Goal: Task Accomplishment & Management: Use online tool/utility

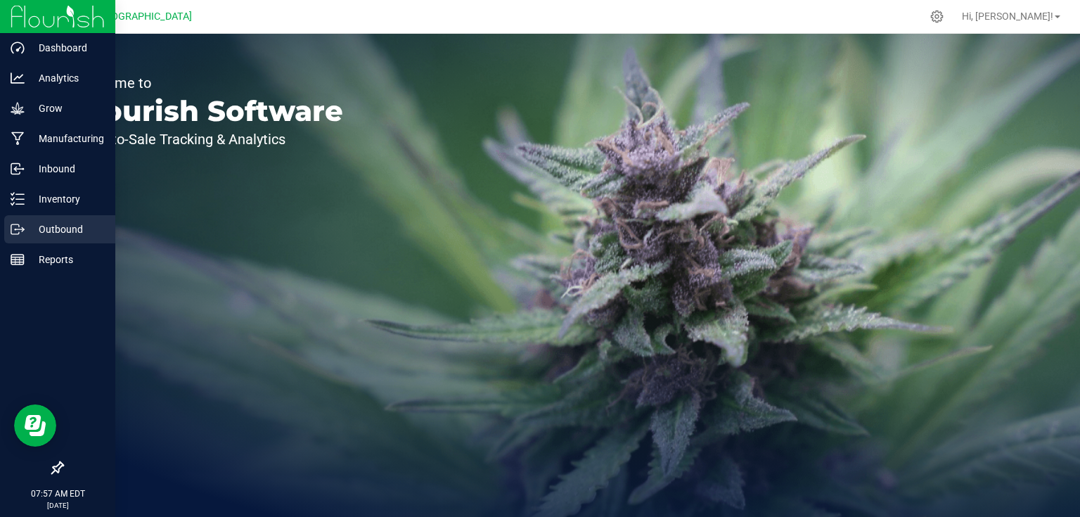
click at [20, 231] on icon at bounding box center [18, 229] width 14 height 14
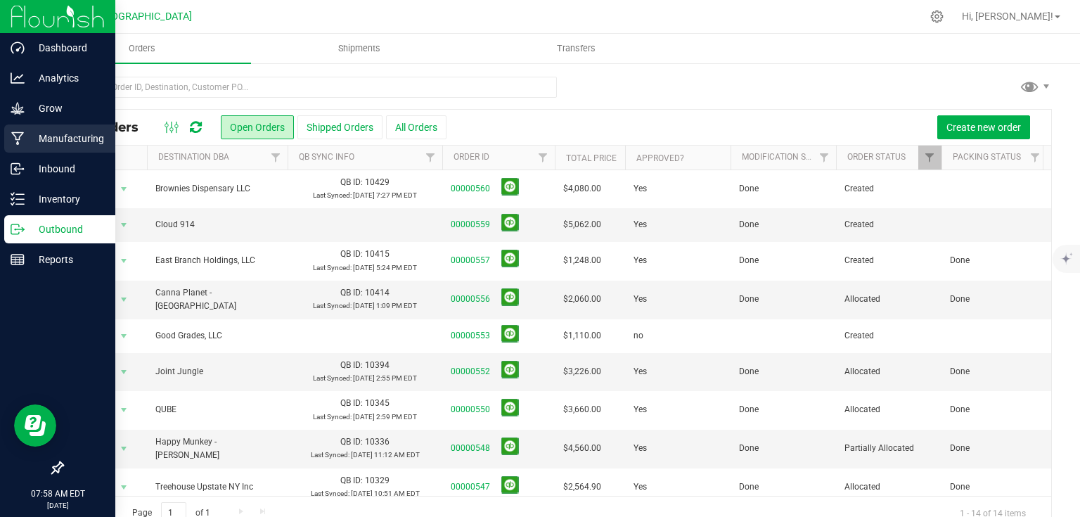
click at [63, 124] on div "Manufacturing" at bounding box center [59, 138] width 111 height 28
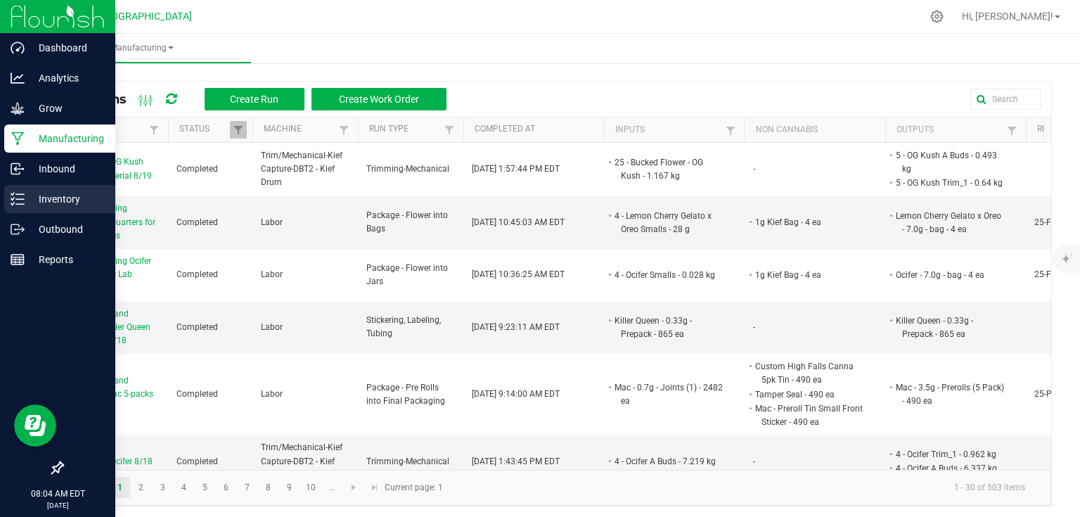
click at [25, 201] on p "Inventory" at bounding box center [67, 198] width 84 height 17
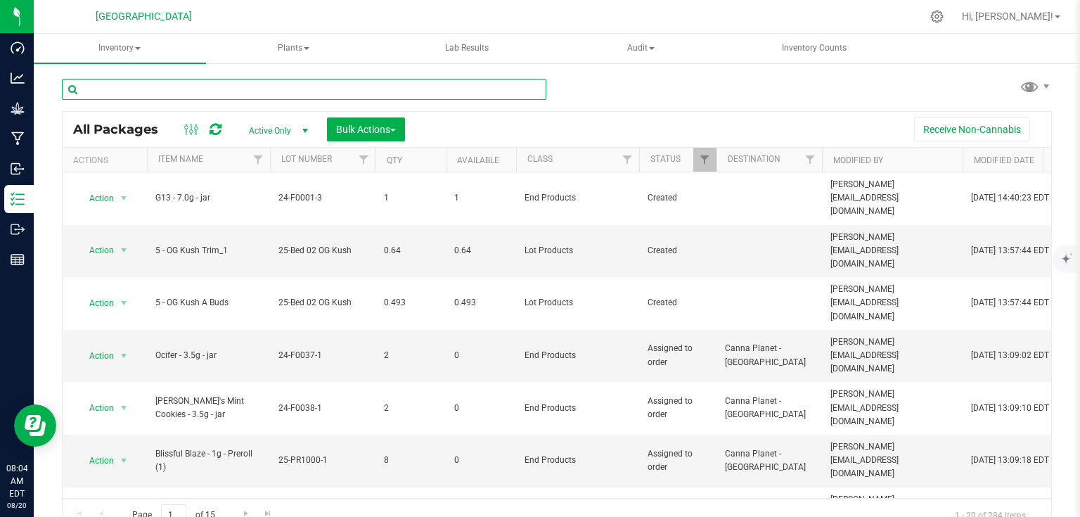
click at [259, 94] on input "text" at bounding box center [304, 89] width 484 height 21
type input "a"
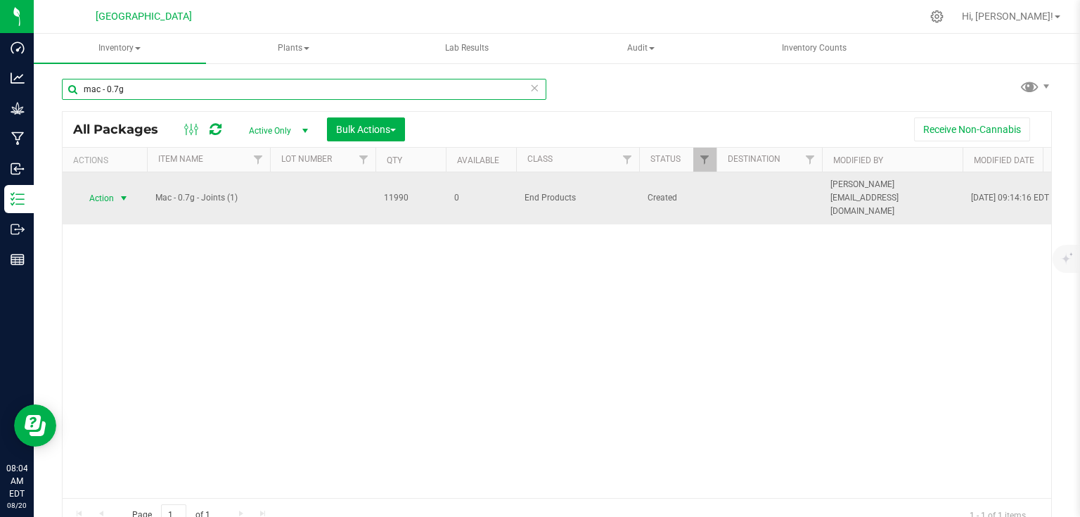
type input "mac - 0.7g"
click at [118, 198] on span "select" at bounding box center [124, 198] width 18 height 20
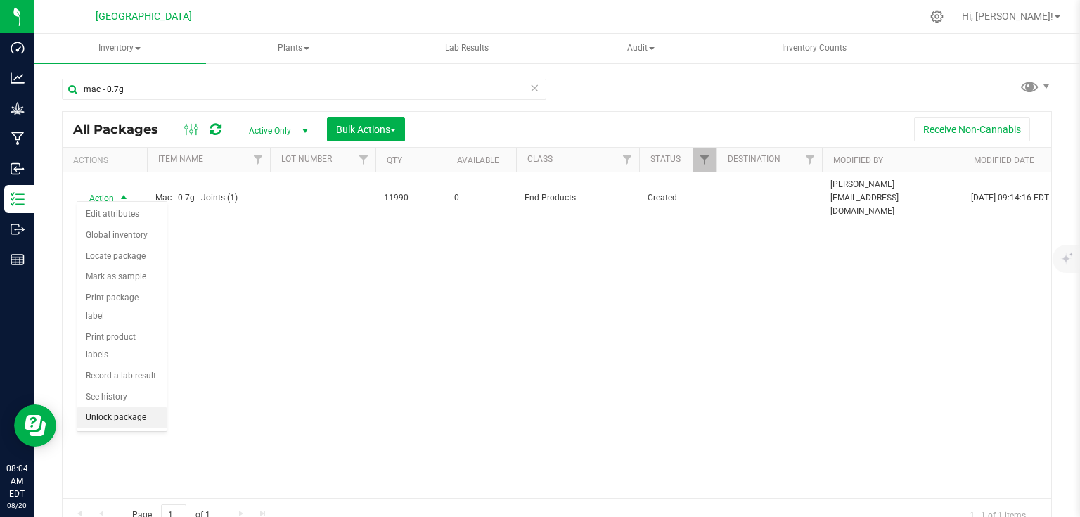
click at [114, 407] on li "Unlock package" at bounding box center [121, 417] width 89 height 21
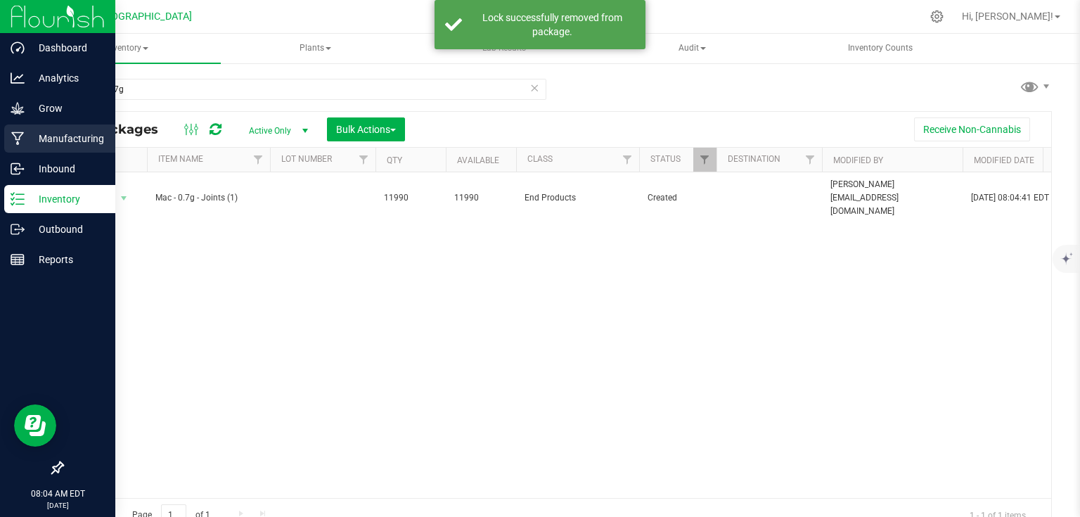
click at [13, 132] on icon at bounding box center [17, 138] width 13 height 13
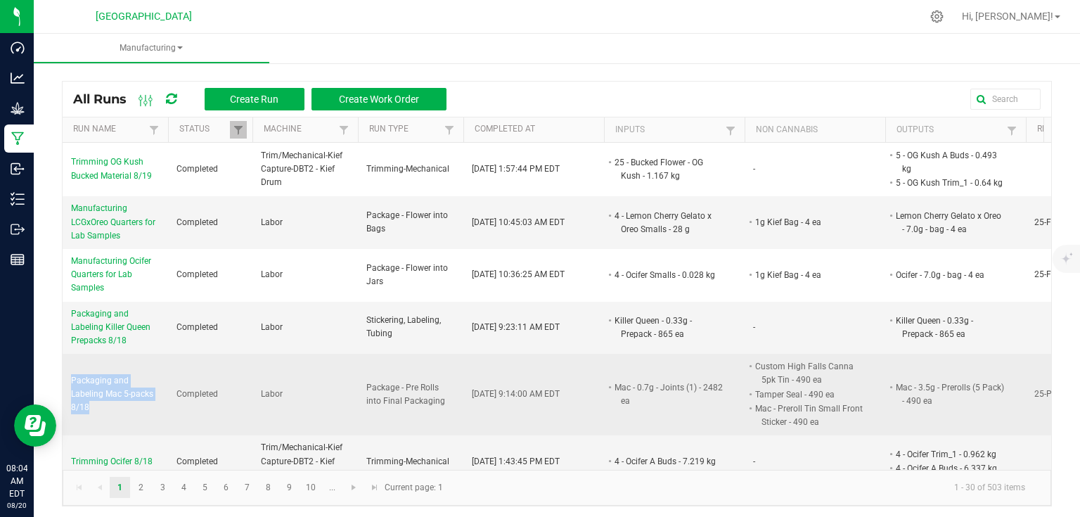
drag, startPoint x: 67, startPoint y: 377, endPoint x: 92, endPoint y: 414, distance: 44.6
click at [92, 414] on td "Packaging and Labeling Mac 5-packs 8/18" at bounding box center [115, 395] width 105 height 82
copy span "Packaging and Labeling Mac 5-packs 8/18"
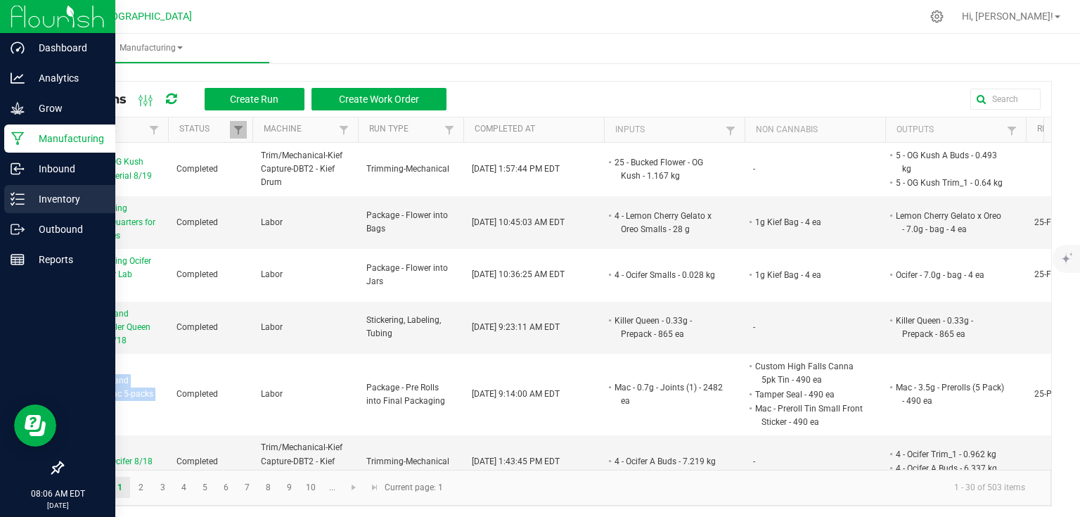
click at [52, 201] on p "Inventory" at bounding box center [67, 198] width 84 height 17
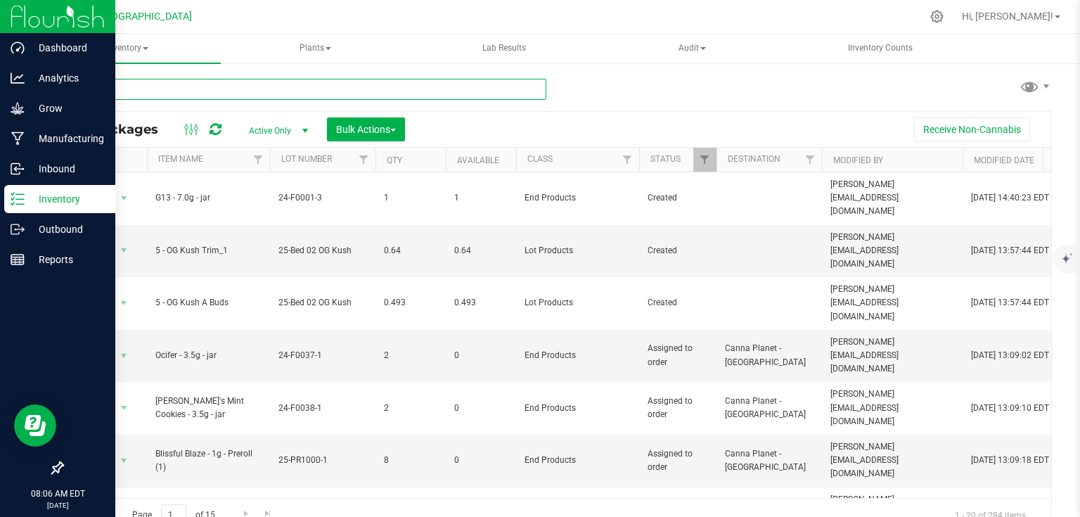
click at [297, 89] on input "text" at bounding box center [304, 89] width 484 height 21
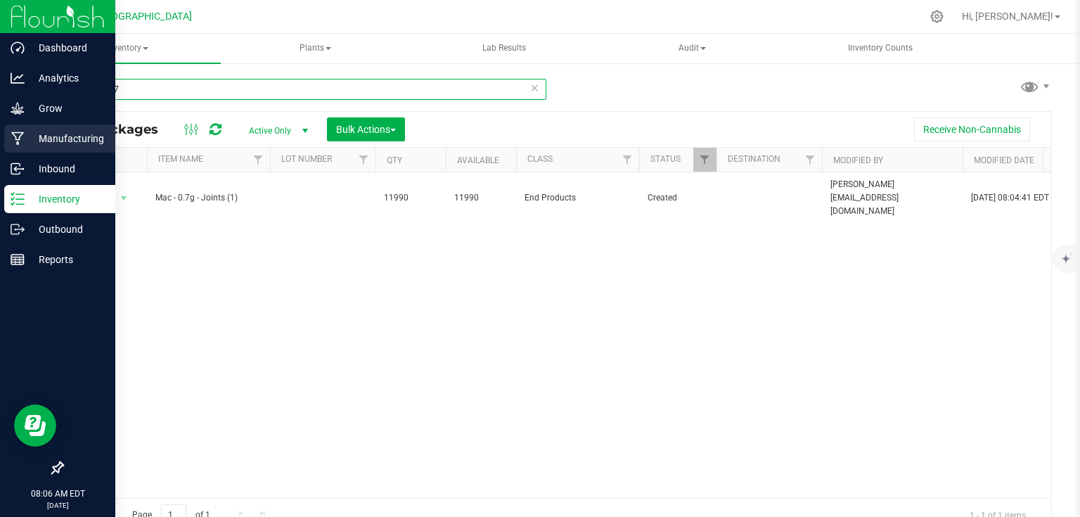
type input "mac - 0.7"
click at [25, 142] on p "Manufacturing" at bounding box center [67, 138] width 84 height 17
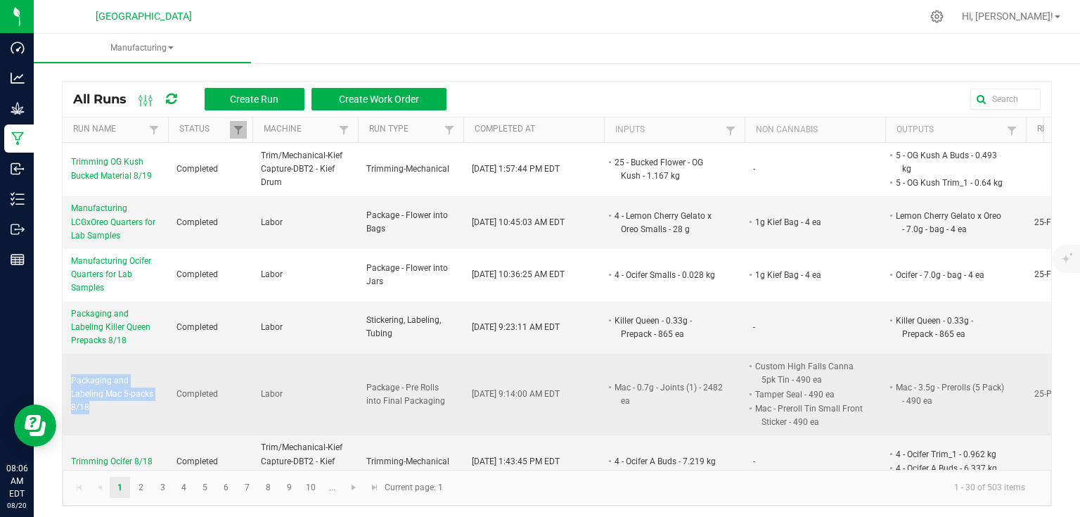
drag, startPoint x: 69, startPoint y: 377, endPoint x: 145, endPoint y: 408, distance: 82.0
click at [145, 408] on td "Packaging and Labeling Mac 5-packs 8/18" at bounding box center [115, 395] width 105 height 82
copy span "Packaging and Labeling Mac 5-packs 8/18"
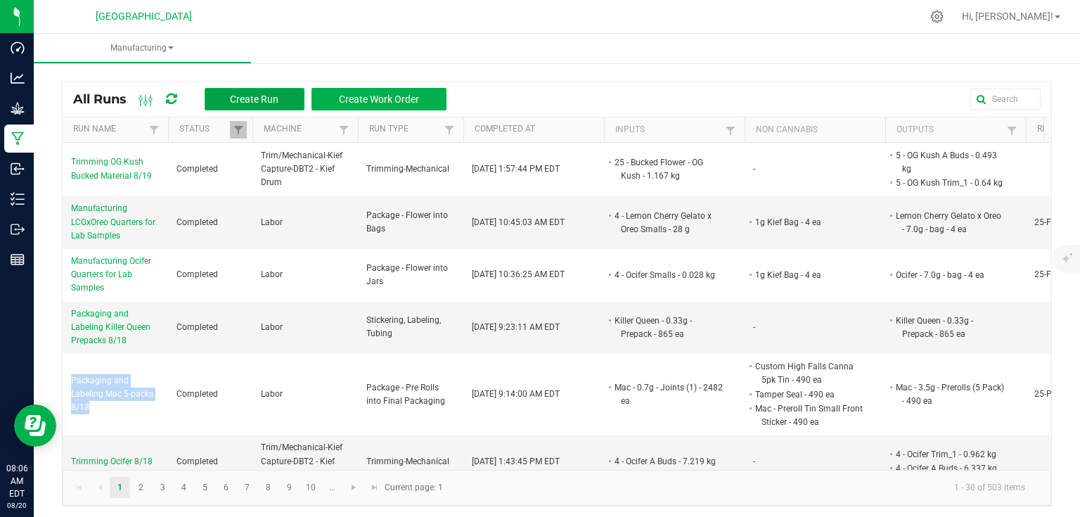
click at [257, 100] on span "Create Run" at bounding box center [254, 98] width 49 height 11
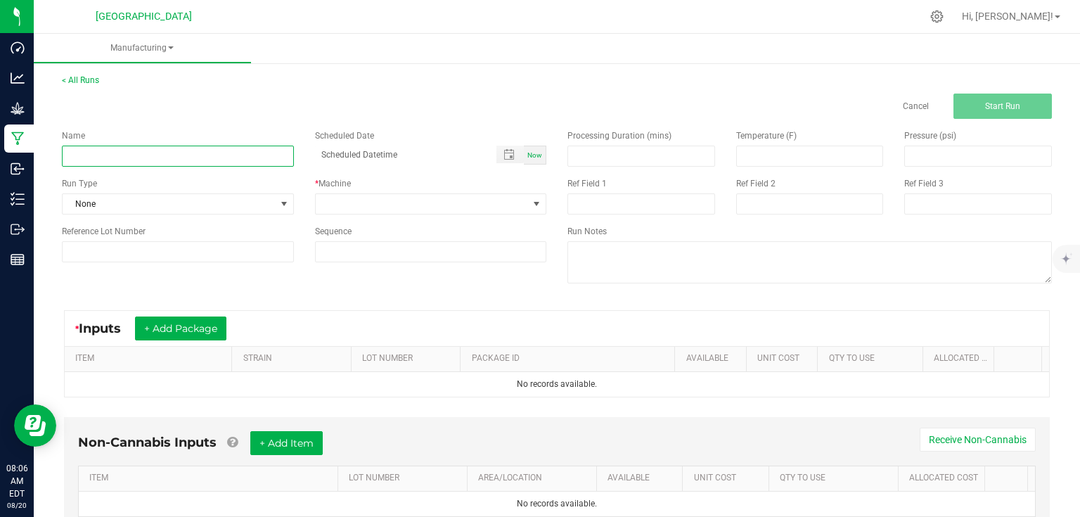
click at [241, 155] on input at bounding box center [178, 156] width 232 height 21
paste input "Packaging and Labeling Mac 5-packs 8/18"
type input "Packaging and Labeling Mac 5-packs 8/19"
click at [275, 200] on span at bounding box center [284, 204] width 18 height 20
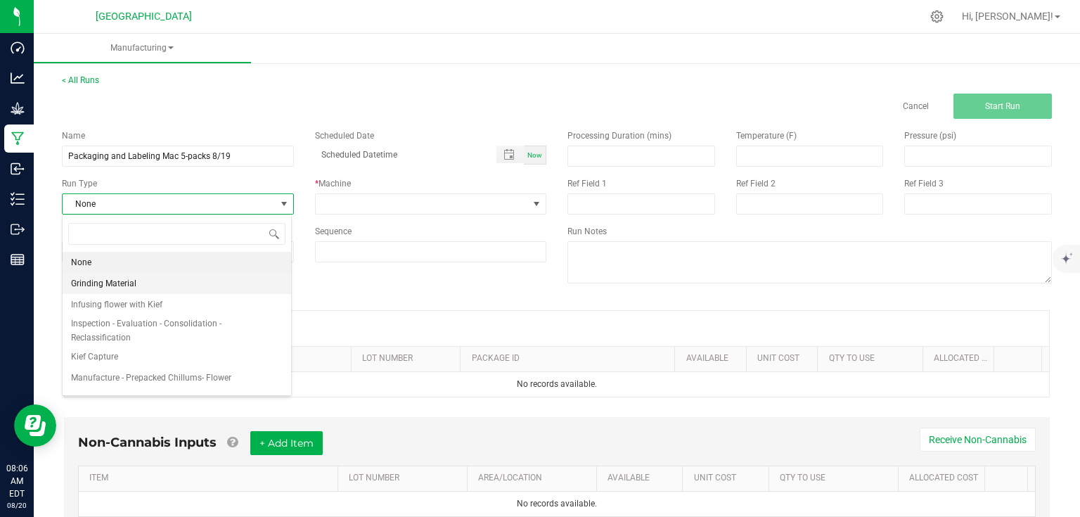
scroll to position [169, 0]
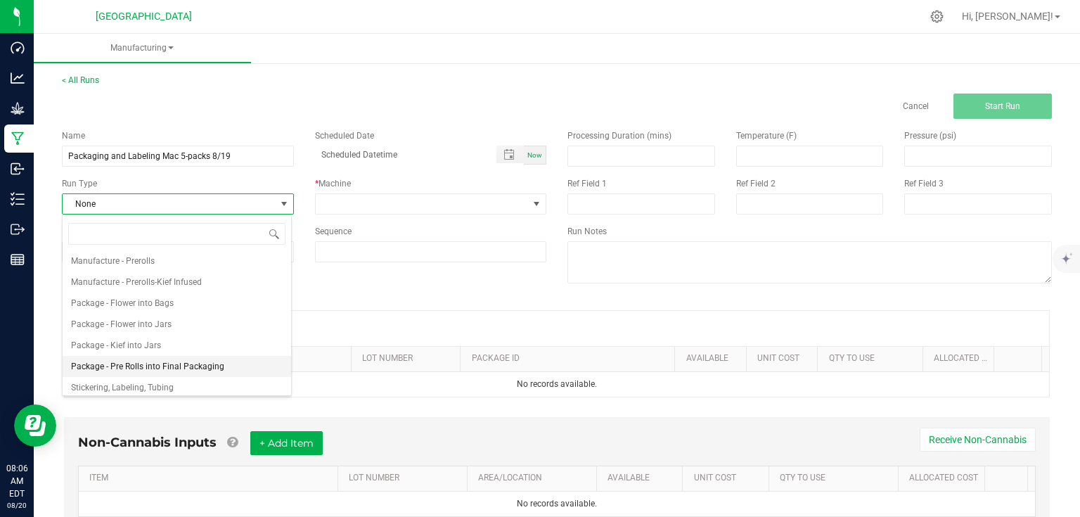
click at [169, 368] on span "Package - Pre Rolls into Final Packaging" at bounding box center [147, 366] width 153 height 14
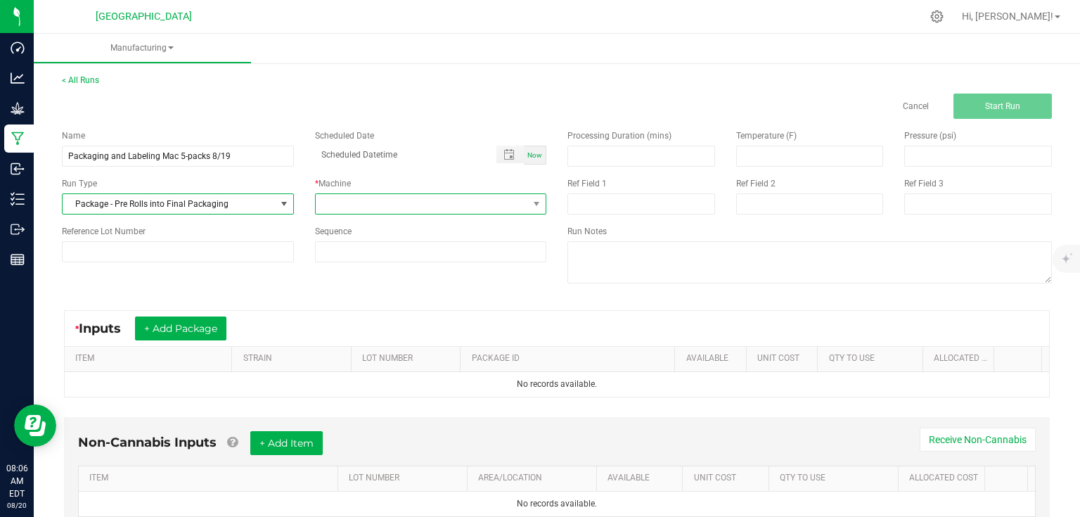
click at [350, 212] on span at bounding box center [422, 204] width 213 height 20
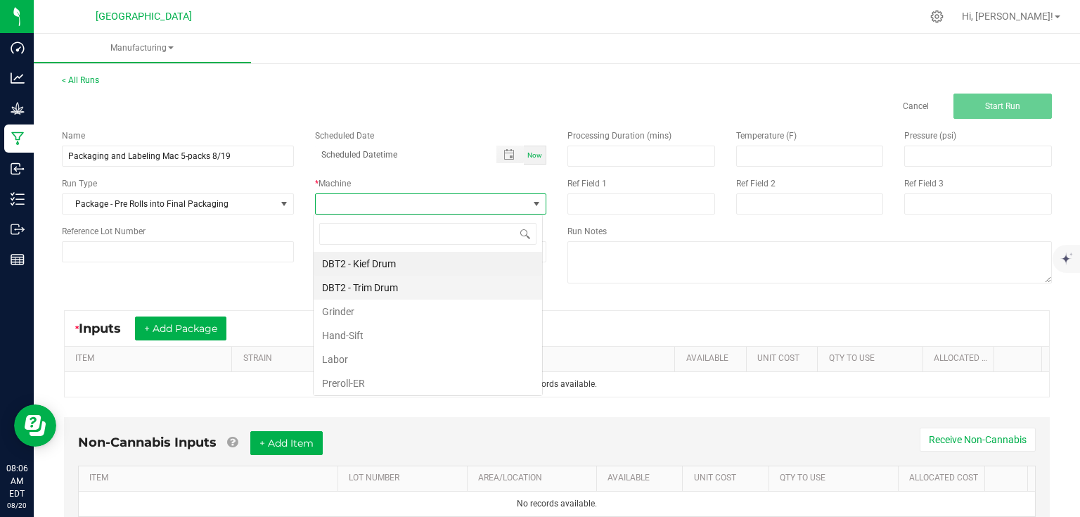
scroll to position [20, 229]
click at [344, 357] on li "Labor" at bounding box center [428, 359] width 228 height 24
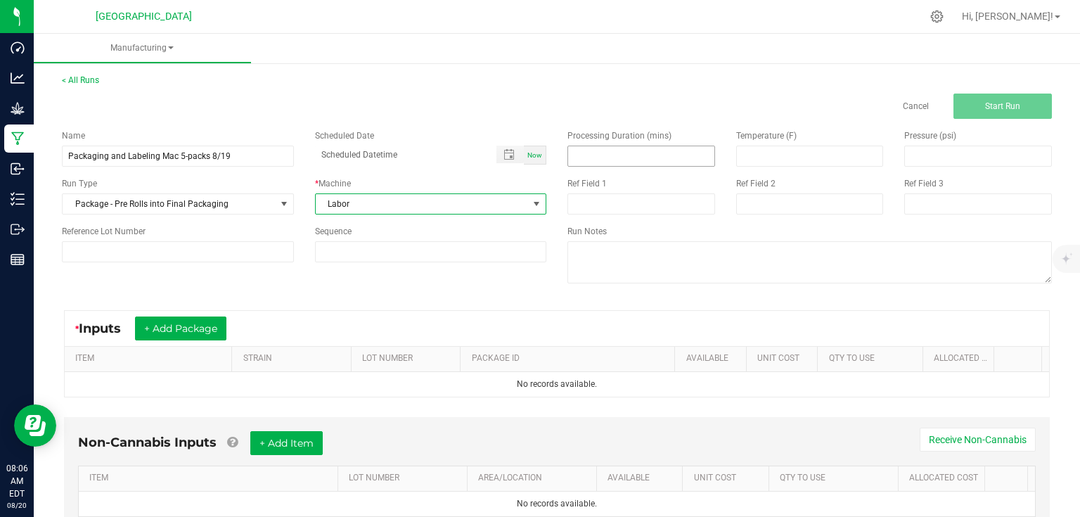
click at [609, 155] on input at bounding box center [641, 156] width 146 height 20
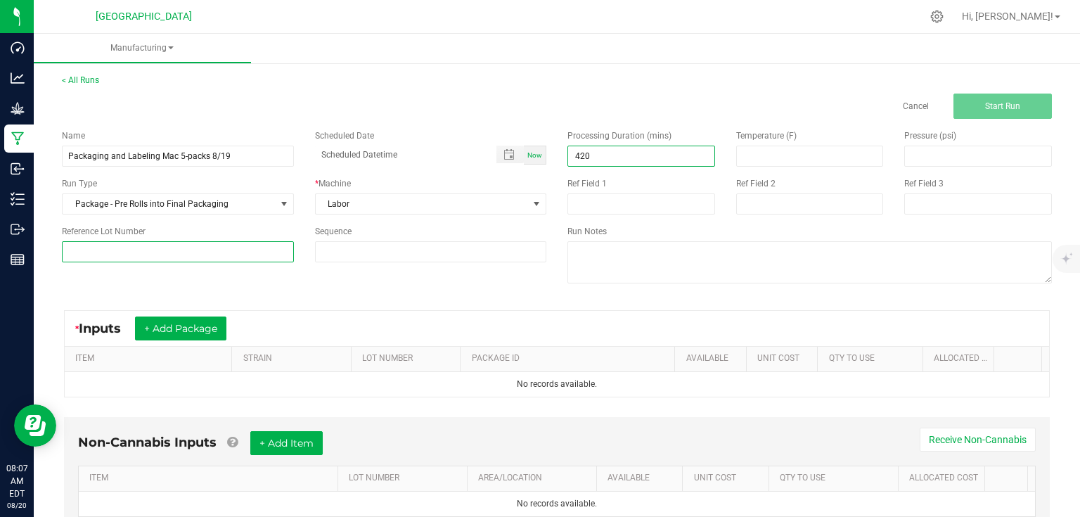
type input "420.00"
click at [206, 247] on input at bounding box center [178, 251] width 232 height 21
type input "25-PR000-2"
click at [261, 298] on div "* Inputs + Add Package ITEM STRAIN LOT NUMBER PACKAGE ID AVAILABLE Unit Cost QT…" at bounding box center [556, 353] width 1011 height 112
click at [472, 284] on div "Name Packaging and Labeling Mac 5-packs 8/19 Scheduled Date Now Run Type Packag…" at bounding box center [556, 208] width 1011 height 179
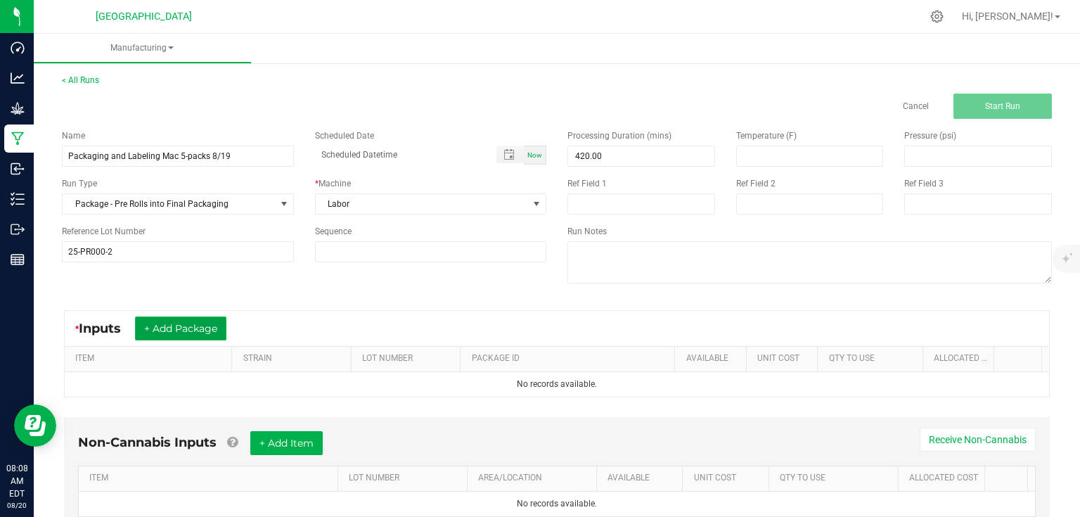
click at [146, 326] on button "+ Add Package" at bounding box center [180, 328] width 91 height 24
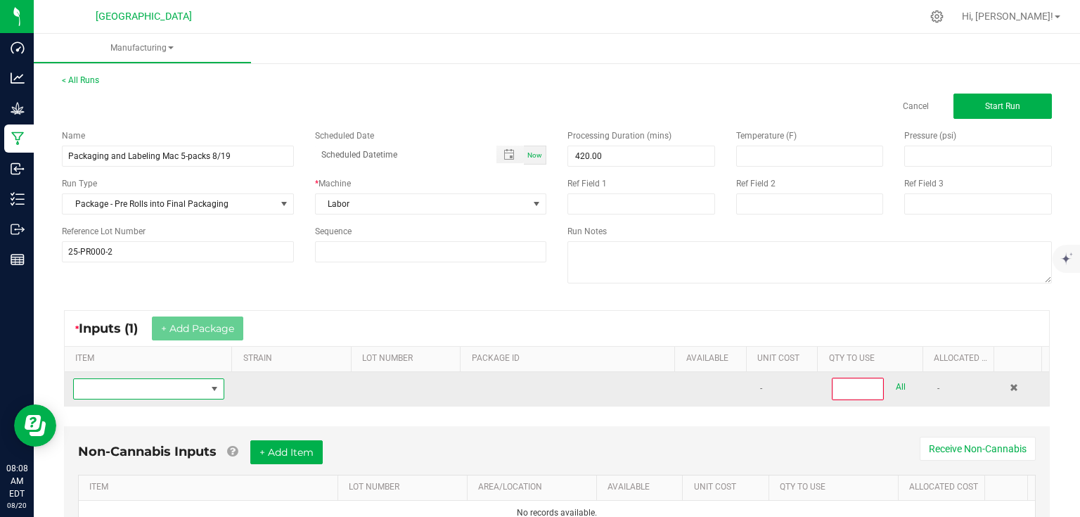
click at [167, 391] on span "NO DATA FOUND" at bounding box center [140, 389] width 132 height 20
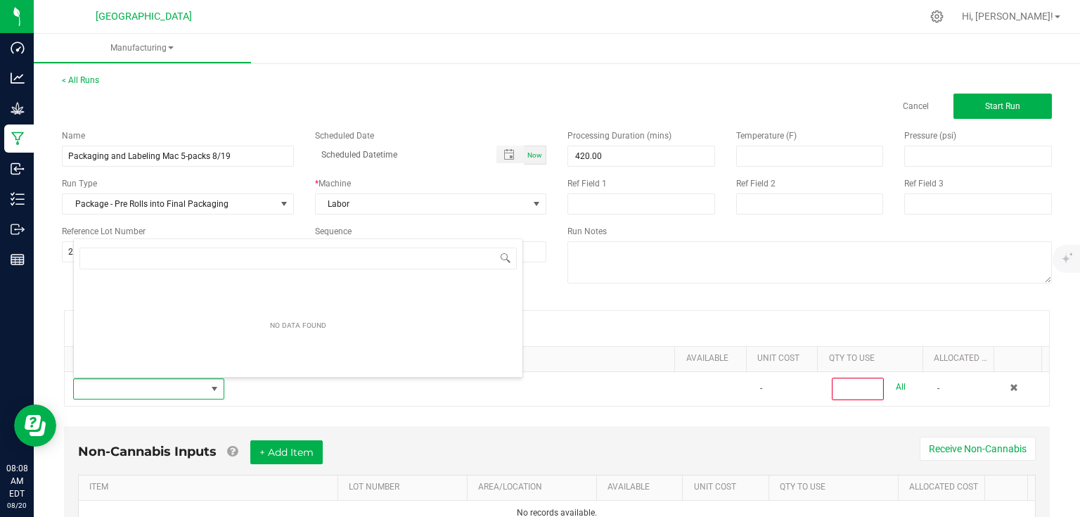
scroll to position [20, 146]
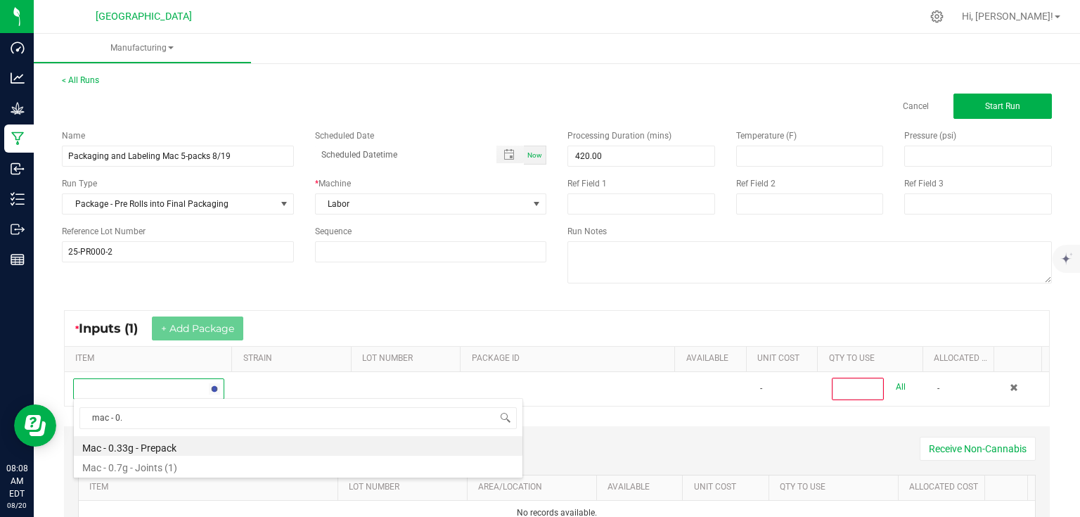
type input "mac - 0.7"
click at [154, 447] on li "Mac - 0.7g - Joints (1)" at bounding box center [298, 446] width 448 height 20
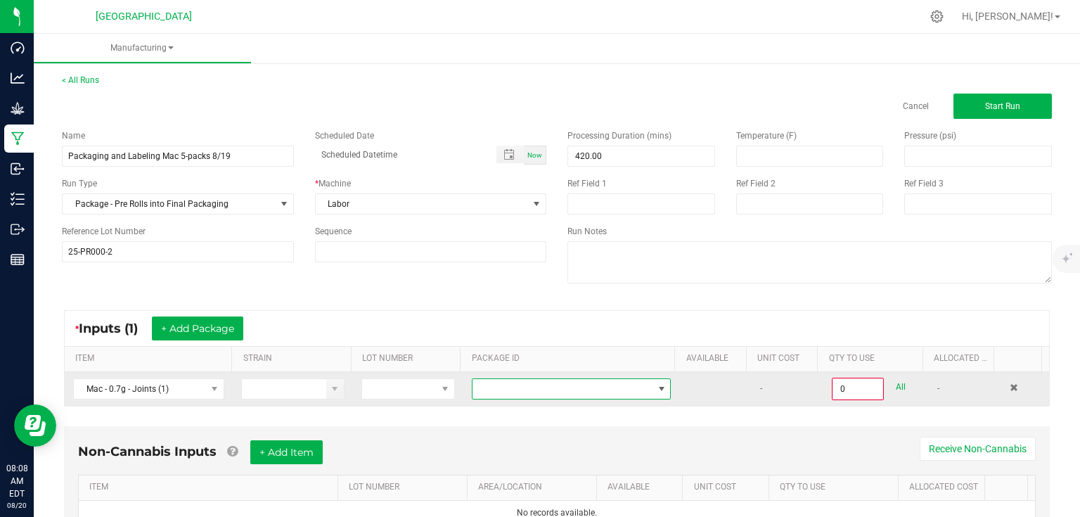
click at [499, 390] on span at bounding box center [562, 389] width 180 height 20
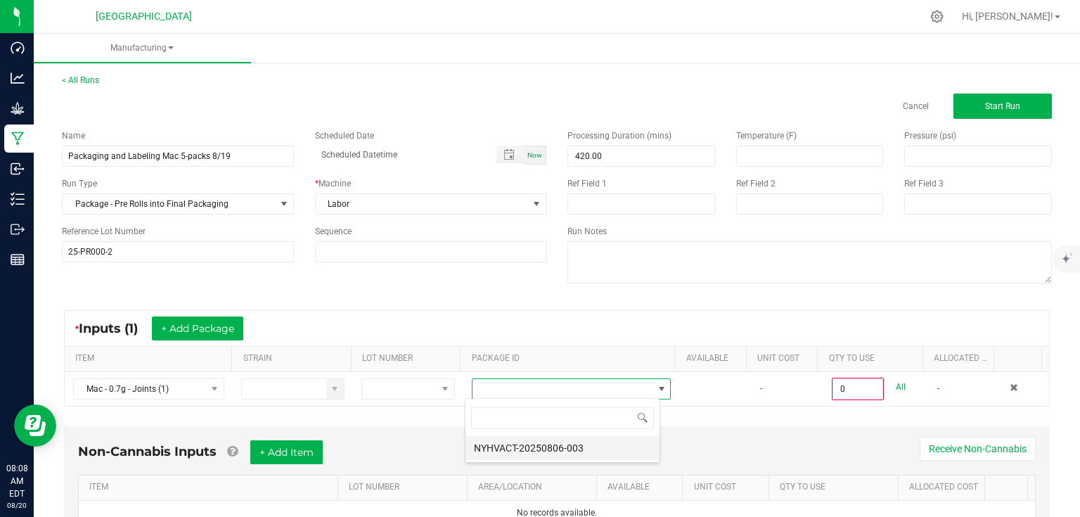
scroll to position [20, 195]
click at [514, 451] on li "NYHVACT-20250806-003" at bounding box center [562, 448] width 194 height 24
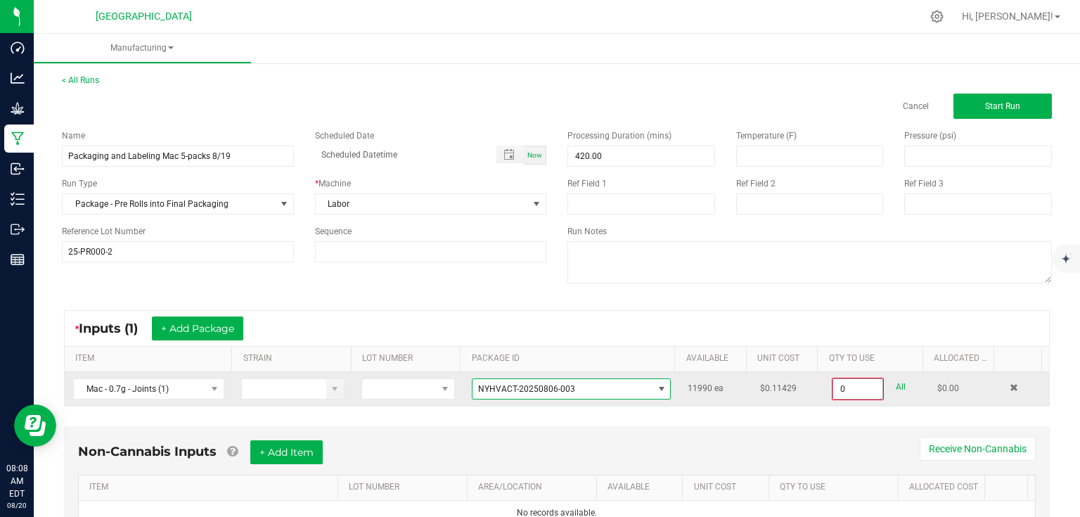
click at [852, 384] on input "0" at bounding box center [857, 389] width 49 height 20
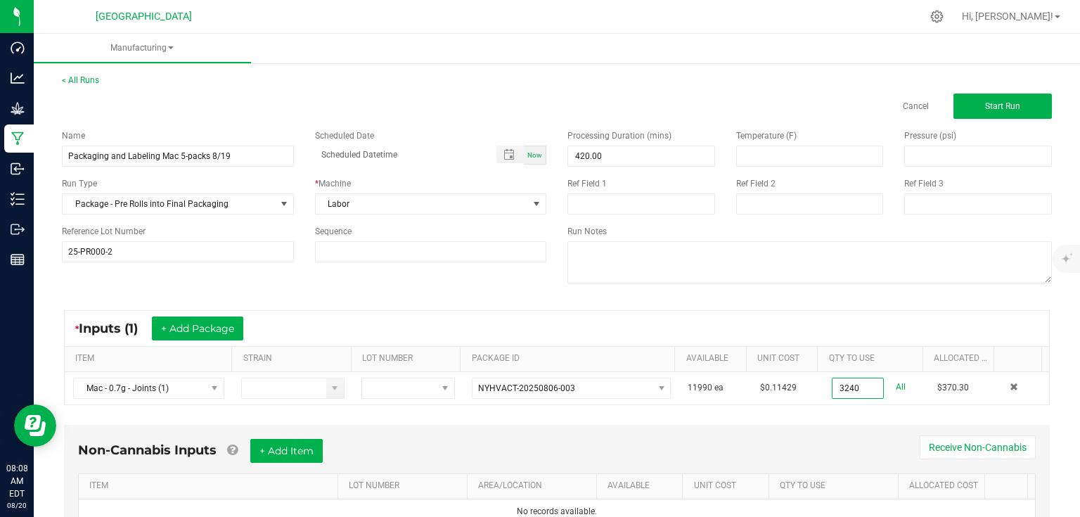
type input "3240 ea"
click at [851, 413] on div "* Inputs (1) + Add Package ITEM STRAIN LOT NUMBER PACKAGE ID AVAILABLE Unit Cos…" at bounding box center [556, 357] width 1011 height 120
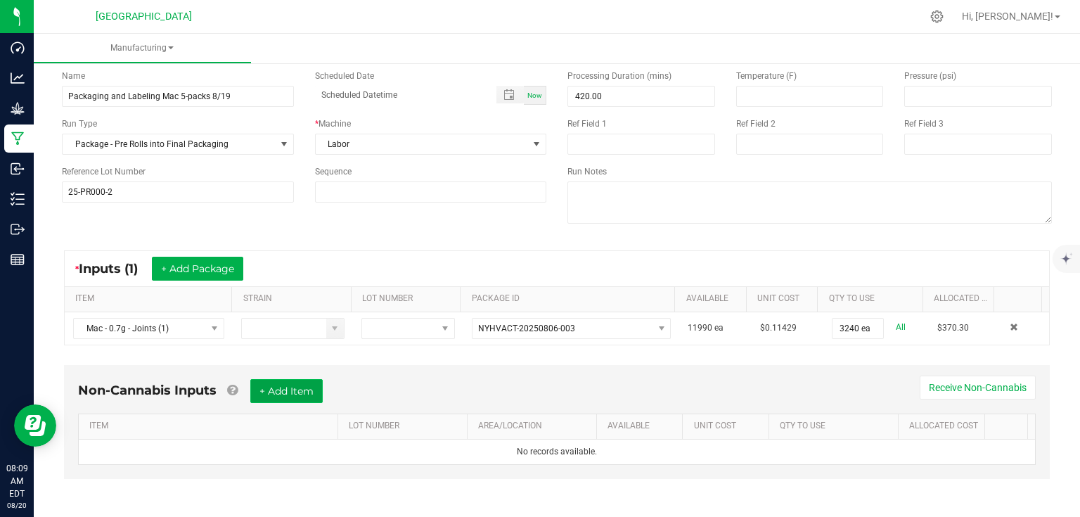
click at [318, 395] on button "+ Add Item" at bounding box center [286, 391] width 72 height 24
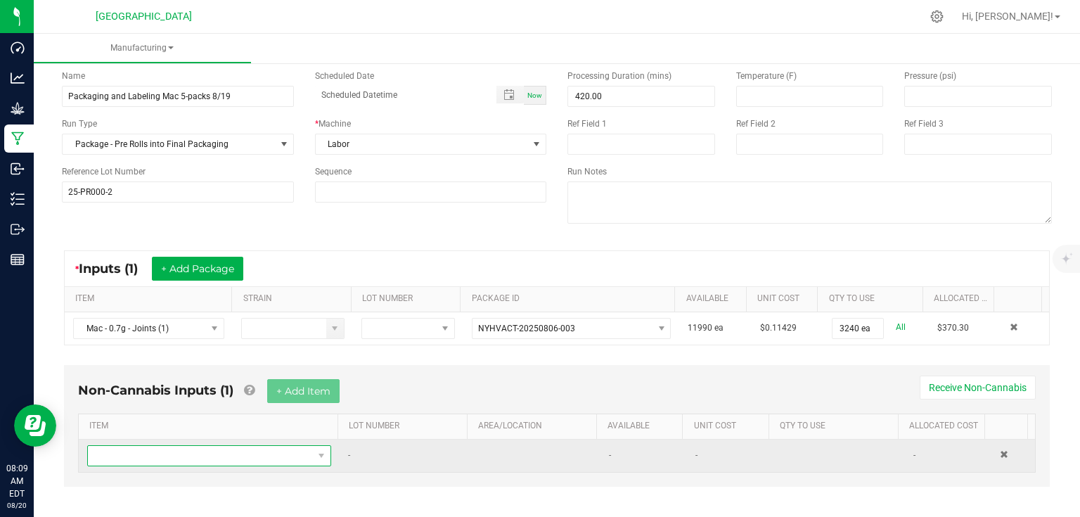
click at [278, 451] on span "NO DATA FOUND" at bounding box center [200, 456] width 225 height 20
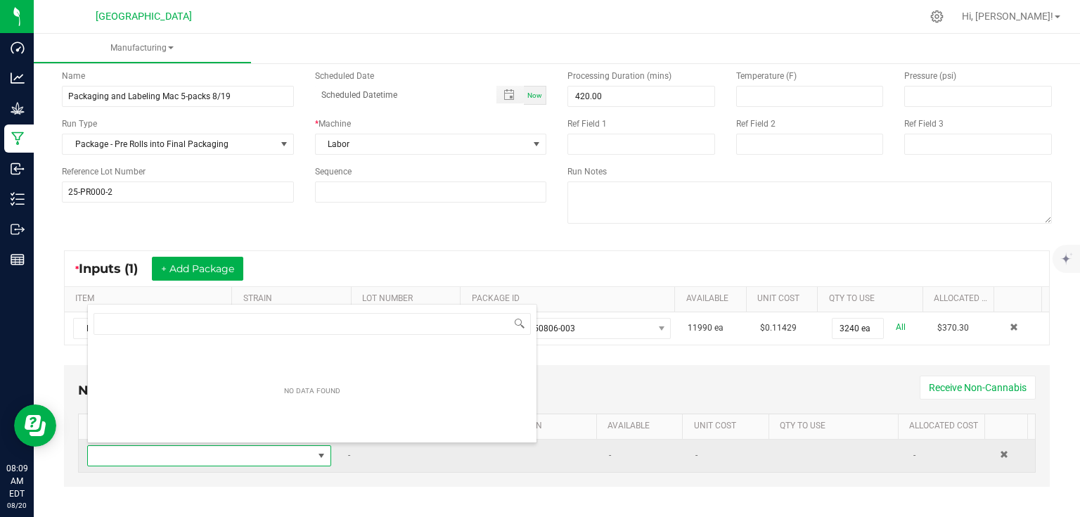
scroll to position [20, 236]
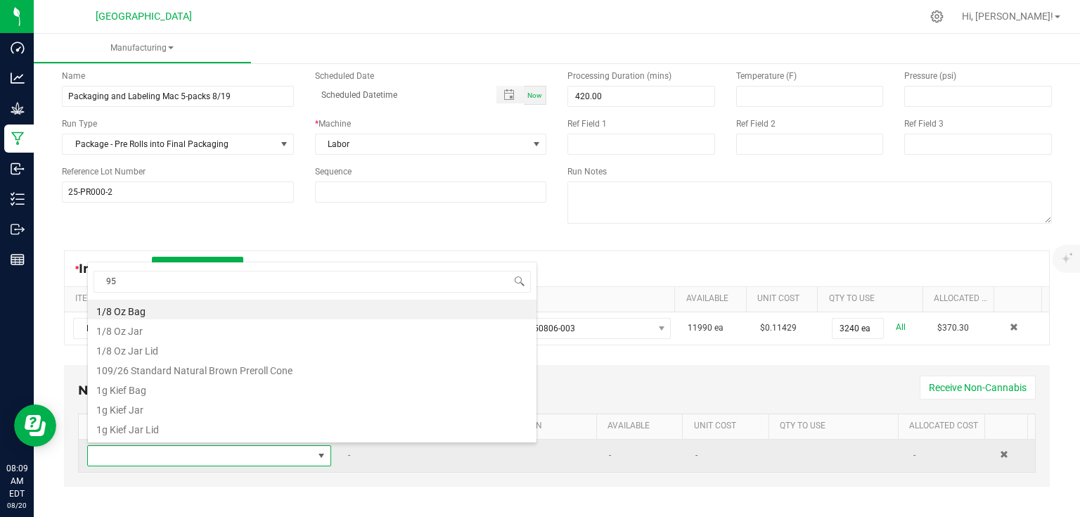
type input "9"
type input "bag"
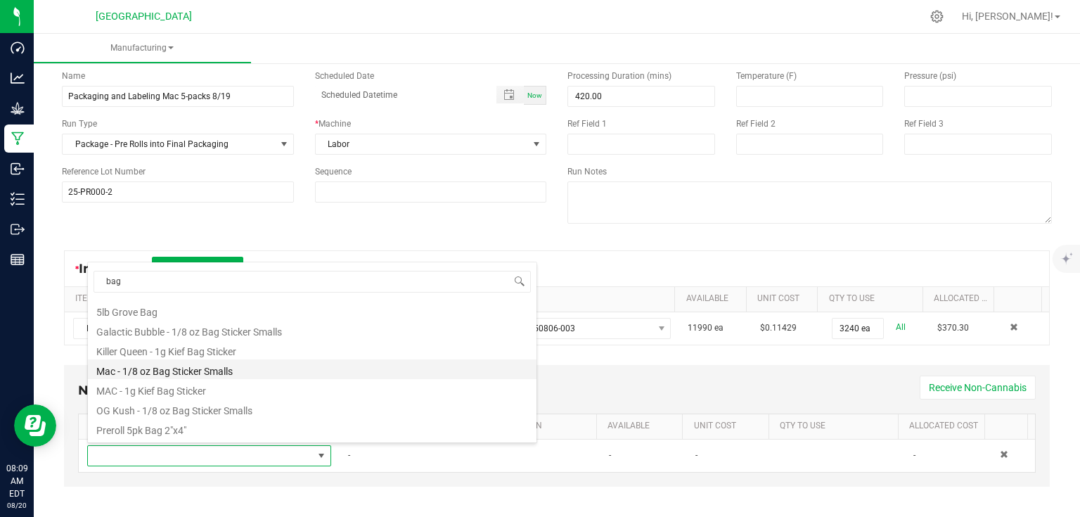
scroll to position [56, 0]
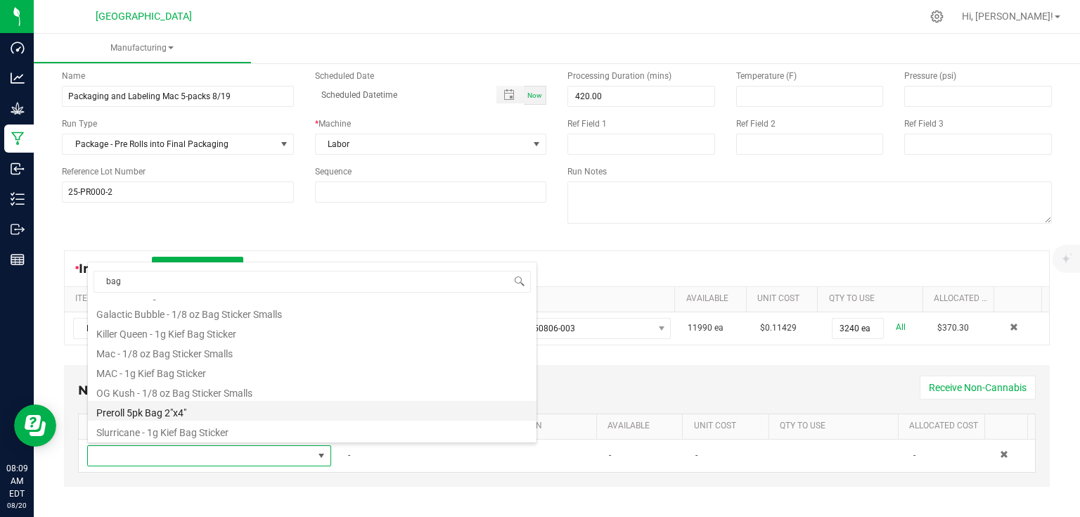
click at [199, 415] on li "Preroll 5pk Bag 2"x4"" at bounding box center [312, 411] width 448 height 20
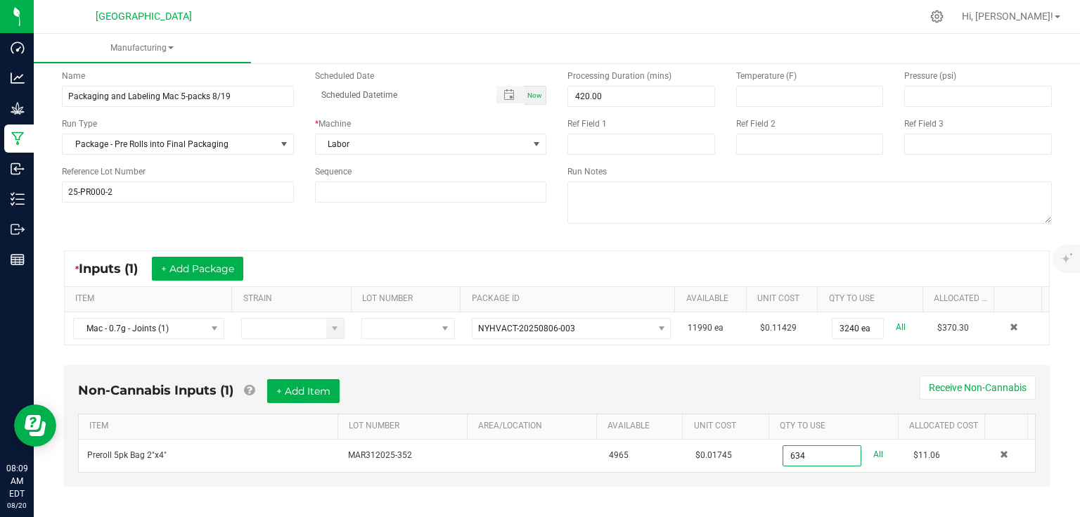
type input "634 ea"
click at [607, 379] on div "Non-Cannabis Inputs (1) + Add Item Receive Non-Cannabis" at bounding box center [556, 396] width 957 height 34
click at [290, 384] on button "+ Add Item" at bounding box center [303, 391] width 72 height 24
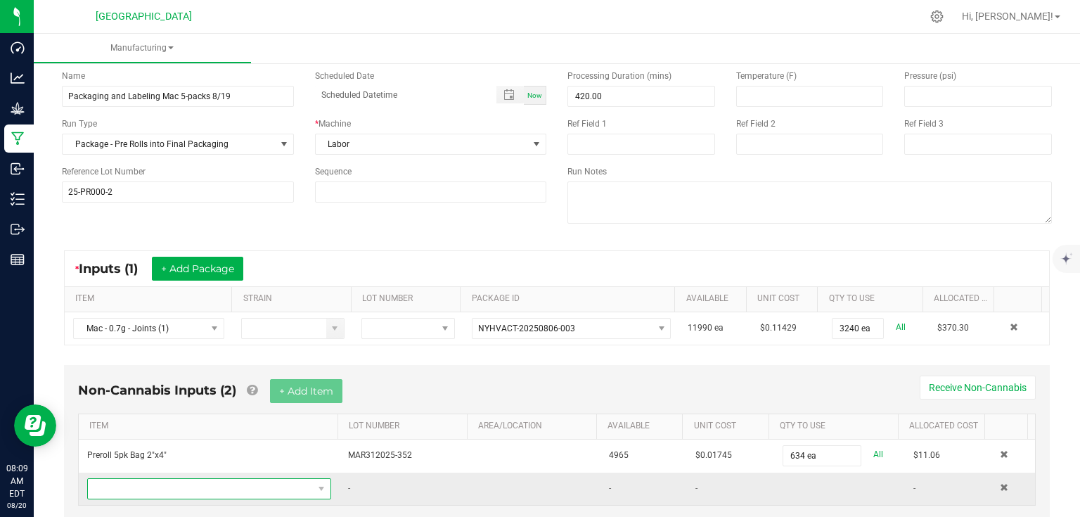
click at [195, 492] on span "NO DATA FOUND" at bounding box center [200, 489] width 225 height 20
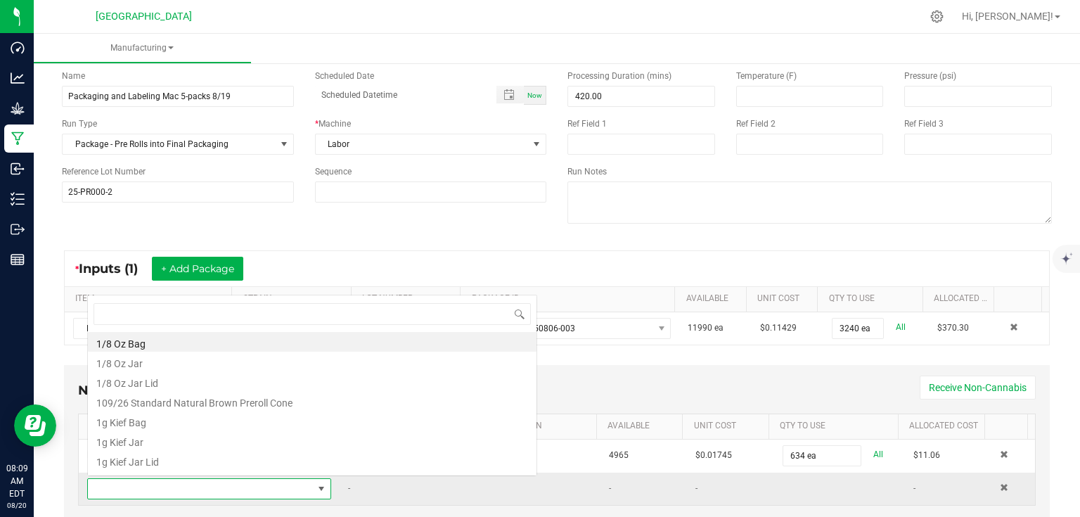
scroll to position [20, 236]
type input "tam"
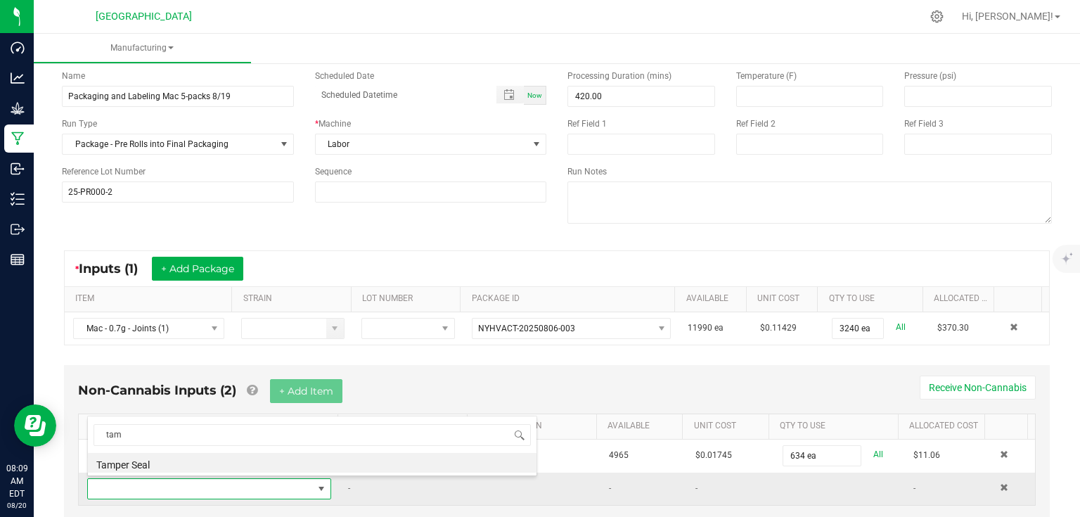
click at [155, 461] on li "Tamper Seal" at bounding box center [312, 463] width 448 height 20
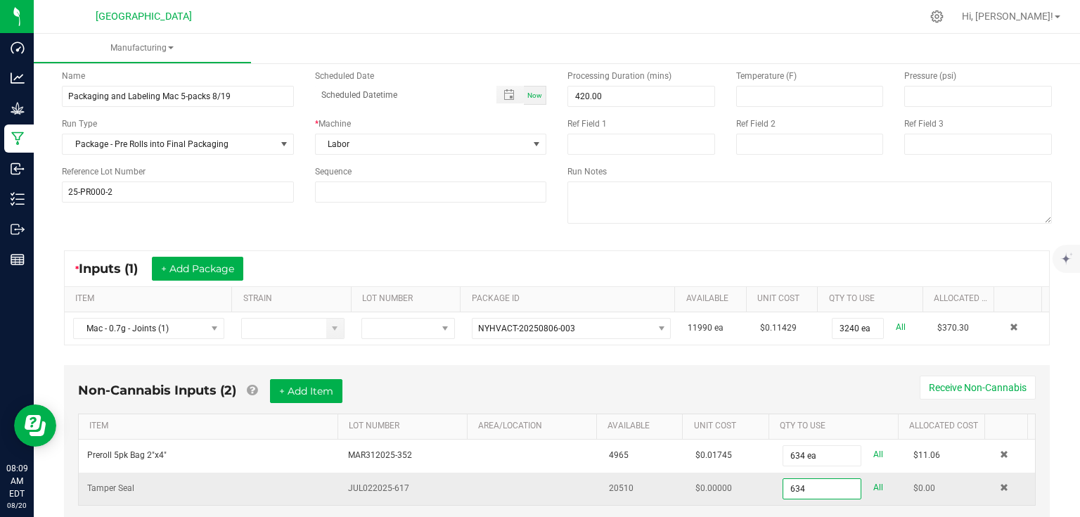
type input "634 ea"
click at [612, 386] on div "Non-Cannabis Inputs (2) + Add Item Receive Non-Cannabis" at bounding box center [556, 396] width 957 height 34
click at [314, 391] on button "+ Add Item" at bounding box center [306, 391] width 72 height 24
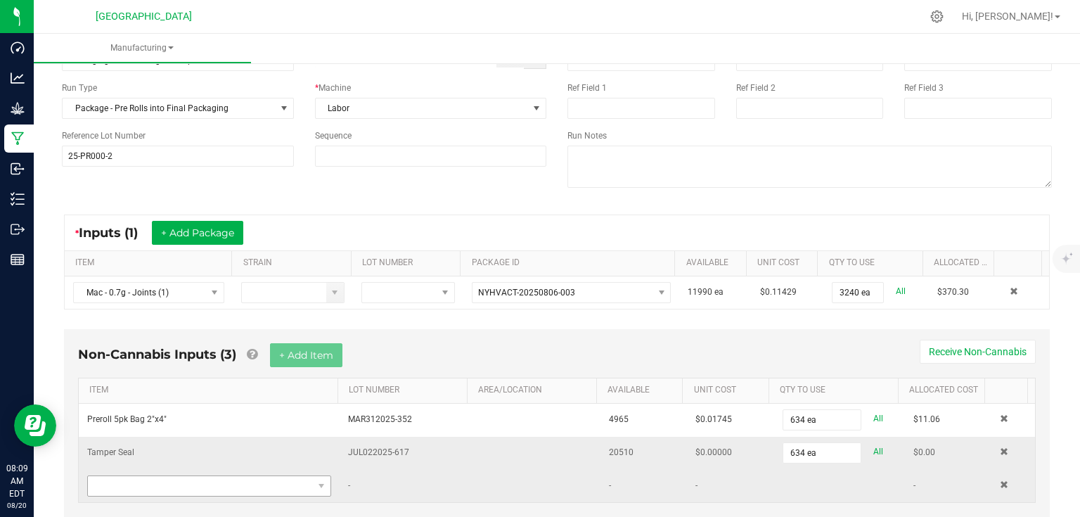
scroll to position [132, 0]
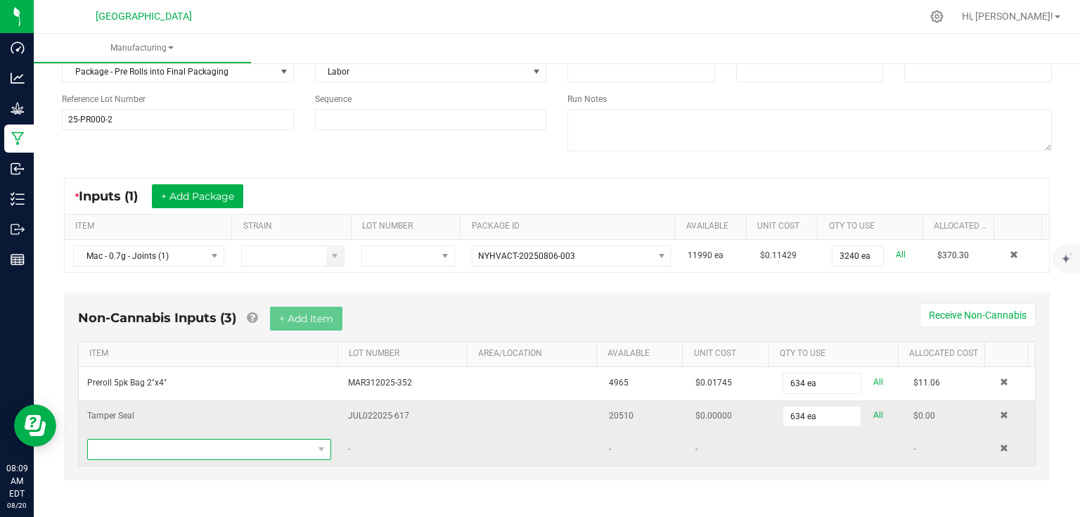
click at [174, 441] on span "NO DATA FOUND" at bounding box center [200, 449] width 225 height 20
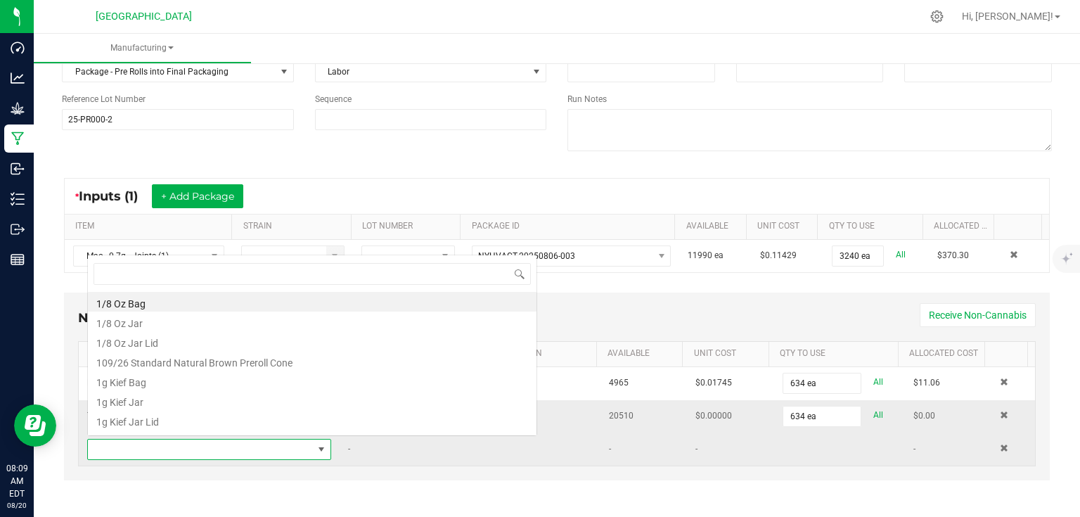
scroll to position [20, 236]
type input "cust"
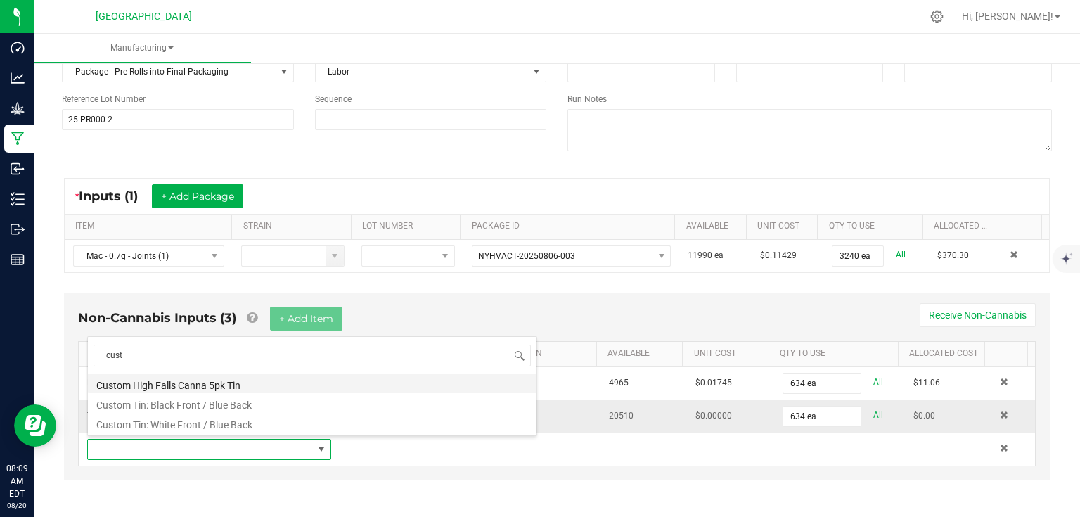
click at [222, 381] on li "Custom High Falls Canna 5pk Tin" at bounding box center [312, 383] width 448 height 20
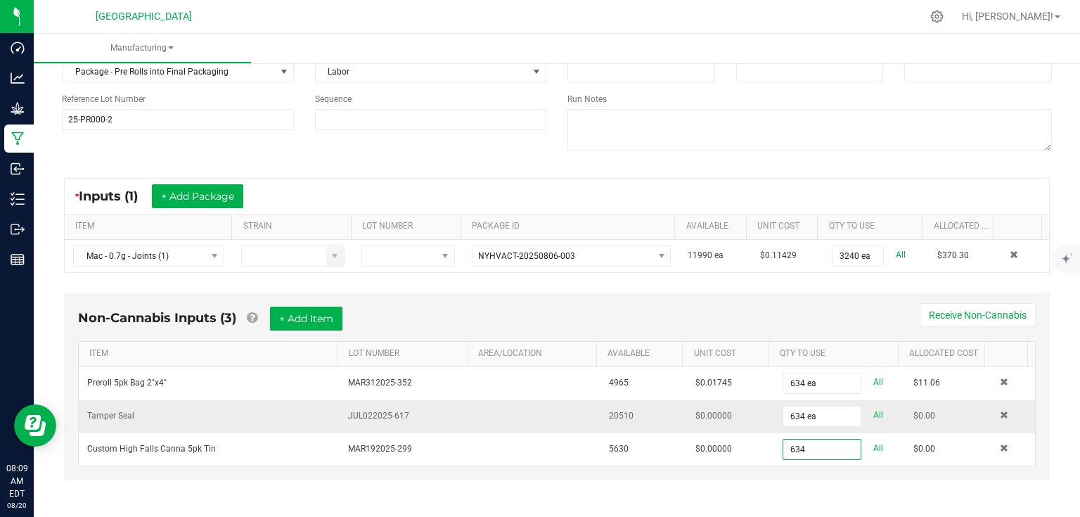
type input "634 ea"
click at [737, 314] on div "Non-Cannabis Inputs (3) + Add Item Receive Non-Cannabis" at bounding box center [556, 323] width 957 height 34
click at [302, 325] on button "+ Add Item" at bounding box center [306, 318] width 72 height 24
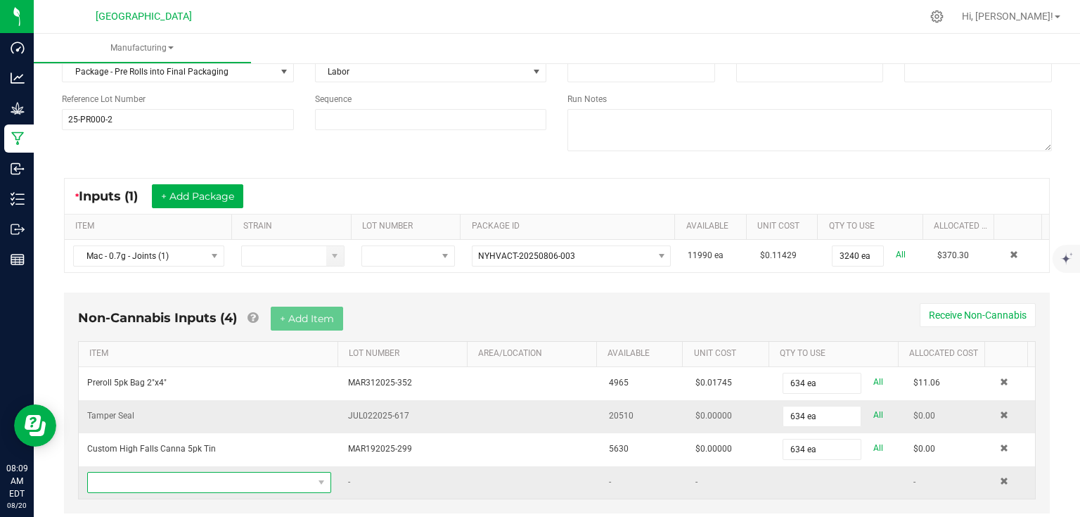
click at [205, 472] on span "NO DATA FOUND" at bounding box center [200, 482] width 225 height 20
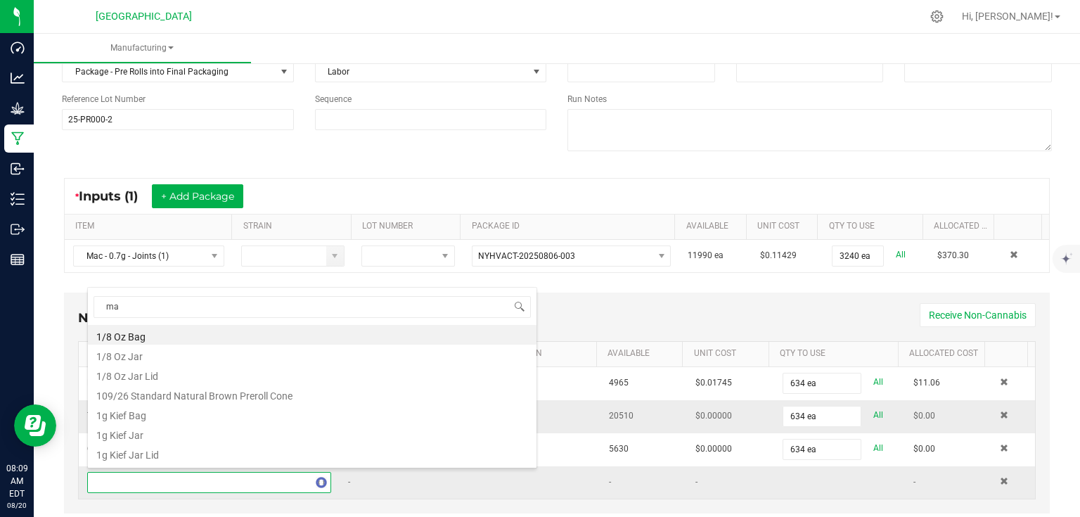
type input "mac"
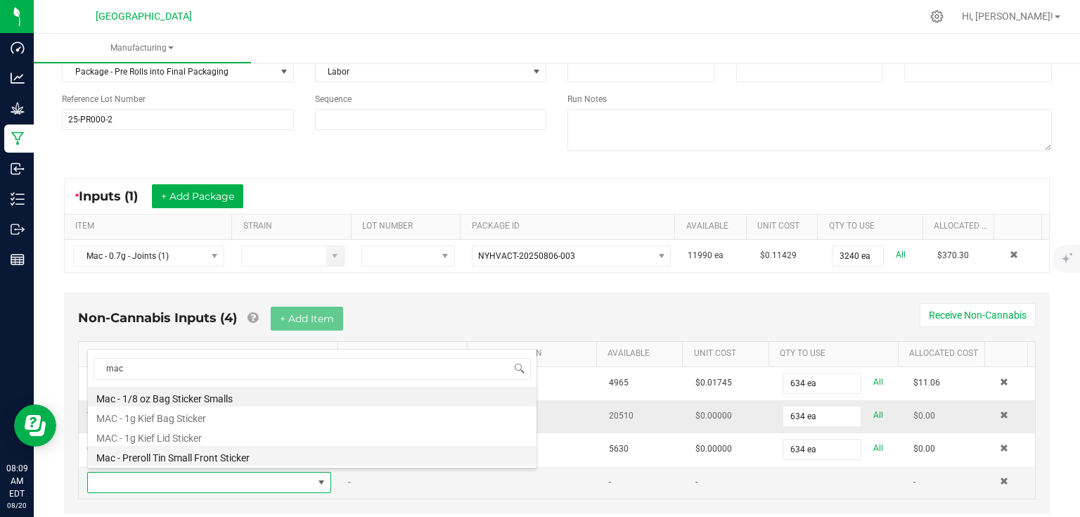
click at [238, 455] on li "Mac - Preroll Tin Small Front Sticker" at bounding box center [312, 456] width 448 height 20
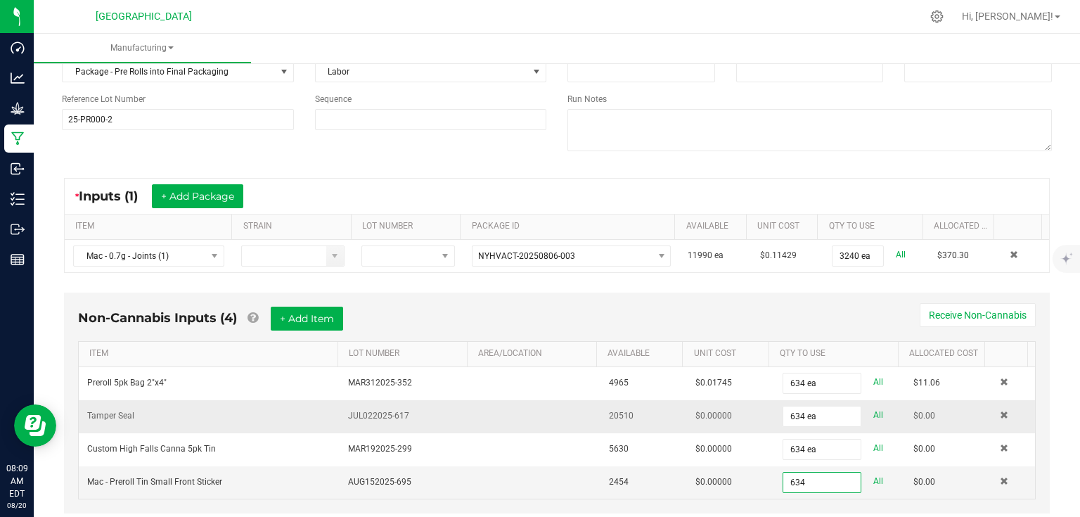
type input "634 ea"
click at [789, 325] on div "Non-Cannabis Inputs (4) + Add Item Receive Non-Cannabis" at bounding box center [556, 323] width 957 height 34
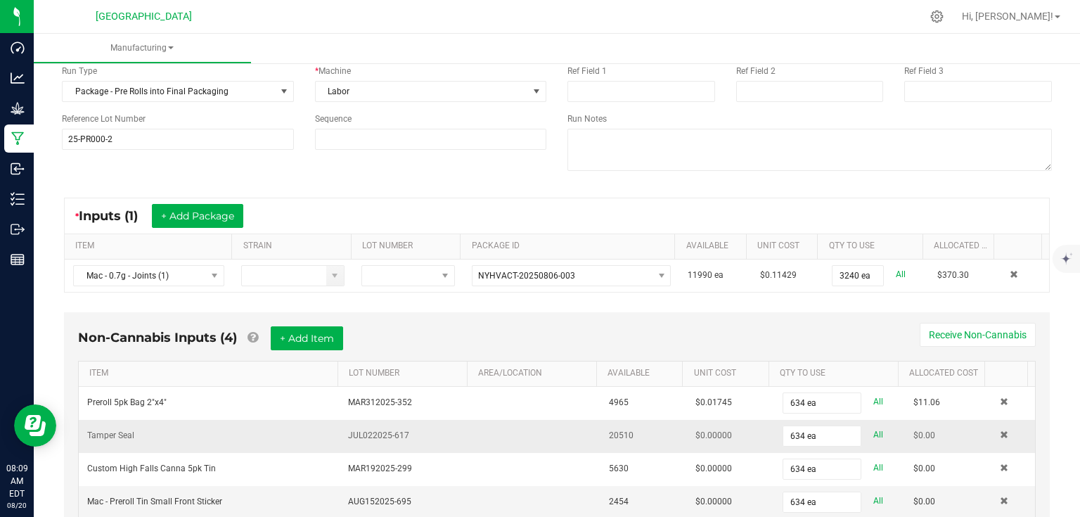
scroll to position [0, 0]
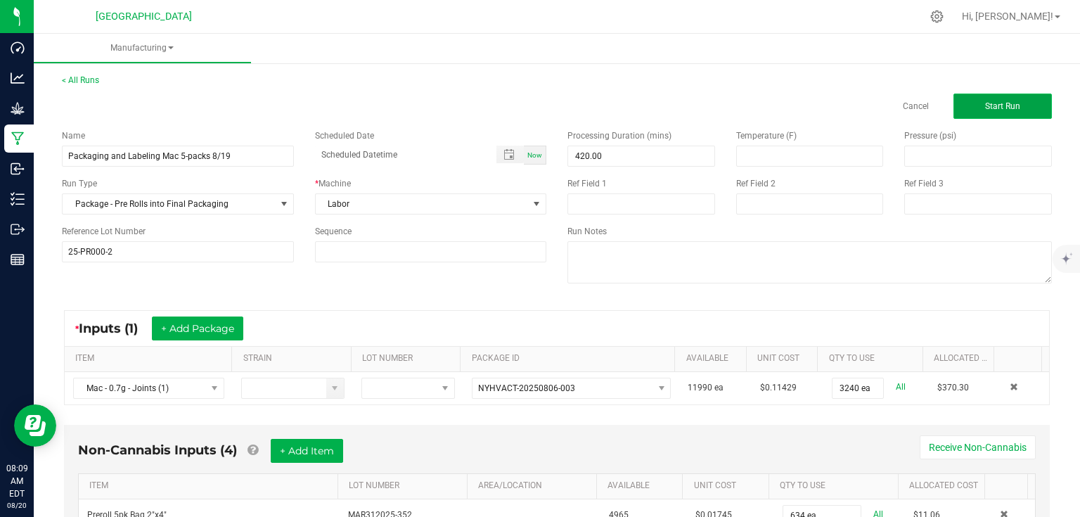
click at [987, 106] on span "Start Run" at bounding box center [1002, 106] width 35 height 10
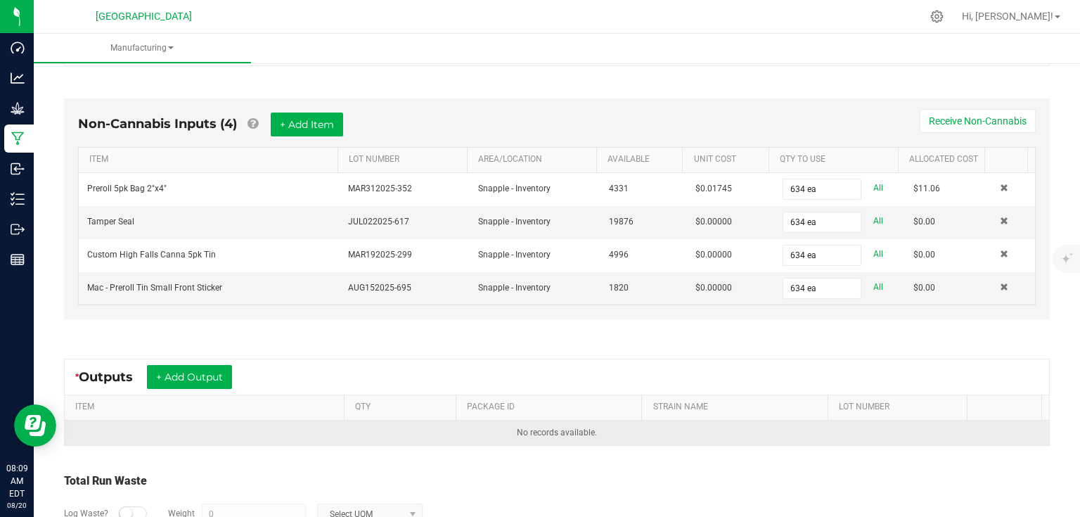
scroll to position [394, 0]
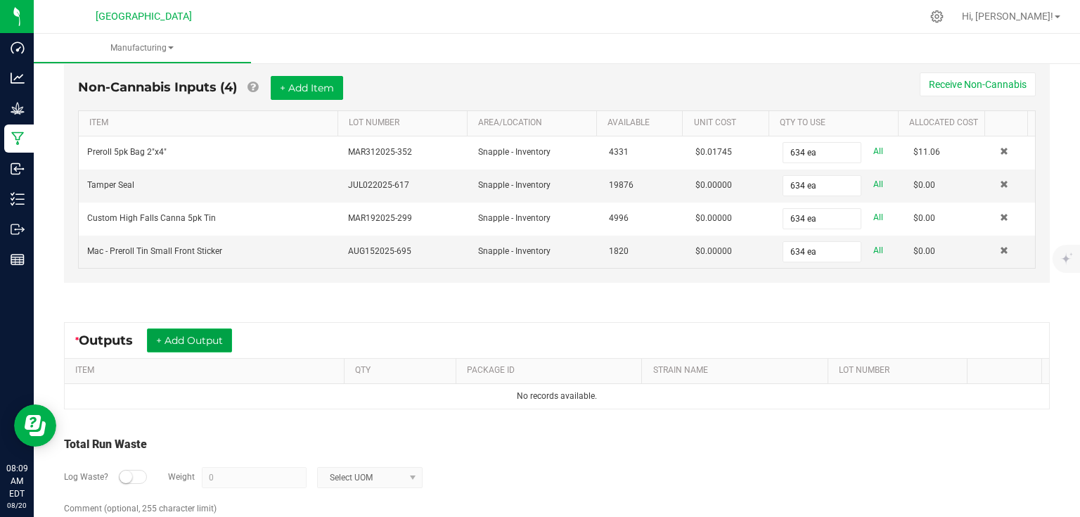
click at [207, 331] on button "+ Add Output" at bounding box center [189, 340] width 85 height 24
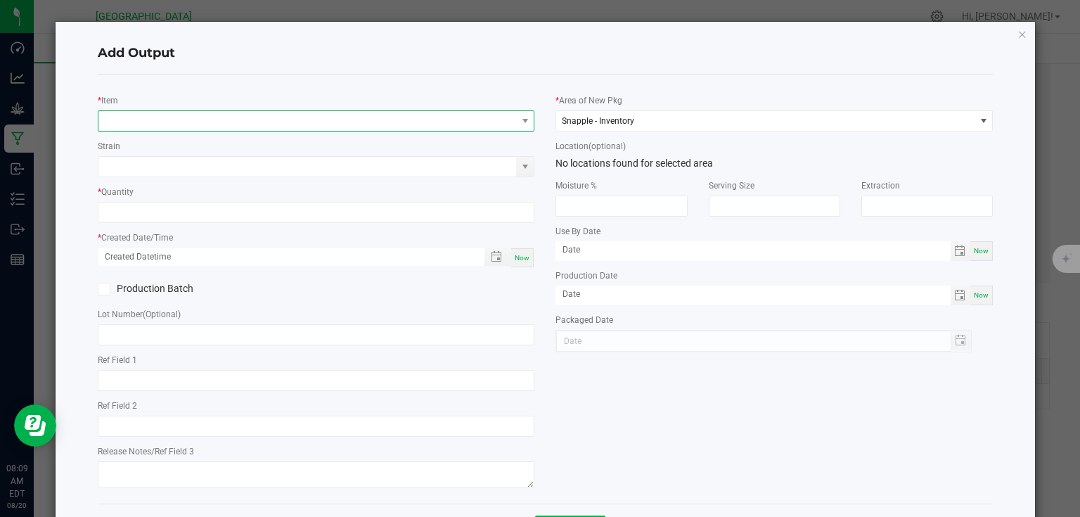
click at [310, 121] on span "NO DATA FOUND" at bounding box center [307, 121] width 418 height 20
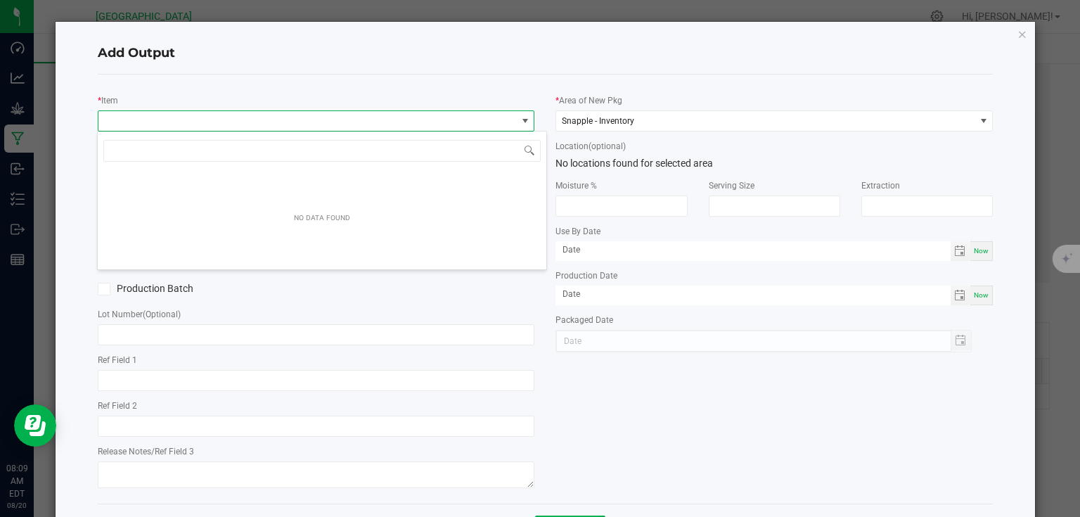
scroll to position [20, 433]
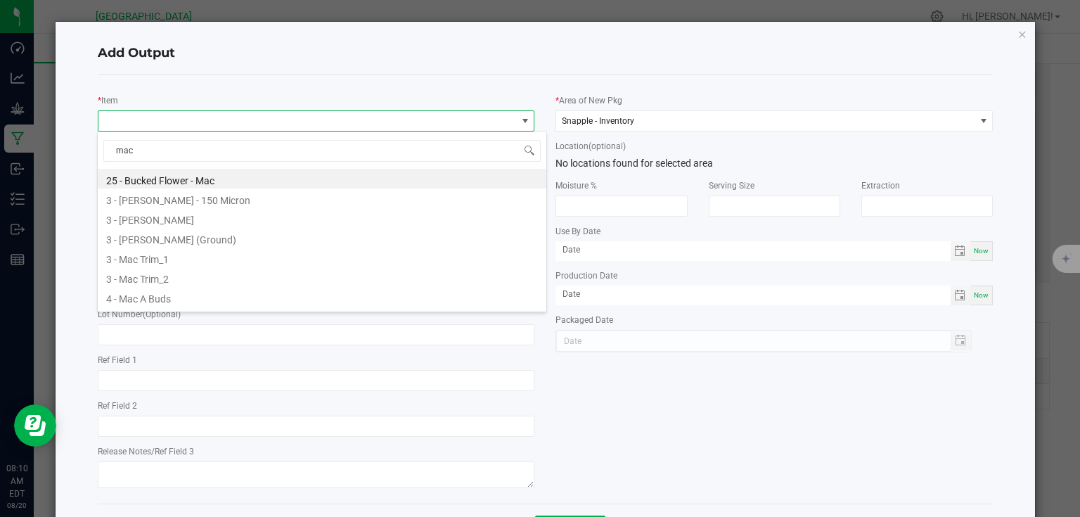
type input "mac -"
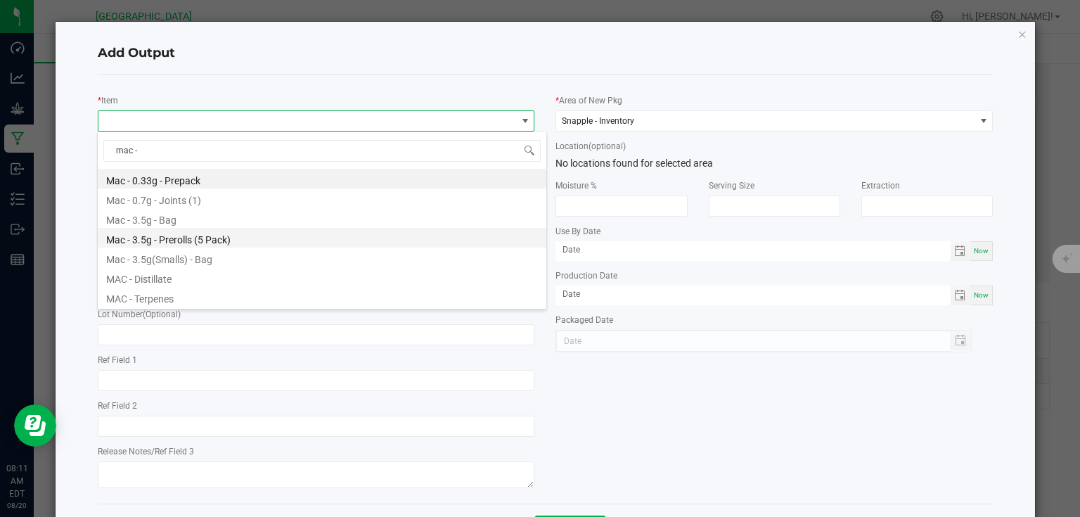
click at [213, 233] on li "Mac - 3.5g - Prerolls (5 Pack)" at bounding box center [322, 238] width 448 height 20
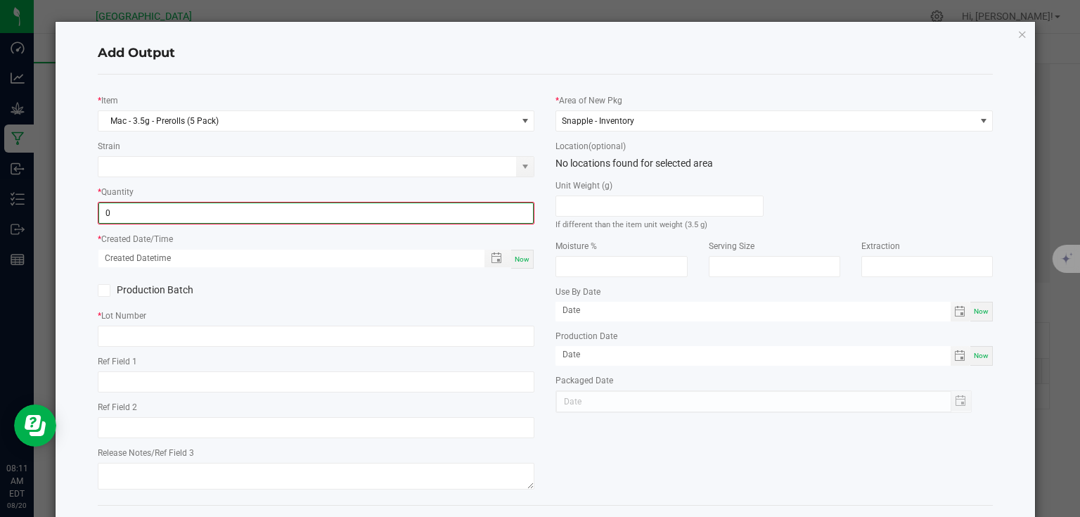
click at [185, 208] on input "0" at bounding box center [316, 213] width 434 height 20
type input "637 ea"
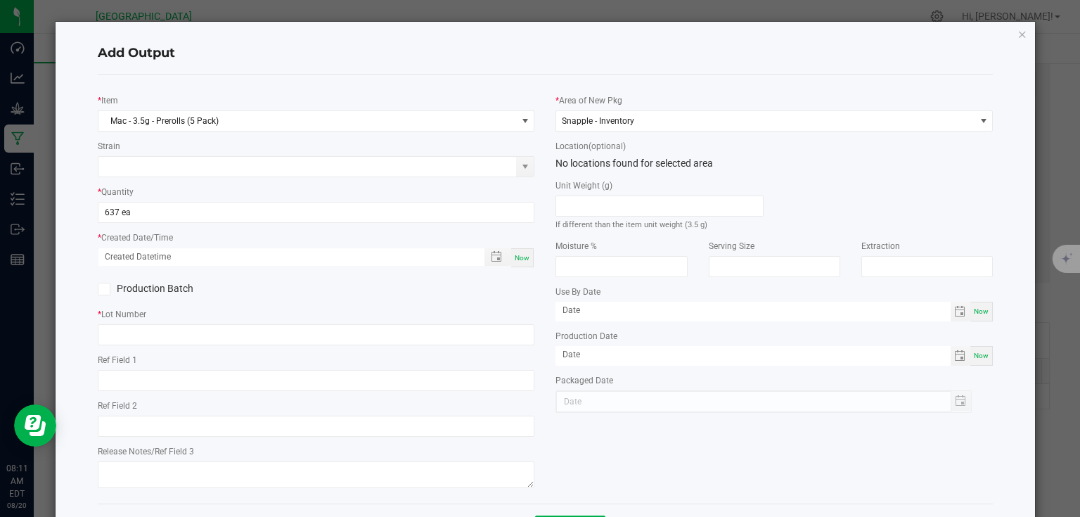
click at [525, 254] on span "Now" at bounding box center [522, 258] width 15 height 8
type input "[DATE] 8:11 AM"
type input "[DATE]"
click at [469, 334] on input "text" at bounding box center [316, 334] width 437 height 21
type input "25-PR000-2"
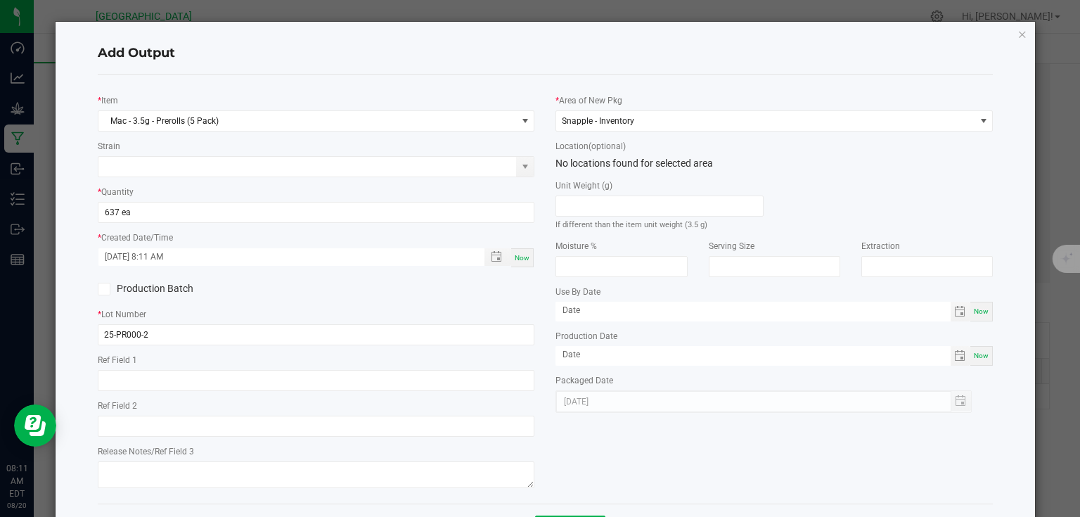
click at [512, 306] on div "* Lot Number 25-PR000-2" at bounding box center [316, 325] width 437 height 39
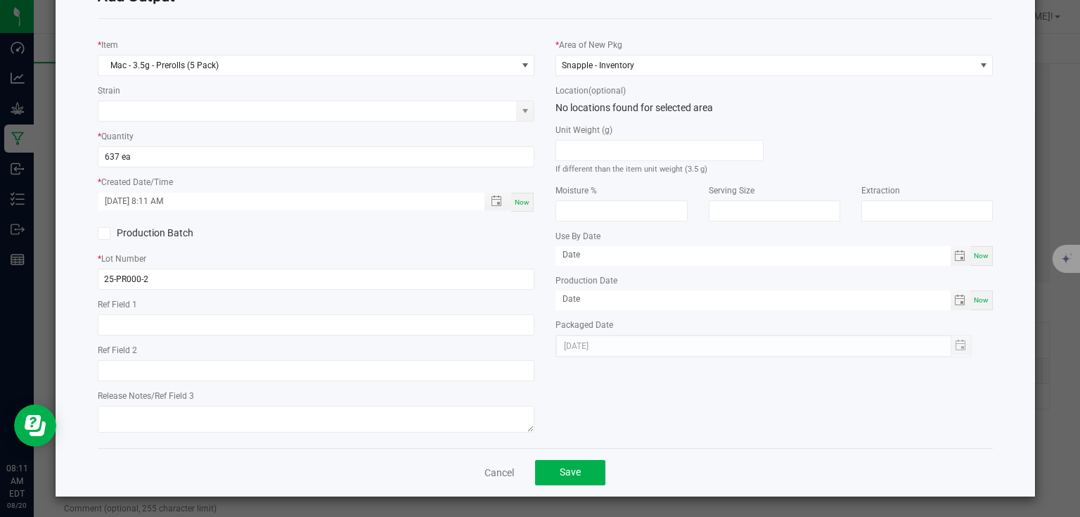
scroll to position [57, 0]
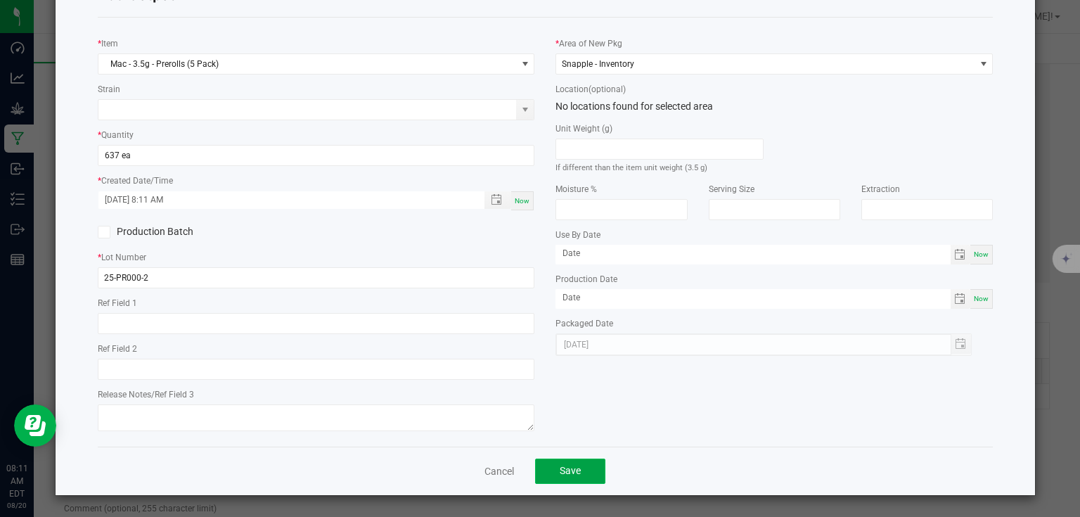
click at [551, 469] on button "Save" at bounding box center [570, 470] width 70 height 25
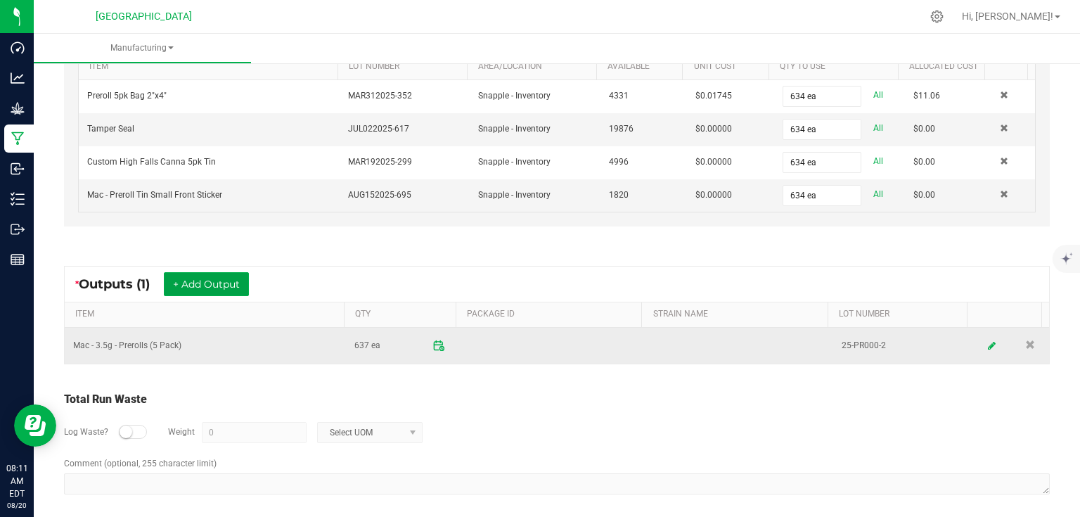
scroll to position [56, 0]
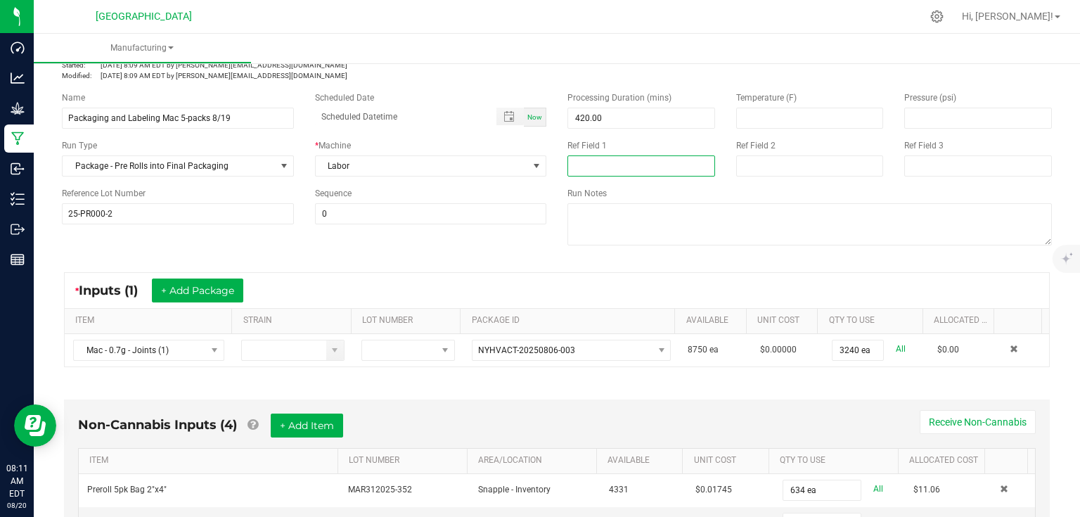
click at [611, 169] on input at bounding box center [641, 165] width 148 height 21
type input "70 reject"
click at [480, 246] on div "Name Packaging and Labeling Mac 5-packs 8/19 Scheduled Date Now Run Type Packag…" at bounding box center [556, 170] width 1011 height 179
click at [627, 392] on div "Non-Cannabis Inputs (4) + Add Item Receive Non-Cannabis ITEM LOT NUMBER AREA/LO…" at bounding box center [556, 513] width 1011 height 267
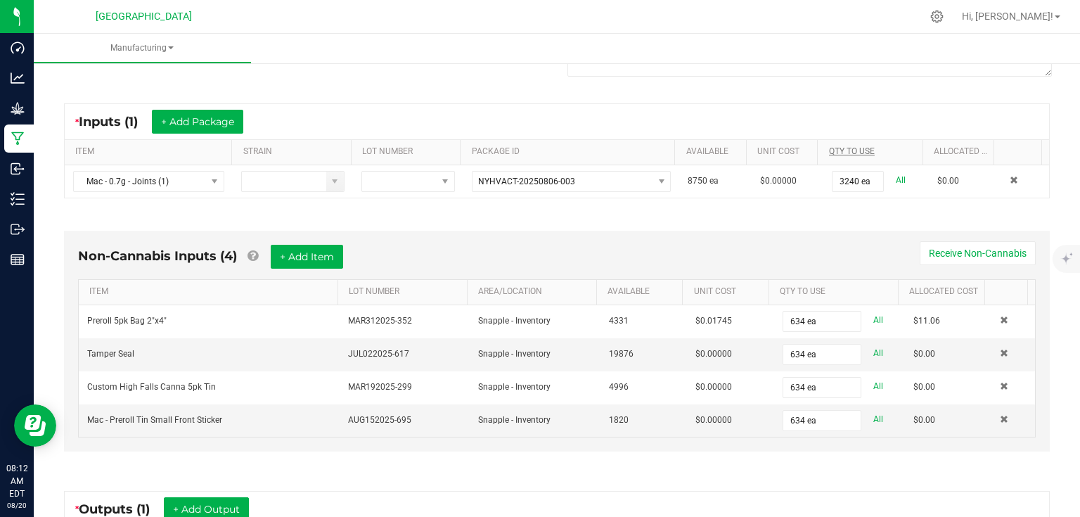
scroll to position [0, 0]
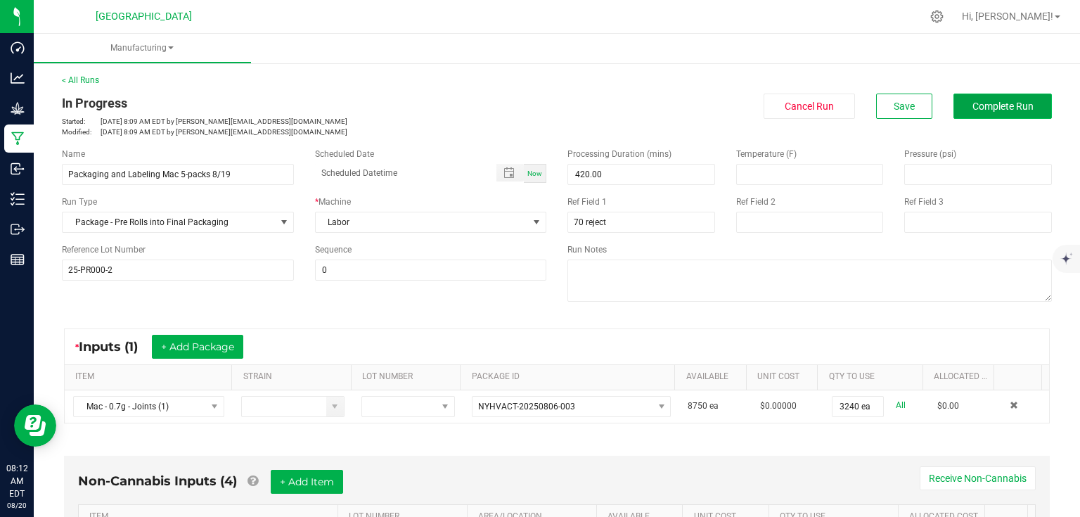
click at [972, 103] on span "Complete Run" at bounding box center [1002, 106] width 61 height 11
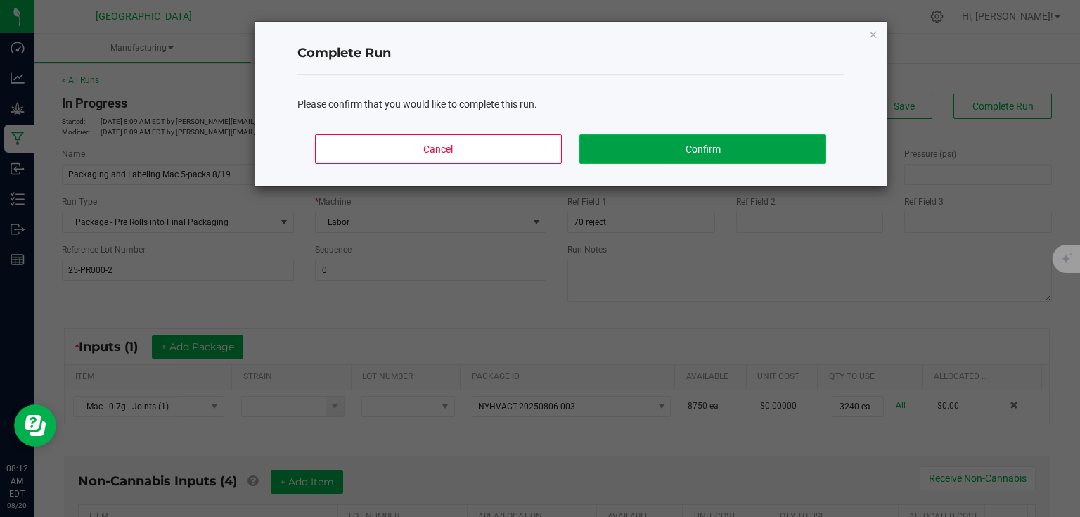
click at [777, 152] on button "Confirm" at bounding box center [702, 149] width 246 height 30
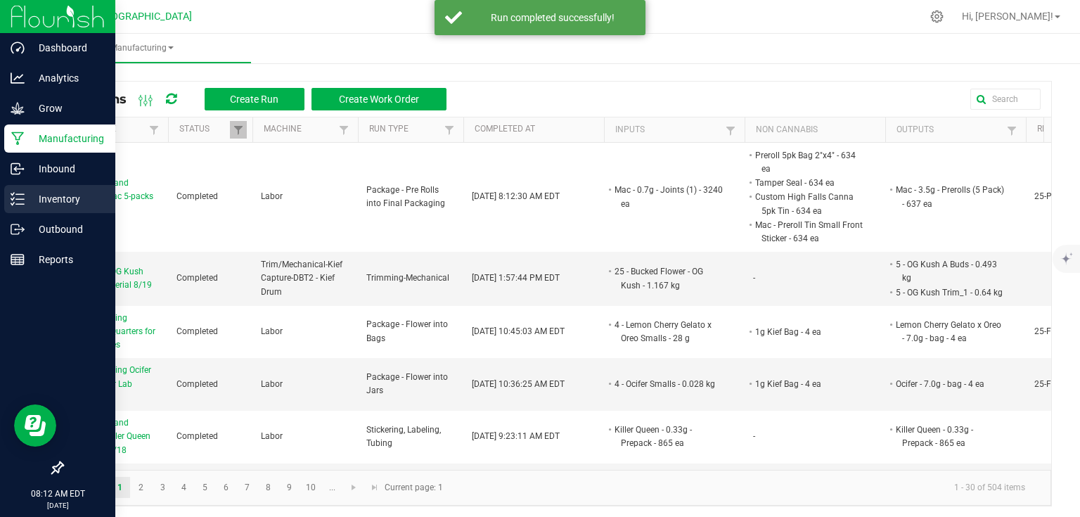
click at [25, 197] on p "Inventory" at bounding box center [67, 198] width 84 height 17
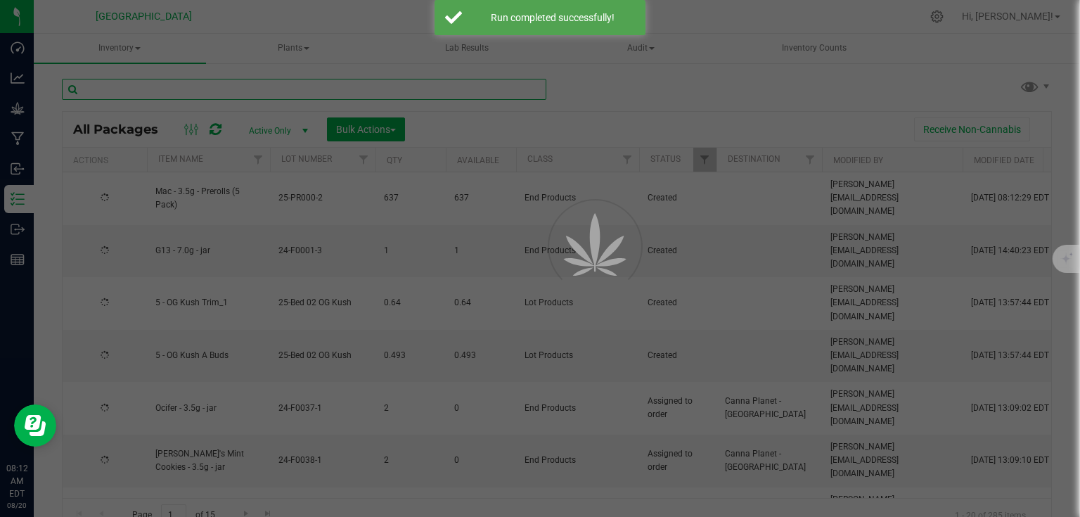
click at [172, 90] on input "text" at bounding box center [304, 89] width 484 height 21
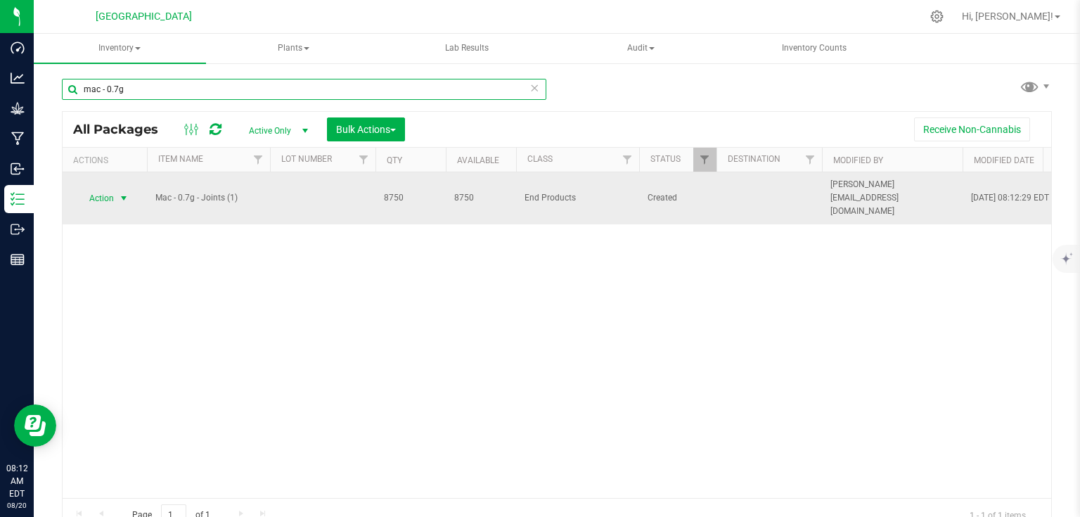
type input "mac - 0.7g"
click at [124, 195] on span "select" at bounding box center [123, 198] width 11 height 11
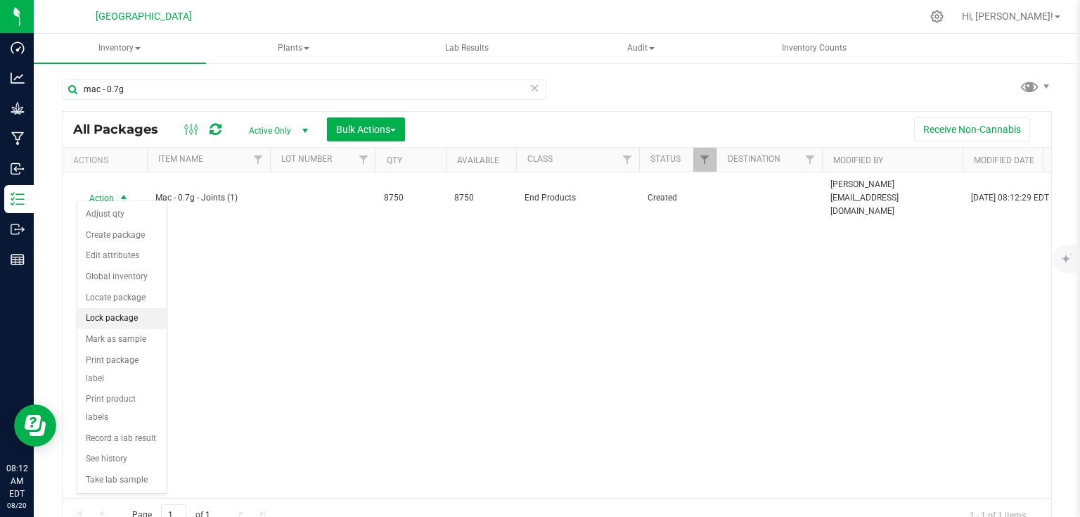
click at [106, 323] on li "Lock package" at bounding box center [121, 318] width 89 height 21
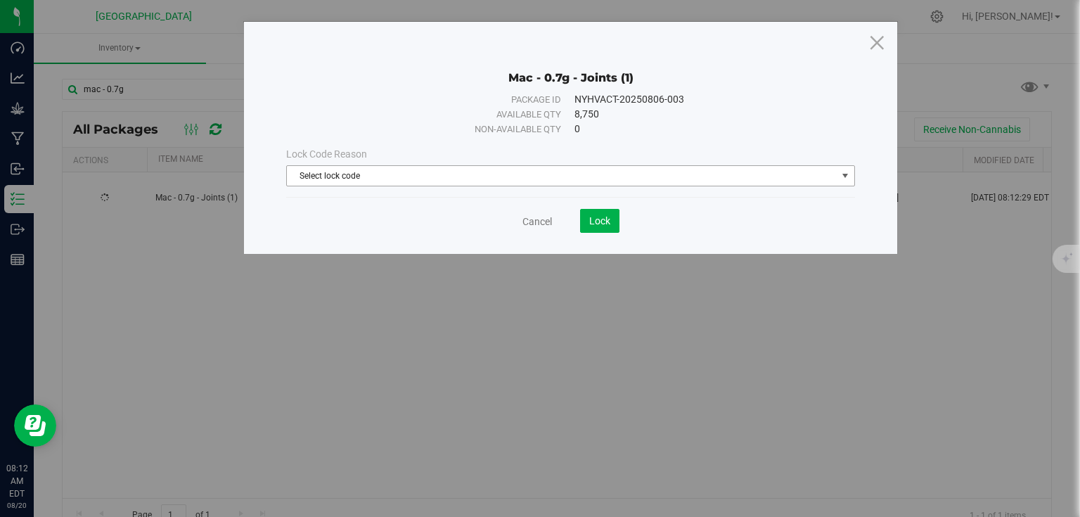
click at [405, 184] on span "Select lock code" at bounding box center [562, 176] width 550 height 20
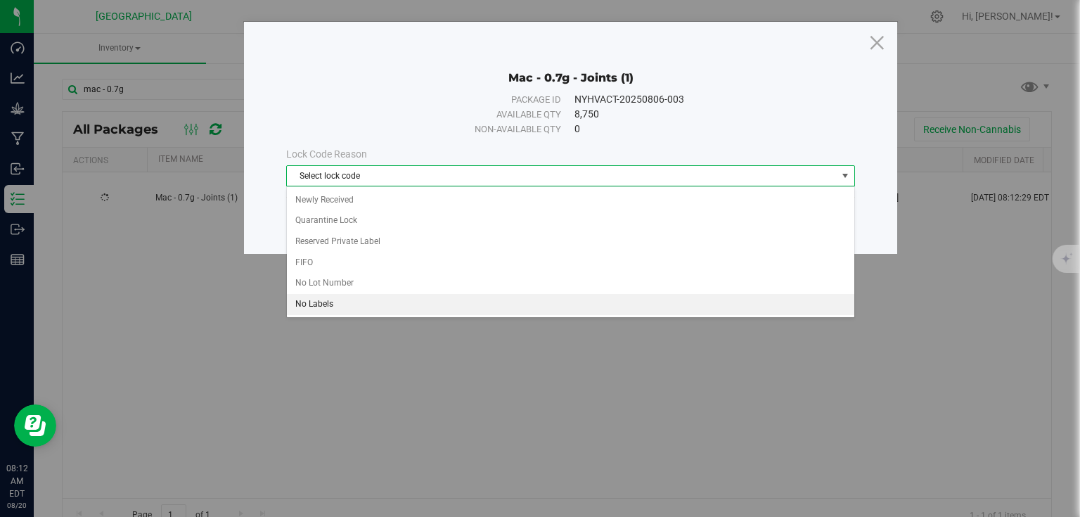
click at [347, 304] on li "No Labels" at bounding box center [570, 304] width 567 height 21
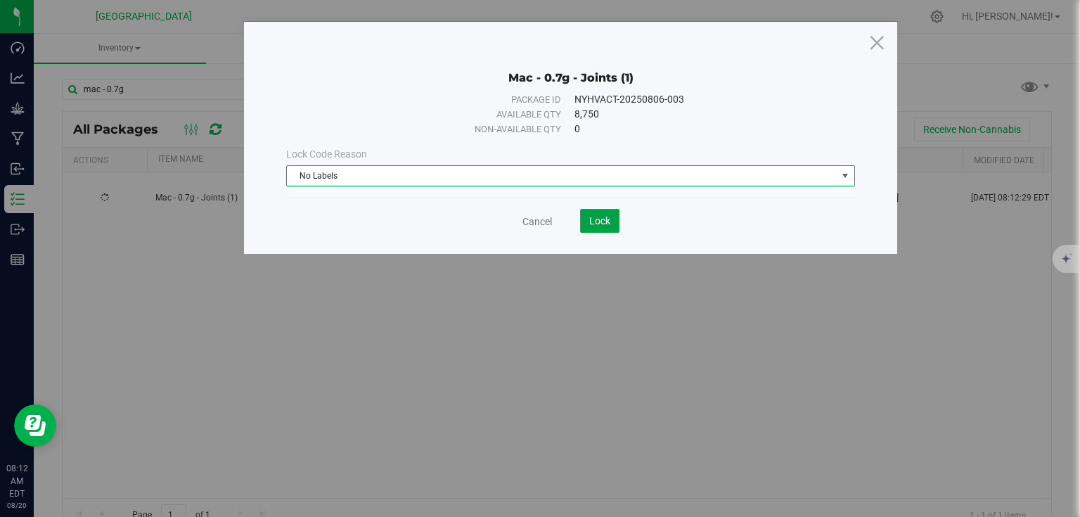
click at [596, 224] on span "Lock" at bounding box center [599, 220] width 21 height 11
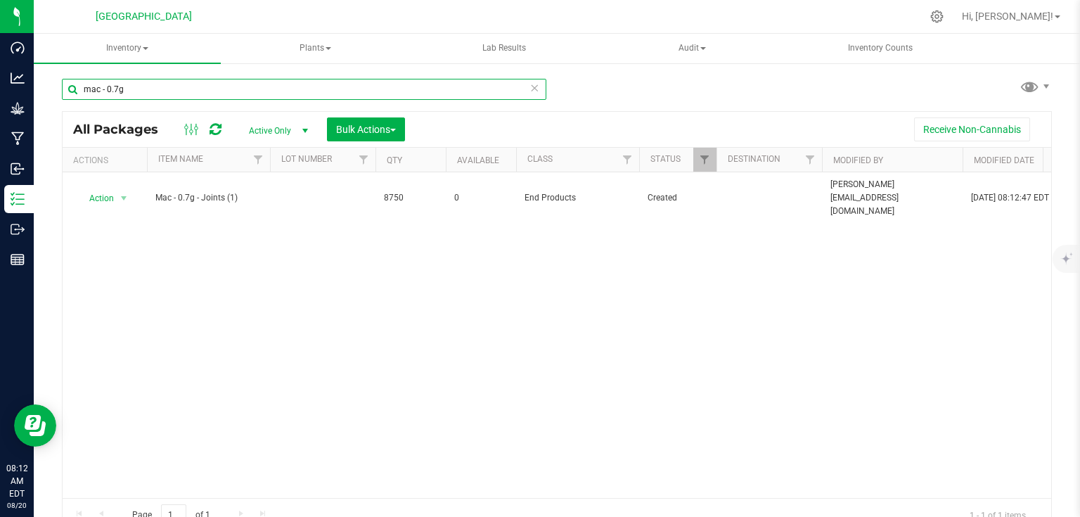
click at [332, 86] on input "mac - 0.7g" at bounding box center [304, 89] width 484 height 21
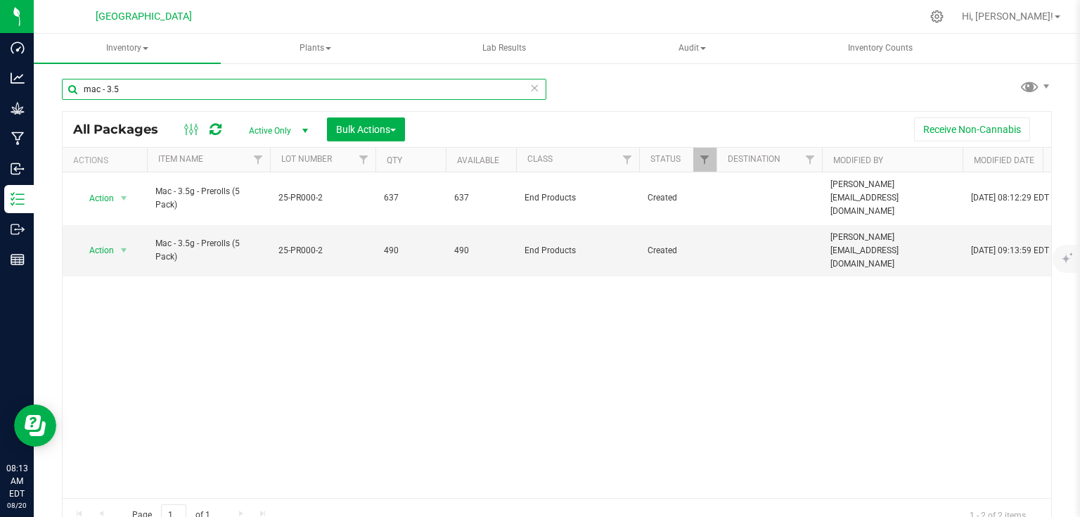
type input "mac - 3.5"
click at [407, 118] on div "Bulk Actions" at bounding box center [371, 129] width 89 height 24
click at [386, 127] on span "Bulk Actions" at bounding box center [366, 129] width 60 height 11
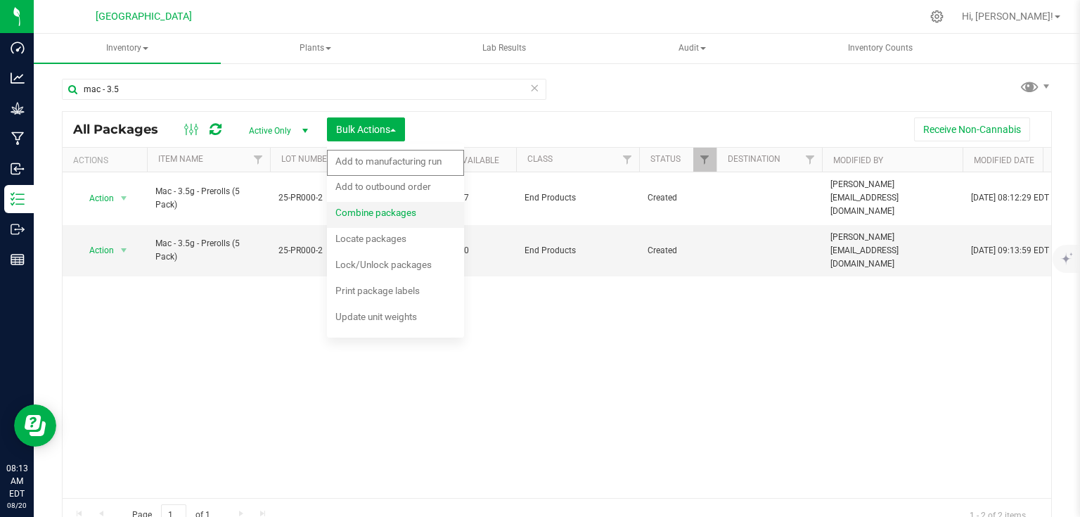
click at [340, 214] on span "Combine packages" at bounding box center [375, 212] width 81 height 11
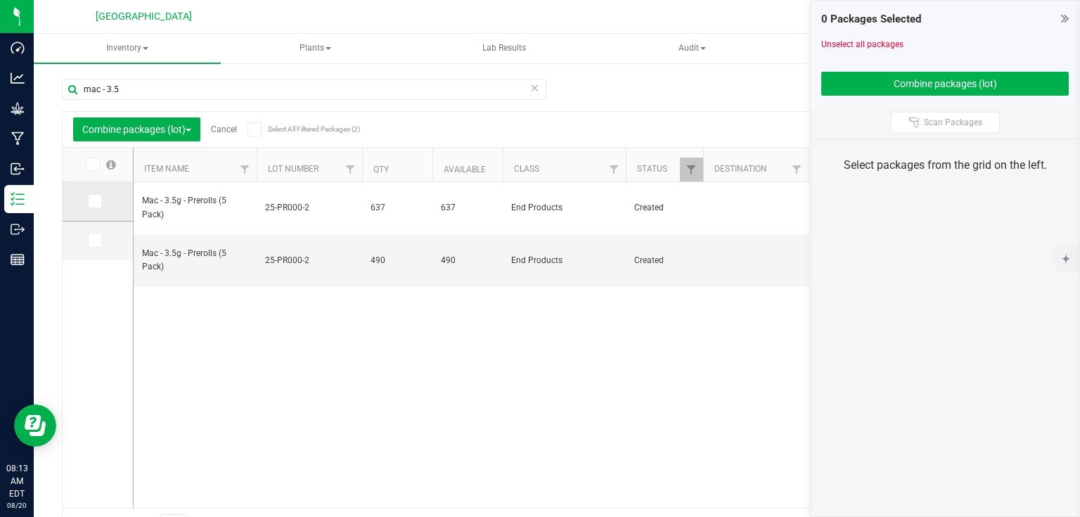
click at [98, 204] on span at bounding box center [95, 201] width 14 height 14
click at [0, 0] on input "checkbox" at bounding box center [0, 0] width 0 height 0
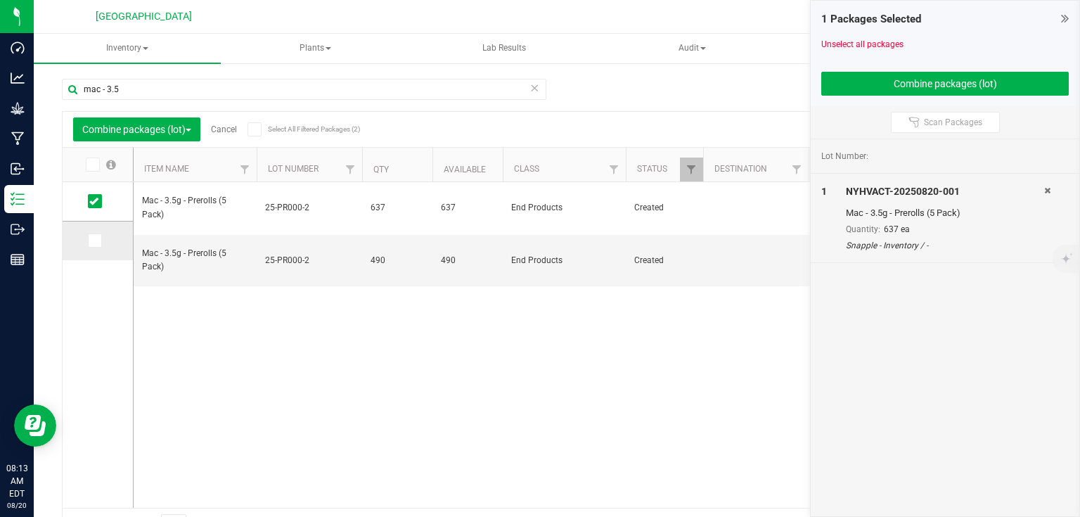
click at [98, 242] on span at bounding box center [95, 240] width 14 height 14
click at [0, 0] on input "checkbox" at bounding box center [0, 0] width 0 height 0
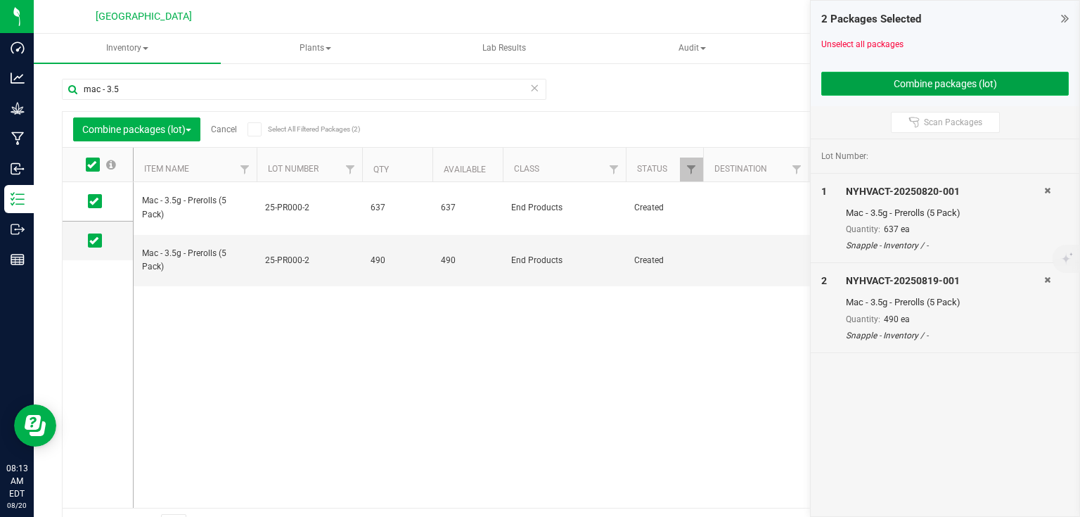
click at [849, 90] on button "Combine packages (lot)" at bounding box center [944, 84] width 247 height 24
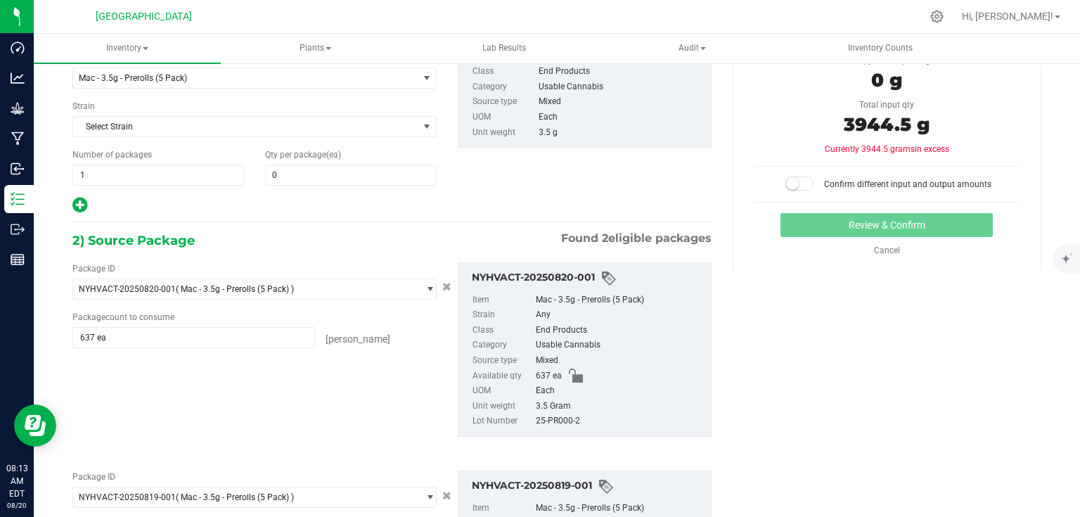
scroll to position [110, 0]
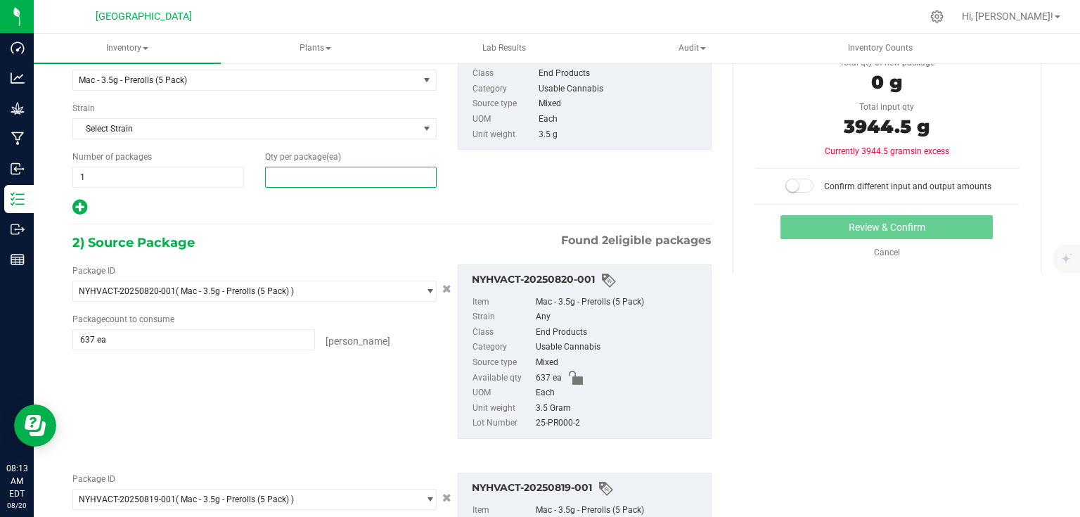
click at [366, 176] on span at bounding box center [351, 177] width 172 height 21
type input "1127"
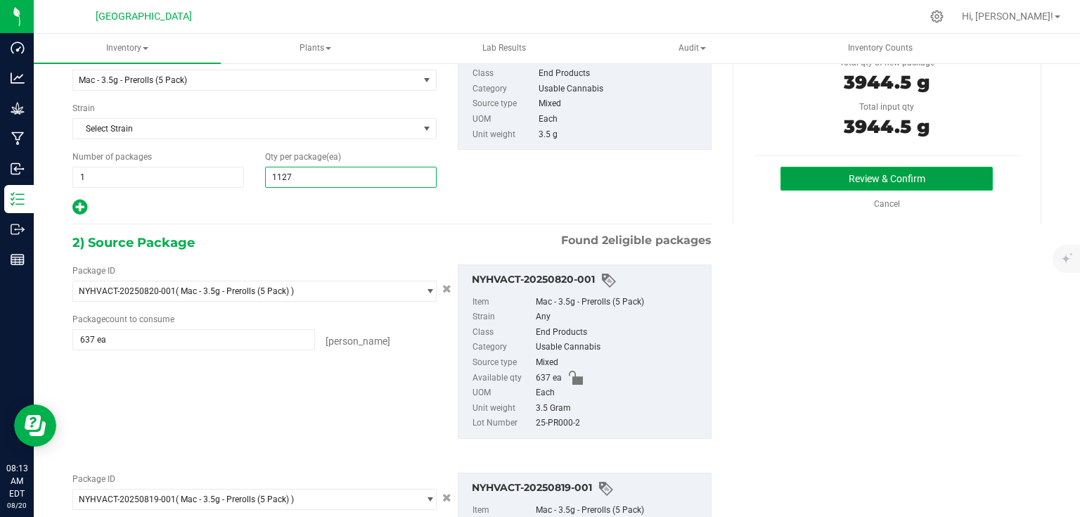
type input "1,127"
click at [810, 171] on button "Review & Confirm" at bounding box center [886, 179] width 212 height 24
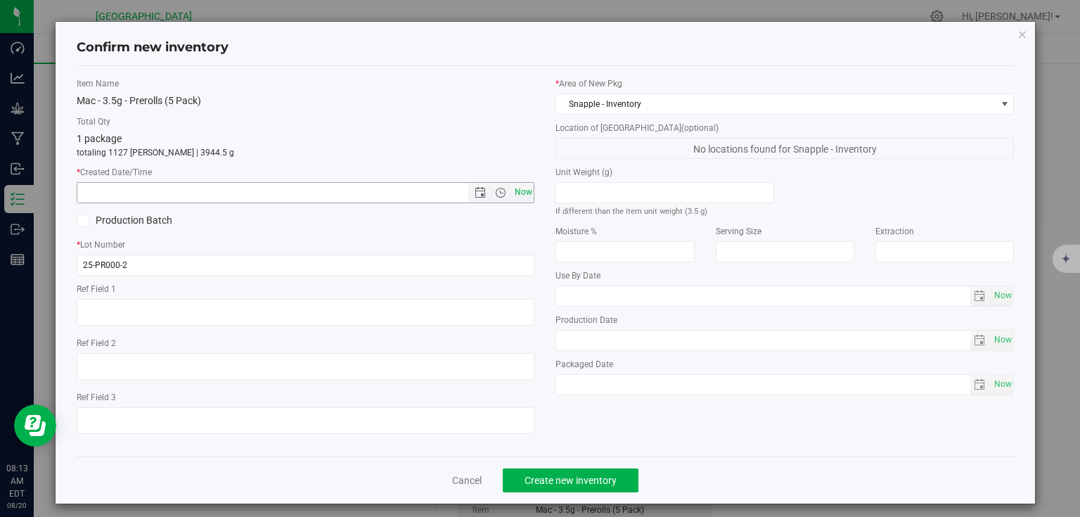
click at [529, 193] on span "Now" at bounding box center [523, 192] width 24 height 20
type input "[DATE] 8:13 AM"
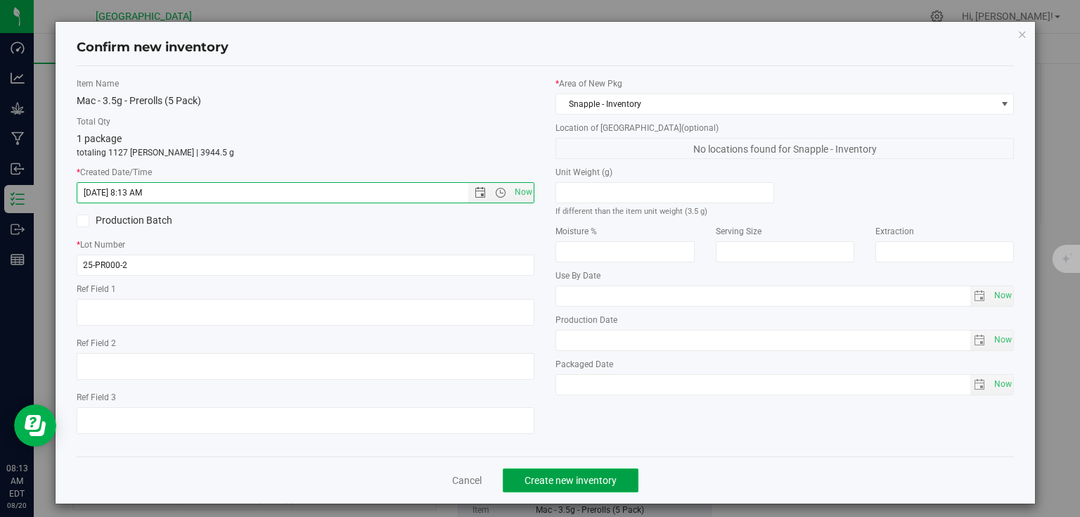
click at [576, 481] on span "Create new inventory" at bounding box center [570, 479] width 92 height 11
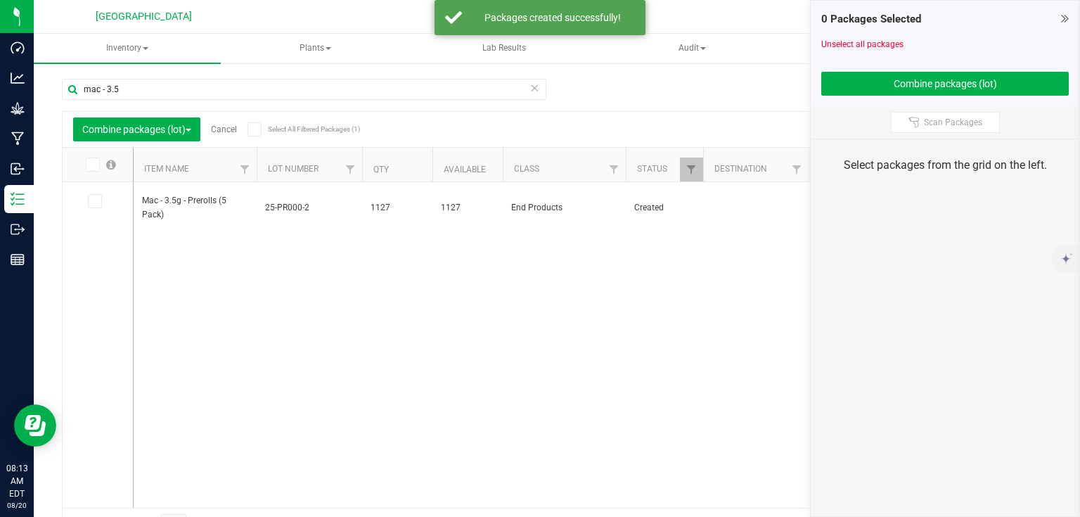
click at [1061, 20] on icon at bounding box center [1065, 18] width 8 height 14
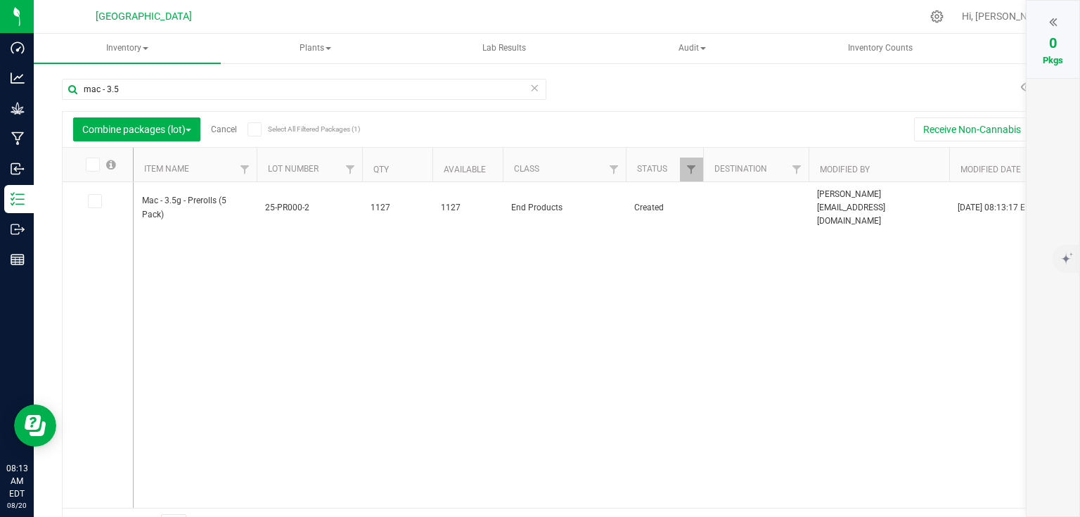
click at [1056, 21] on icon at bounding box center [1053, 22] width 8 height 14
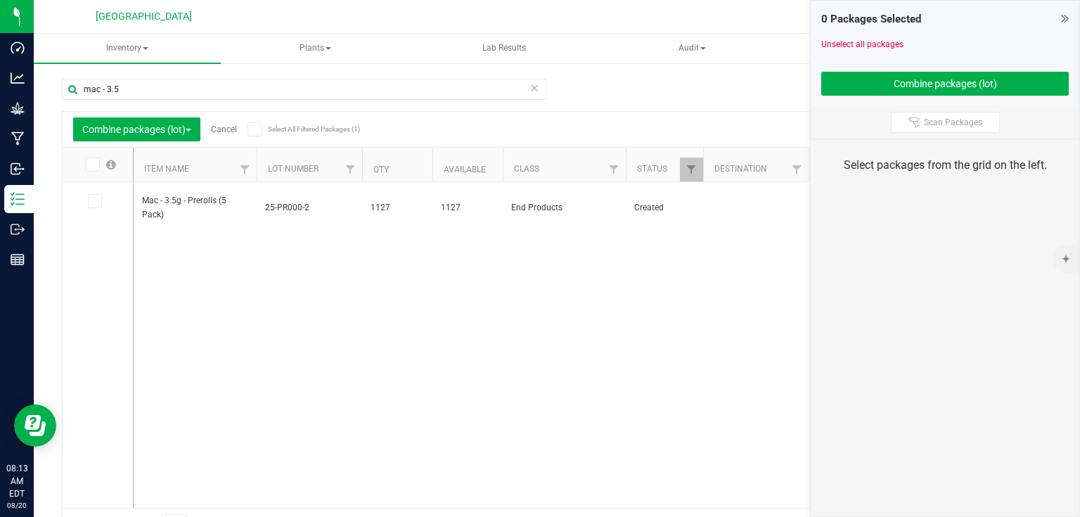
click at [1056, 21] on div "0 Packages Selected" at bounding box center [944, 19] width 247 height 16
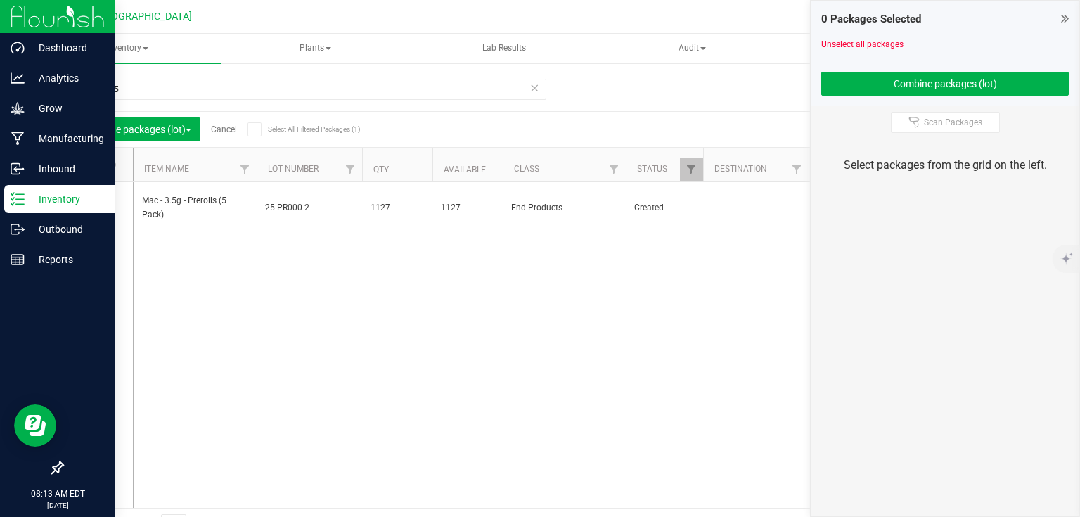
click at [33, 17] on img at bounding box center [58, 16] width 94 height 33
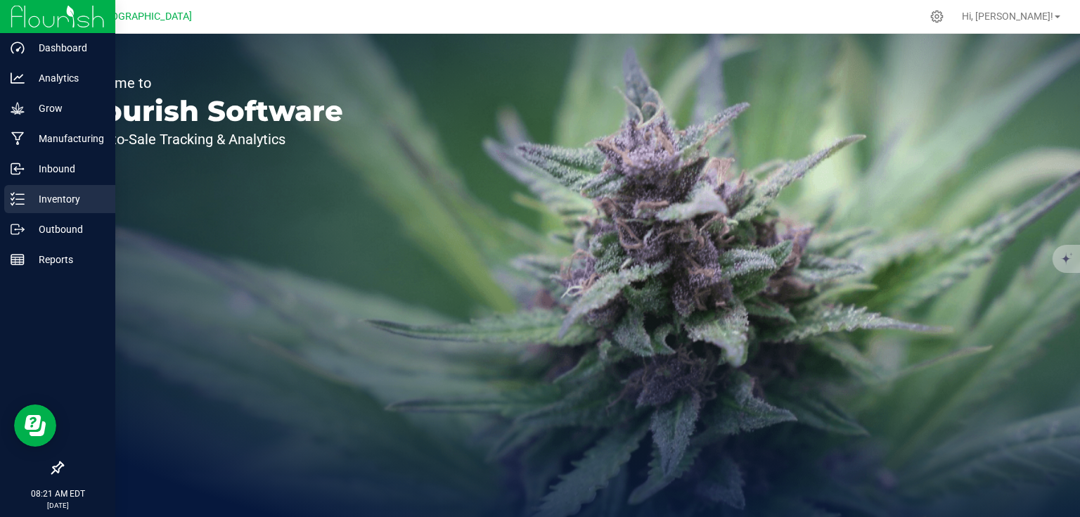
click at [44, 191] on p "Inventory" at bounding box center [67, 198] width 84 height 17
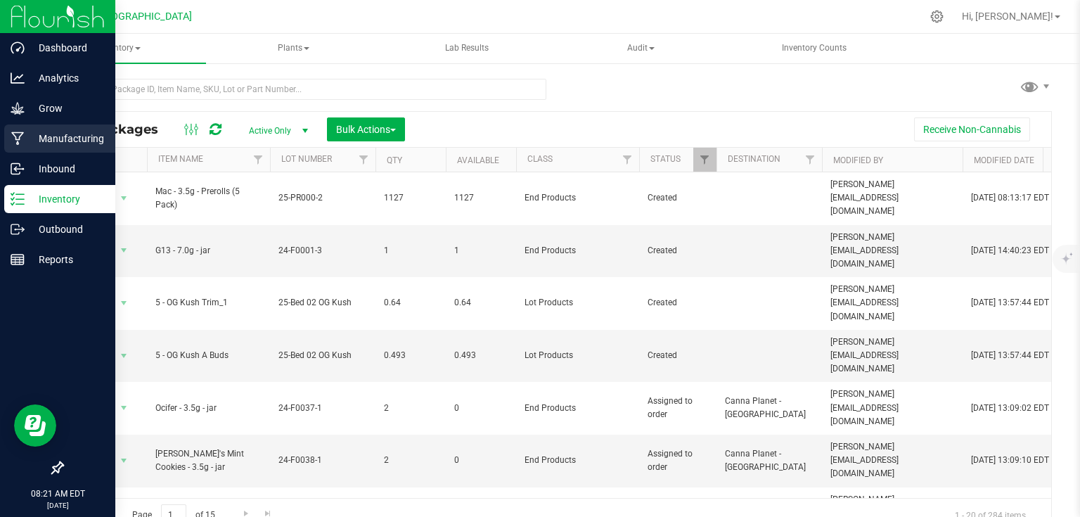
click at [67, 132] on p "Manufacturing" at bounding box center [67, 138] width 84 height 17
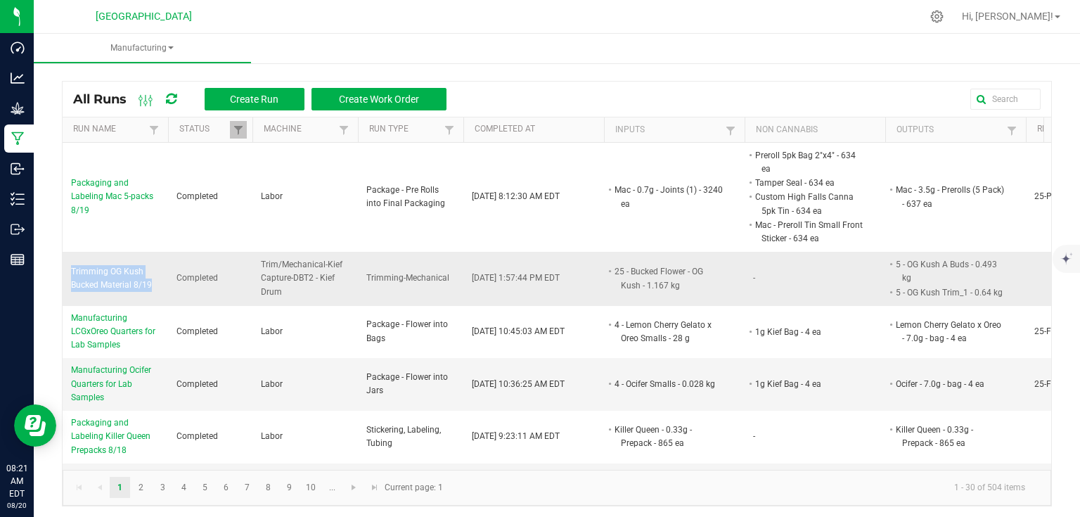
drag, startPoint x: 70, startPoint y: 270, endPoint x: 162, endPoint y: 283, distance: 93.7
click at [162, 283] on td "Trimming OG Kush Bucked Material 8/19" at bounding box center [115, 279] width 105 height 54
click at [53, 256] on div "All Runs Create Run Create Work Order Run Name Status Machine Run Type Complete…" at bounding box center [557, 290] width 1046 height 460
drag, startPoint x: 67, startPoint y: 269, endPoint x: 152, endPoint y: 282, distance: 85.3
click at [152, 282] on td "Trimming OG Kush Bucked Material 8/19" at bounding box center [115, 279] width 105 height 54
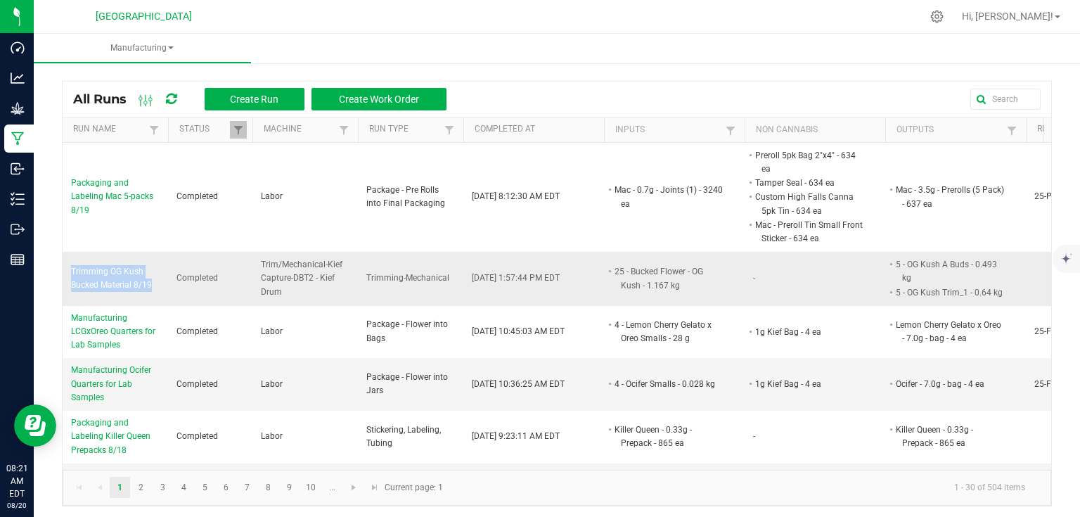
copy span "Trimming OG Kush Bucked Material 8/19"
click at [292, 104] on button "Create Run" at bounding box center [255, 99] width 100 height 22
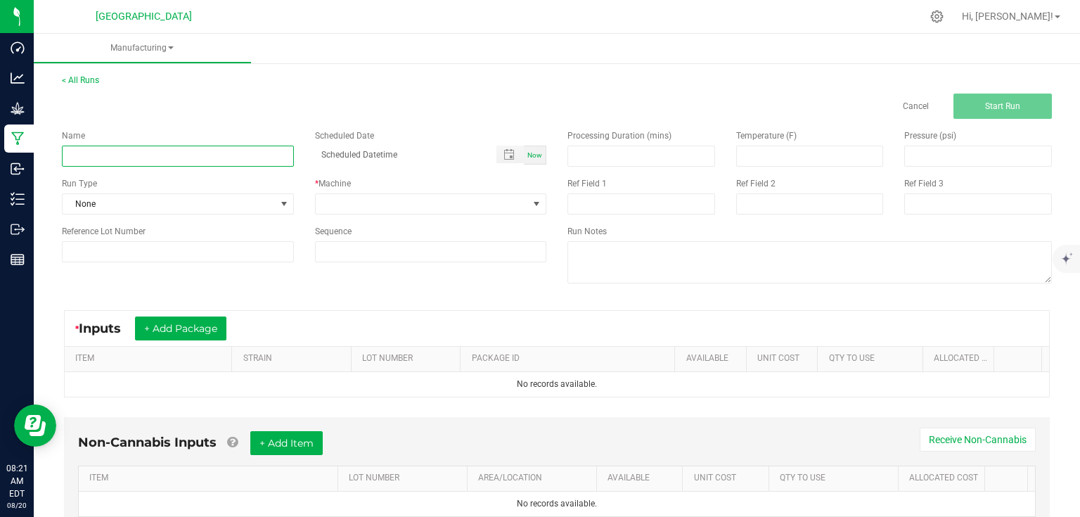
click at [189, 161] on input at bounding box center [178, 156] width 232 height 21
paste input "Trimming OG Kush Bucked Material 8/19"
type input "Trimming OG Kush Bucked Material 8/19"
click at [592, 153] on input at bounding box center [641, 156] width 146 height 20
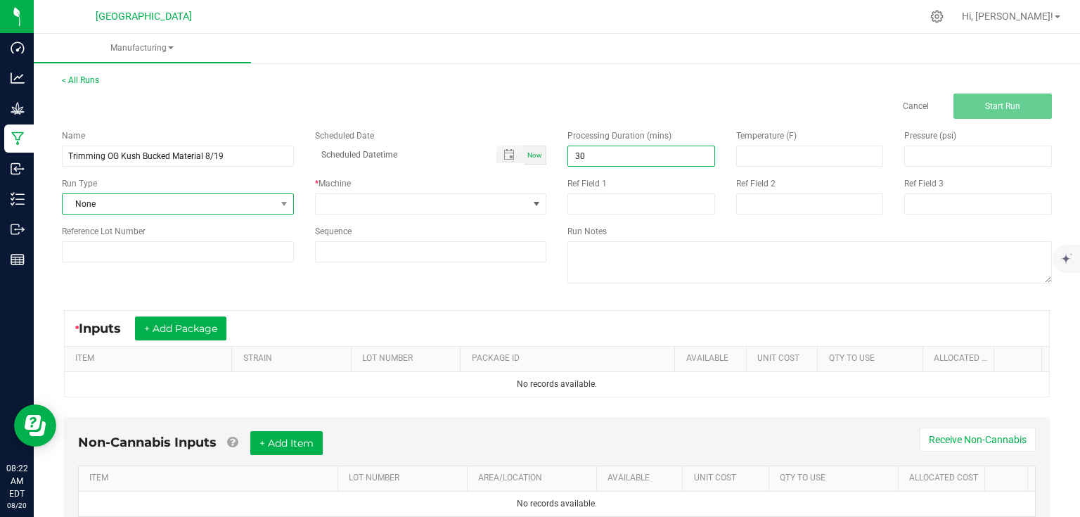
type input "30.00"
click at [238, 194] on span "None" at bounding box center [169, 204] width 213 height 20
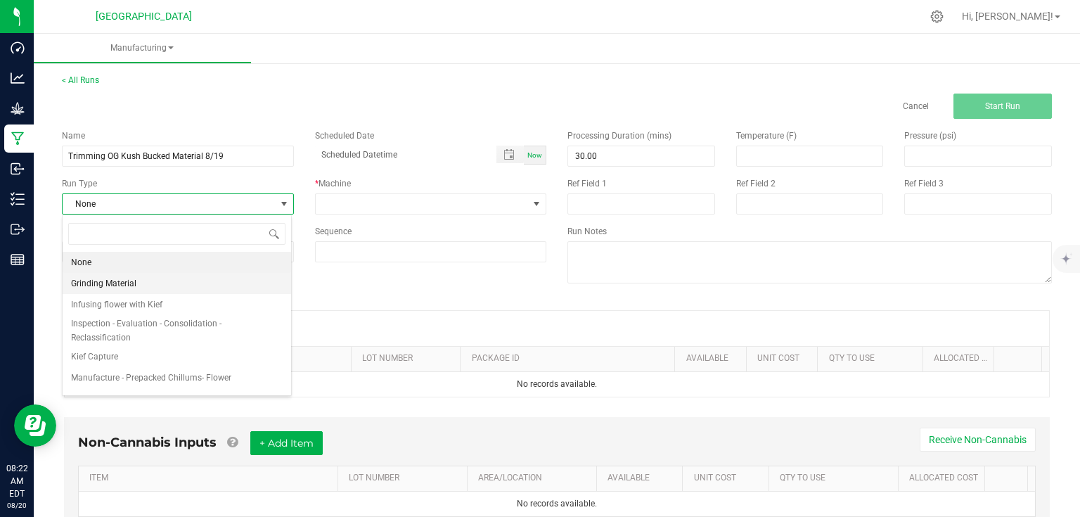
scroll to position [20, 229]
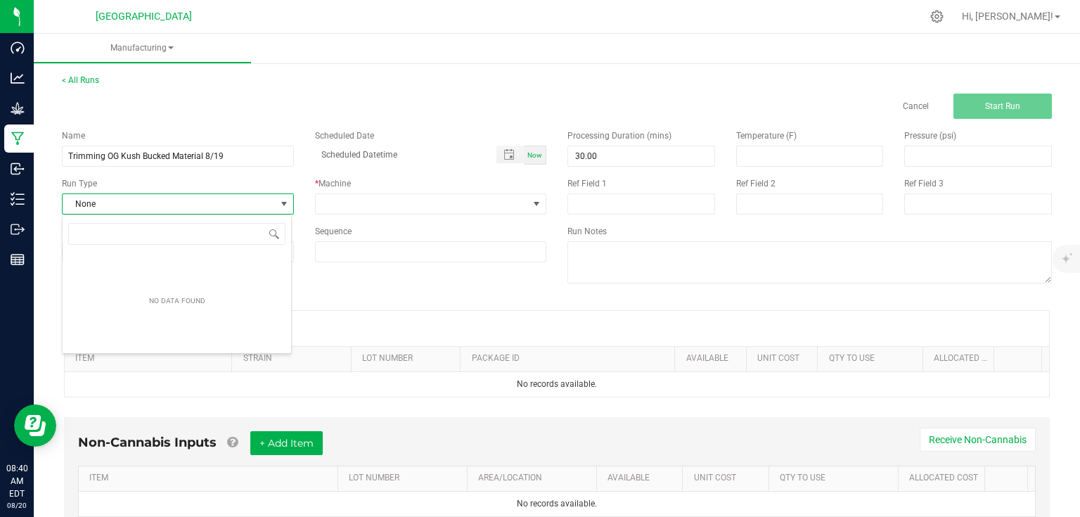
click at [337, 105] on div "Cancel Start Run" at bounding box center [556, 105] width 1011 height 25
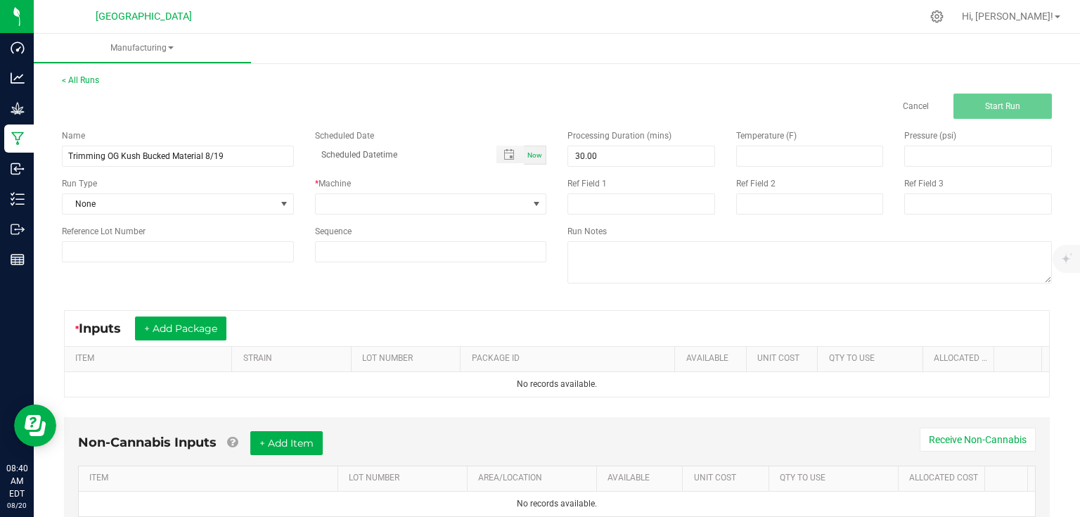
click at [354, 101] on div "Cancel Start Run" at bounding box center [556, 105] width 1011 height 25
click at [280, 205] on span at bounding box center [283, 203] width 11 height 11
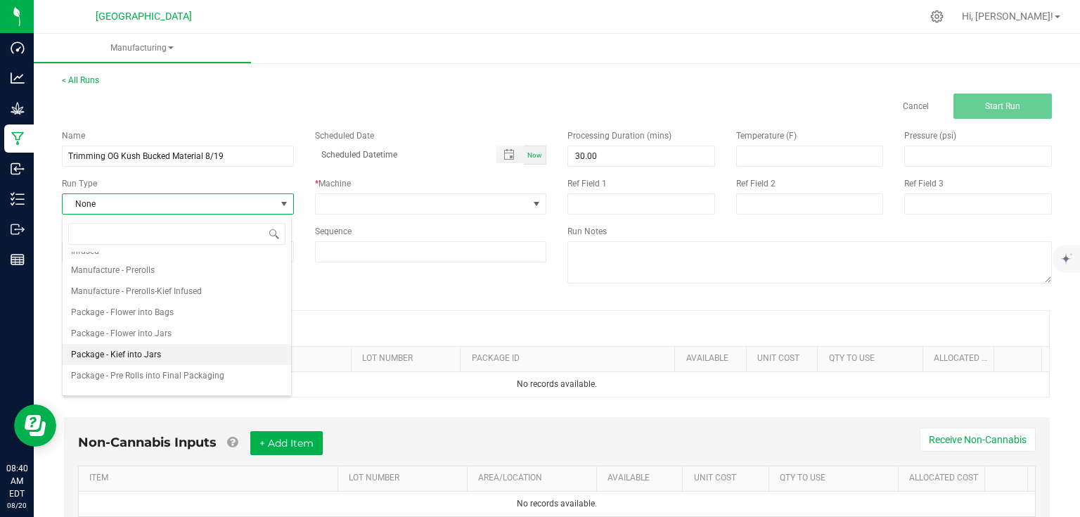
scroll to position [216, 0]
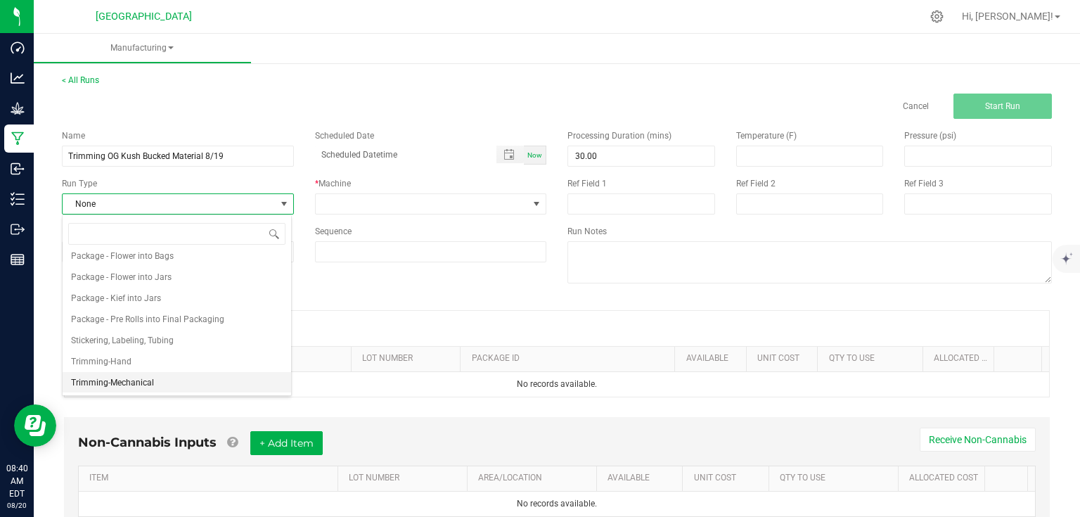
click at [132, 382] on span "Trimming-Mechanical" at bounding box center [112, 382] width 83 height 14
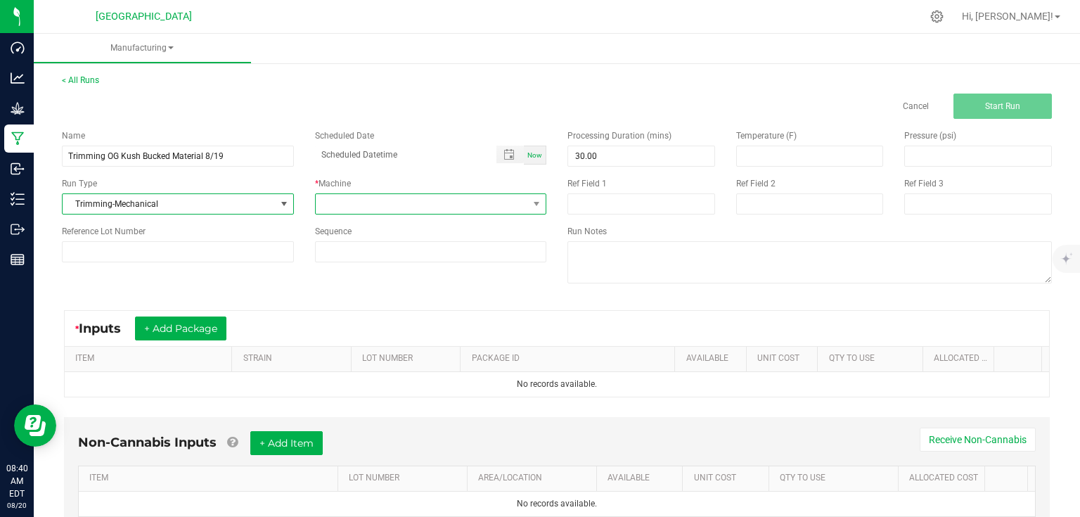
click at [440, 211] on span at bounding box center [422, 204] width 213 height 20
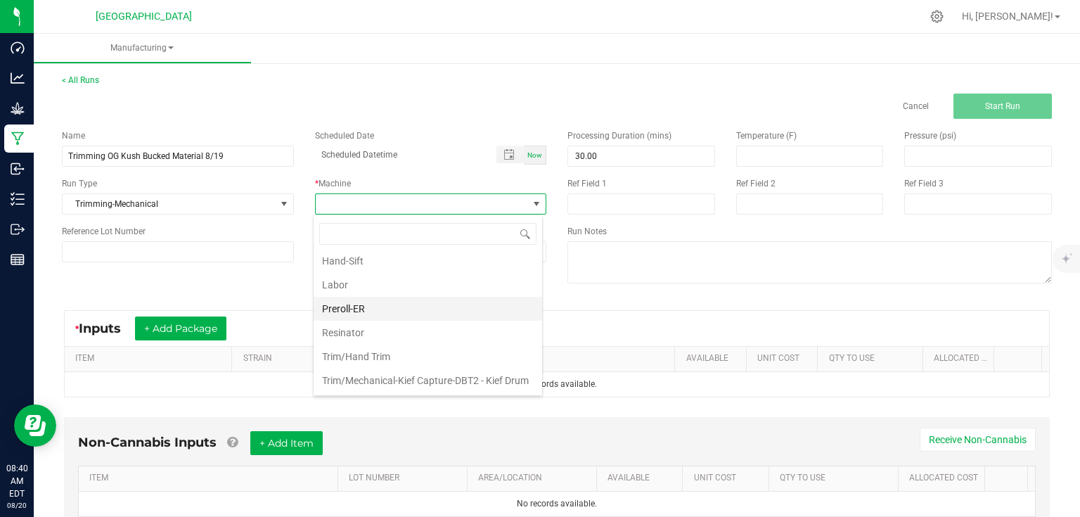
scroll to position [93, 0]
click at [383, 368] on li "Trim/Mechanical-Kief Capture-DBT2 - Kief Drum" at bounding box center [428, 380] width 228 height 24
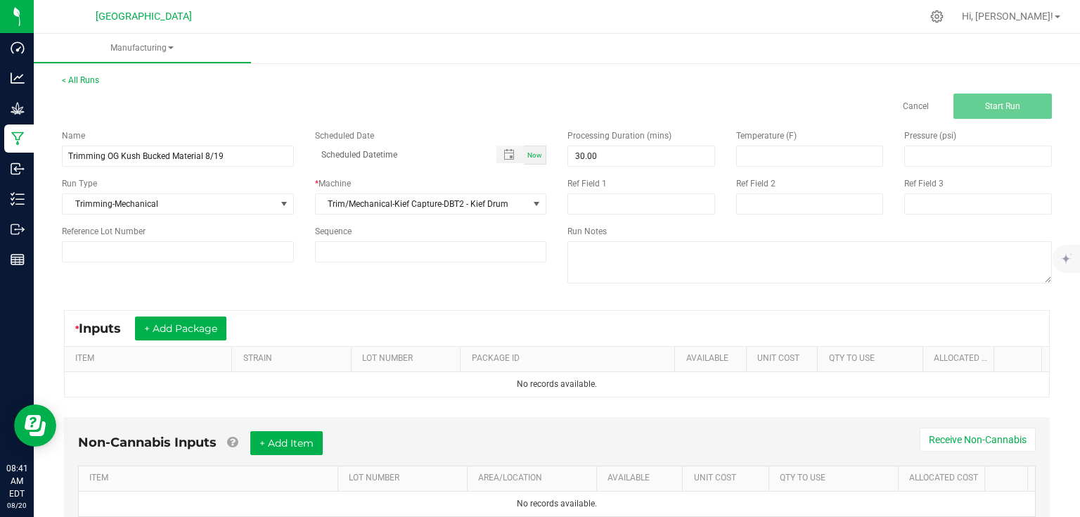
click at [420, 282] on div "Name Trimming OG Kush Bucked Material 8/19 Scheduled Date Now Run Type Trimming…" at bounding box center [556, 208] width 1011 height 179
click at [174, 336] on button "+ Add Package" at bounding box center [180, 328] width 91 height 24
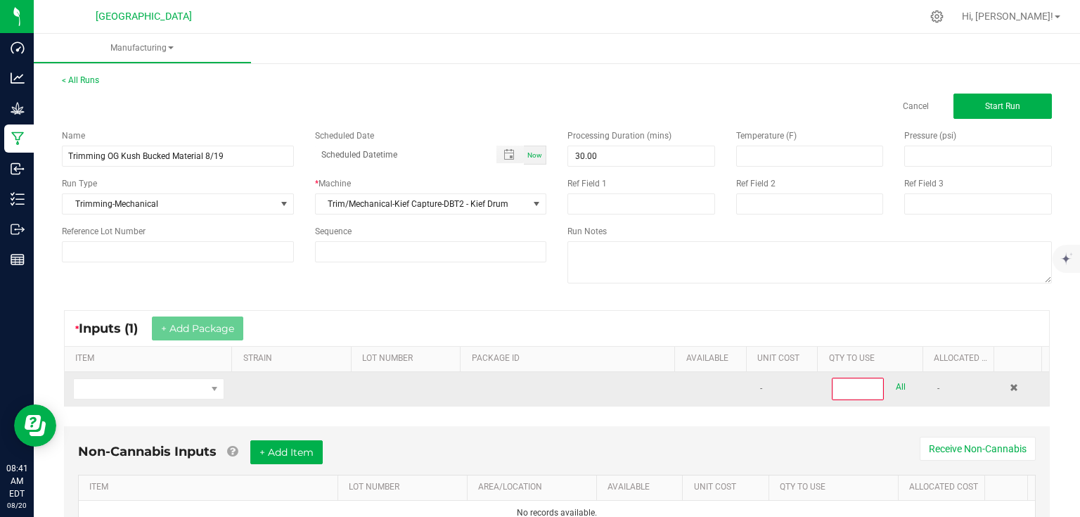
click at [171, 401] on td at bounding box center [149, 389] width 168 height 34
click at [176, 396] on span "NO DATA FOUND" at bounding box center [140, 389] width 132 height 20
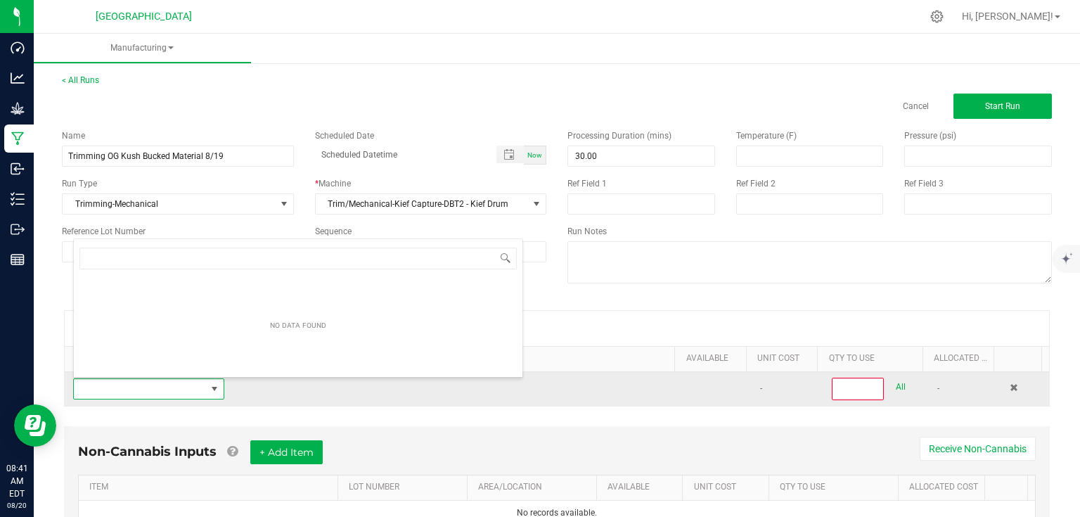
scroll to position [20, 146]
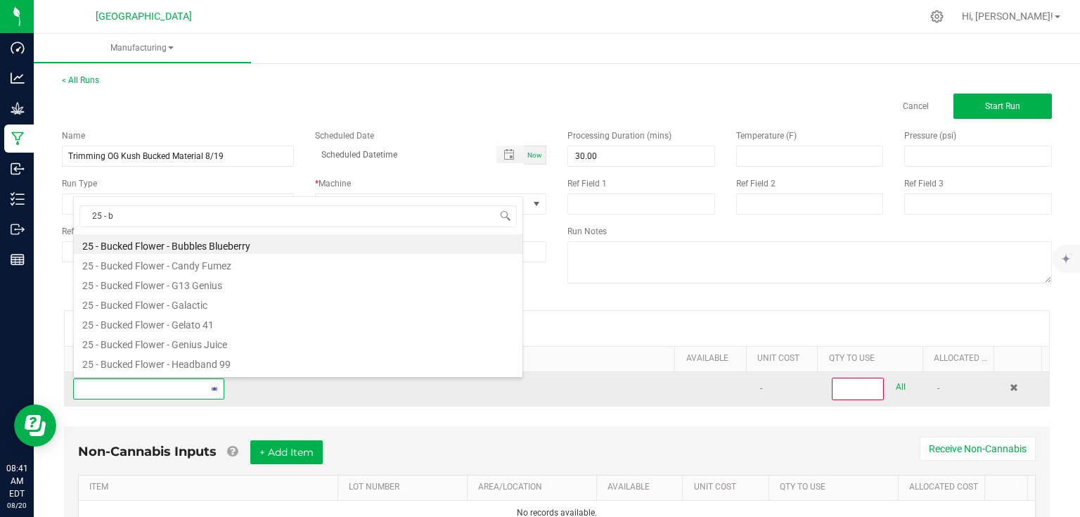
type input "25 - bu"
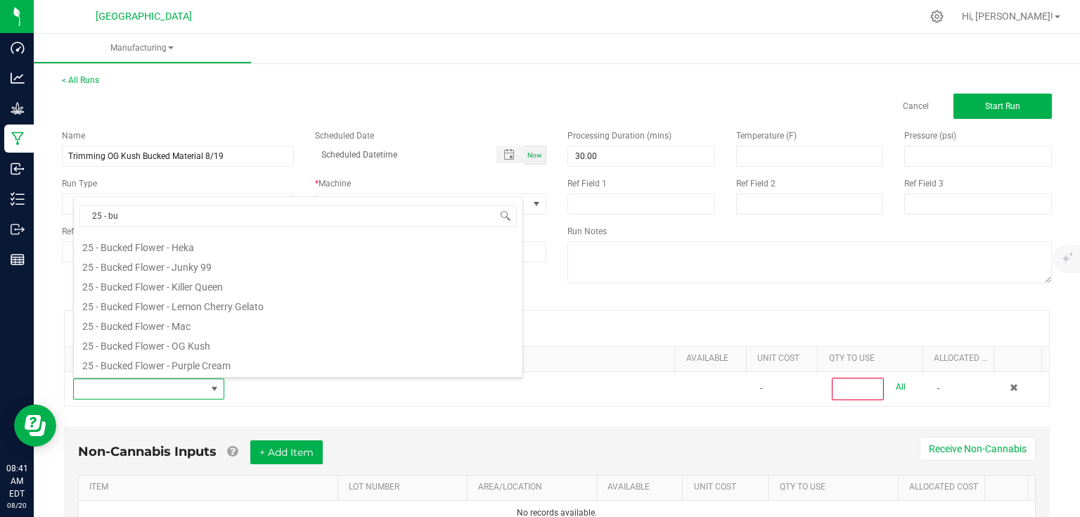
scroll to position [169, 0]
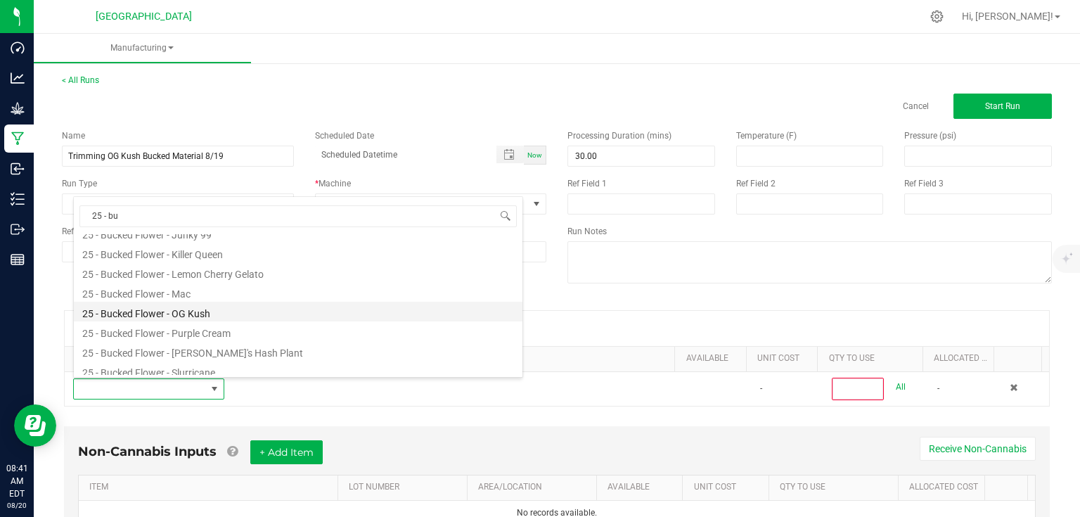
click at [217, 313] on li "25 - Bucked Flower - OG Kush" at bounding box center [298, 312] width 448 height 20
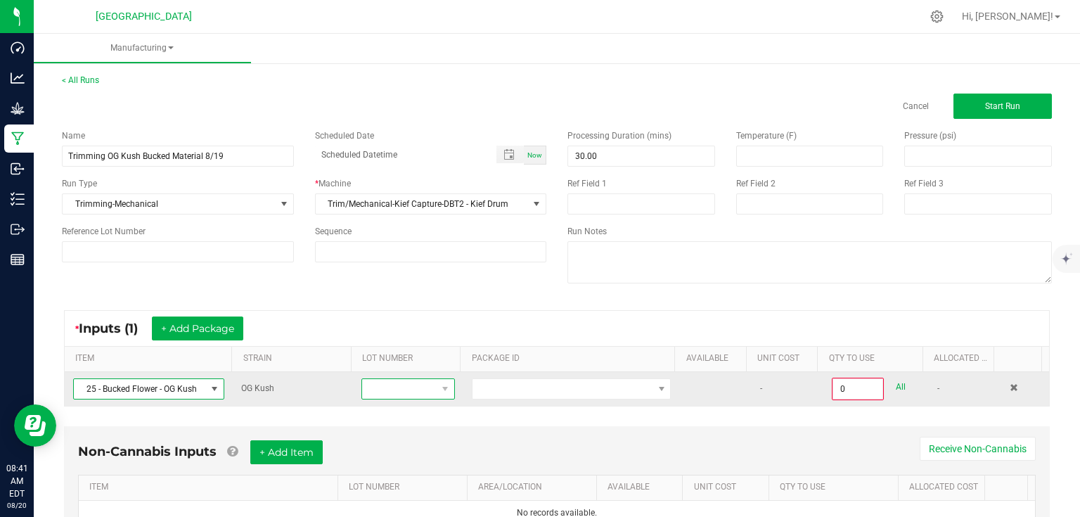
click at [443, 394] on span at bounding box center [446, 389] width 18 height 20
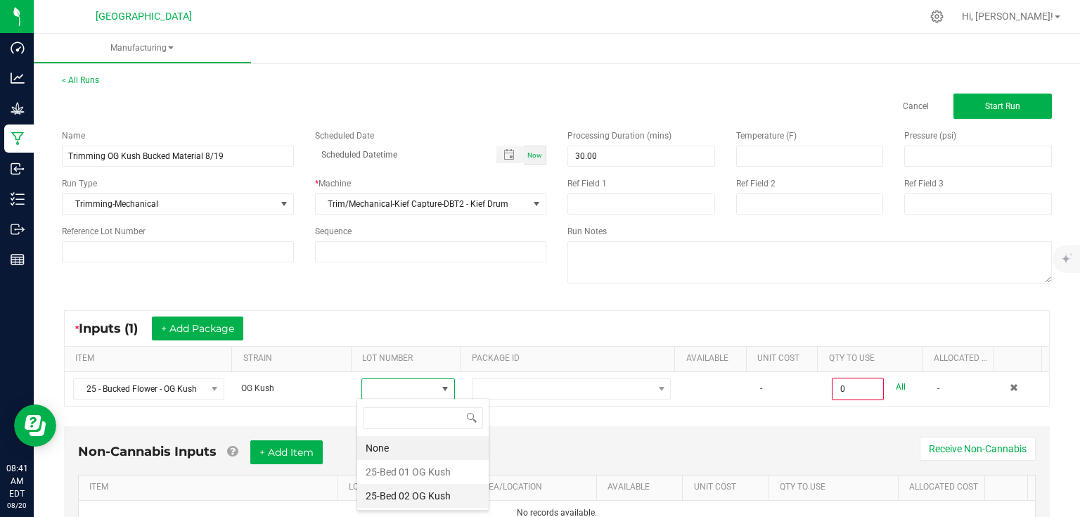
click at [416, 492] on Kush "25-Bed 02 OG Kush" at bounding box center [422, 496] width 131 height 24
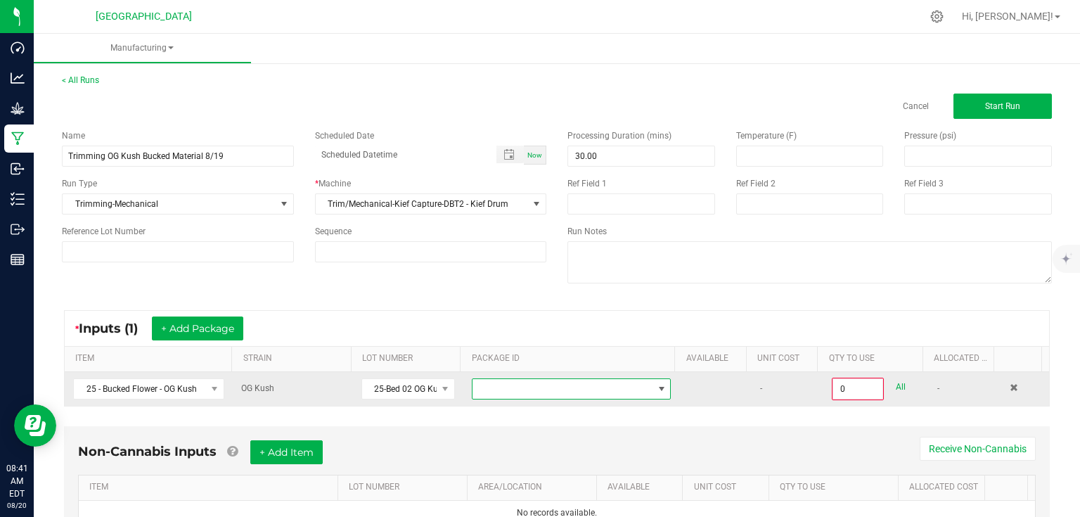
click at [515, 392] on span at bounding box center [562, 389] width 180 height 20
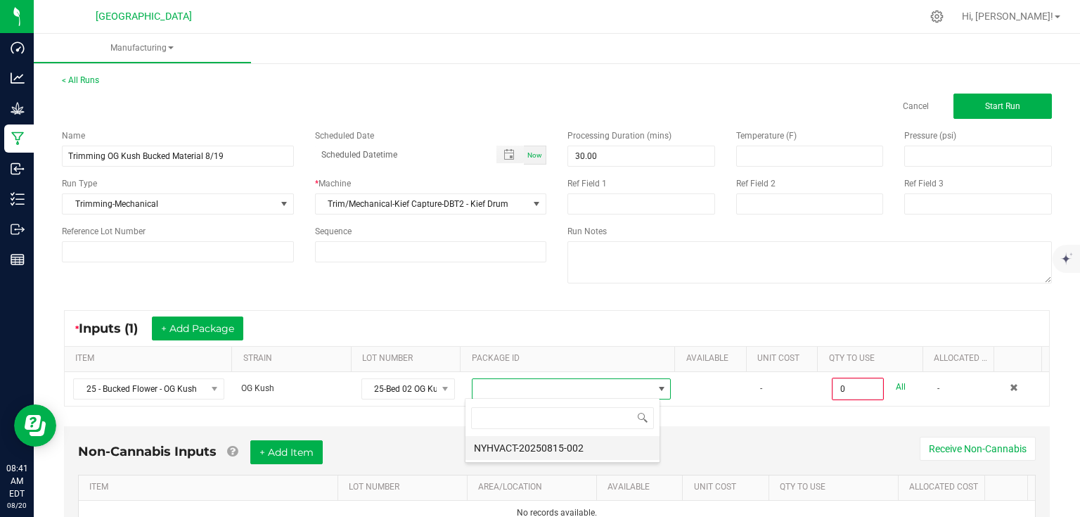
click at [515, 448] on li "NYHVACT-20250815-002" at bounding box center [562, 448] width 194 height 24
type input "0.0000 kg"
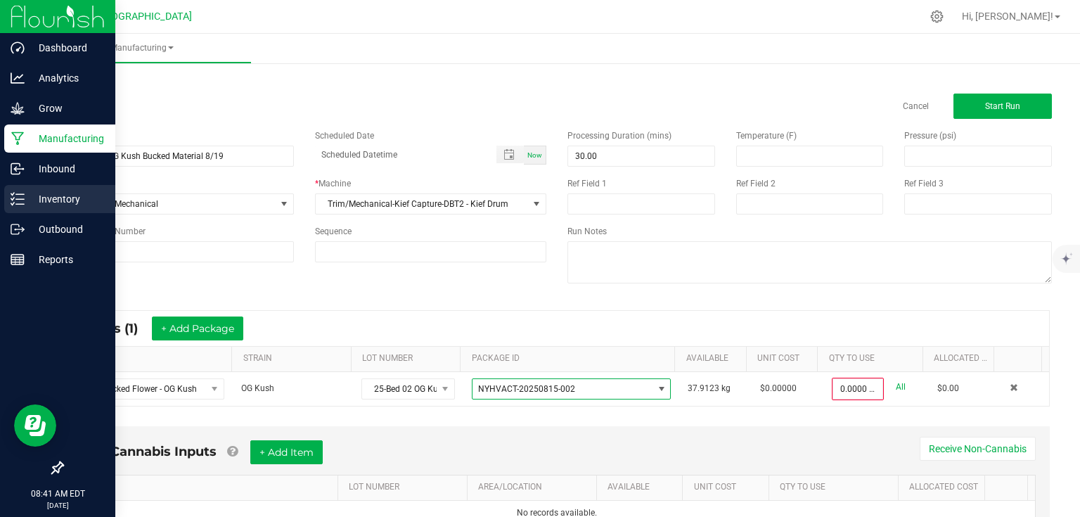
click at [6, 198] on div "Inventory" at bounding box center [59, 199] width 111 height 28
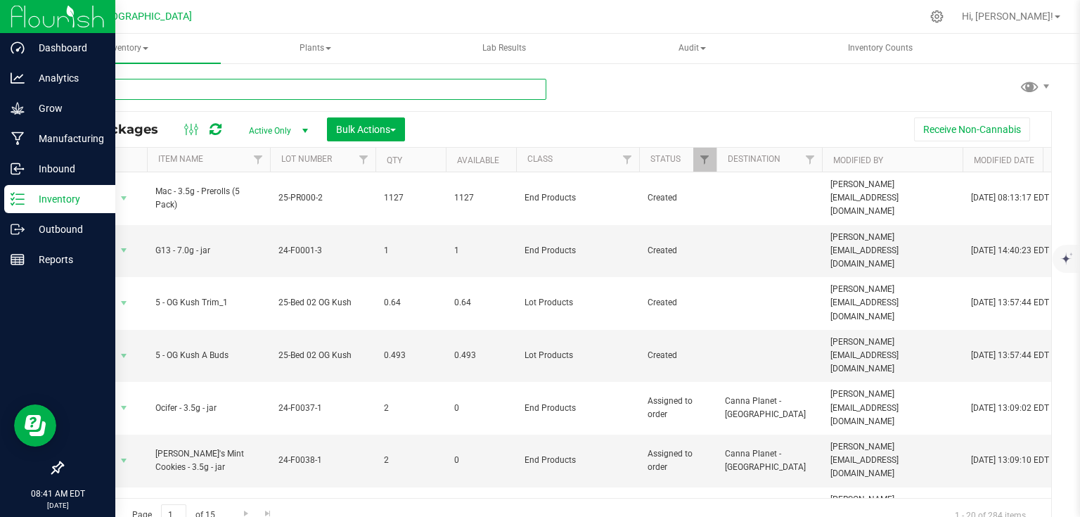
click at [219, 90] on input "text" at bounding box center [304, 89] width 484 height 21
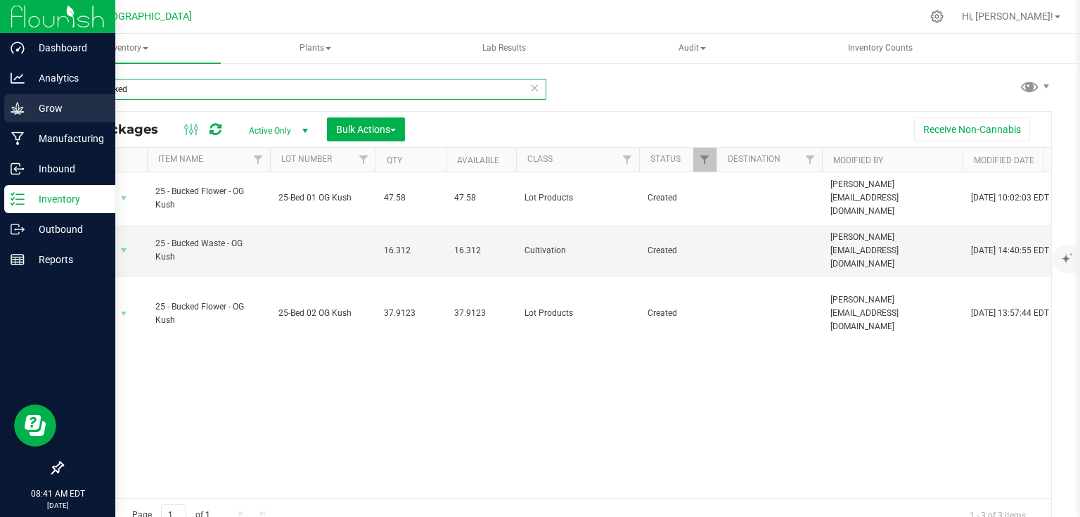
type input "25 - bucked"
click at [20, 107] on icon at bounding box center [18, 108] width 14 height 14
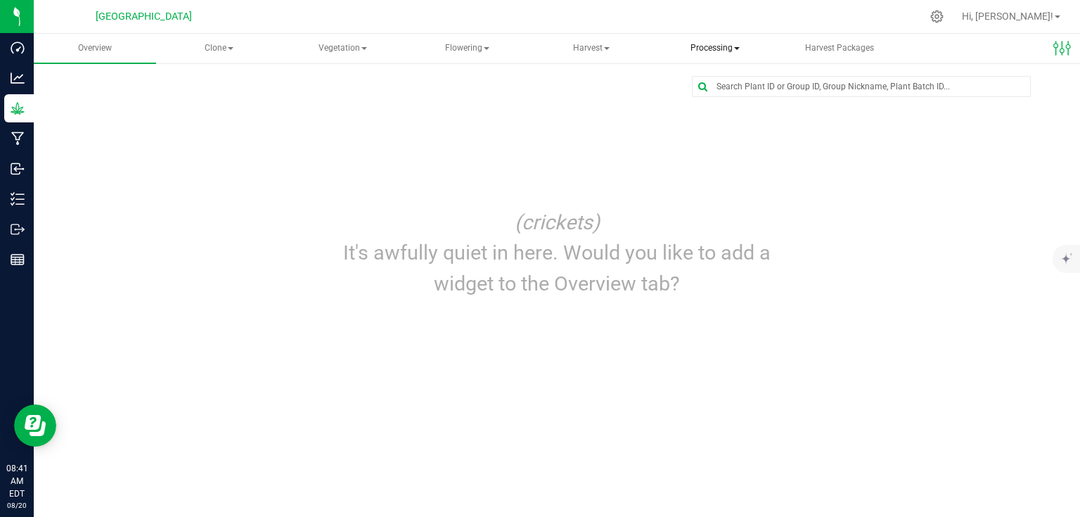
click at [697, 51] on span "Processing" at bounding box center [714, 48] width 121 height 28
click at [725, 101] on span "Processing harvests" at bounding box center [738, 101] width 130 height 12
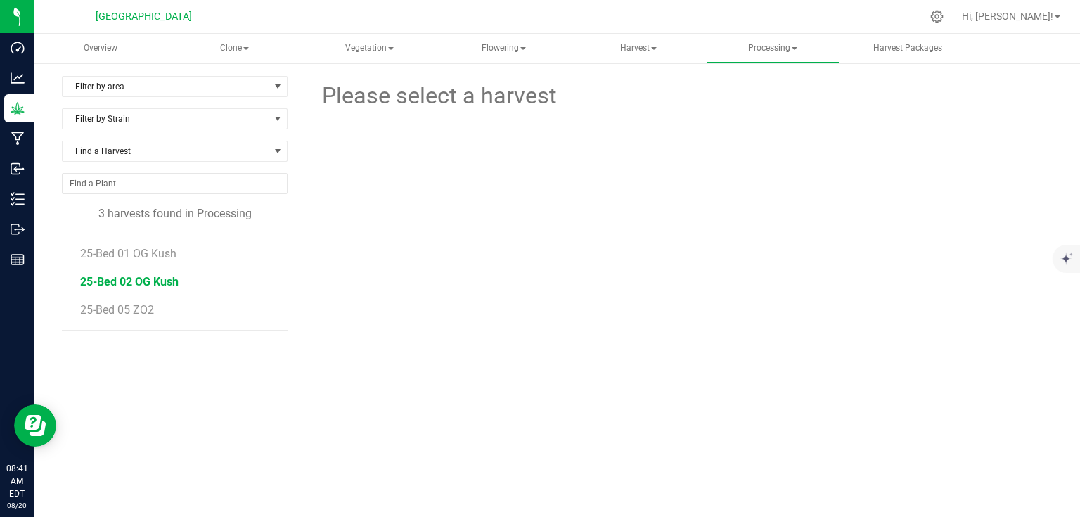
click at [146, 278] on span "25-Bed 02 OG Kush" at bounding box center [129, 281] width 98 height 13
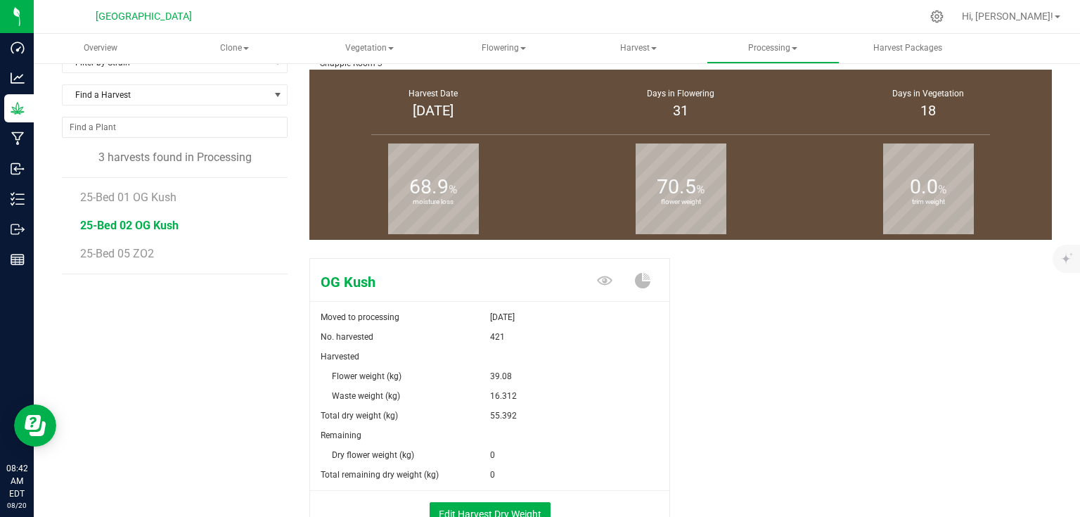
scroll to position [112, 0]
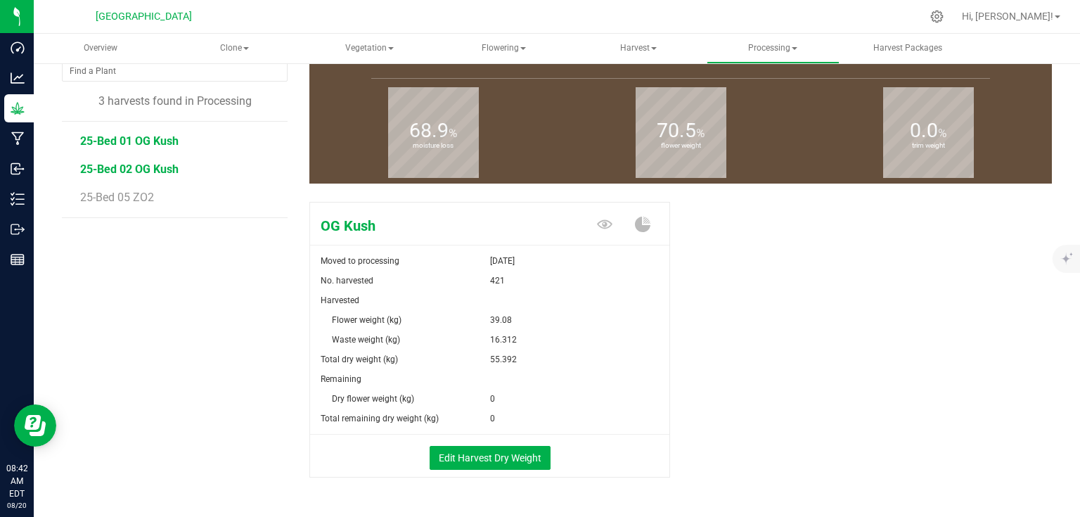
click at [167, 141] on span "25-Bed 01 OG Kush" at bounding box center [129, 140] width 98 height 13
click at [159, 167] on span "25-Bed 02 OG Kush" at bounding box center [129, 168] width 98 height 13
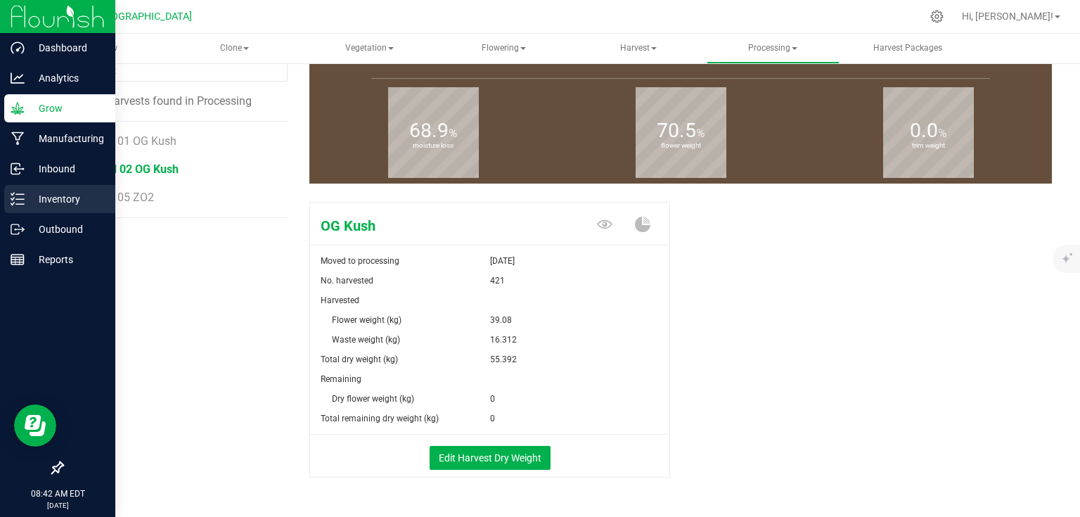
click at [34, 190] on p "Inventory" at bounding box center [67, 198] width 84 height 17
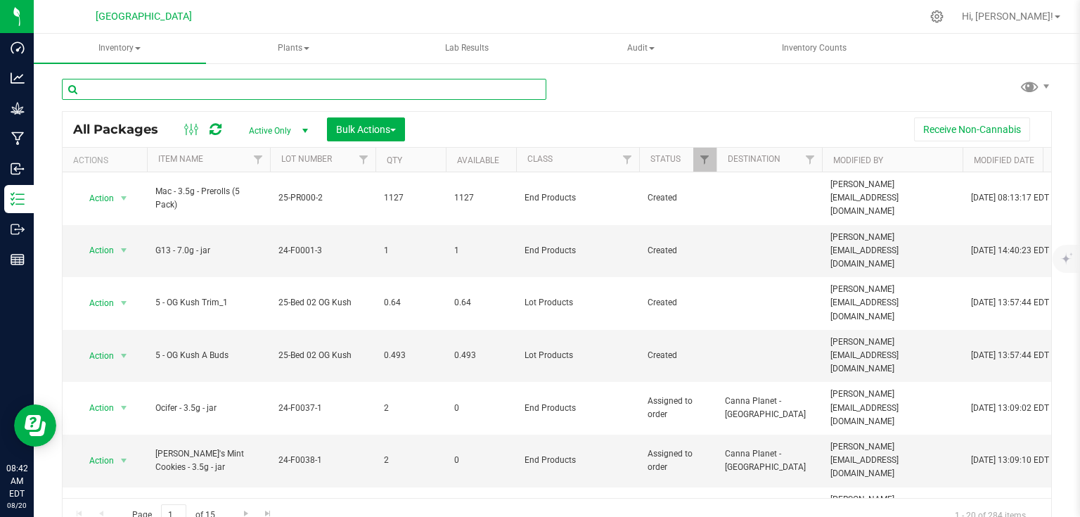
click at [263, 85] on input "text" at bounding box center [304, 89] width 484 height 21
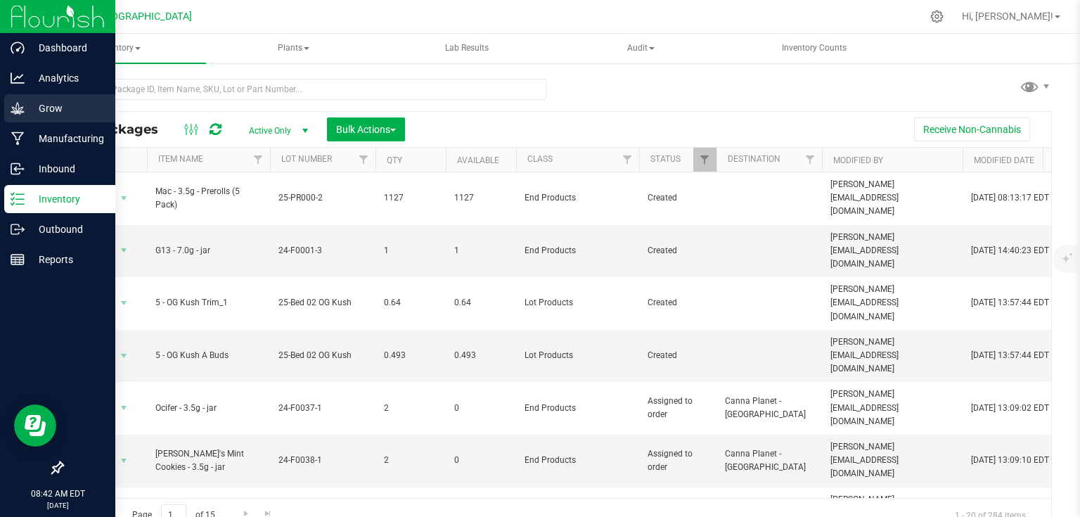
click at [44, 119] on div "Grow" at bounding box center [59, 108] width 111 height 28
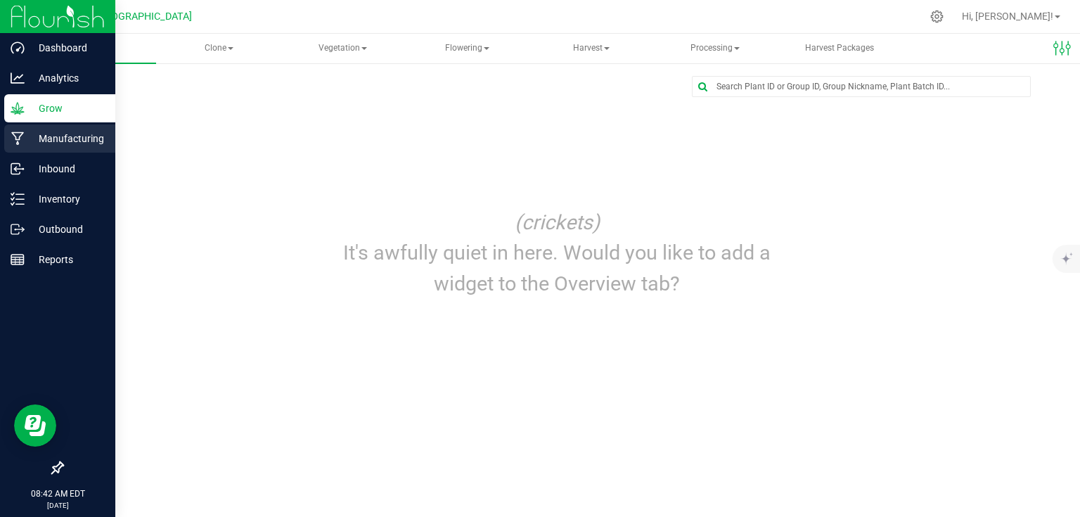
click at [46, 134] on p "Manufacturing" at bounding box center [67, 138] width 84 height 17
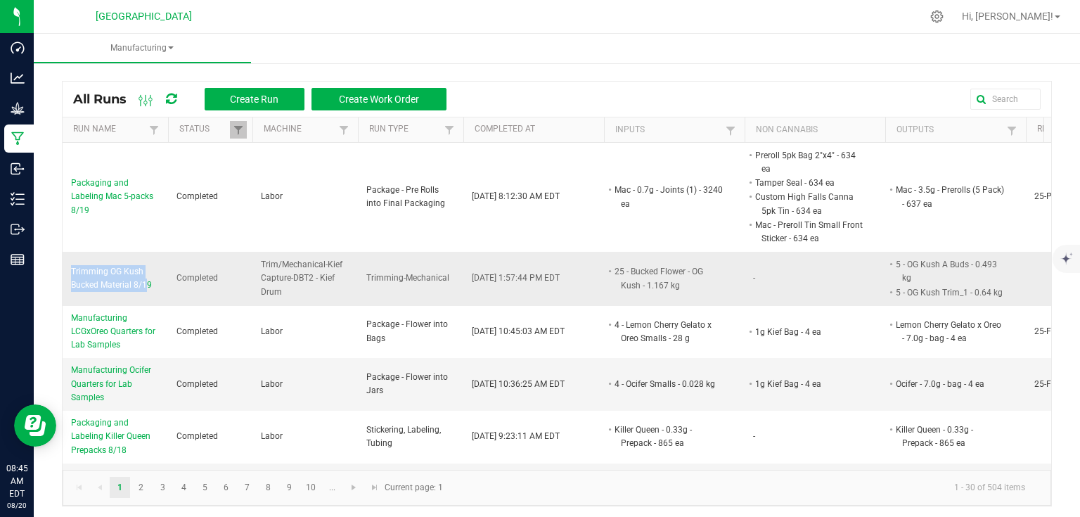
drag, startPoint x: 63, startPoint y: 264, endPoint x: 146, endPoint y: 278, distance: 84.7
click at [146, 278] on td "Trimming OG Kush Bucked Material 8/19" at bounding box center [115, 279] width 105 height 54
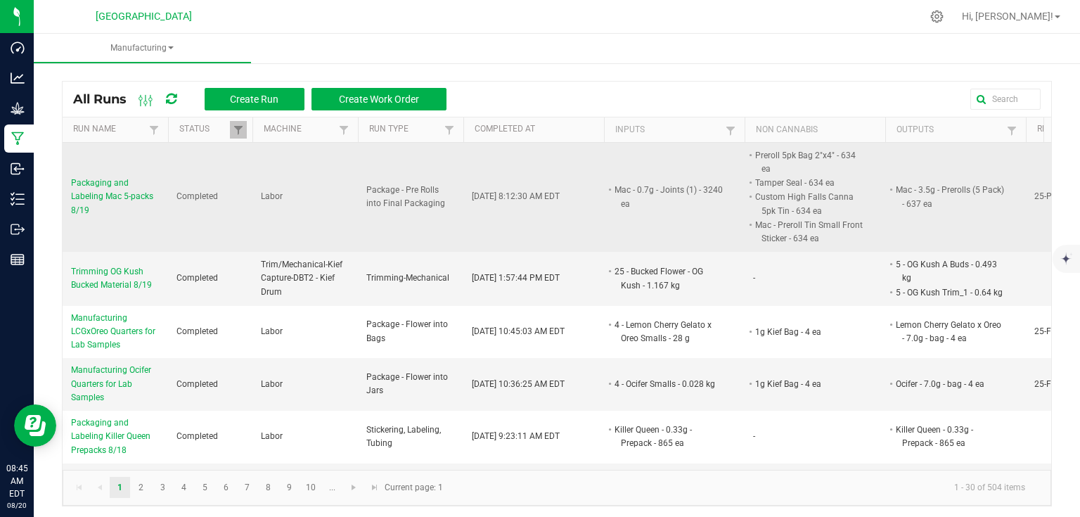
click at [191, 243] on td "Completed" at bounding box center [210, 197] width 84 height 109
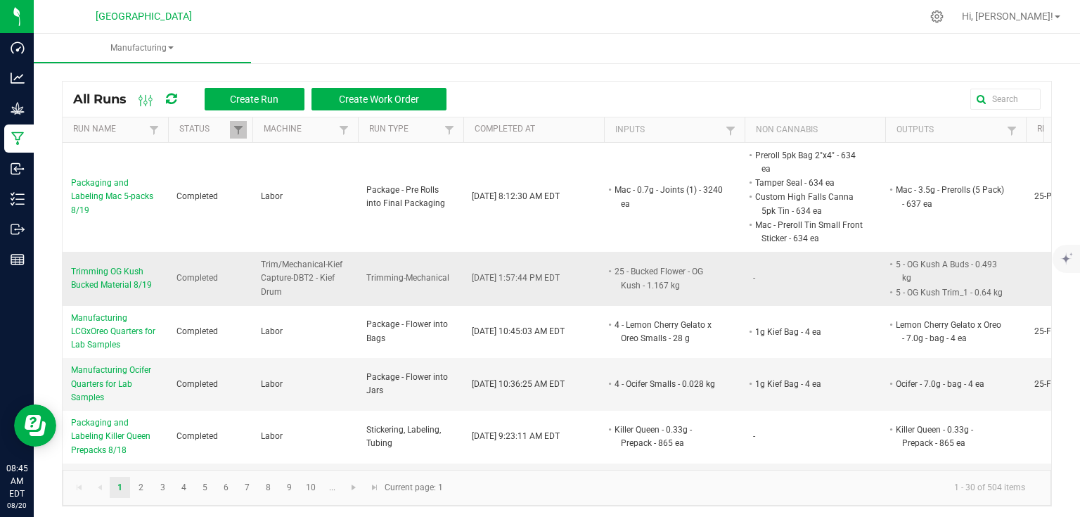
click at [137, 269] on span "Trimming OG Kush Bucked Material 8/19" at bounding box center [115, 278] width 89 height 27
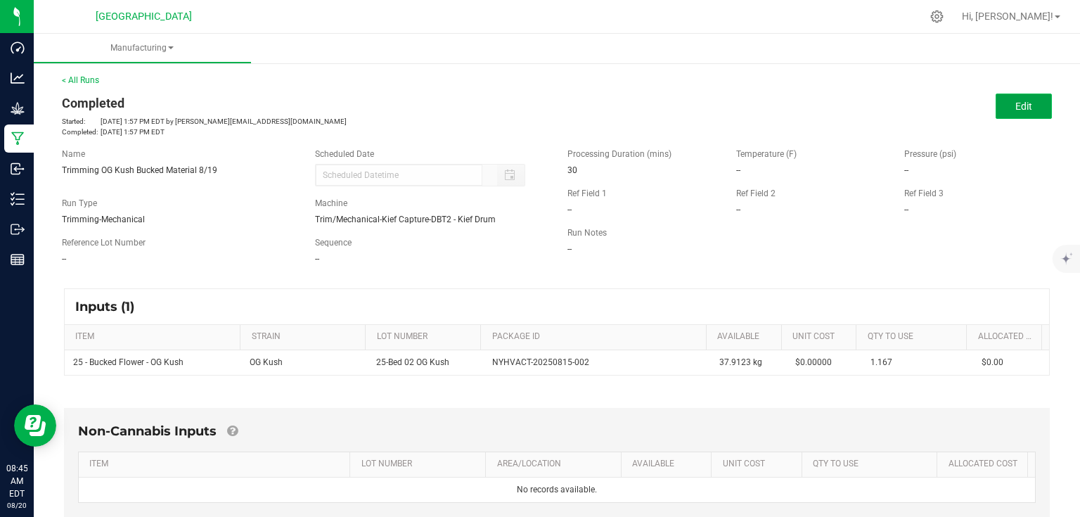
click at [1019, 110] on span "Edit" at bounding box center [1023, 106] width 17 height 11
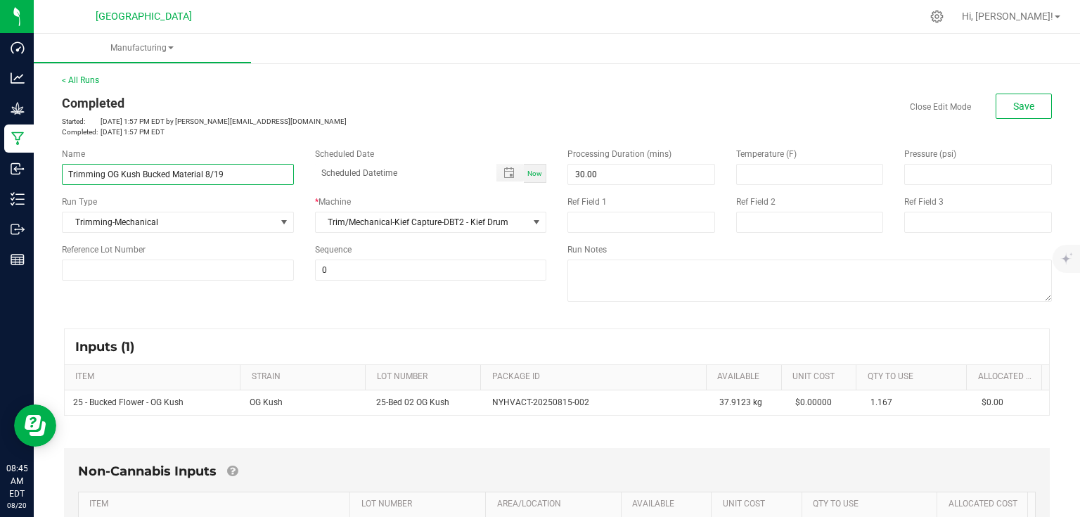
click at [201, 174] on input "Trimming OG Kush Bucked Material 8/19" at bounding box center [178, 174] width 232 height 21
type input "Trimming OG Kush Bucked Material from Bed 2 8/19"
click at [1013, 98] on button "Save" at bounding box center [1023, 105] width 56 height 25
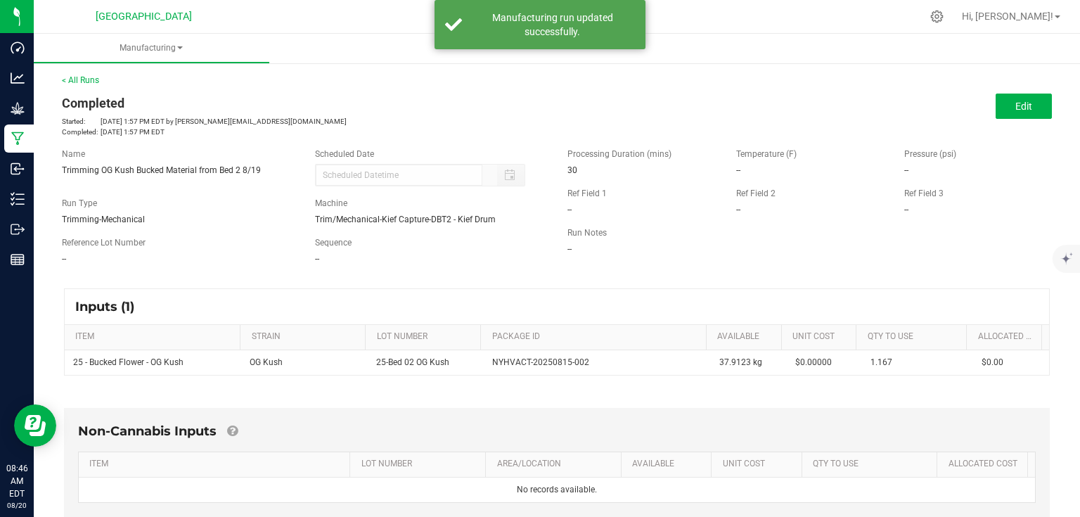
drag, startPoint x: 61, startPoint y: 170, endPoint x: 263, endPoint y: 175, distance: 201.8
click at [263, 175] on div "Name [PERSON_NAME] OG Kush Bucked Material from Bed 2 8/19" at bounding box center [177, 162] width 253 height 29
copy span "Trimming OG Kush Bucked Material from Bed 2 8/19"
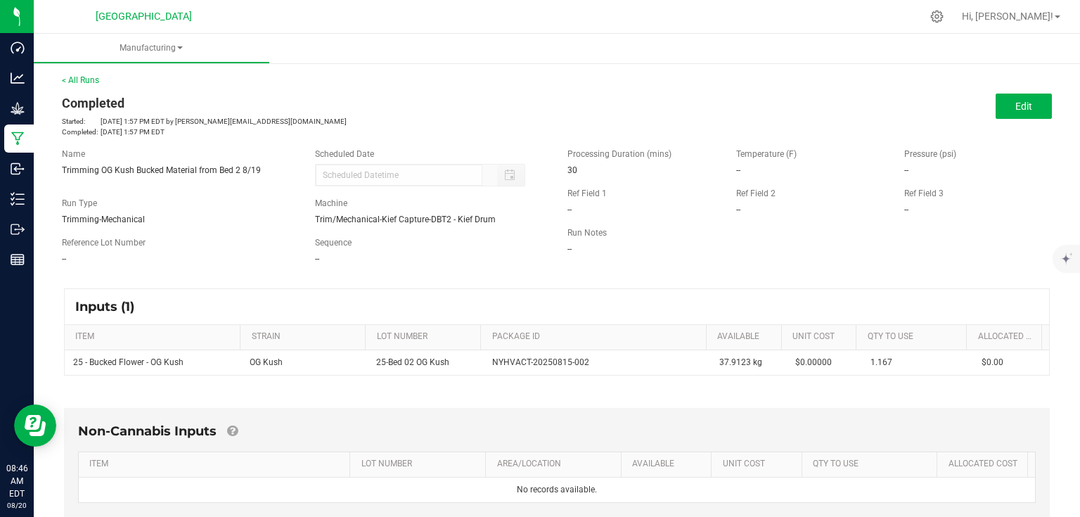
click at [284, 250] on div "Reference Lot Number --" at bounding box center [177, 250] width 253 height 29
click at [84, 82] on link "< All Runs" at bounding box center [80, 80] width 37 height 10
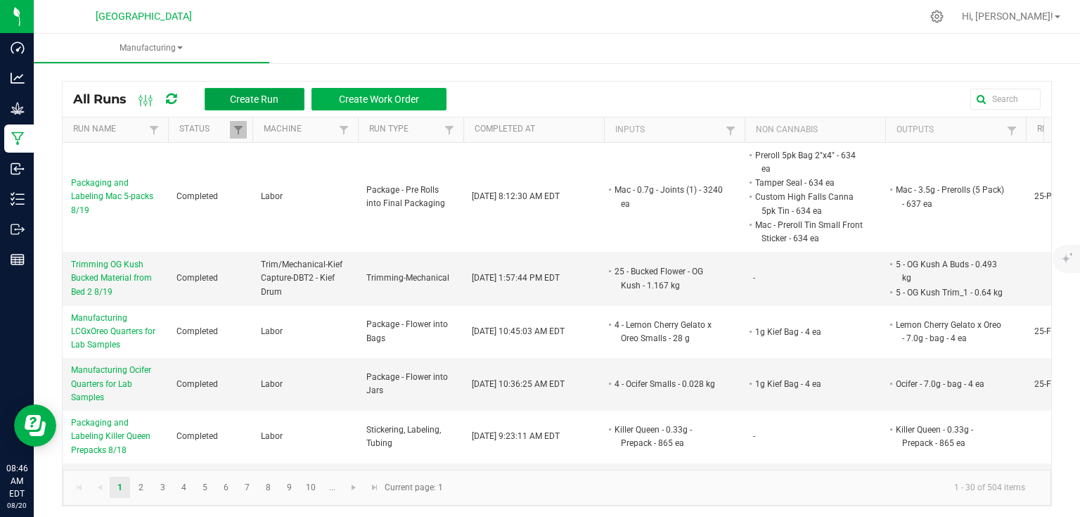
click at [247, 96] on span "Create Run" at bounding box center [254, 98] width 49 height 11
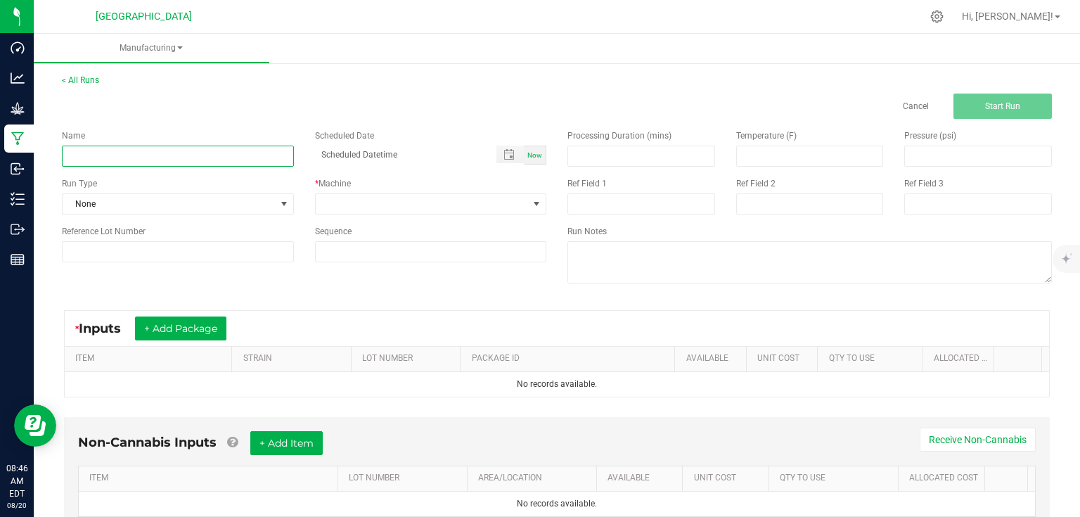
click at [175, 160] on input at bounding box center [178, 156] width 232 height 21
paste input "Trimming OG Kush Bucked Material from Bed 2 8/19"
type input "Trimming OG Kush Bucked Material from Bed 2 8/19"
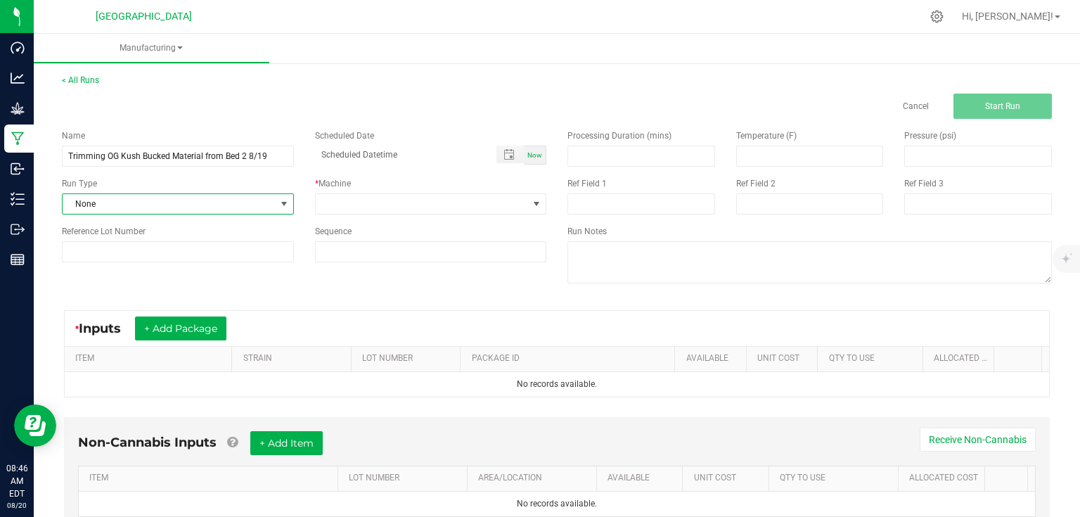
click at [211, 202] on span "None" at bounding box center [169, 204] width 213 height 20
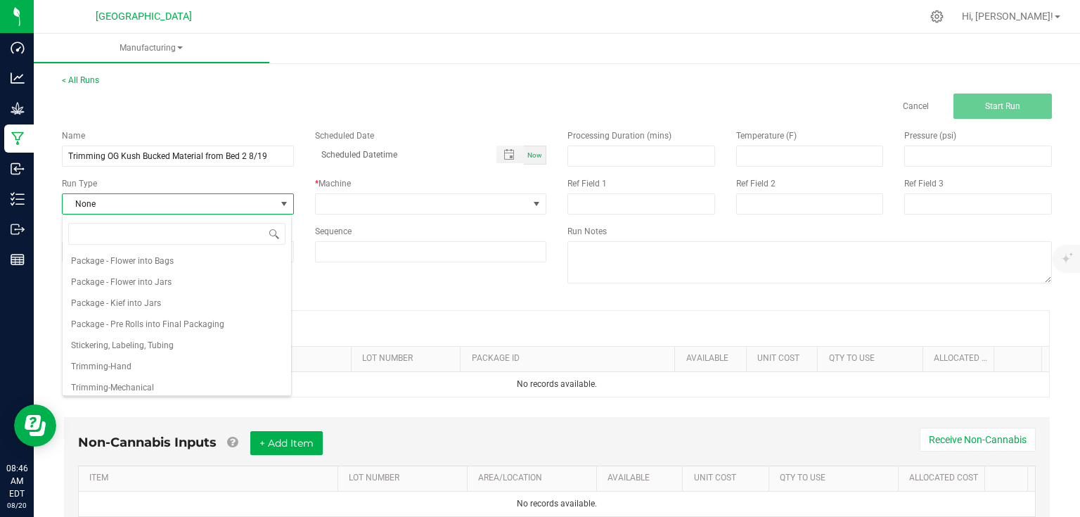
scroll to position [216, 0]
click at [150, 377] on span "Trimming-Mechanical" at bounding box center [112, 382] width 83 height 14
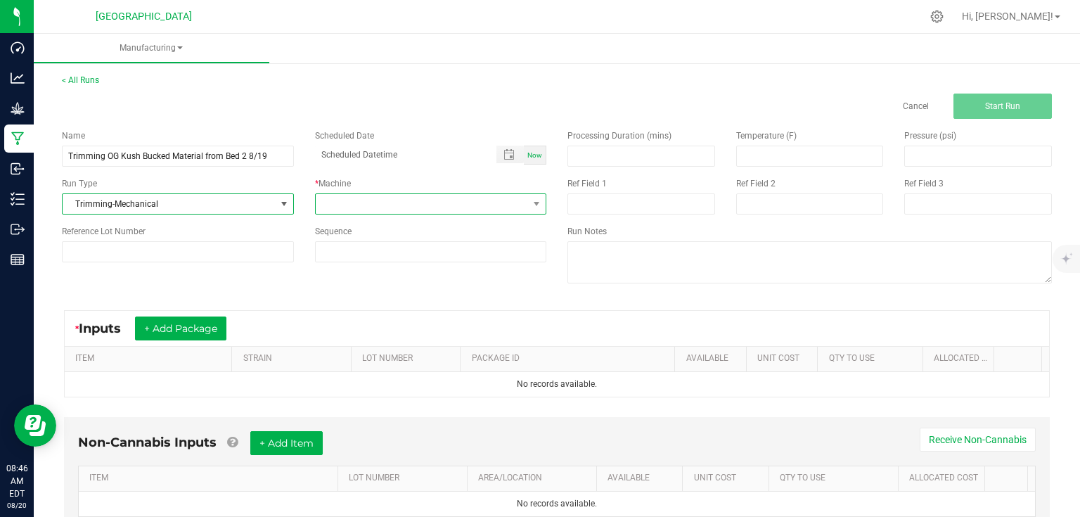
click at [347, 205] on span at bounding box center [422, 204] width 213 height 20
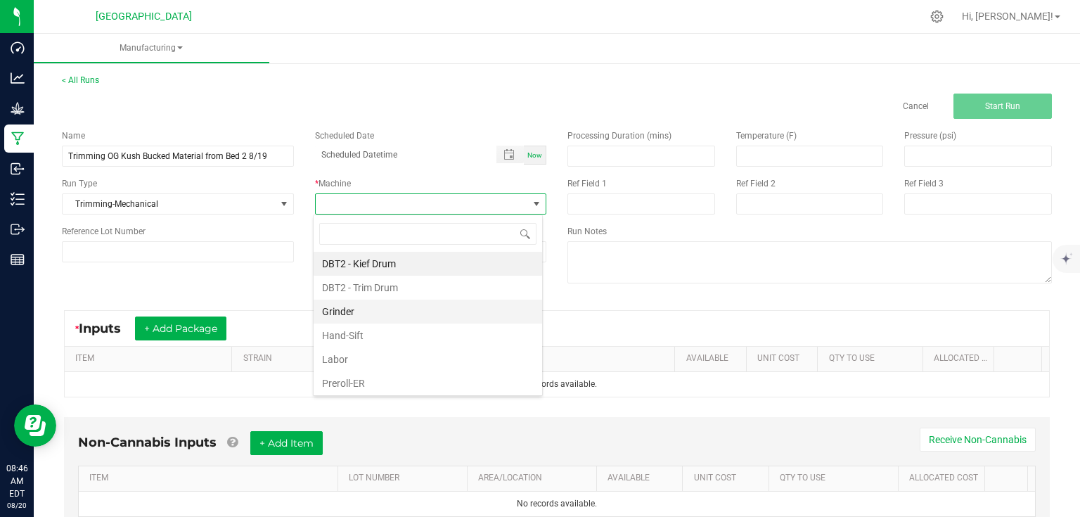
scroll to position [20, 229]
click at [349, 351] on li "Labor" at bounding box center [428, 359] width 228 height 24
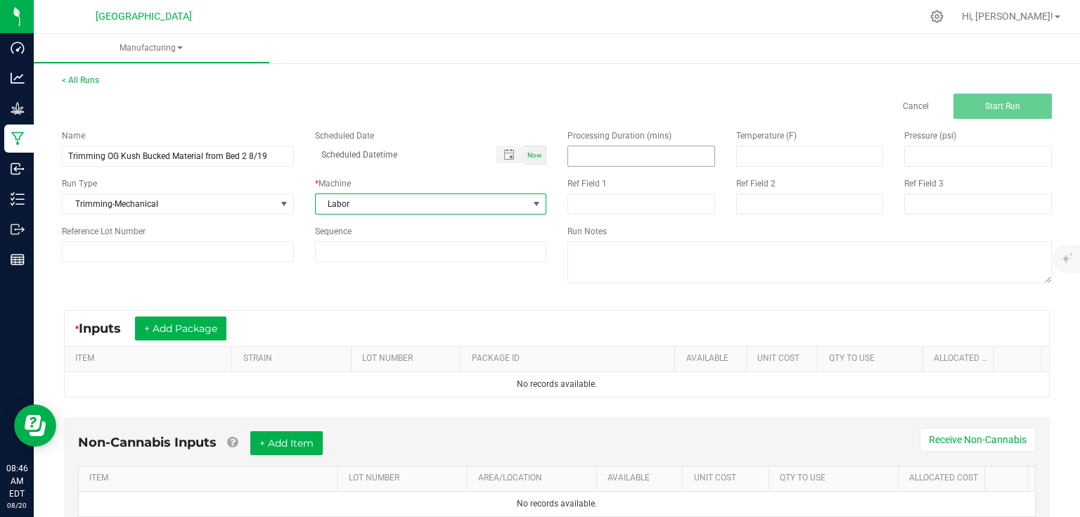
click at [583, 155] on input at bounding box center [641, 156] width 146 height 20
type input "30.00"
click at [346, 264] on div "Name [PERSON_NAME] OG Kush Bucked Material from Bed 2 8/19 Scheduled Date Now R…" at bounding box center [303, 196] width 505 height 154
click at [156, 335] on button "+ Add Package" at bounding box center [180, 328] width 91 height 24
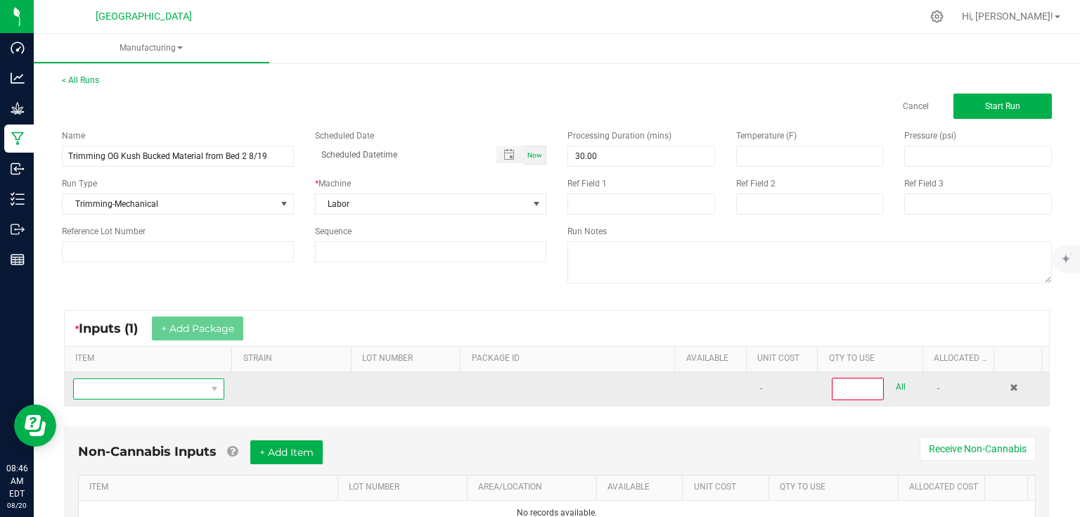
click at [149, 388] on span "NO DATA FOUND" at bounding box center [140, 389] width 132 height 20
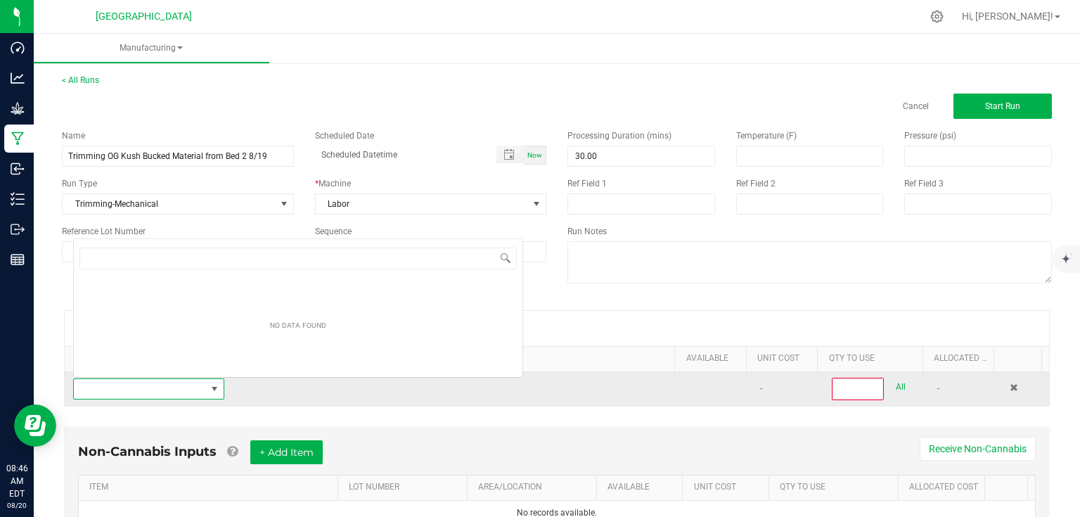
scroll to position [20, 146]
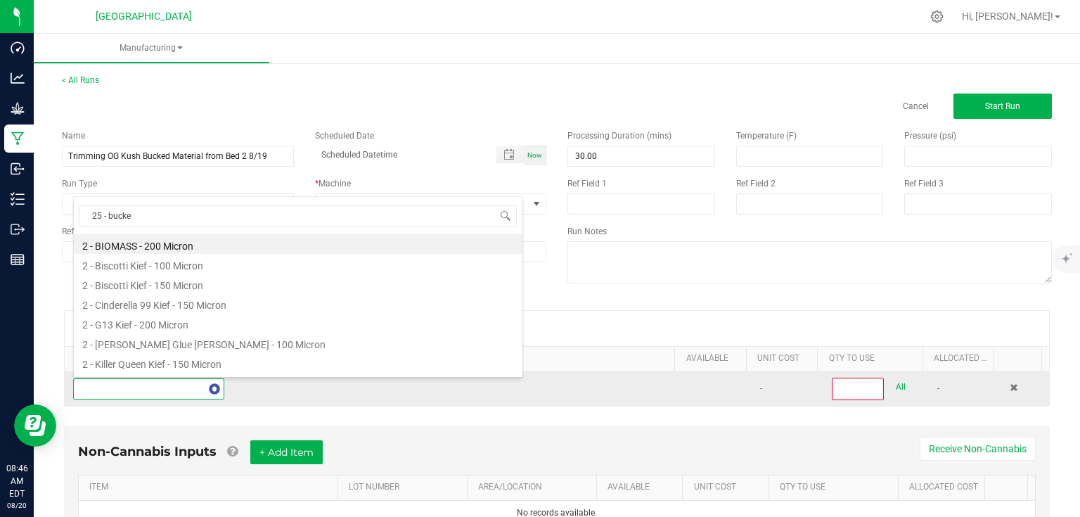
type input "25 - bucked"
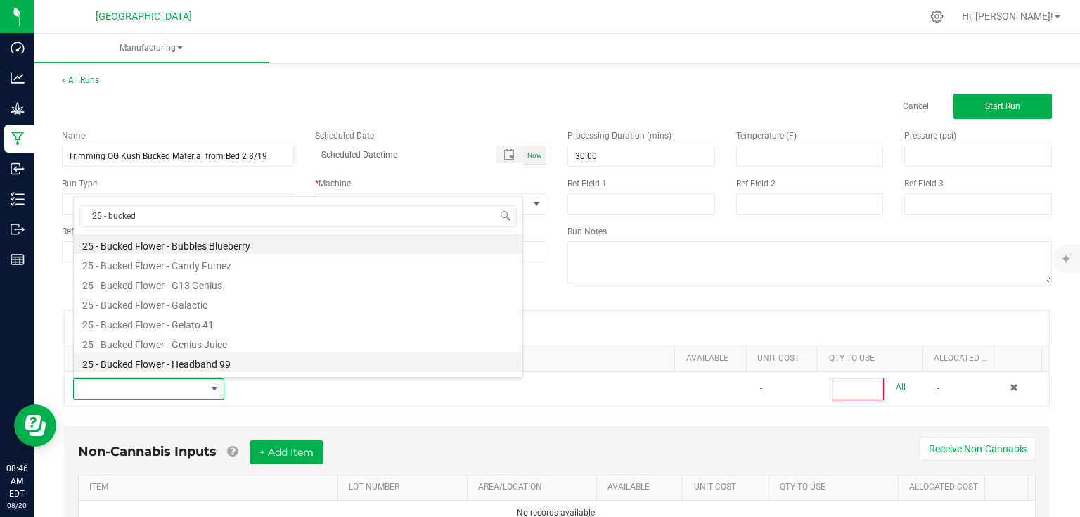
scroll to position [112, 0]
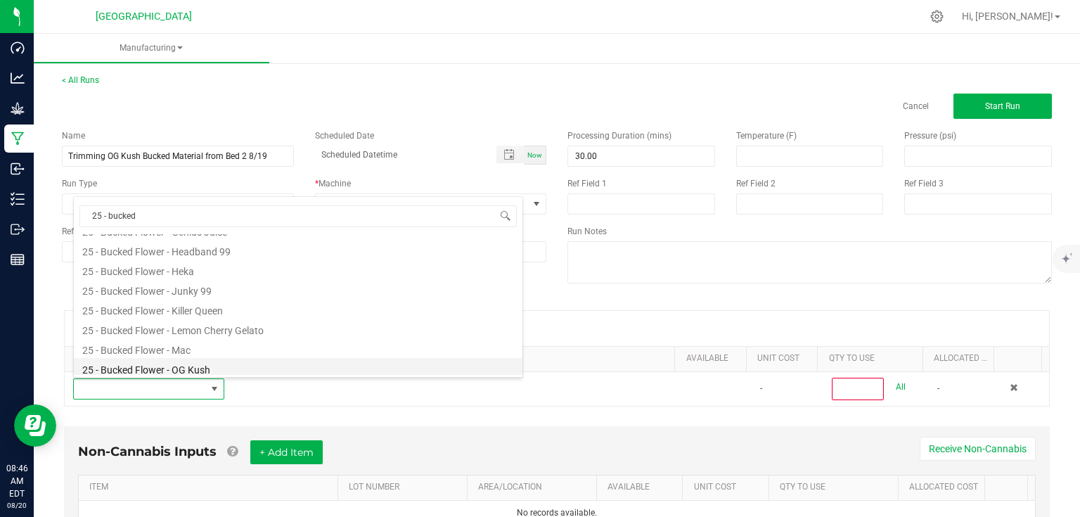
click at [233, 370] on li "25 - Bucked Flower - OG Kush" at bounding box center [298, 368] width 448 height 20
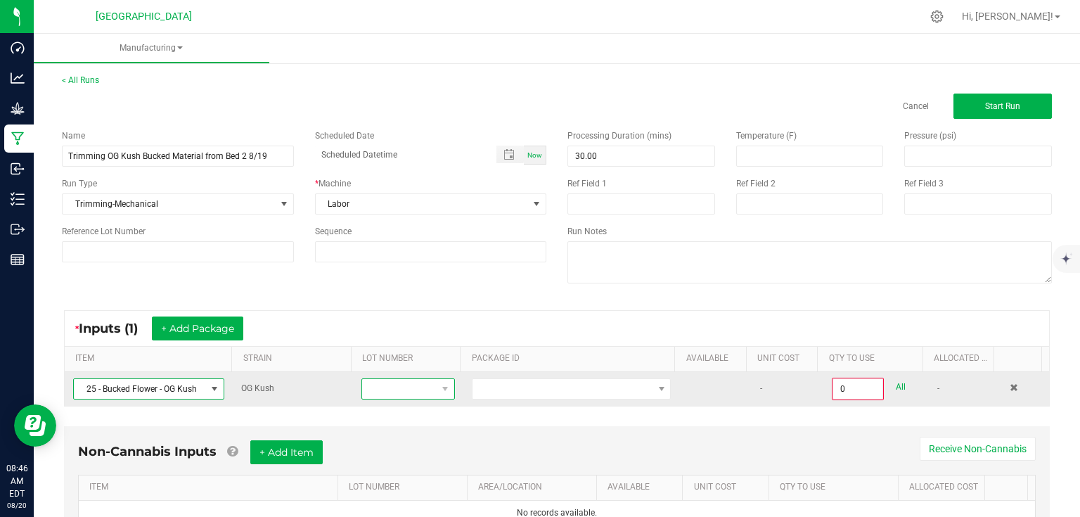
click at [444, 382] on span at bounding box center [446, 389] width 18 height 20
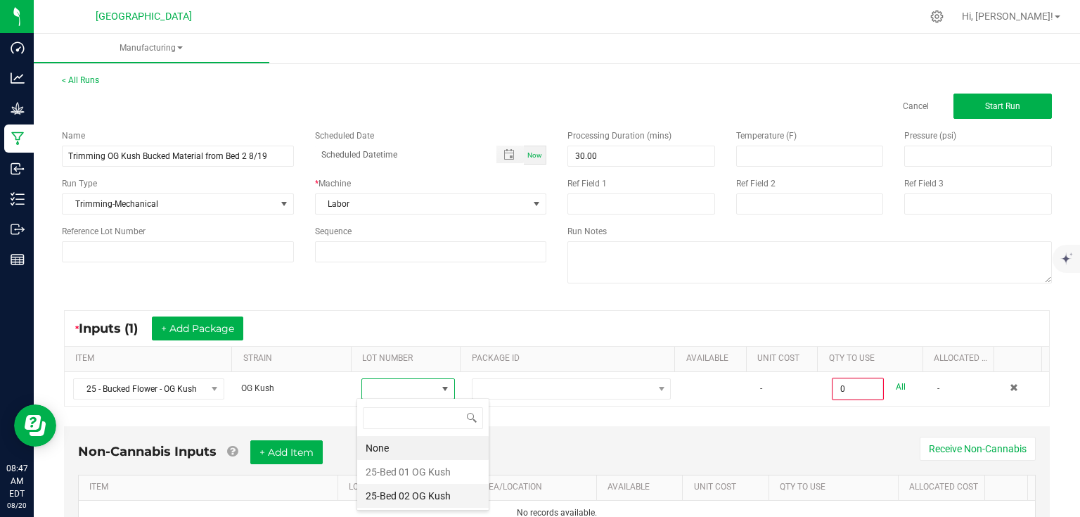
click at [422, 484] on Kush "25-Bed 02 OG Kush" at bounding box center [422, 496] width 131 height 24
click at [489, 368] on th "PACKAGE ID" at bounding box center [567, 359] width 214 height 25
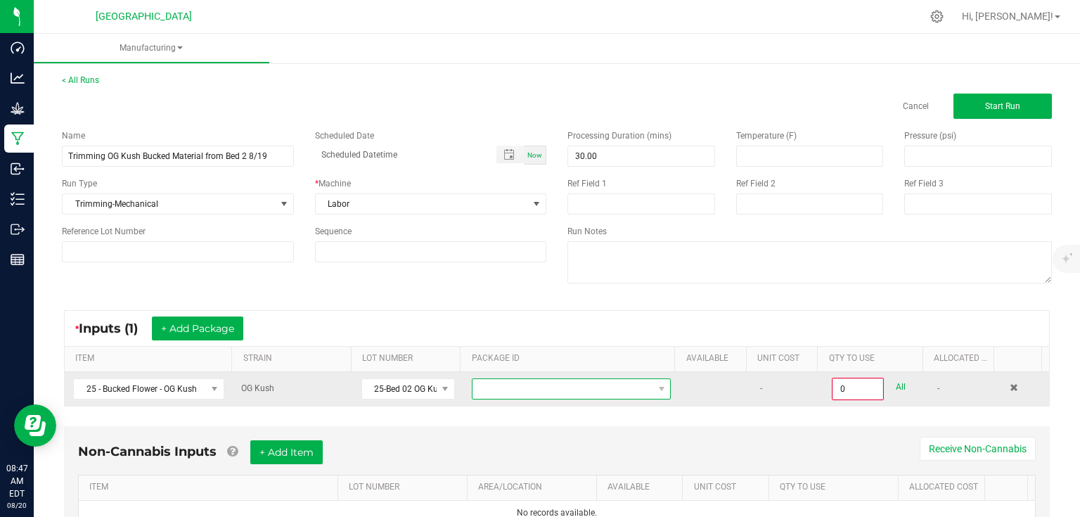
click at [490, 381] on span at bounding box center [562, 389] width 180 height 20
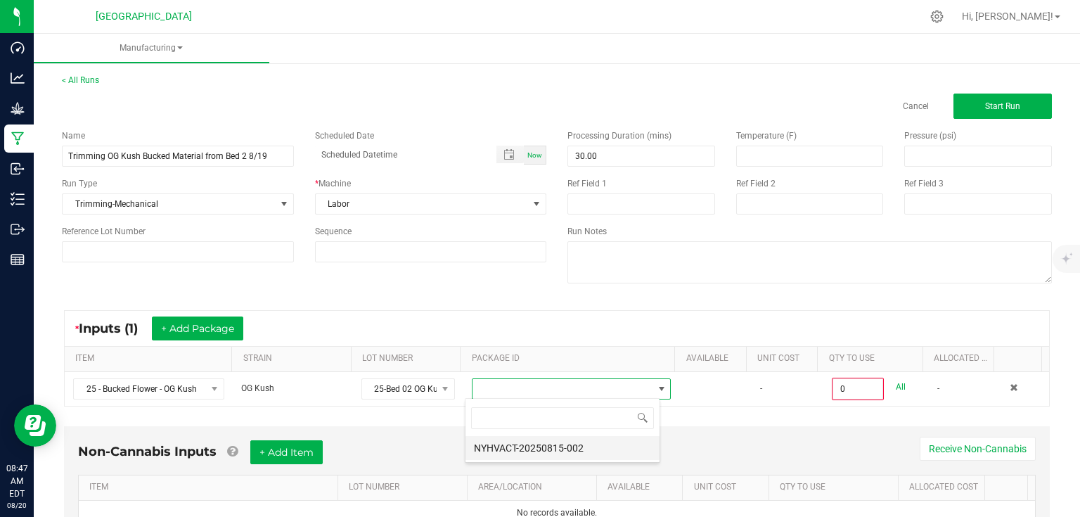
click at [500, 439] on li "NYHVACT-20250815-002" at bounding box center [562, 448] width 194 height 24
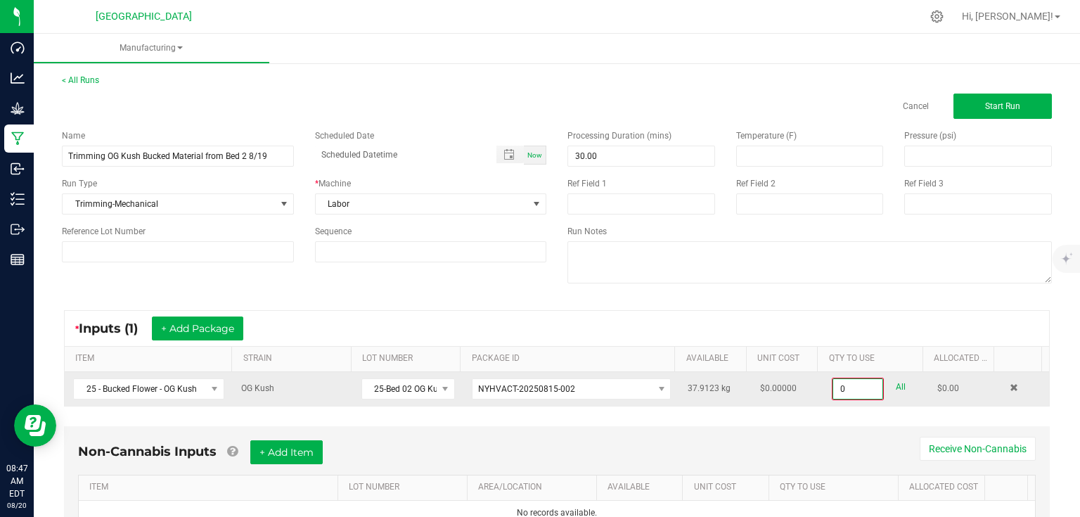
click at [856, 393] on input "0" at bounding box center [857, 389] width 49 height 20
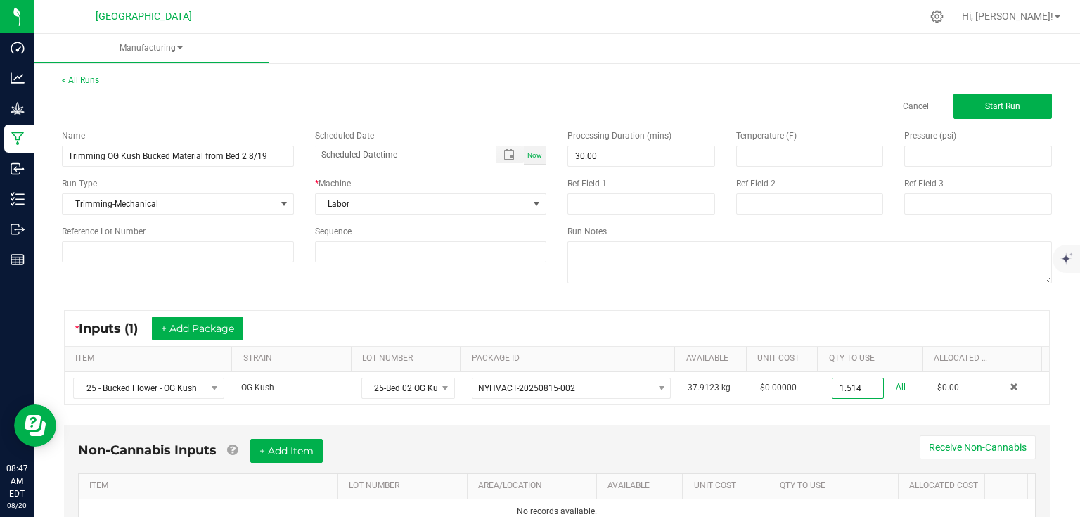
type input "1.5140 kg"
click at [853, 405] on div "* Inputs (1) + Add Package ITEM STRAIN LOT NUMBER PACKAGE ID AVAILABLE Unit Cos…" at bounding box center [556, 357] width 1011 height 120
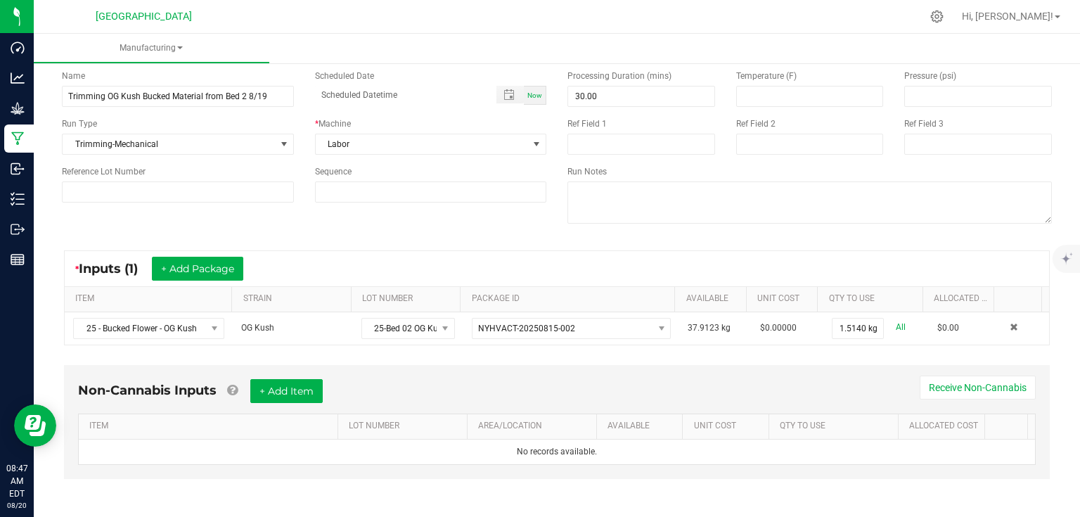
scroll to position [4, 0]
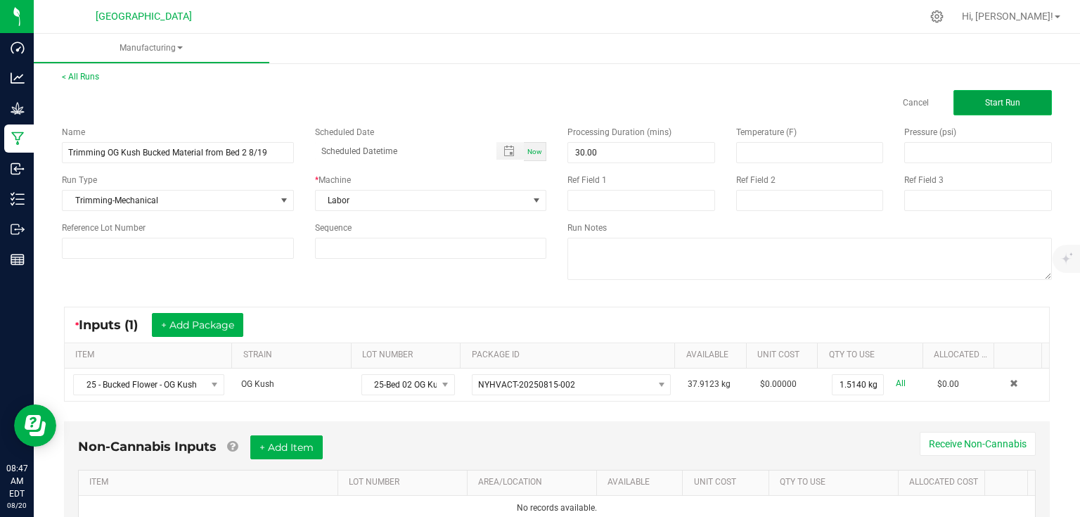
click at [985, 98] on span "Start Run" at bounding box center [1002, 103] width 35 height 10
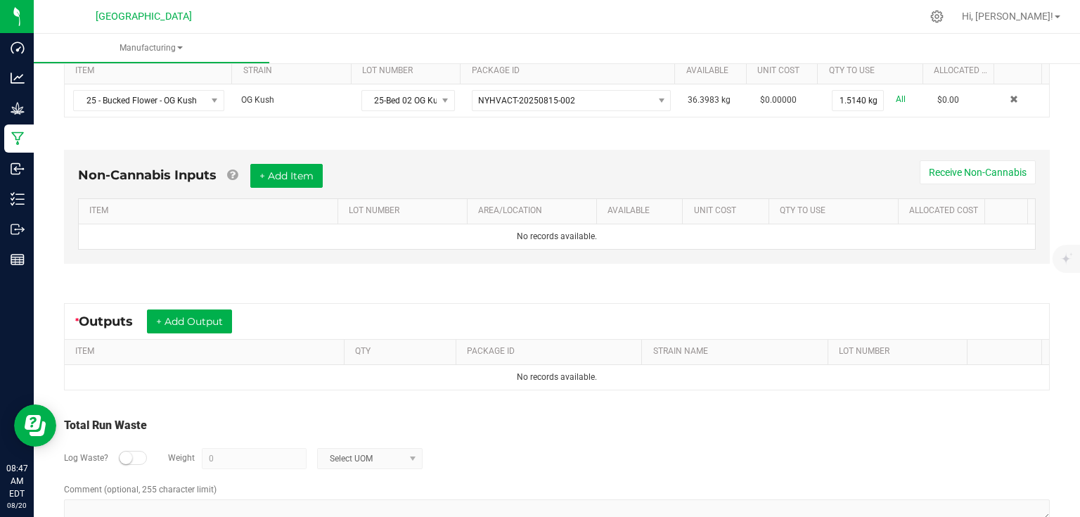
scroll to position [336, 0]
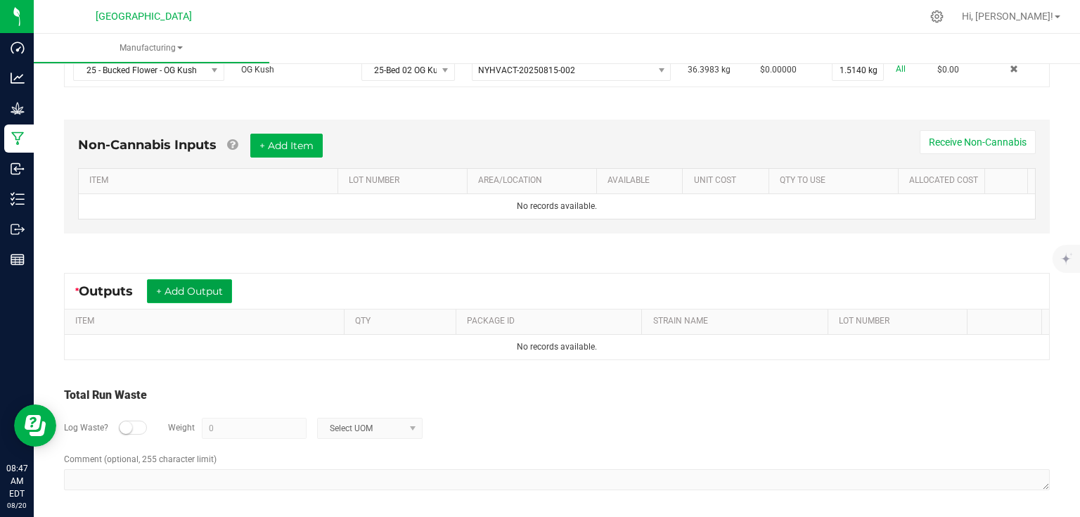
click at [219, 283] on button "+ Add Output" at bounding box center [189, 291] width 85 height 24
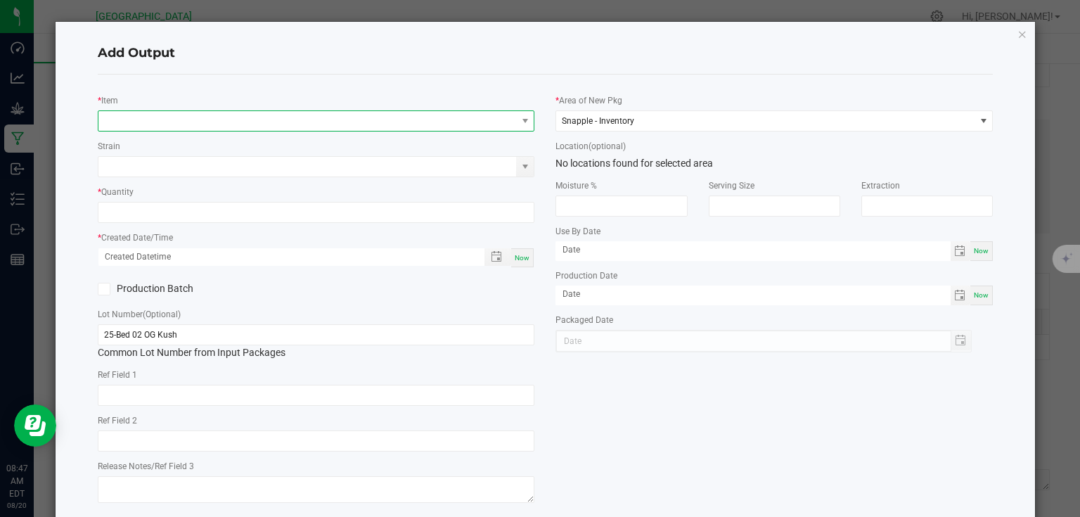
click at [228, 112] on span "NO DATA FOUND" at bounding box center [307, 121] width 418 height 20
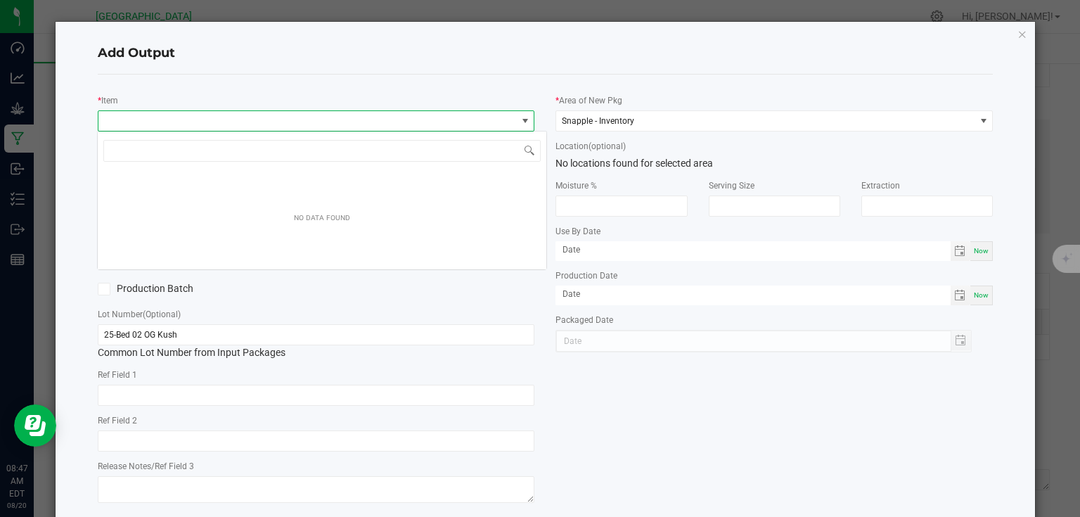
scroll to position [20, 433]
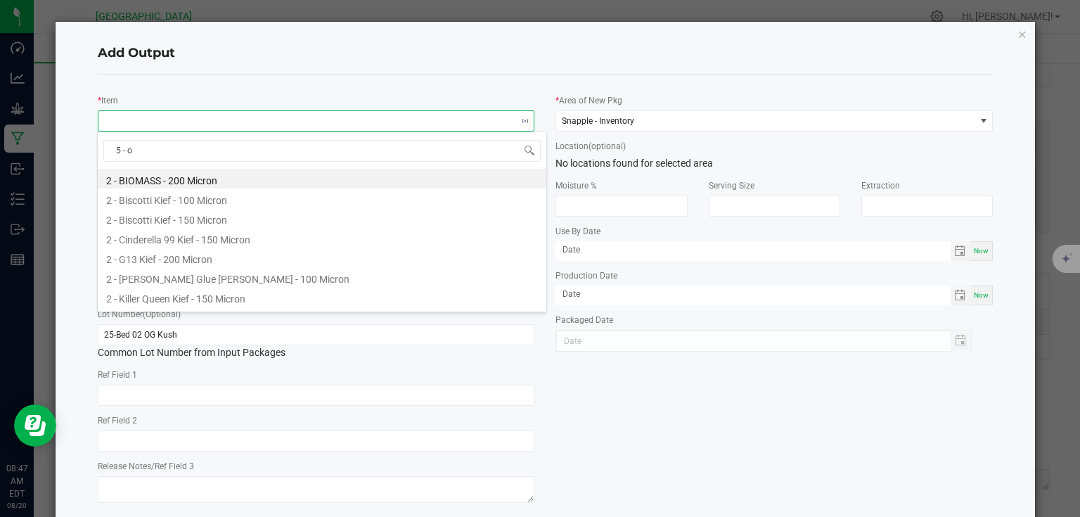
type input "5 - og"
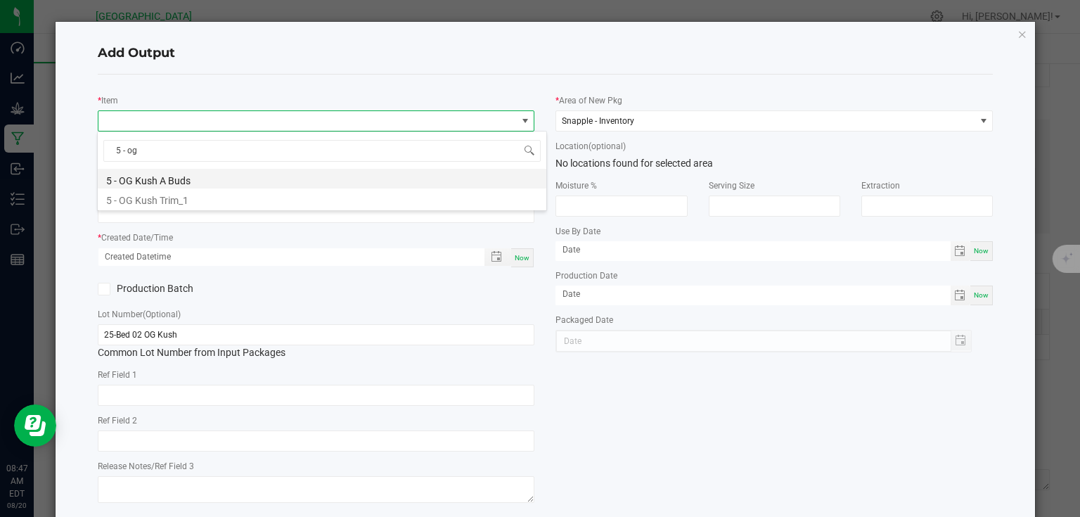
click at [172, 171] on li "5 - OG Kush A Buds" at bounding box center [322, 179] width 448 height 20
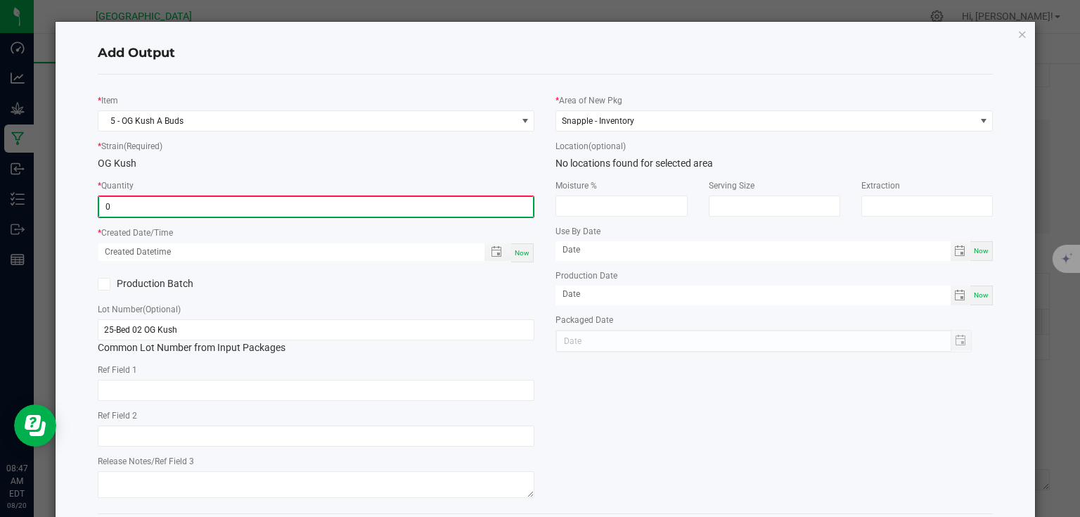
click at [164, 204] on input "0" at bounding box center [316, 207] width 434 height 20
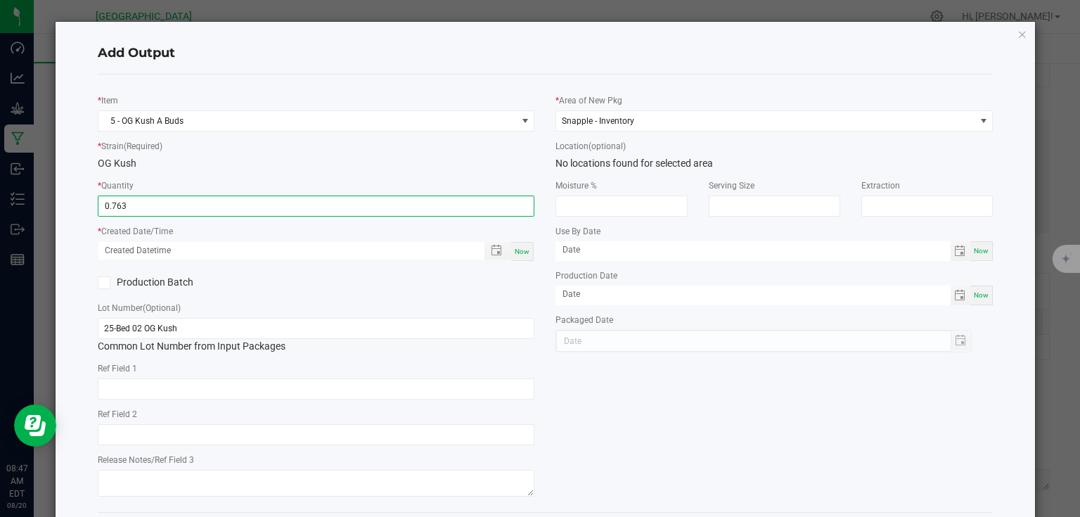
type input "0.7630 kg"
click at [522, 250] on span "Now" at bounding box center [522, 251] width 15 height 8
type input "[DATE] 8:47 AM"
type input "[DATE]"
click at [493, 283] on div "Production Batch" at bounding box center [316, 282] width 458 height 21
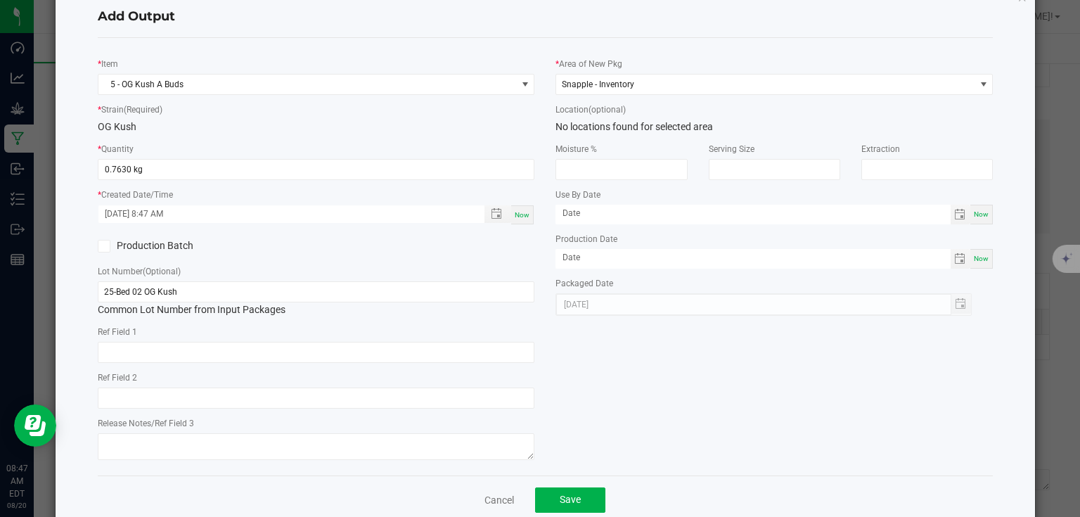
scroll to position [65, 0]
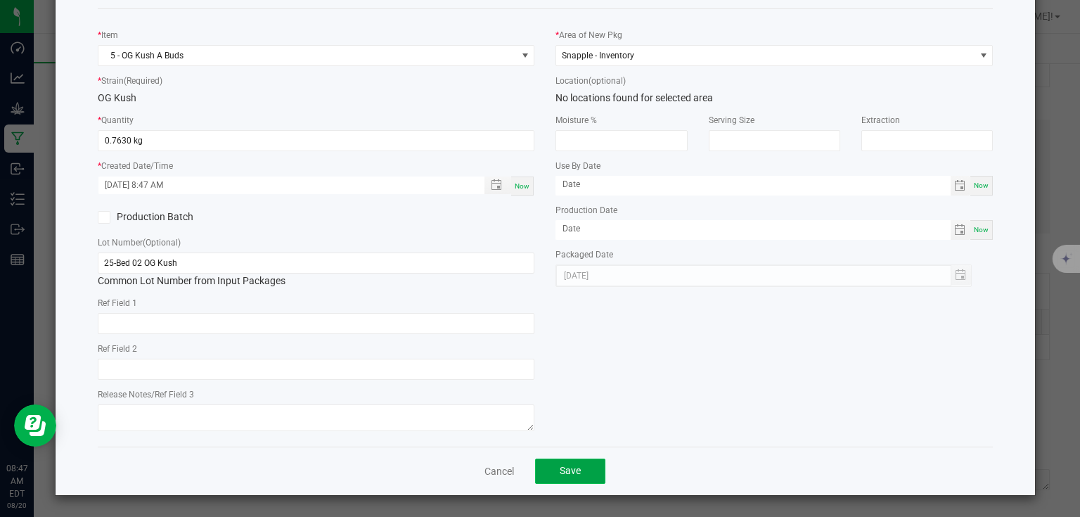
click at [577, 465] on button "Save" at bounding box center [570, 470] width 70 height 25
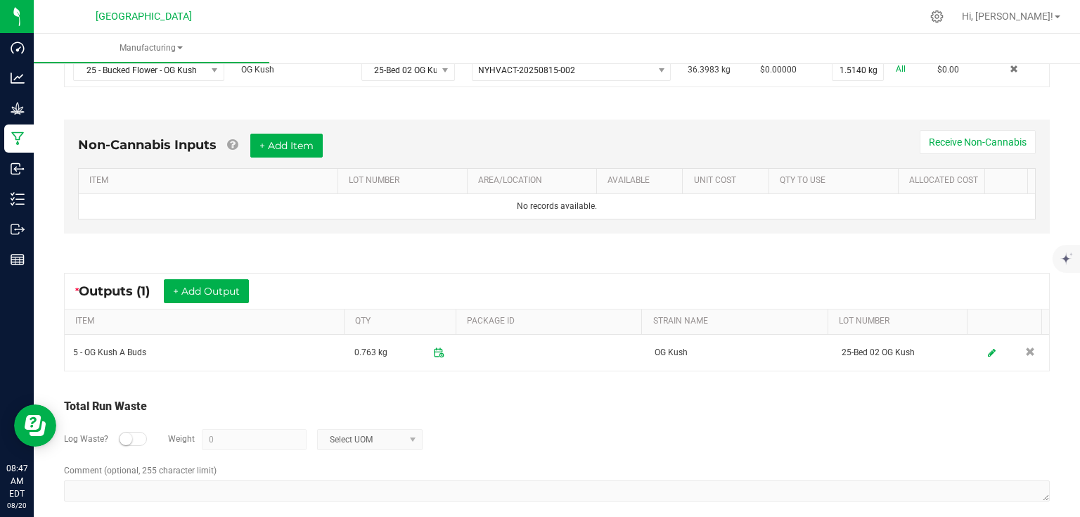
click at [202, 273] on div "* Outputs (1) + Add Output" at bounding box center [557, 290] width 984 height 35
click at [202, 289] on button "+ Add Output" at bounding box center [206, 291] width 85 height 24
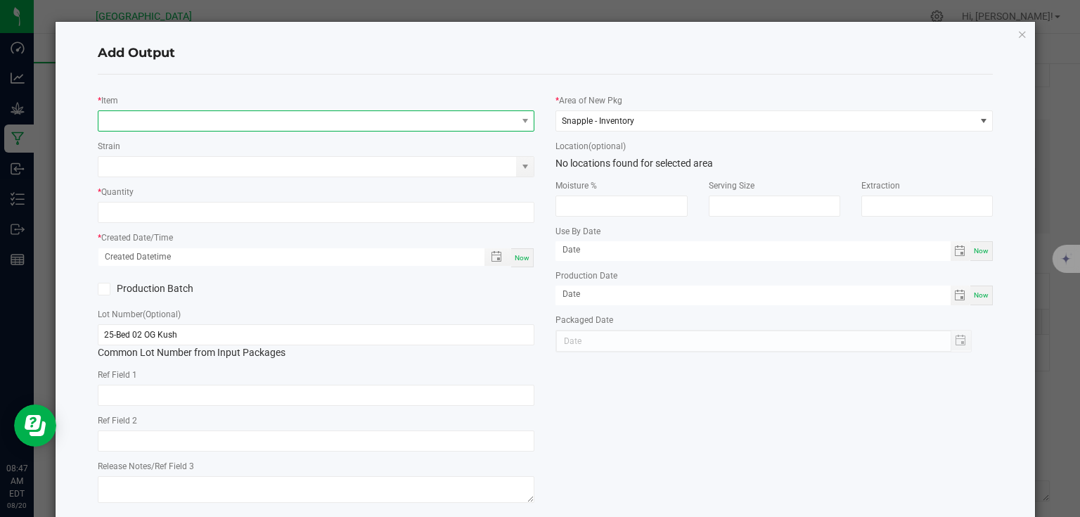
click at [148, 112] on span "NO DATA FOUND" at bounding box center [307, 121] width 418 height 20
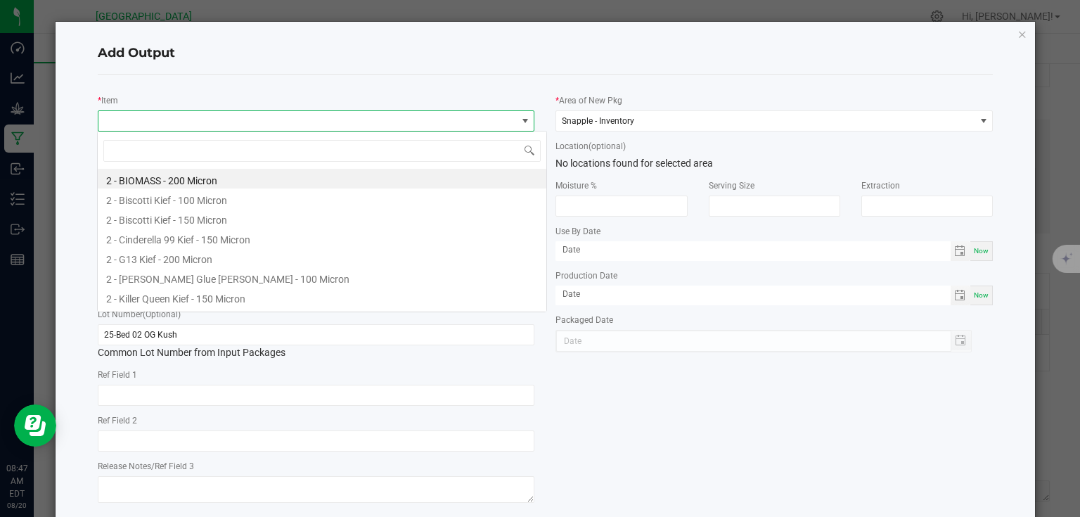
scroll to position [20, 433]
type input "5 - og kush"
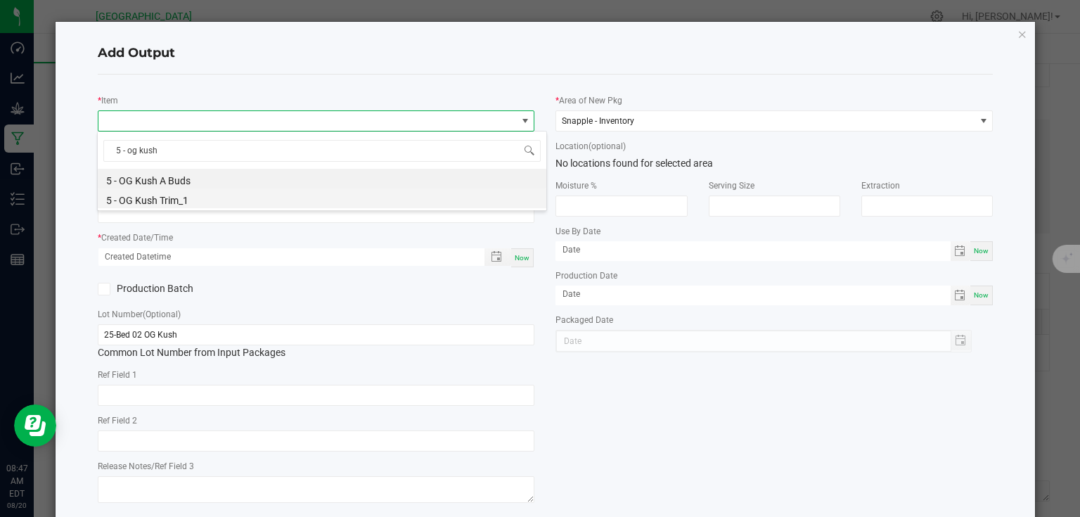
click at [172, 202] on li "5 - OG Kush Trim_1" at bounding box center [322, 198] width 448 height 20
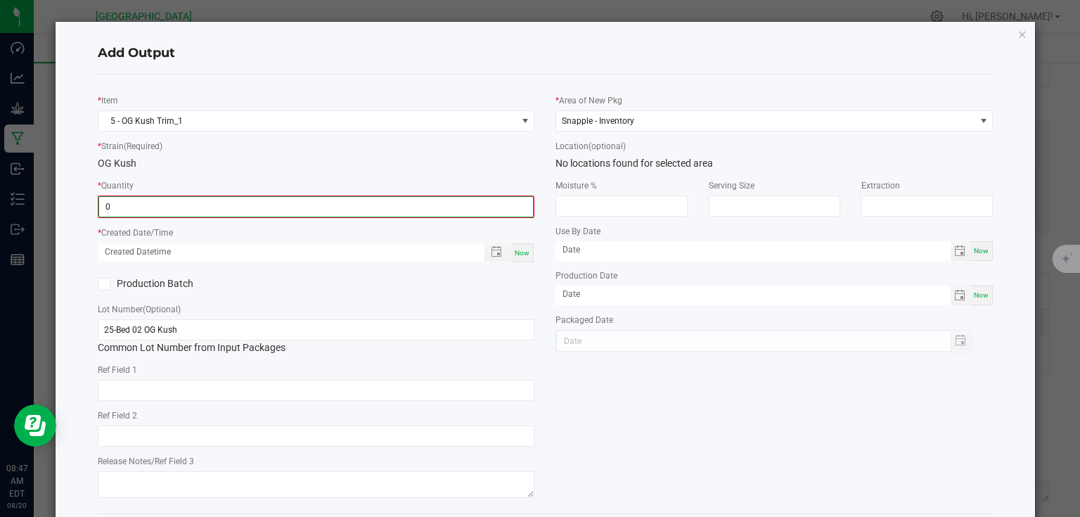
click at [179, 214] on input "0" at bounding box center [316, 207] width 434 height 20
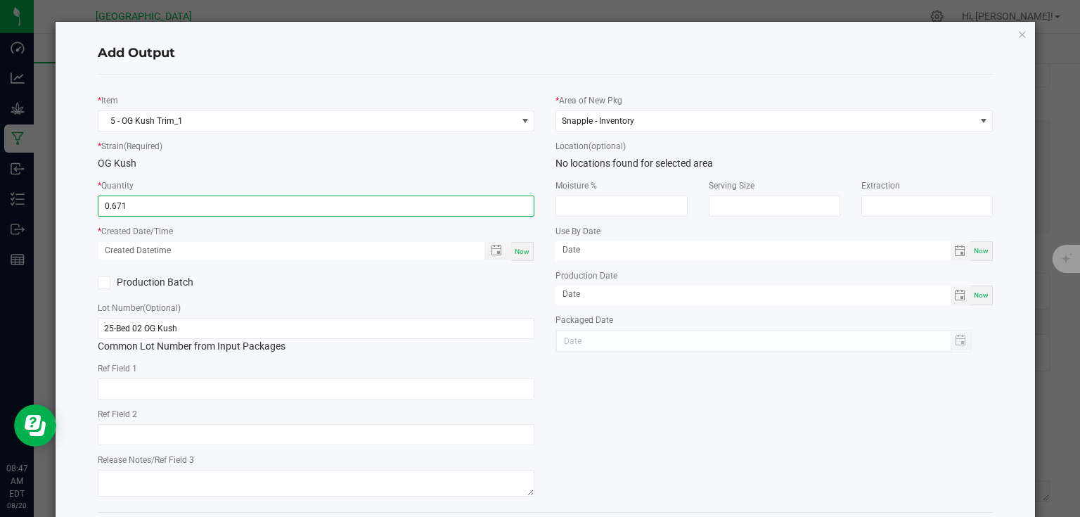
type input "0.6710 kg"
click at [517, 252] on span "Now" at bounding box center [522, 251] width 15 height 8
type input "[DATE] 8:47 AM"
type input "[DATE]"
click at [517, 265] on div "* Item 5 - OG Kush Trim_1 * Strain (Required) OG Kush * Quantity 0.6710 kg * Cr…" at bounding box center [316, 293] width 458 height 415
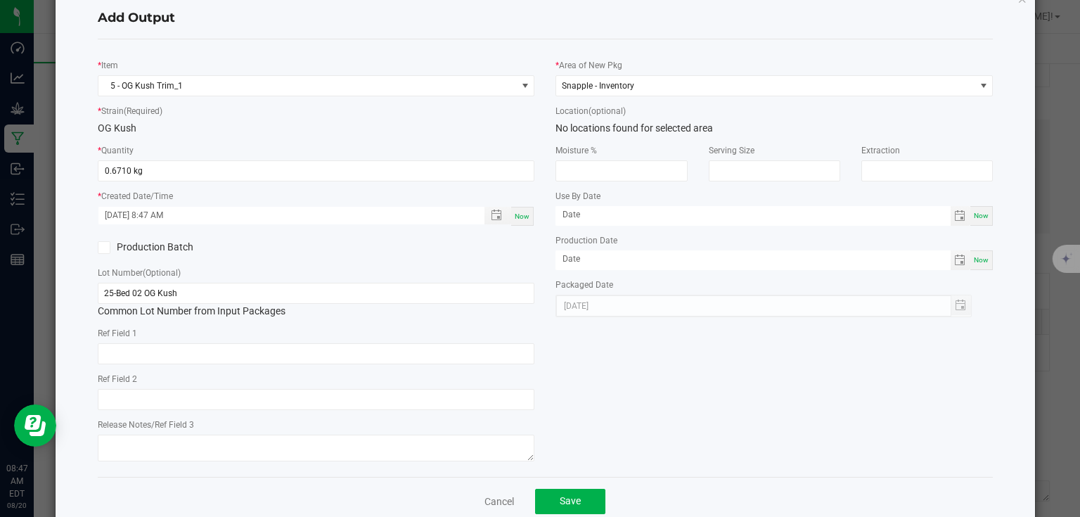
scroll to position [65, 0]
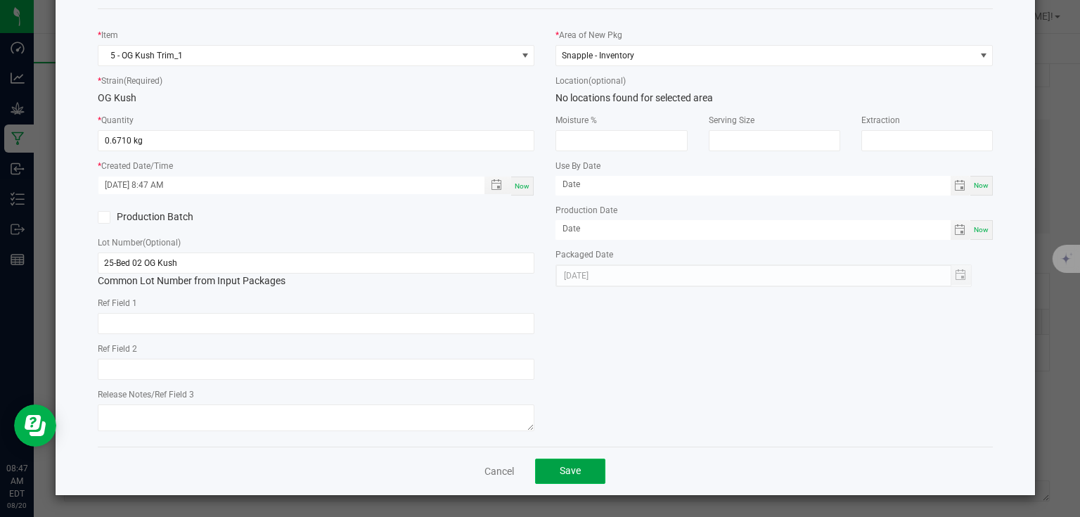
click at [567, 463] on button "Save" at bounding box center [570, 470] width 70 height 25
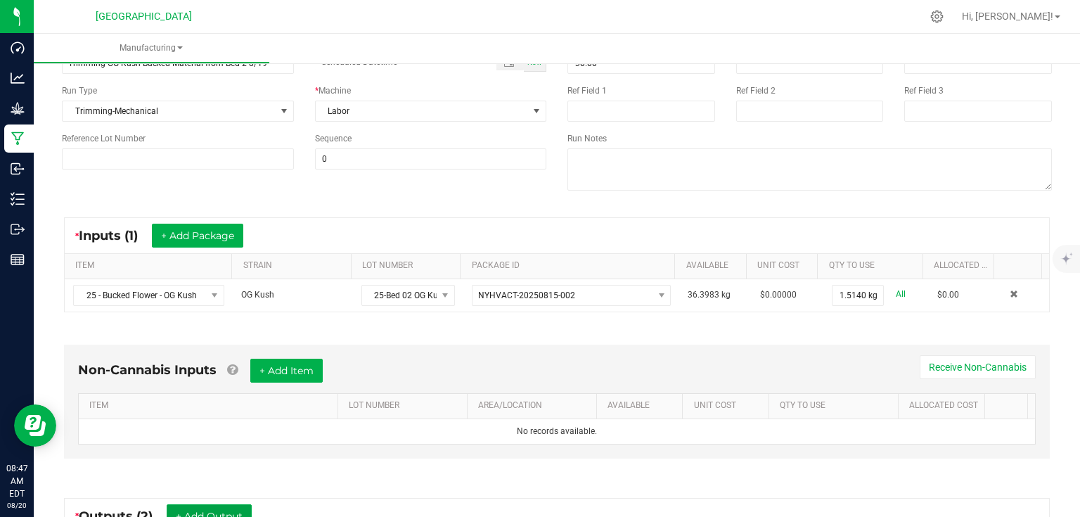
scroll to position [0, 0]
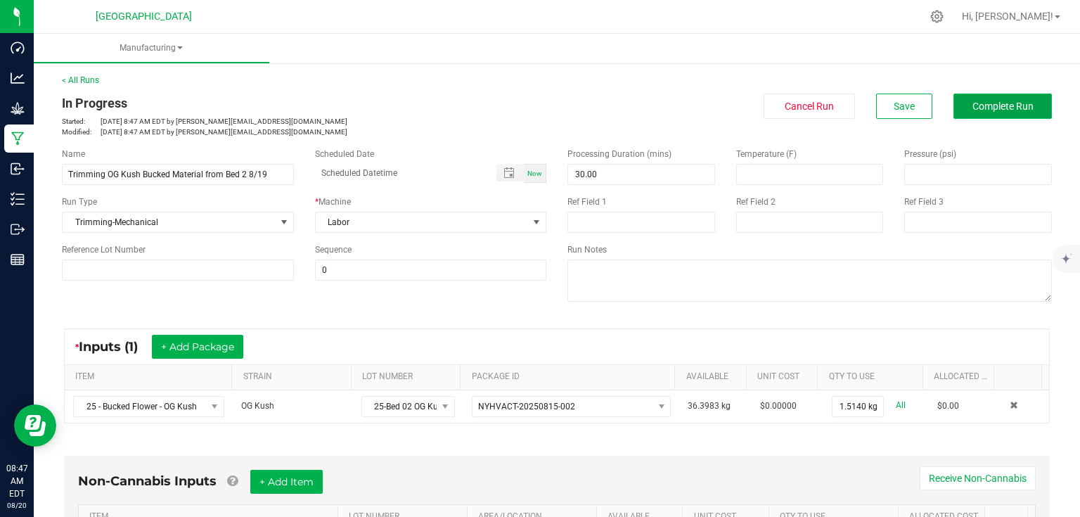
click at [1005, 103] on span "Complete Run" at bounding box center [1002, 106] width 61 height 11
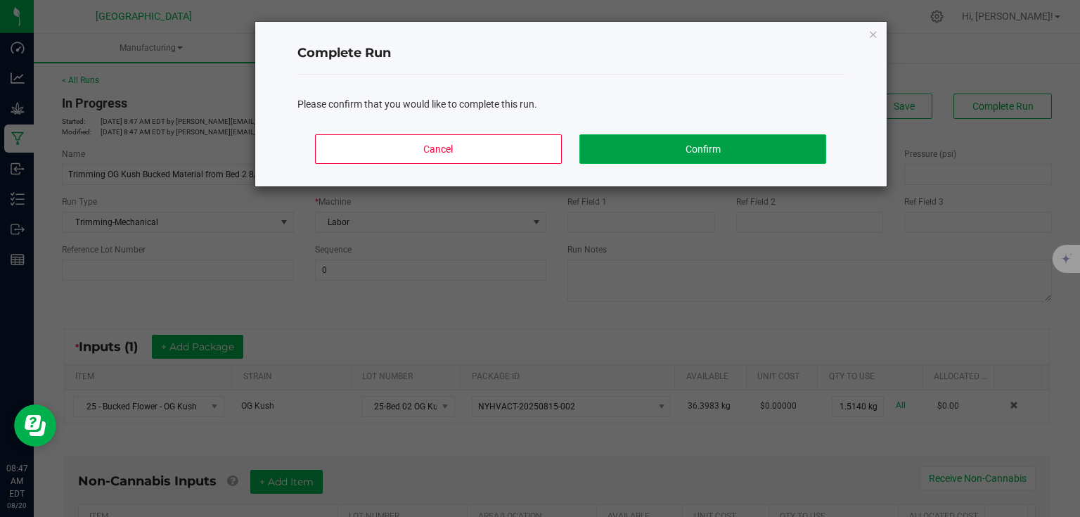
click at [796, 157] on button "Confirm" at bounding box center [702, 149] width 246 height 30
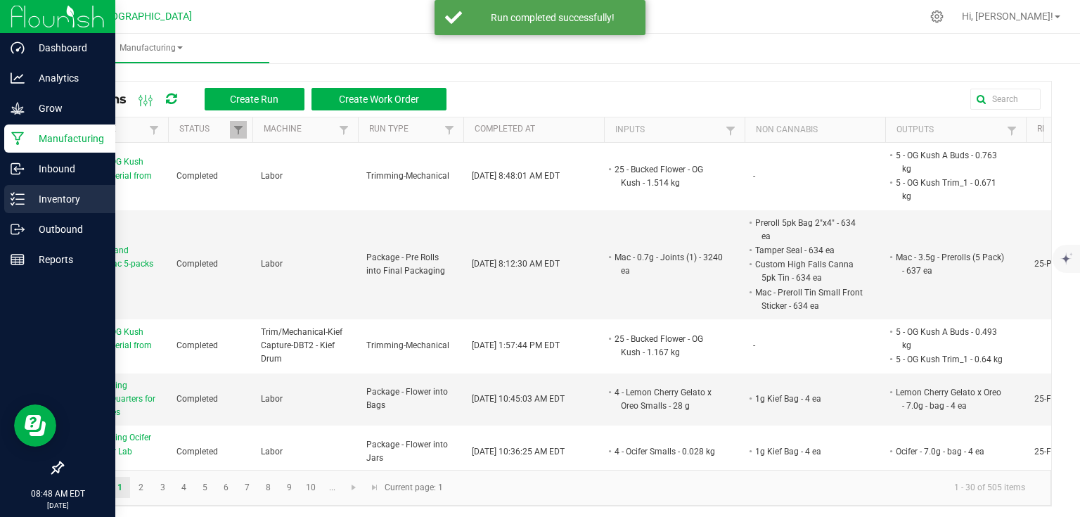
click at [25, 195] on p "Inventory" at bounding box center [67, 198] width 84 height 17
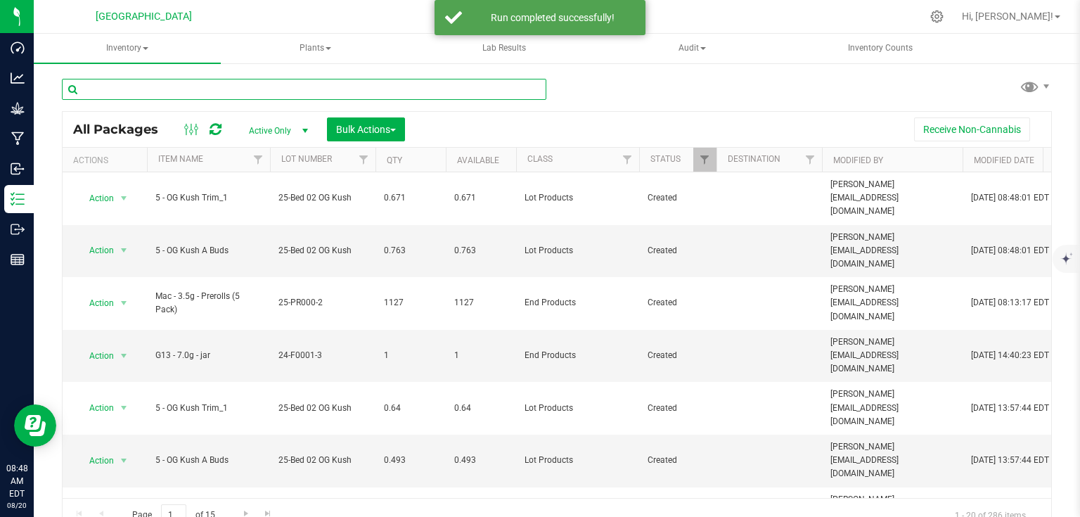
click at [287, 93] on input "text" at bounding box center [304, 89] width 484 height 21
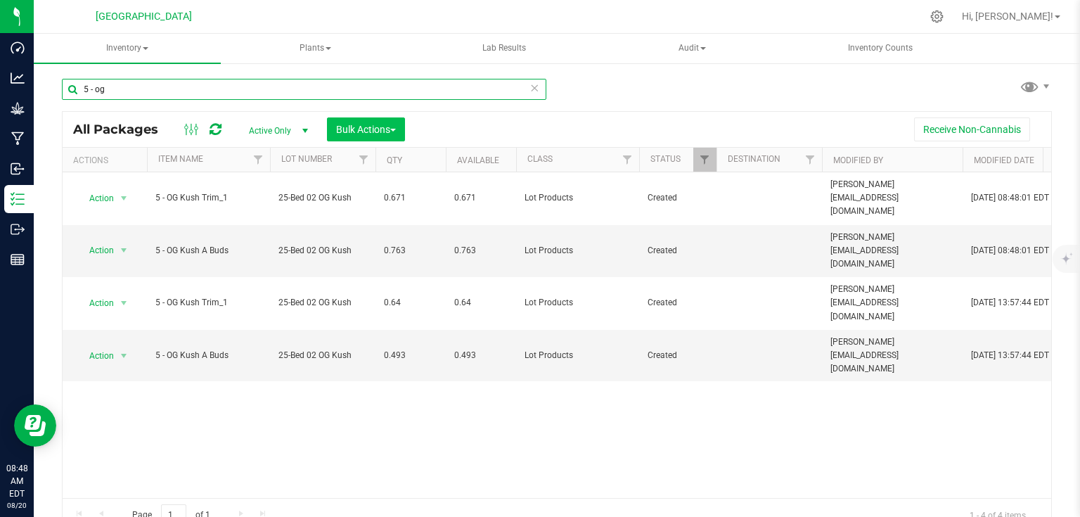
type input "5 - og"
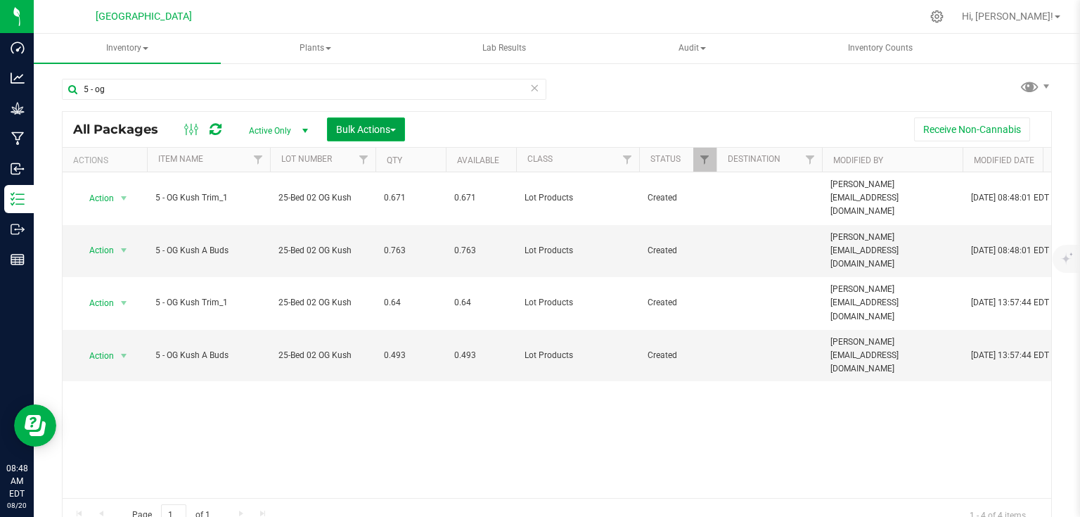
click at [368, 119] on button "Bulk Actions" at bounding box center [366, 129] width 78 height 24
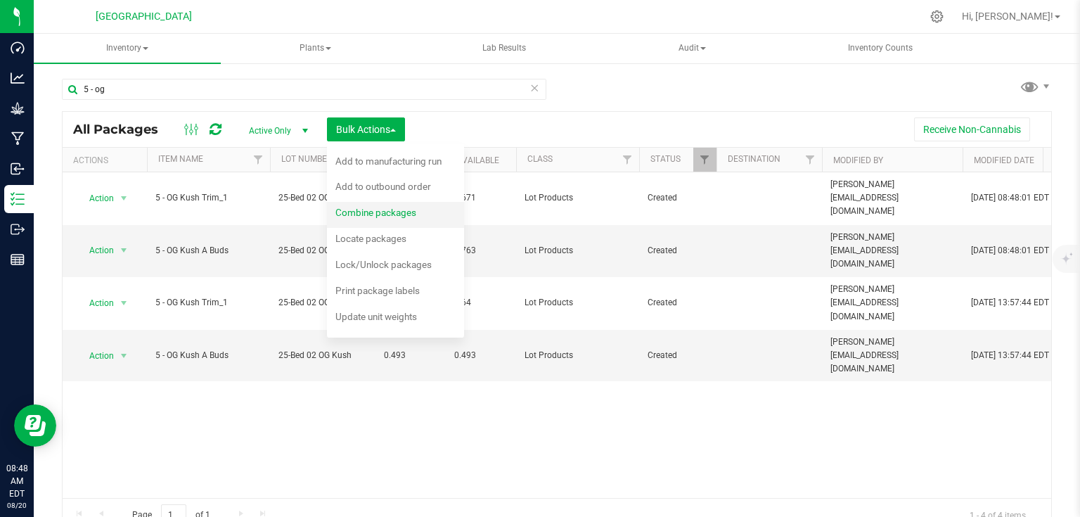
click at [361, 208] on span "Combine packages" at bounding box center [375, 212] width 81 height 11
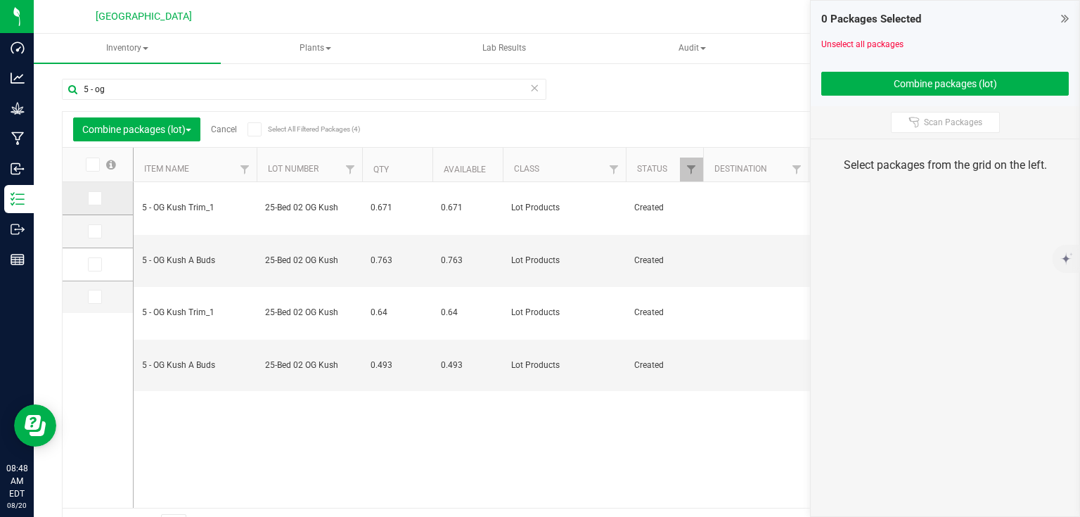
click at [96, 198] on icon at bounding box center [93, 198] width 9 height 0
click at [0, 0] on input "checkbox" at bounding box center [0, 0] width 0 height 0
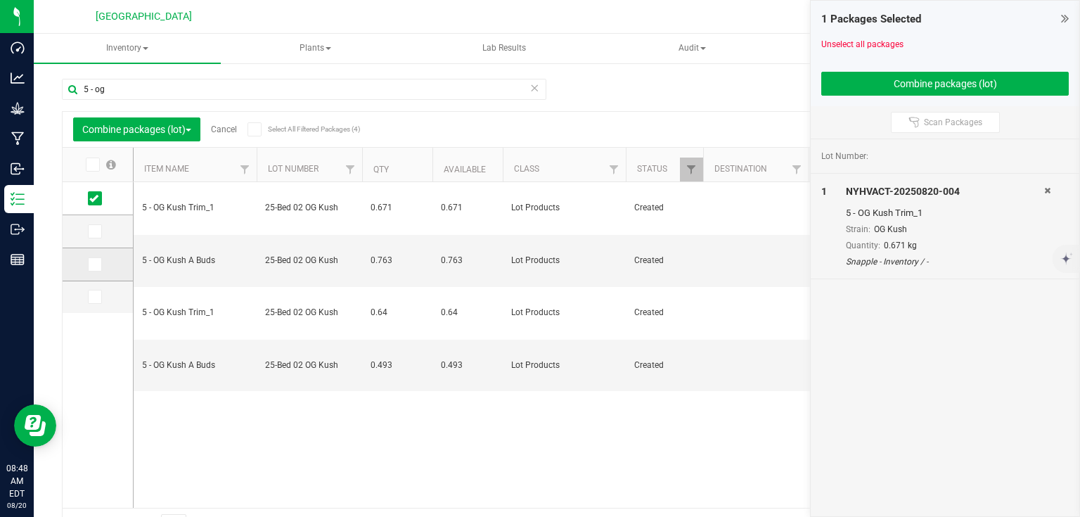
click at [98, 267] on span at bounding box center [95, 264] width 14 height 14
click at [0, 0] on input "checkbox" at bounding box center [0, 0] width 0 height 0
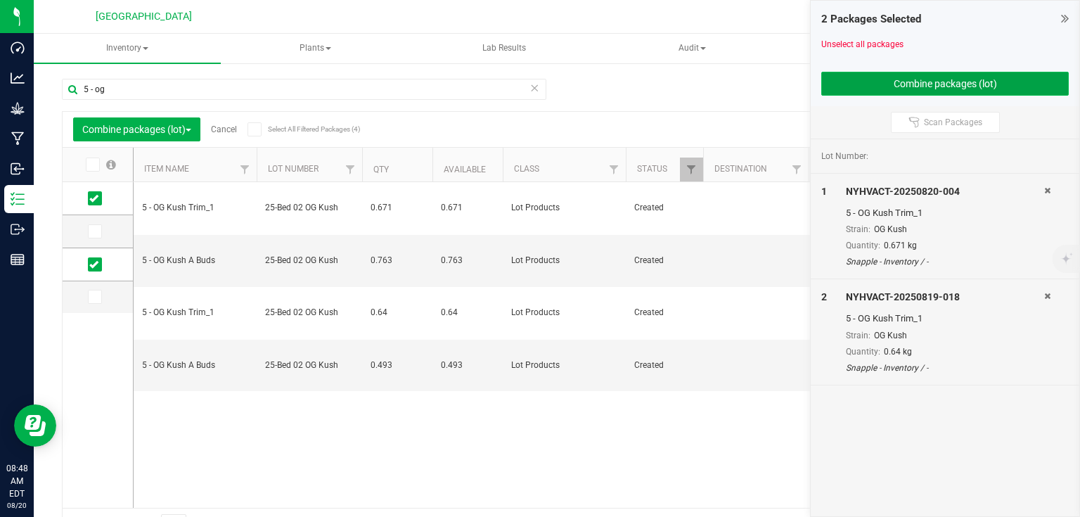
click at [851, 76] on button "Combine packages (lot)" at bounding box center [944, 84] width 247 height 24
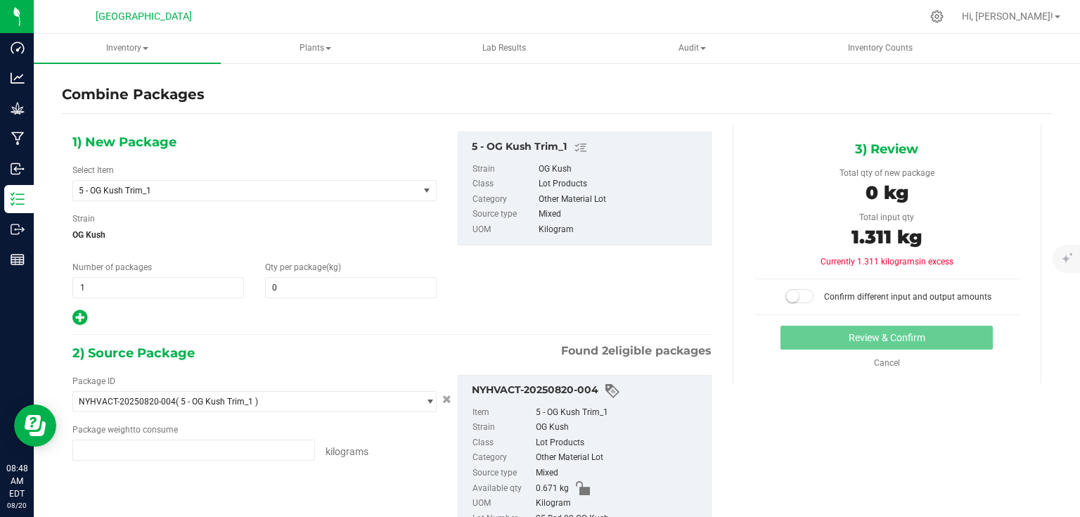
type input "0.6710 kg"
type input "0.6400 kg"
click at [282, 284] on span at bounding box center [351, 287] width 172 height 21
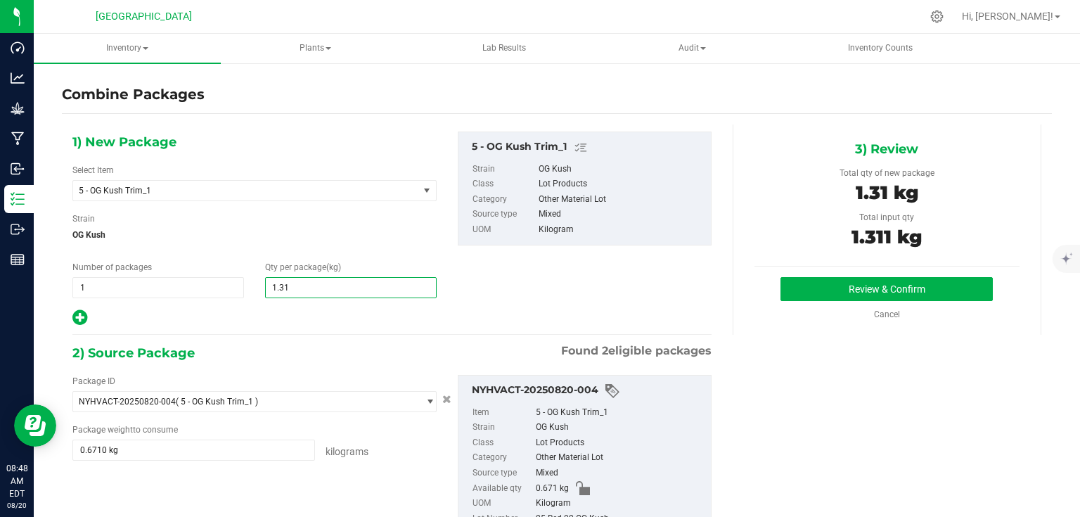
type input "1.311"
type input "1"
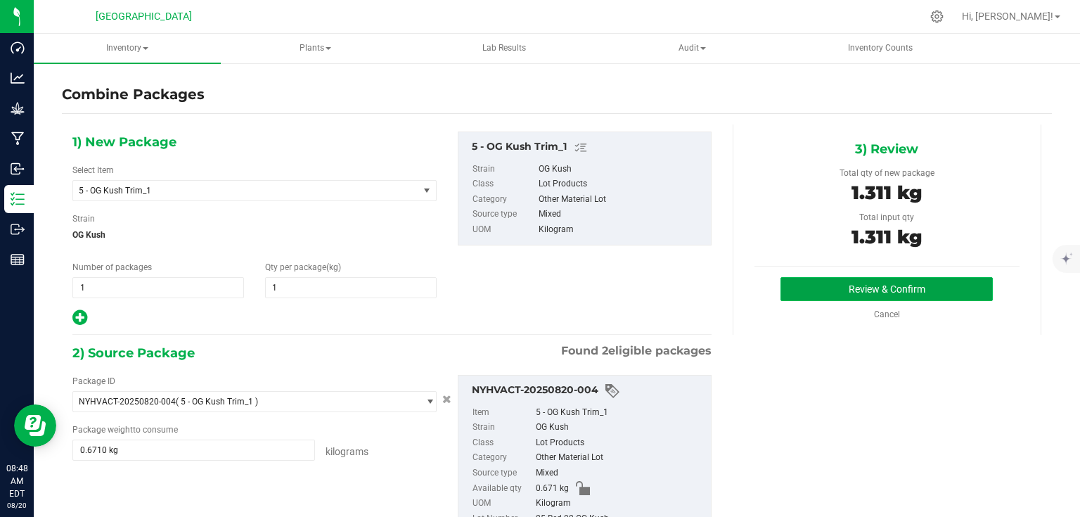
click at [801, 290] on button "Review & Confirm" at bounding box center [886, 289] width 212 height 24
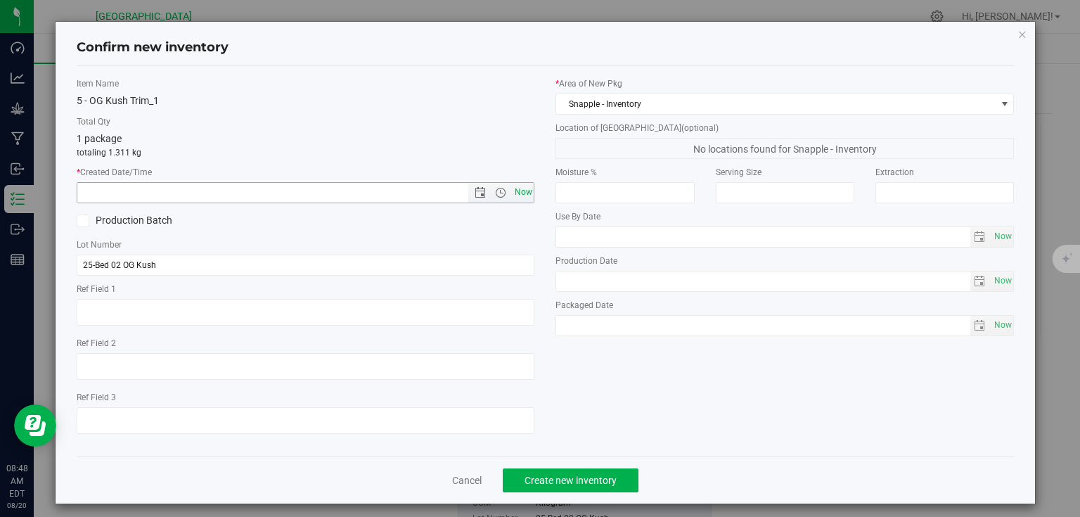
click at [529, 191] on span "Now" at bounding box center [523, 192] width 24 height 20
type input "[DATE] 8:48 AM"
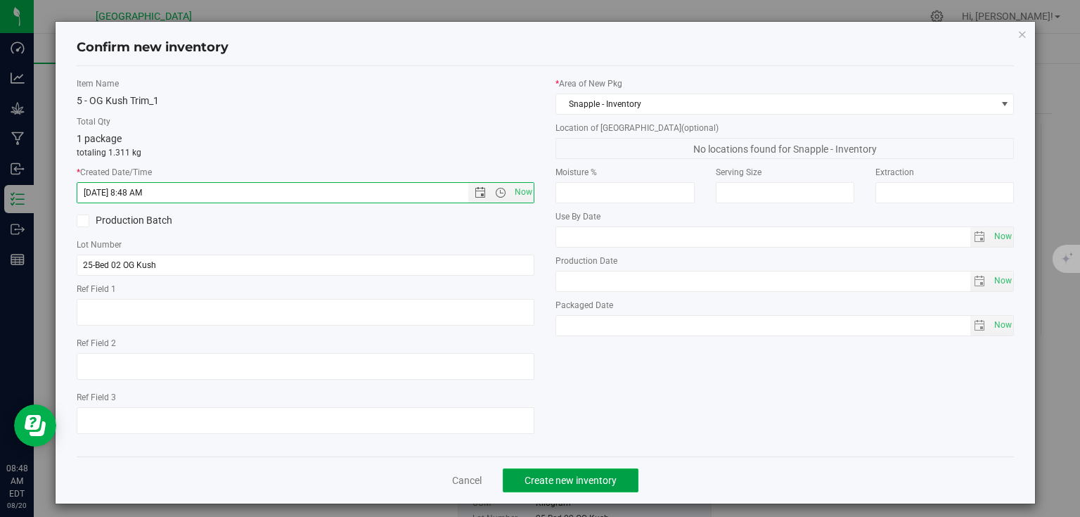
click at [574, 468] on button "Create new inventory" at bounding box center [571, 480] width 136 height 24
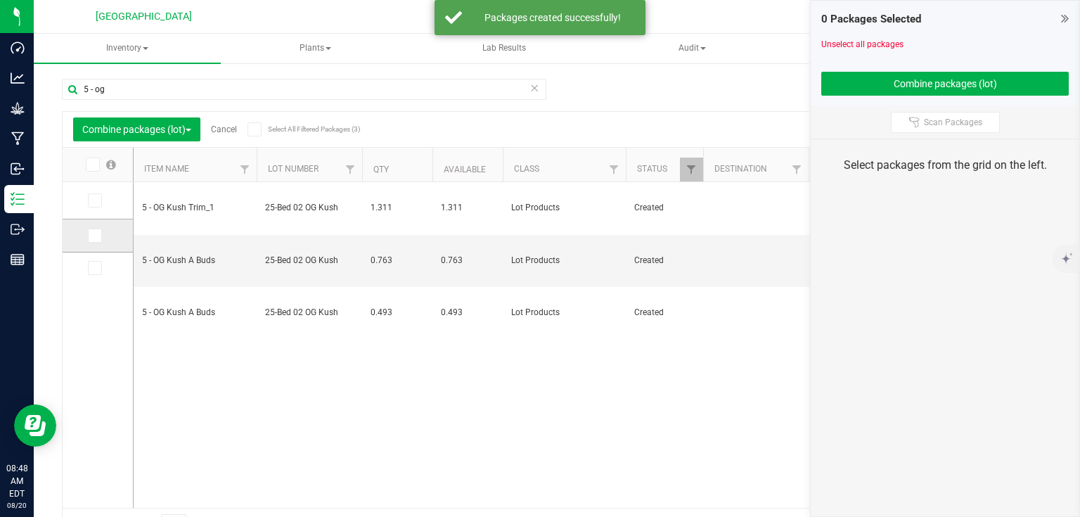
click at [89, 232] on span at bounding box center [95, 235] width 14 height 14
click at [0, 0] on input "checkbox" at bounding box center [0, 0] width 0 height 0
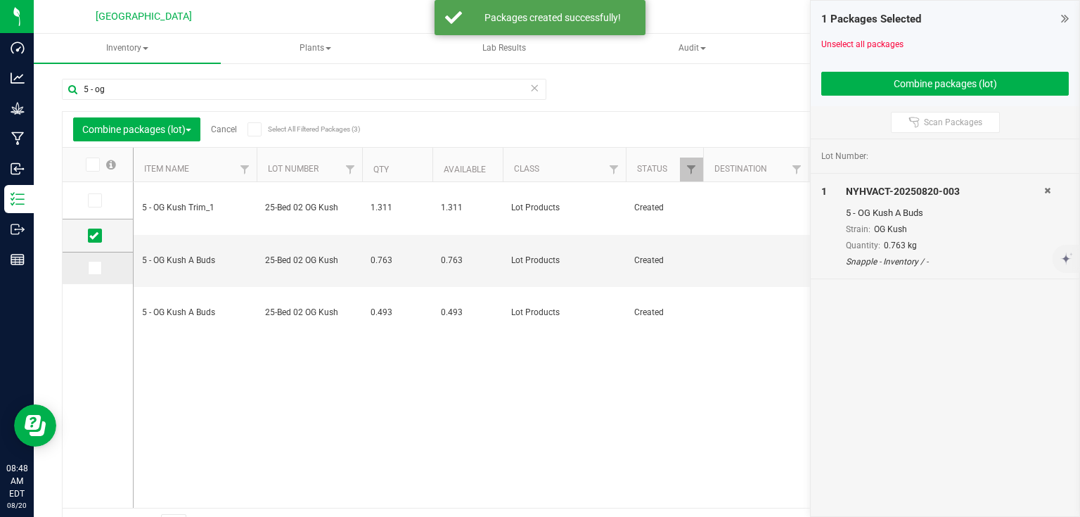
click at [91, 268] on icon at bounding box center [93, 268] width 9 height 0
click at [0, 0] on input "checkbox" at bounding box center [0, 0] width 0 height 0
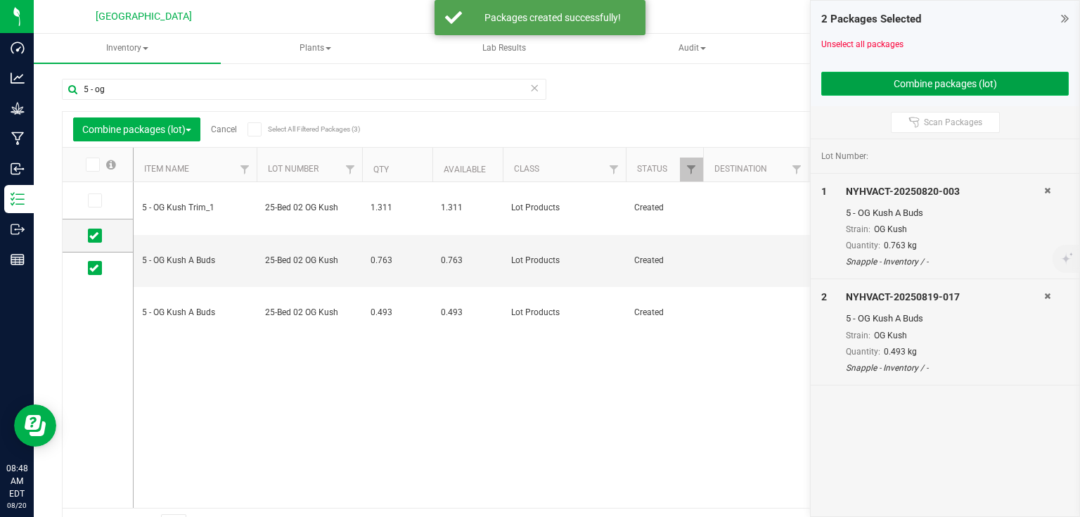
click at [847, 93] on button "Combine packages (lot)" at bounding box center [944, 84] width 247 height 24
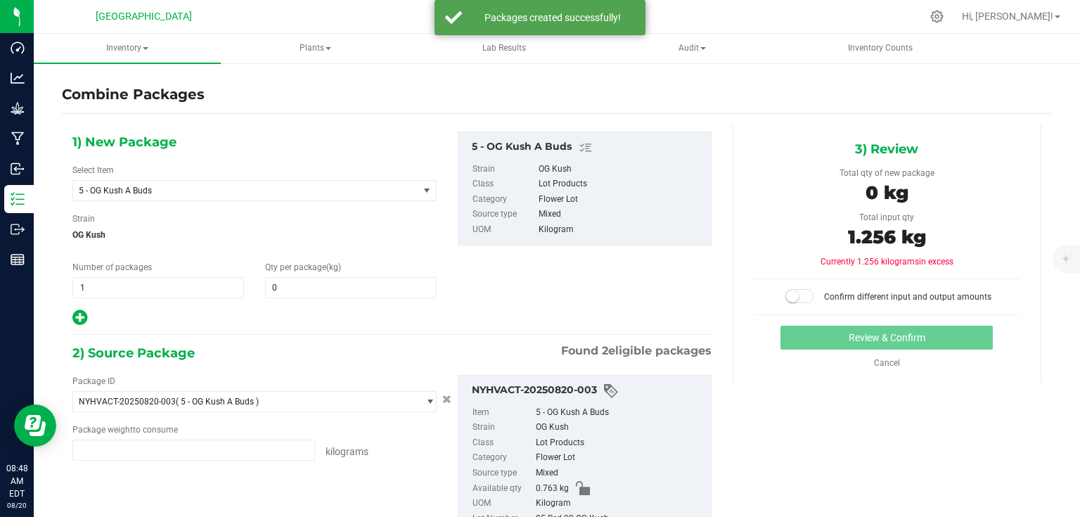
type input "0.7630 kg"
type input "0.4930 kg"
click at [343, 280] on span "0 0" at bounding box center [351, 287] width 172 height 21
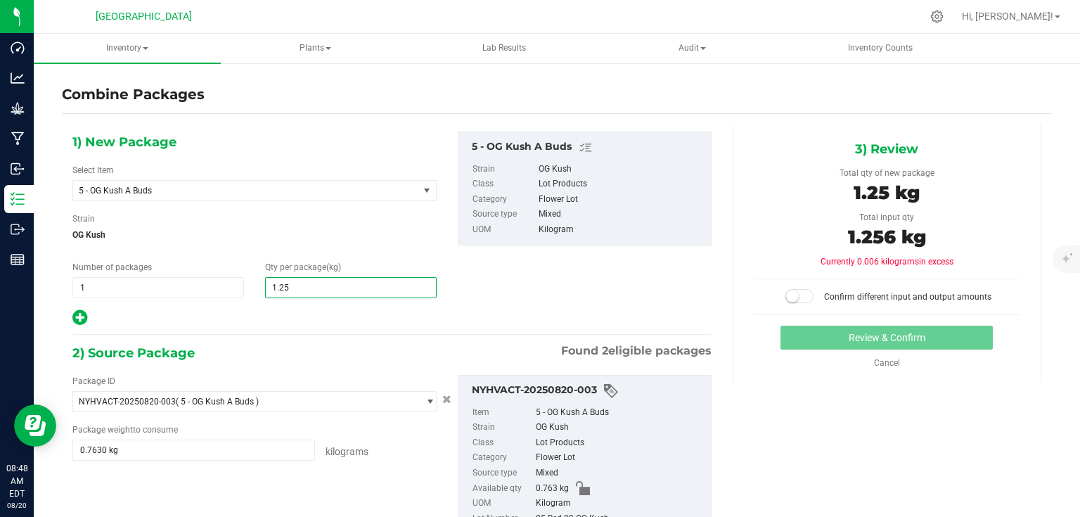
type input "1.256"
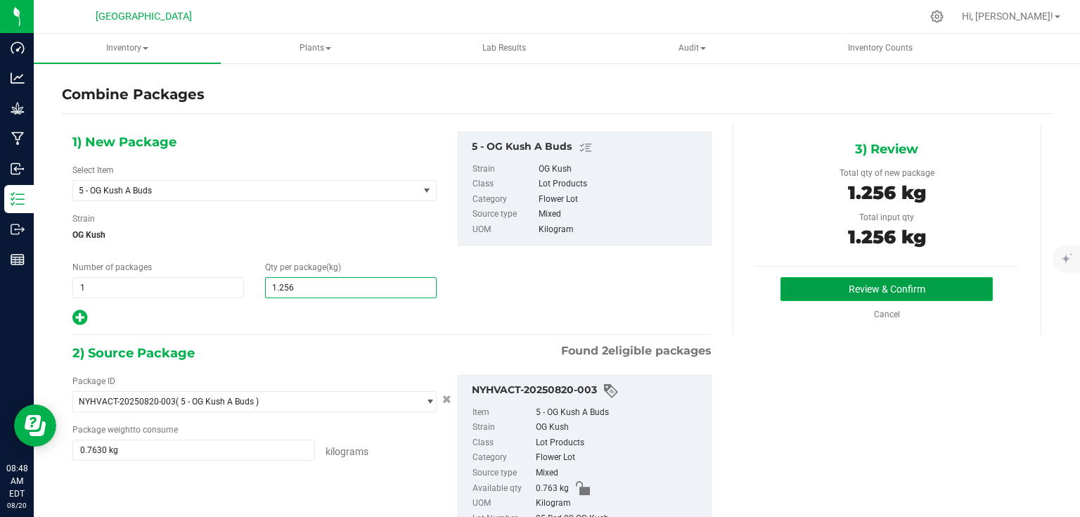
type input "1"
click at [796, 292] on button "Review & Confirm" at bounding box center [886, 289] width 212 height 24
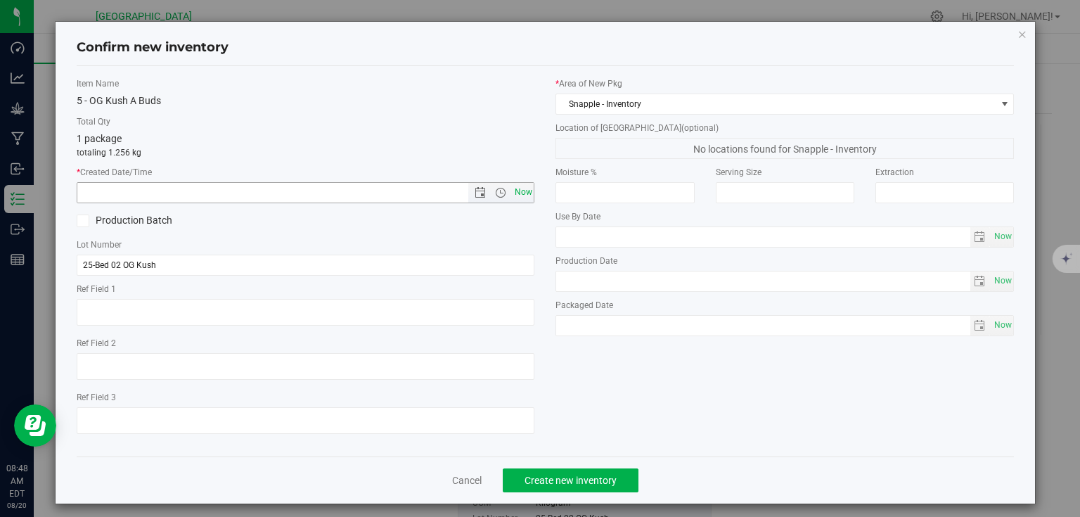
click at [515, 191] on span "Now" at bounding box center [523, 192] width 24 height 20
type input "[DATE] 8:48 AM"
click at [571, 479] on span "Create new inventory" at bounding box center [570, 479] width 92 height 11
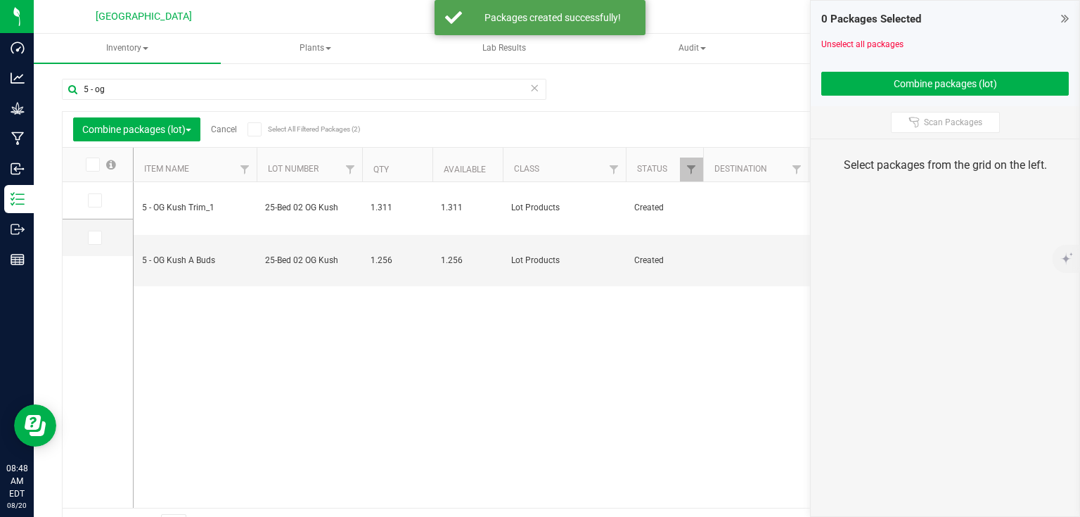
click at [1061, 19] on icon at bounding box center [1065, 18] width 8 height 14
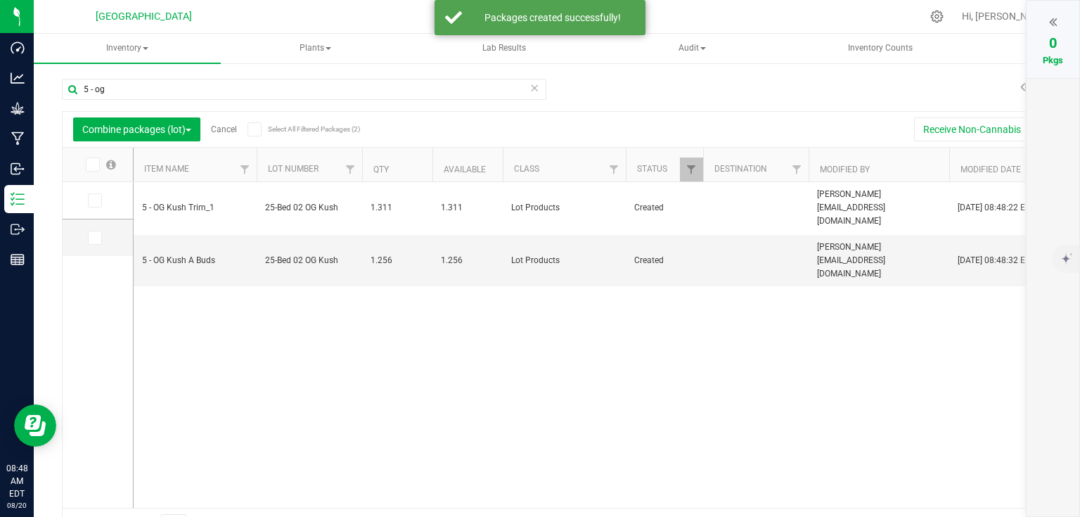
click at [529, 89] on icon at bounding box center [534, 87] width 10 height 17
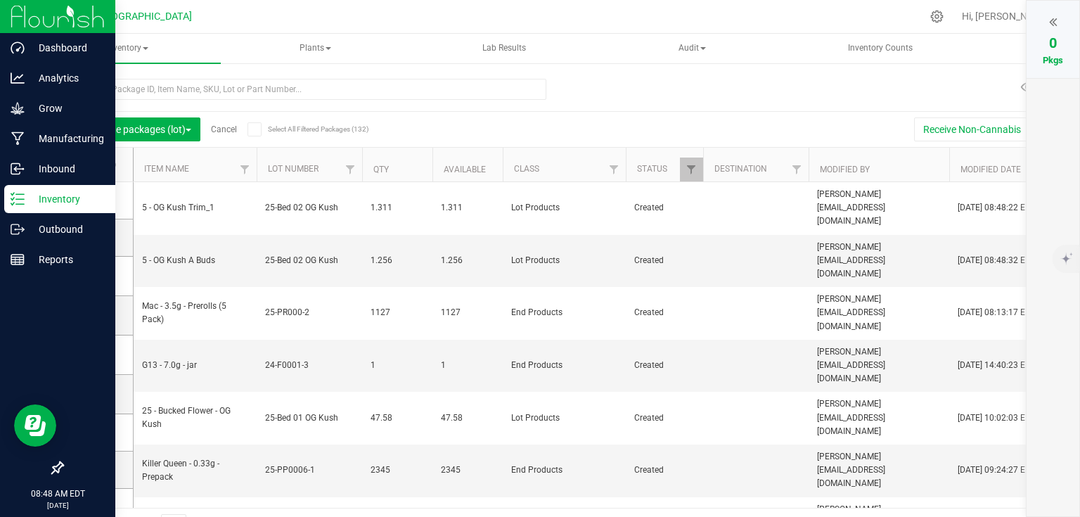
click at [8, 20] on div at bounding box center [57, 17] width 115 height 34
click at [33, 15] on img at bounding box center [58, 16] width 94 height 33
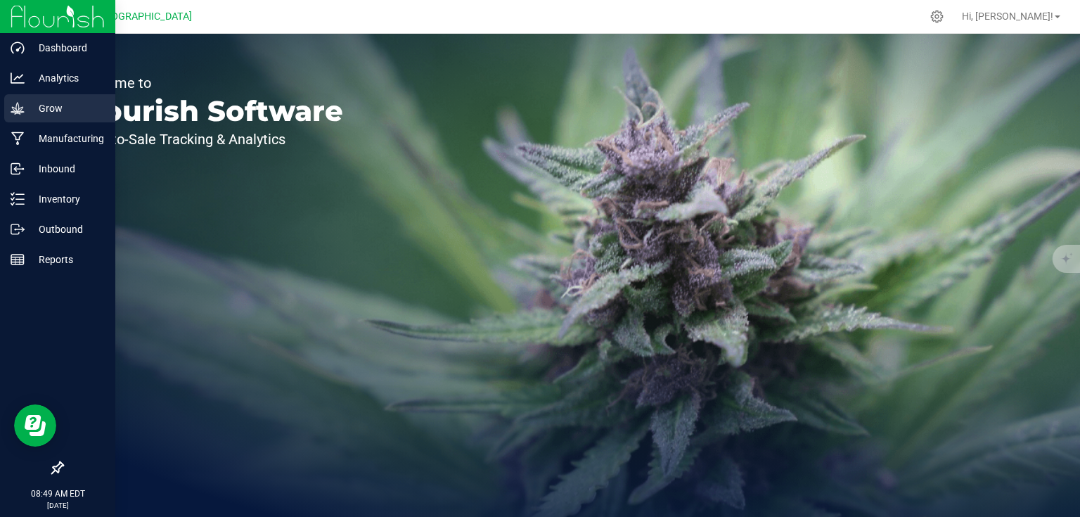
click at [38, 111] on p "Grow" at bounding box center [67, 108] width 84 height 17
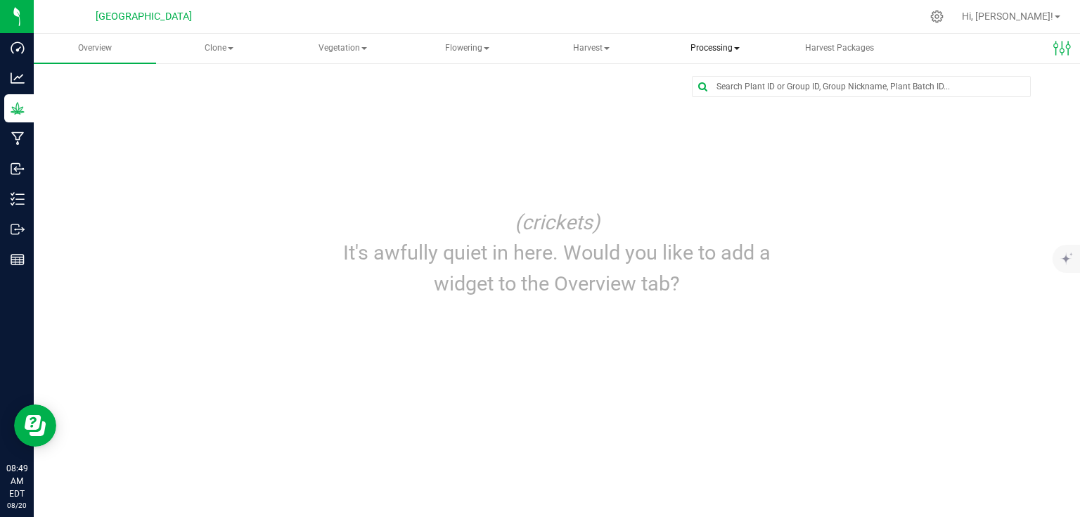
click at [694, 57] on span "Processing" at bounding box center [714, 48] width 121 height 28
click at [693, 103] on span "Processing harvests" at bounding box center [738, 101] width 130 height 12
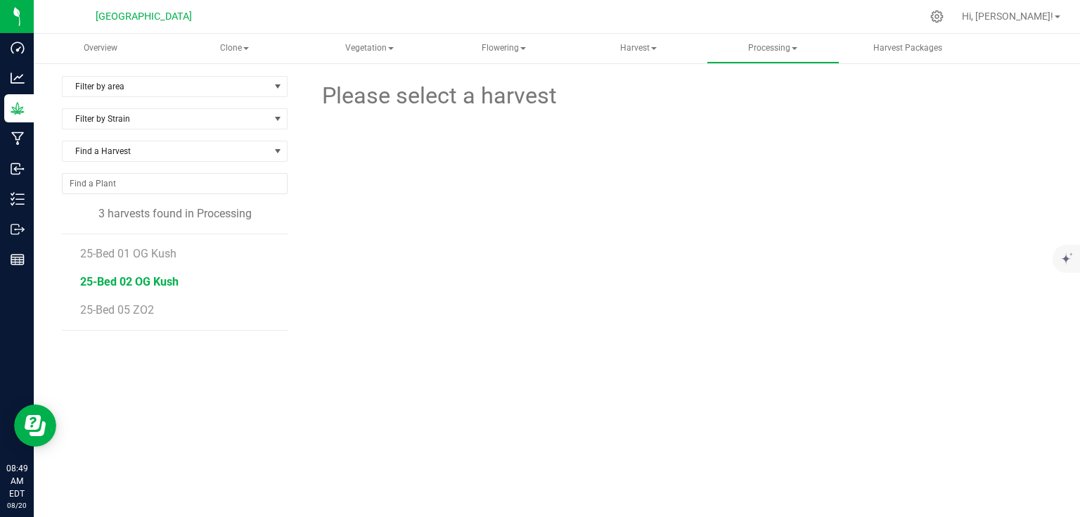
click at [169, 281] on span "25-Bed 02 OG Kush" at bounding box center [129, 281] width 98 height 13
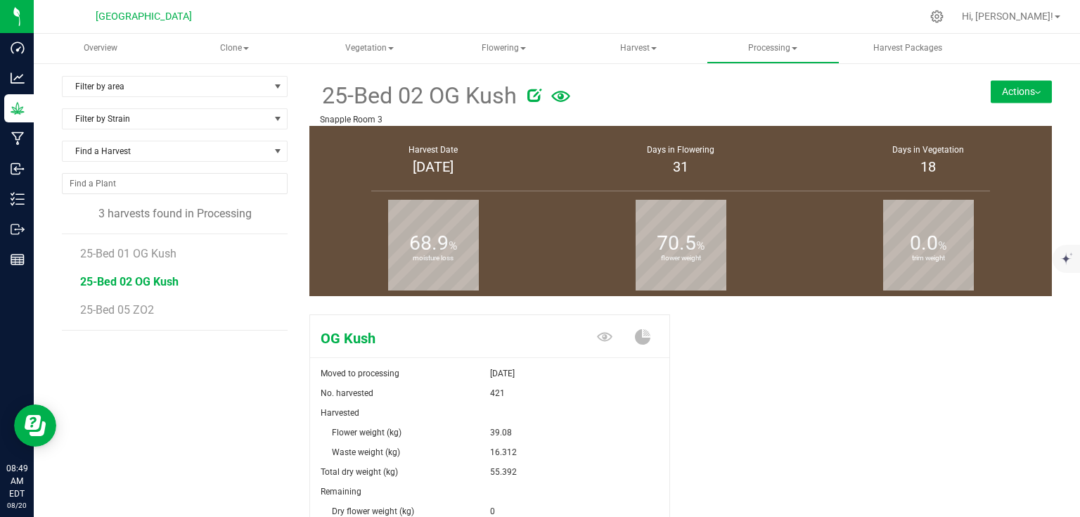
click at [978, 84] on div "25-Bed 02 OG Kush Snapple Room 3 Actions Create package from harvest Complete h…" at bounding box center [680, 101] width 742 height 50
click at [1002, 94] on button "Actions" at bounding box center [1020, 91] width 61 height 22
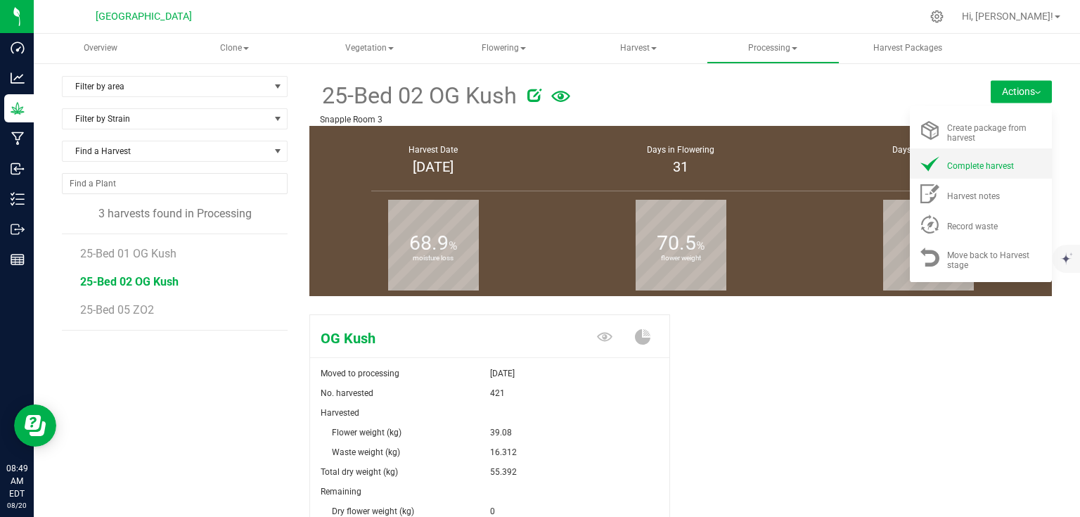
click at [989, 166] on span "Complete harvest" at bounding box center [980, 166] width 67 height 10
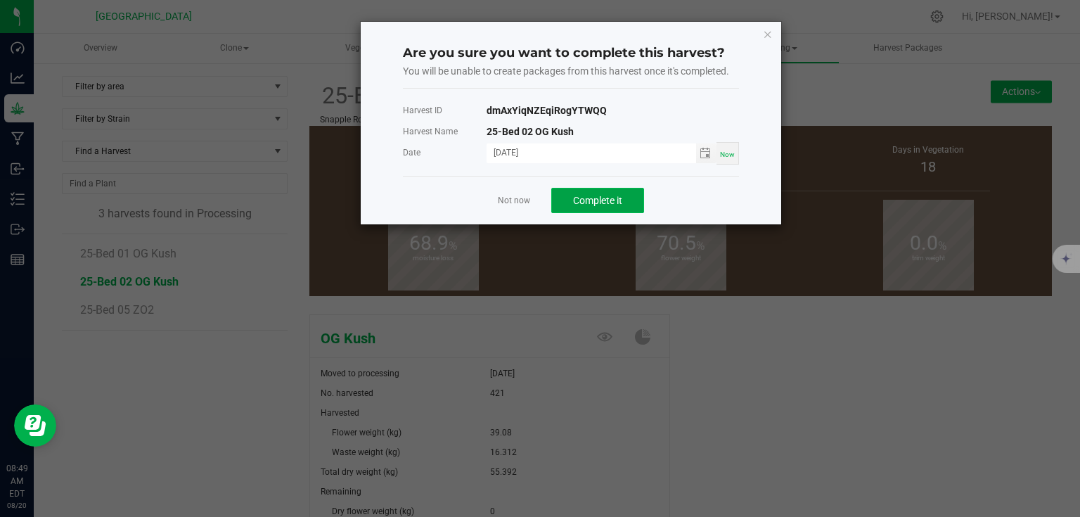
click at [597, 197] on span "Complete it" at bounding box center [597, 200] width 49 height 11
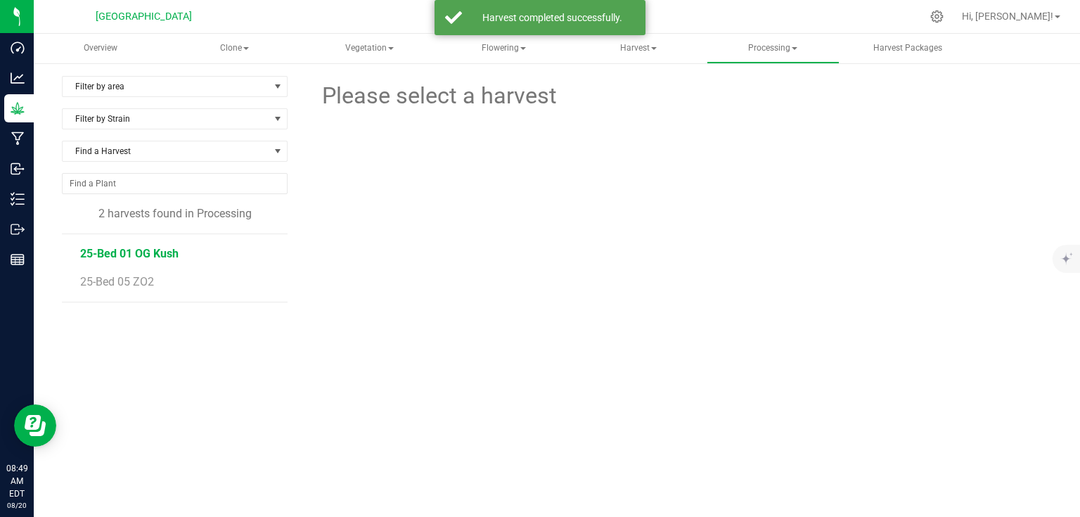
click at [160, 256] on span "25-Bed 01 OG Kush" at bounding box center [129, 253] width 98 height 13
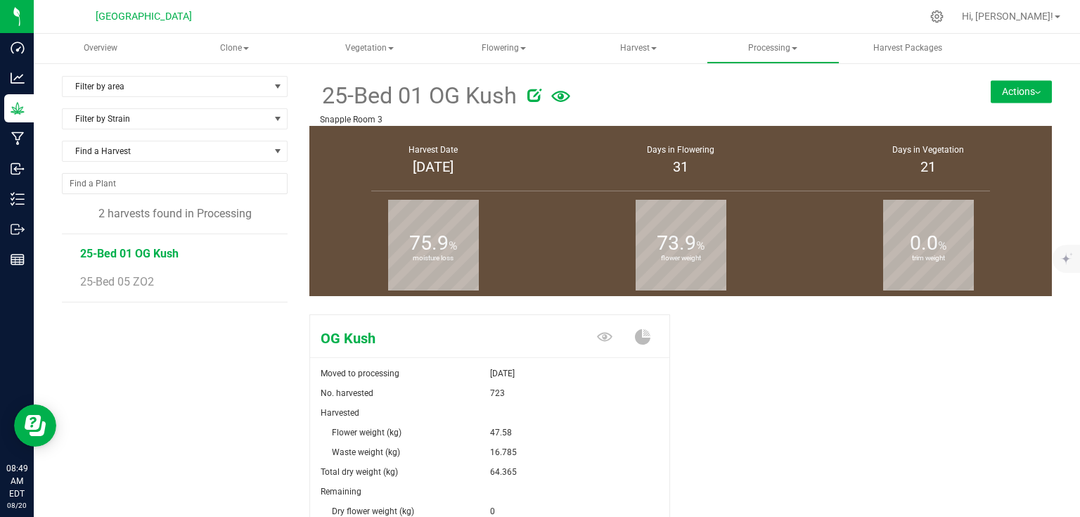
click at [1033, 87] on button "Actions" at bounding box center [1020, 91] width 61 height 22
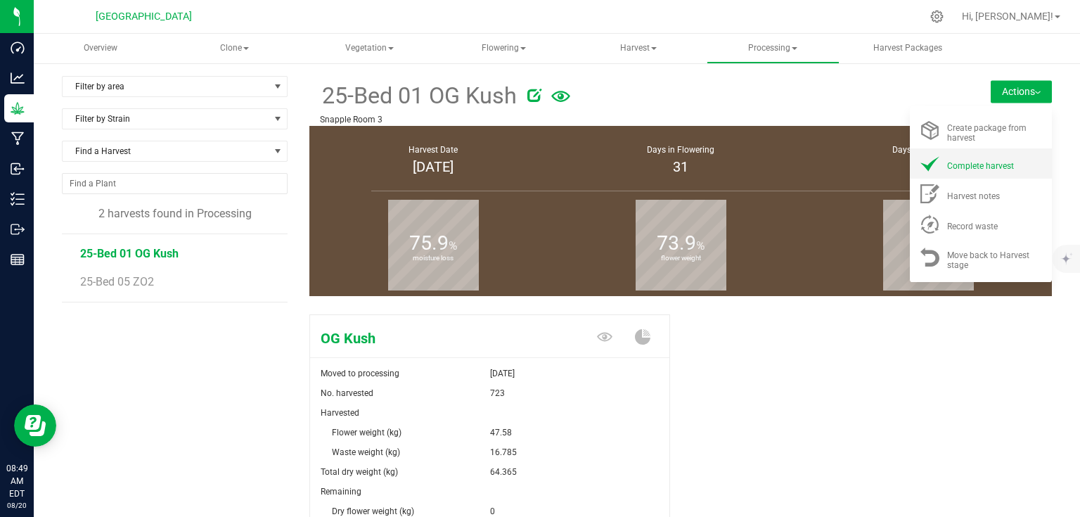
click at [974, 163] on span "Complete harvest" at bounding box center [980, 166] width 67 height 10
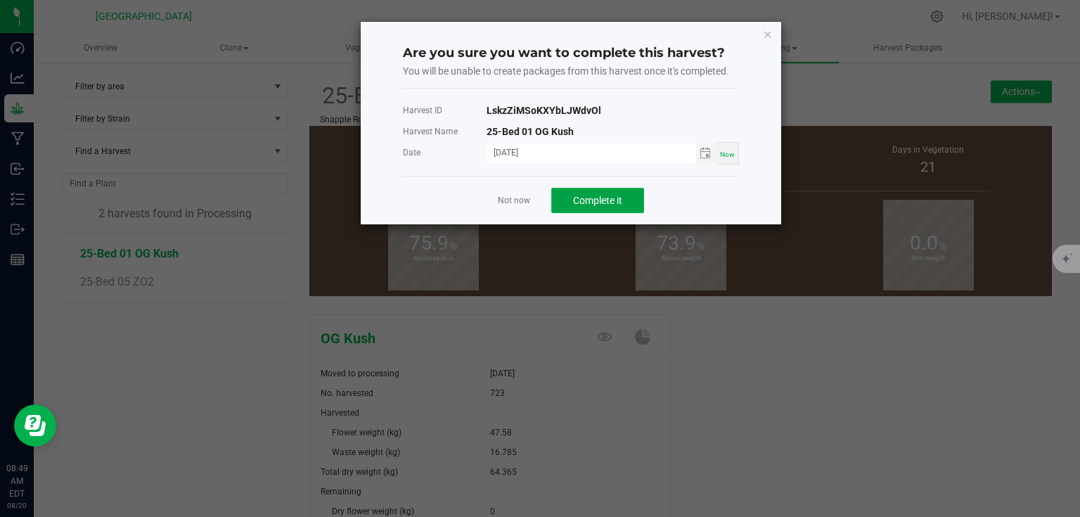
click at [571, 205] on button "Complete it" at bounding box center [597, 200] width 93 height 25
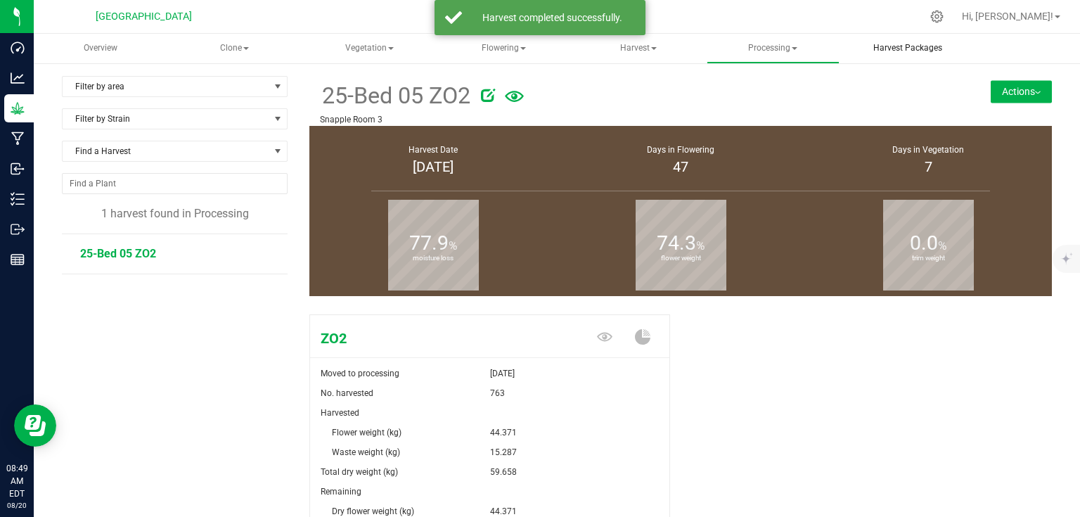
click at [902, 43] on span "Harvest Packages" at bounding box center [907, 48] width 107 height 12
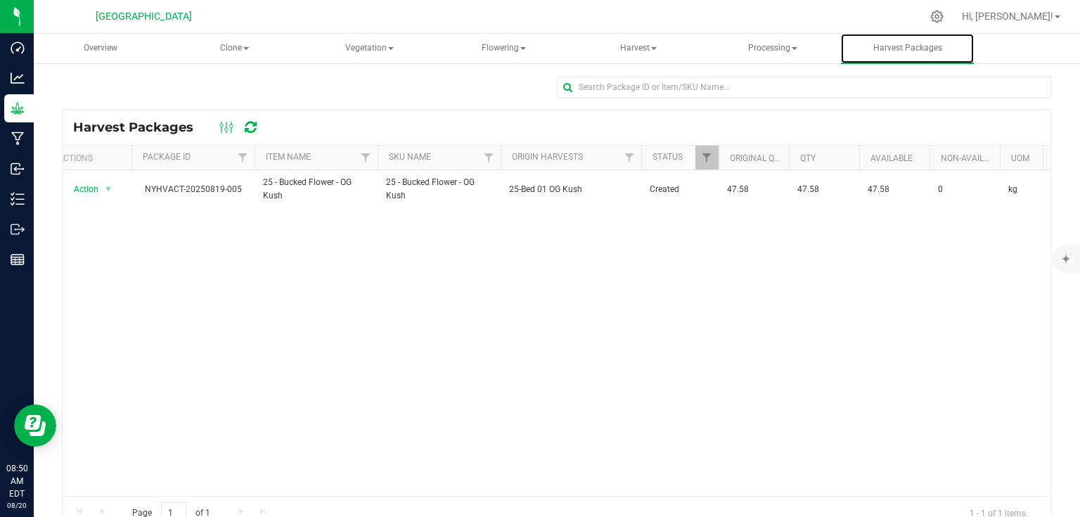
scroll to position [0, 839]
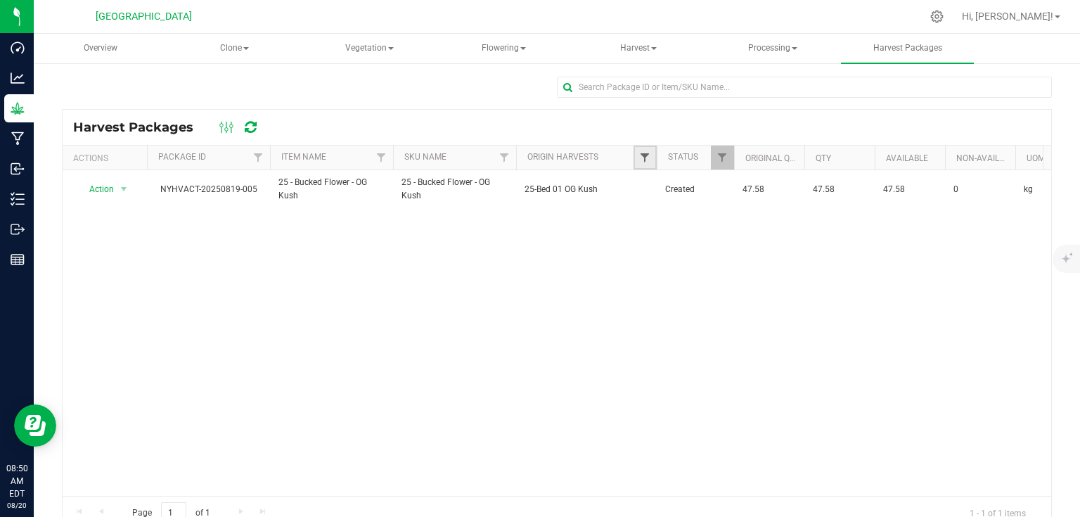
click at [643, 153] on span "Filter" at bounding box center [644, 157] width 11 height 11
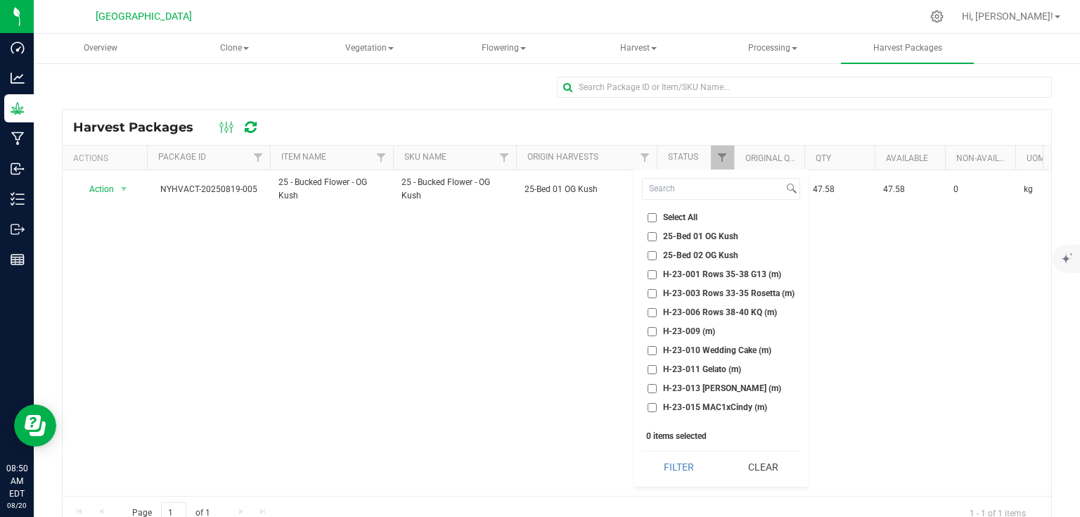
click at [653, 232] on input "25-Bed 01 OG Kush" at bounding box center [651, 236] width 9 height 9
checkbox input "true"
click at [653, 255] on input "25-Bed 02 OG Kush" at bounding box center [651, 255] width 9 height 9
checkbox input "true"
click at [680, 464] on button "Filter" at bounding box center [679, 466] width 74 height 31
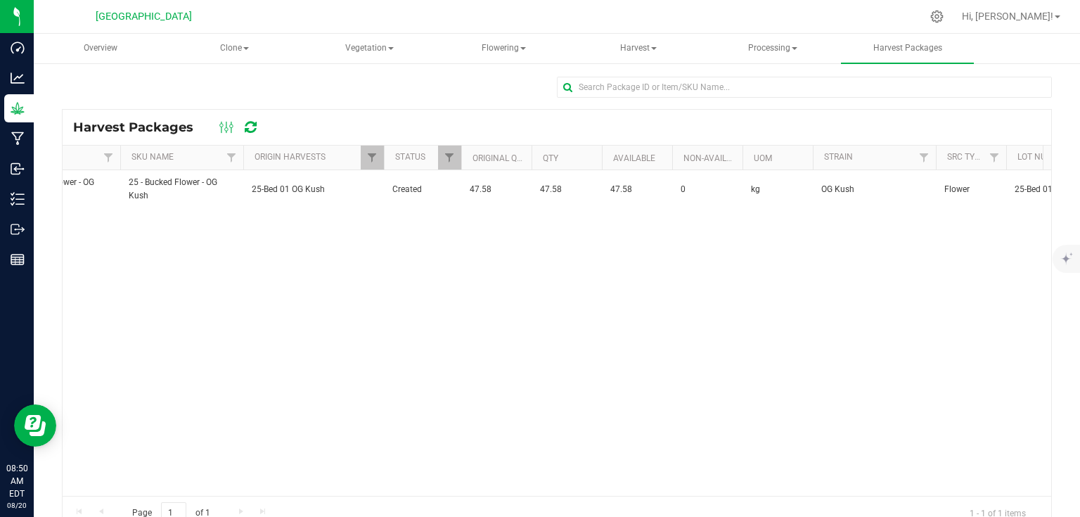
click at [720, 472] on div "Action Action Adjust qty Create lab sample Lock package Mark as sample Print pa…" at bounding box center [557, 332] width 988 height 325
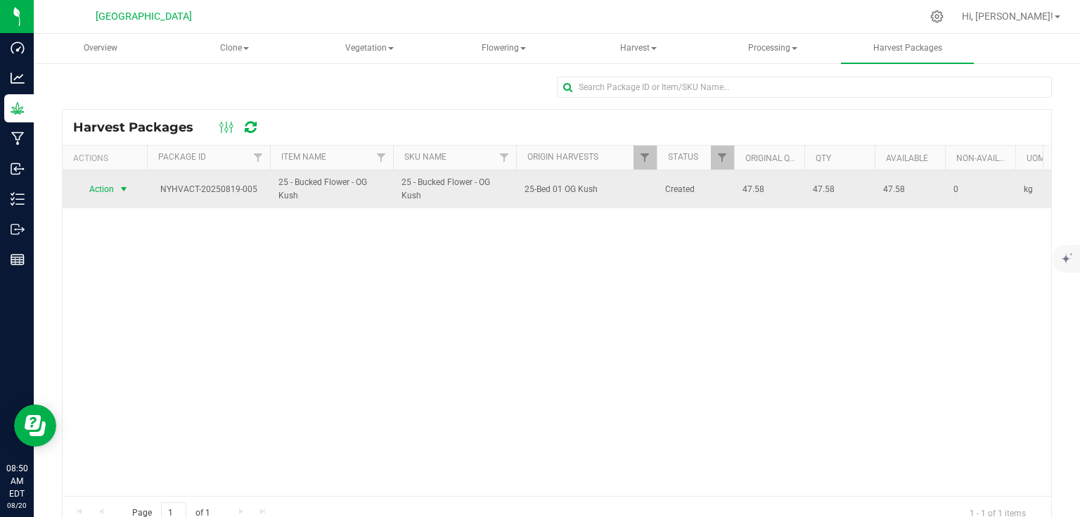
click at [118, 193] on span "select" at bounding box center [123, 188] width 11 height 11
click at [118, 193] on span "select" at bounding box center [123, 189] width 11 height 11
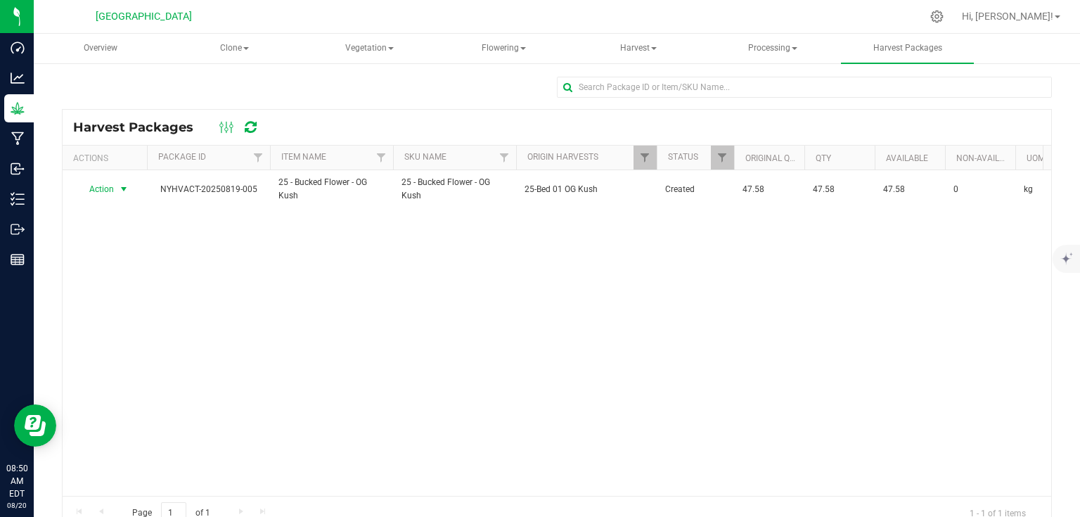
click at [340, 280] on div "Action Action Adjust qty Create lab sample Lock package Mark as sample Print pa…" at bounding box center [557, 332] width 988 height 325
click at [221, 127] on icon at bounding box center [226, 127] width 15 height 17
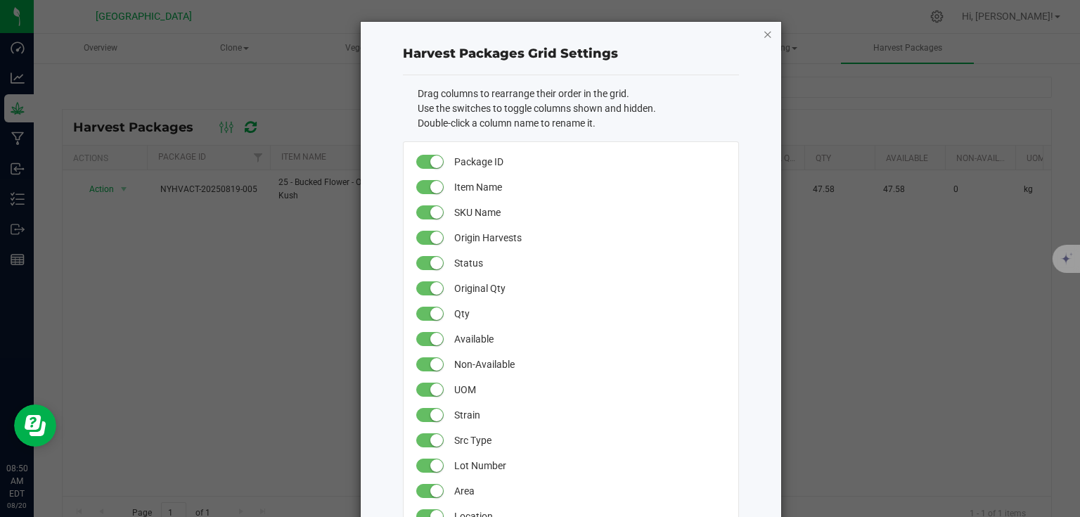
click at [763, 34] on icon "button" at bounding box center [768, 33] width 10 height 17
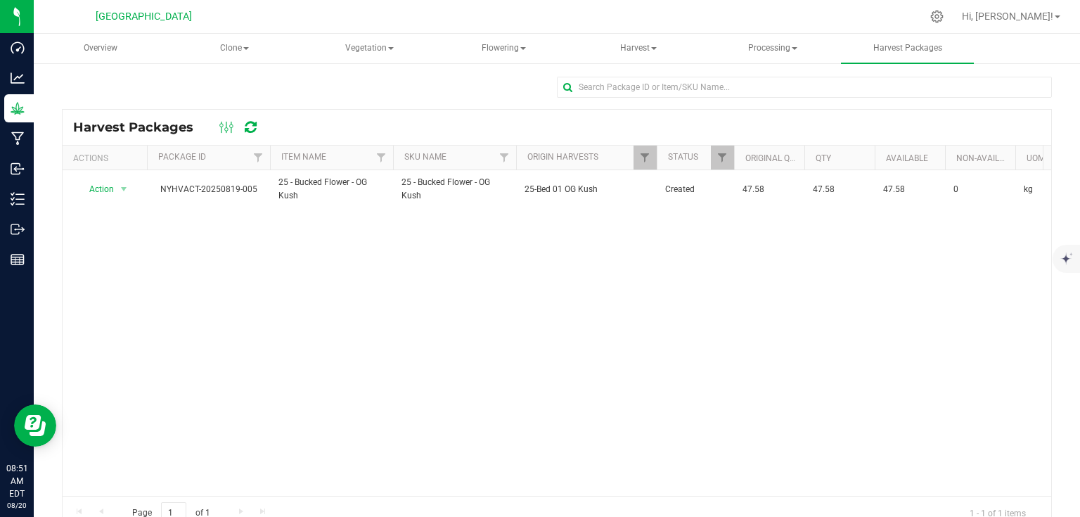
click at [238, 128] on div at bounding box center [237, 127] width 47 height 17
click at [247, 127] on icon at bounding box center [251, 127] width 12 height 14
click at [251, 128] on icon at bounding box center [251, 127] width 12 height 14
click at [784, 56] on span "Processing" at bounding box center [772, 48] width 131 height 28
click at [784, 104] on span "Processing harvests" at bounding box center [790, 101] width 130 height 12
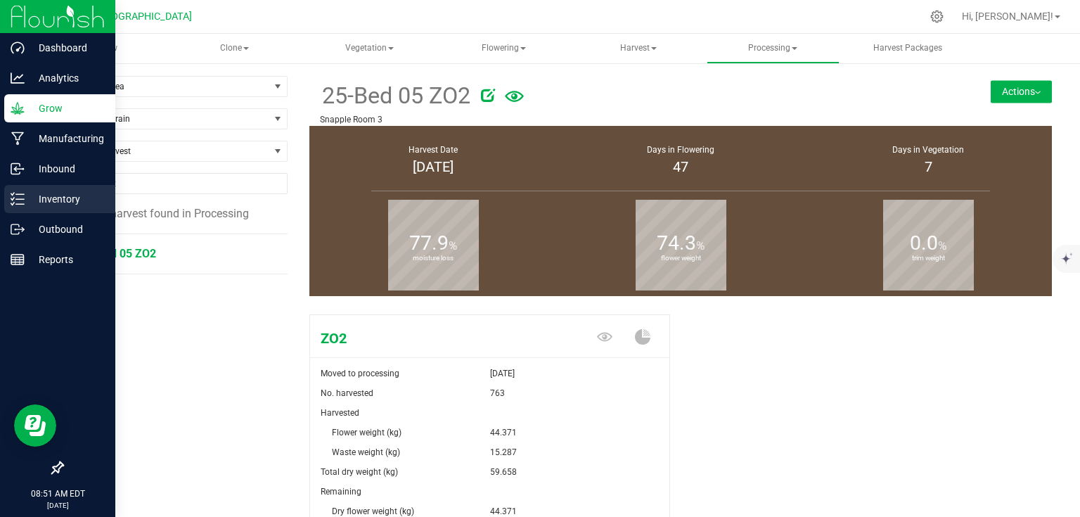
click at [18, 187] on div "Inventory" at bounding box center [59, 199] width 111 height 28
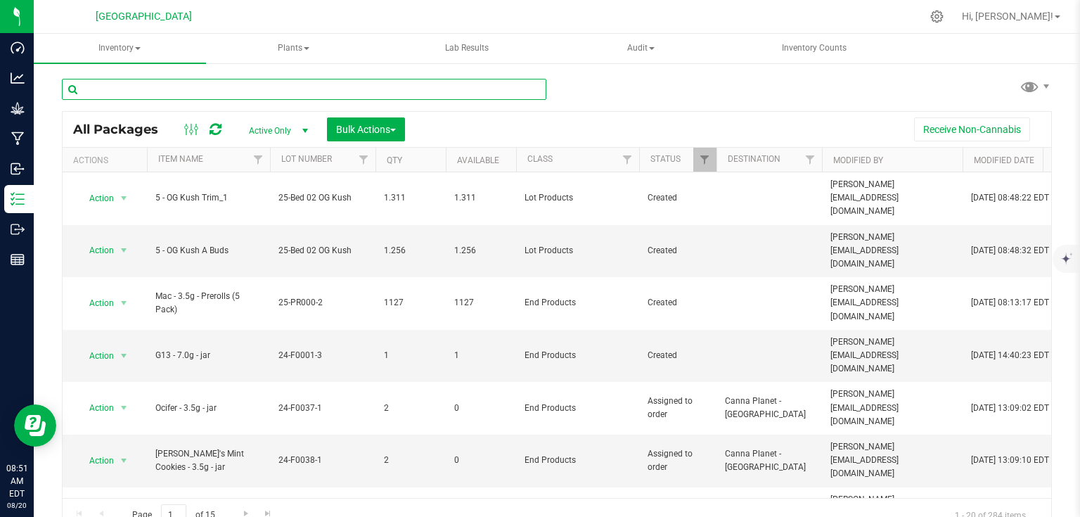
click at [247, 79] on input "text" at bounding box center [304, 89] width 484 height 21
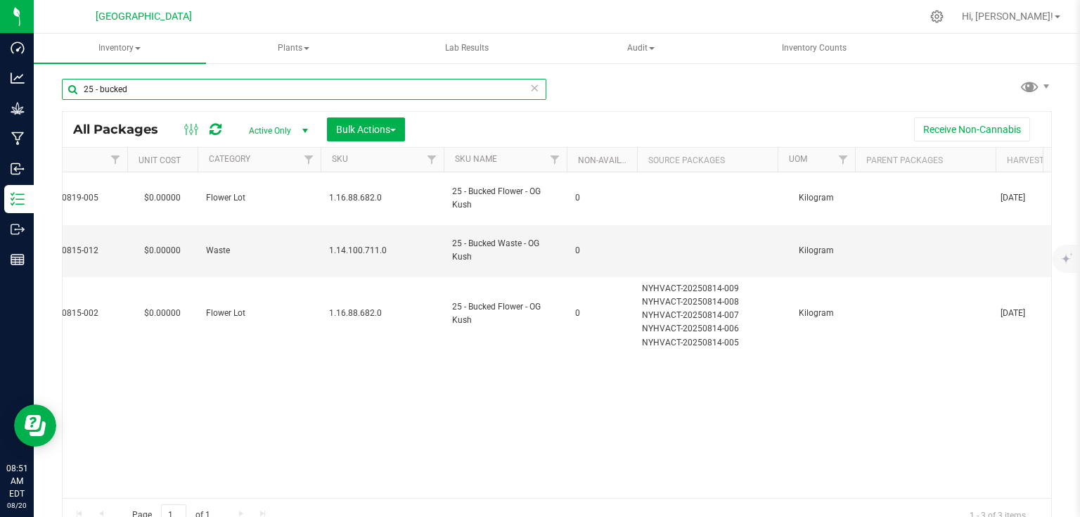
scroll to position [0, 1538]
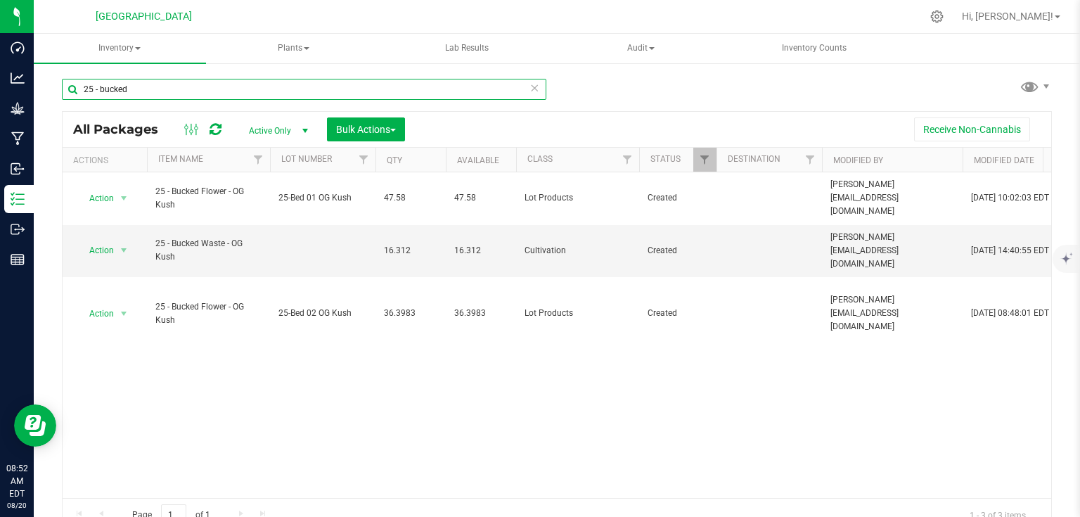
type input "25 - bucked"
click at [214, 127] on icon at bounding box center [215, 129] width 12 height 14
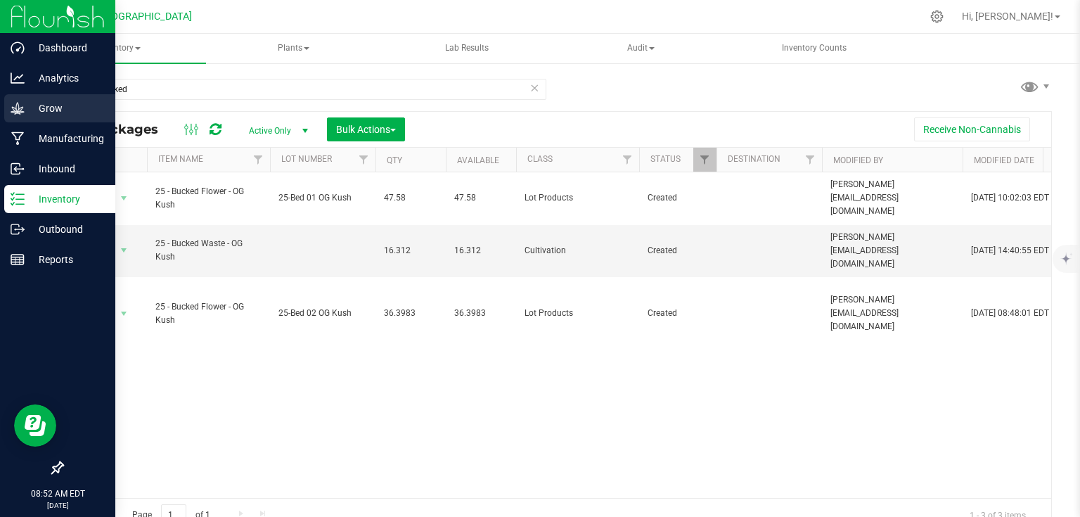
click at [22, 112] on icon at bounding box center [18, 108] width 14 height 14
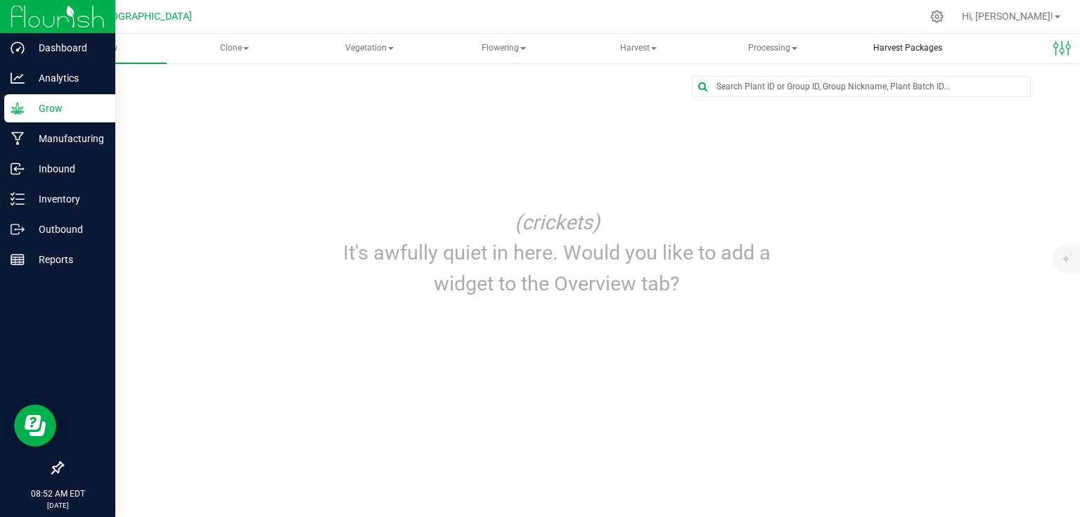
click at [928, 53] on span "Harvest Packages" at bounding box center [907, 48] width 107 height 12
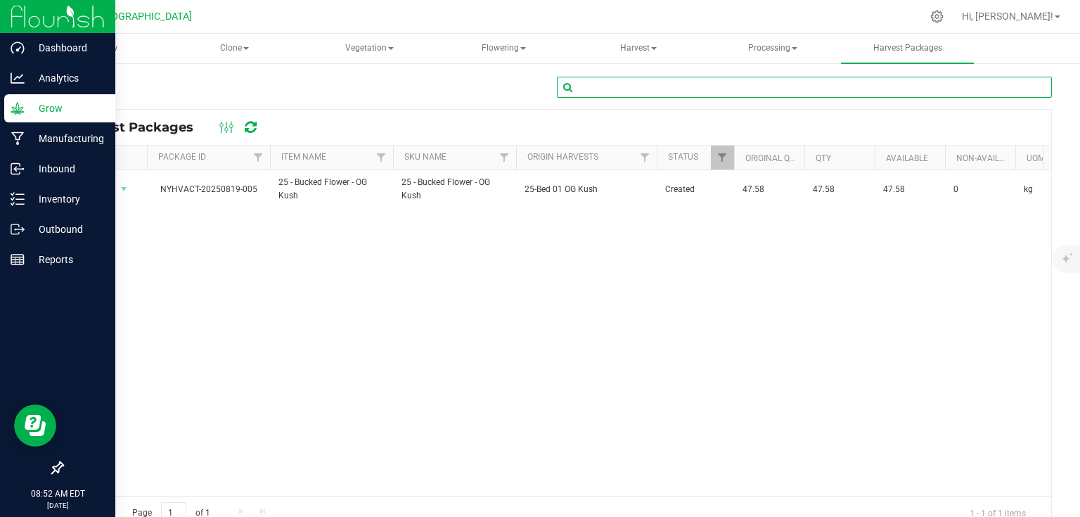
click at [743, 85] on input "text" at bounding box center [804, 87] width 495 height 21
type input "25 - buc"
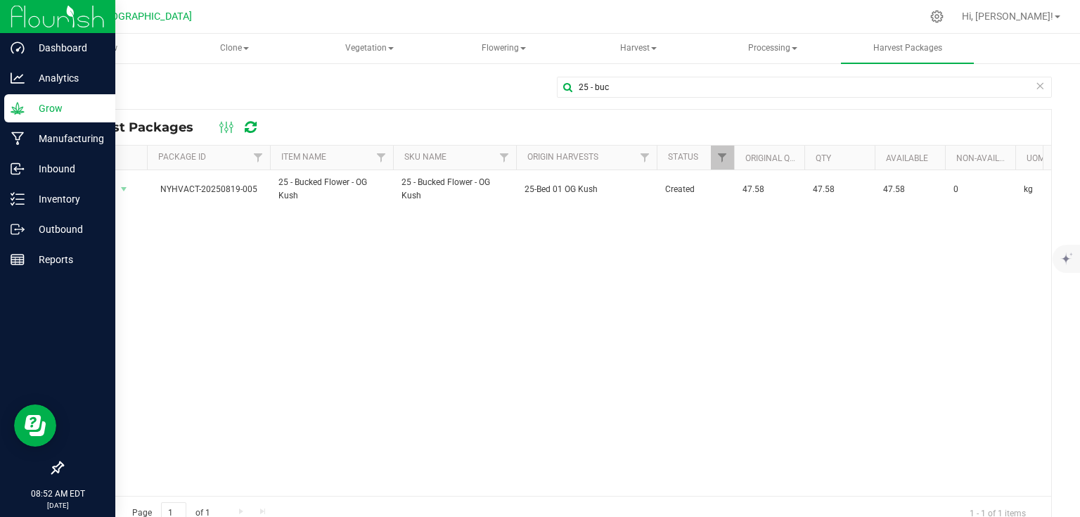
click at [255, 128] on div at bounding box center [237, 127] width 47 height 17
click at [251, 128] on icon at bounding box center [251, 127] width 12 height 14
click at [245, 129] on icon at bounding box center [251, 127] width 12 height 14
click at [747, 49] on span "Processing" at bounding box center [772, 48] width 131 height 28
click at [764, 91] on li "Create package" at bounding box center [790, 84] width 168 height 17
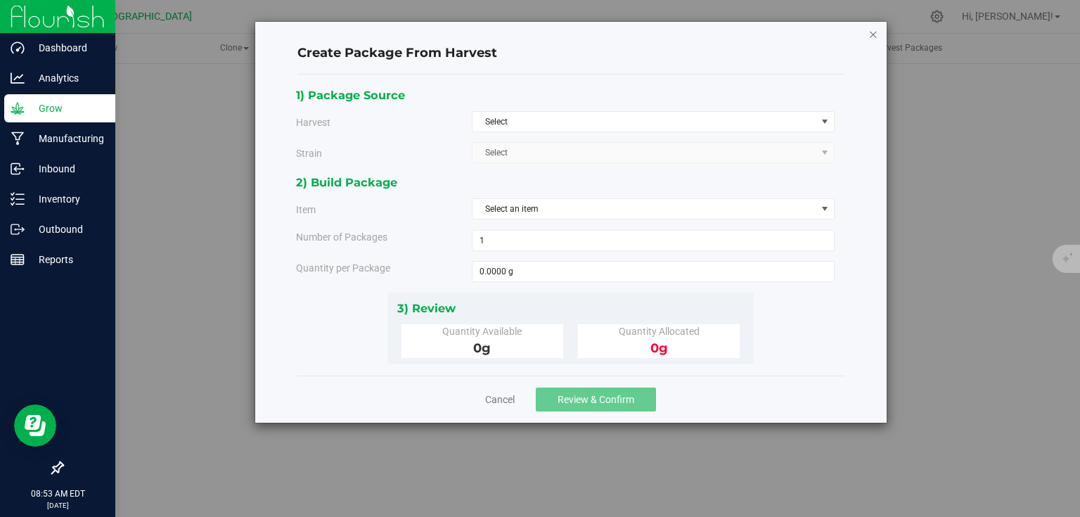
click at [872, 28] on icon "button" at bounding box center [873, 33] width 10 height 17
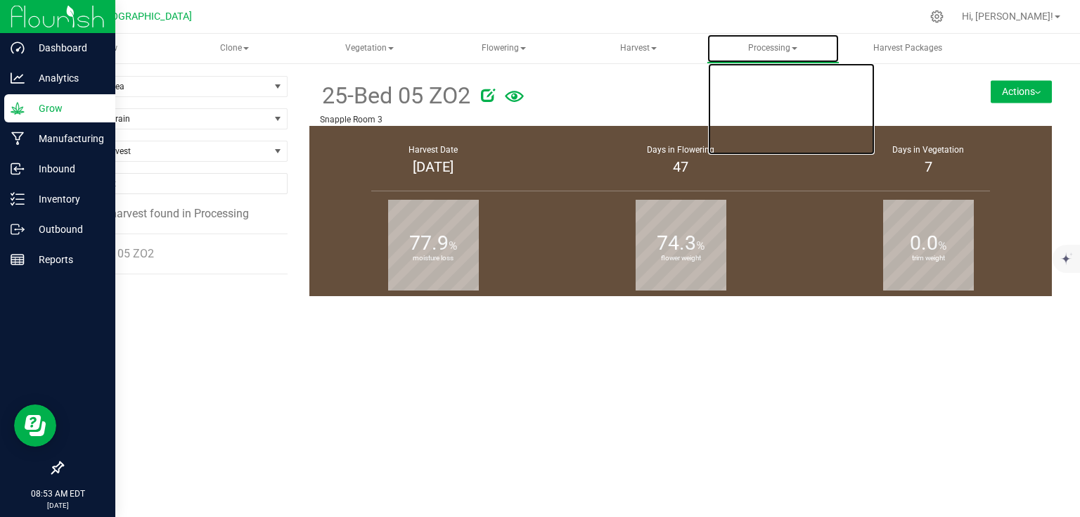
click at [776, 45] on span "Processing" at bounding box center [772, 48] width 131 height 28
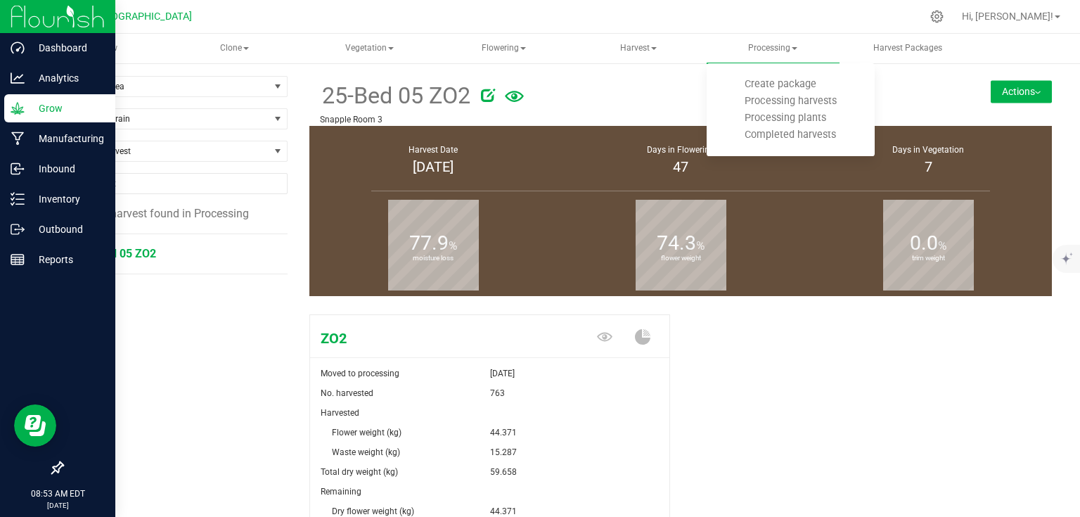
click at [214, 271] on li "25-Bed 05 ZO2" at bounding box center [179, 253] width 198 height 39
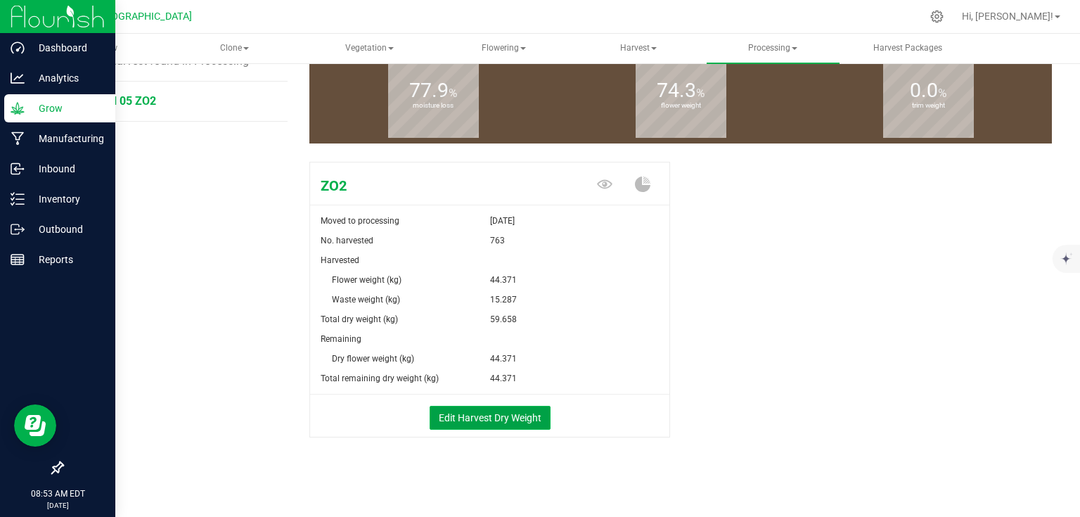
click at [474, 412] on button "Edit Harvest Dry Weight" at bounding box center [489, 418] width 121 height 24
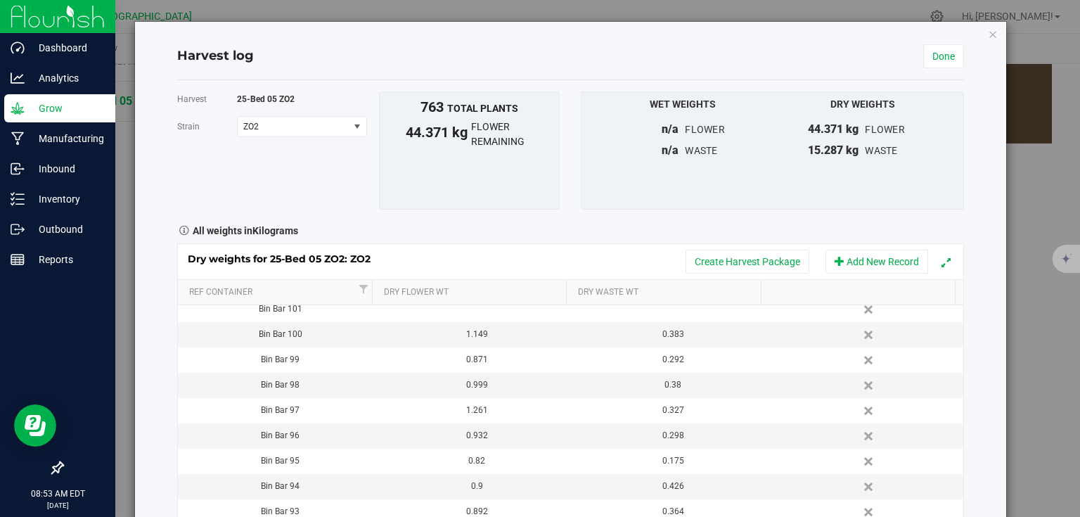
scroll to position [1068, 0]
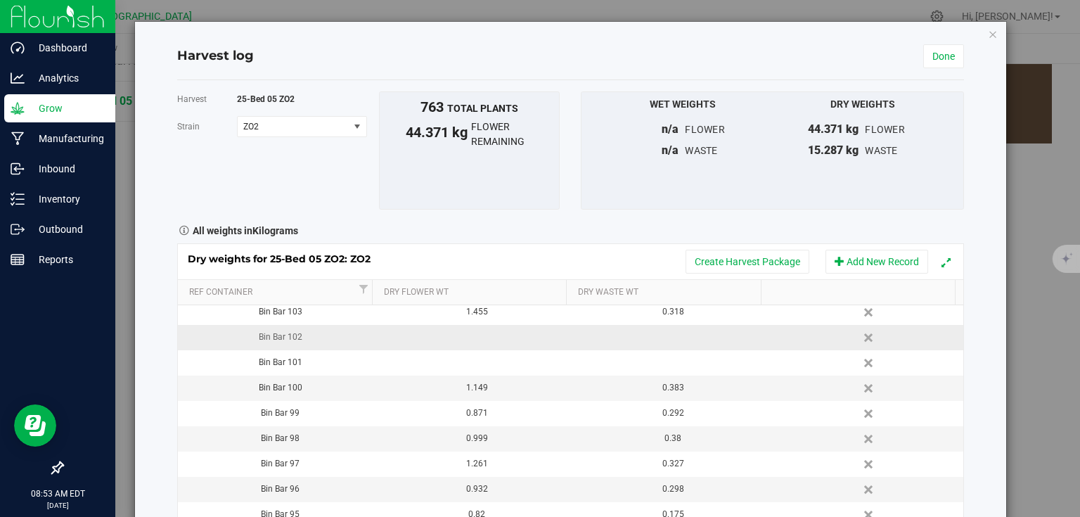
click at [490, 340] on td at bounding box center [472, 337] width 196 height 25
type input "1.284"
type input "0.498"
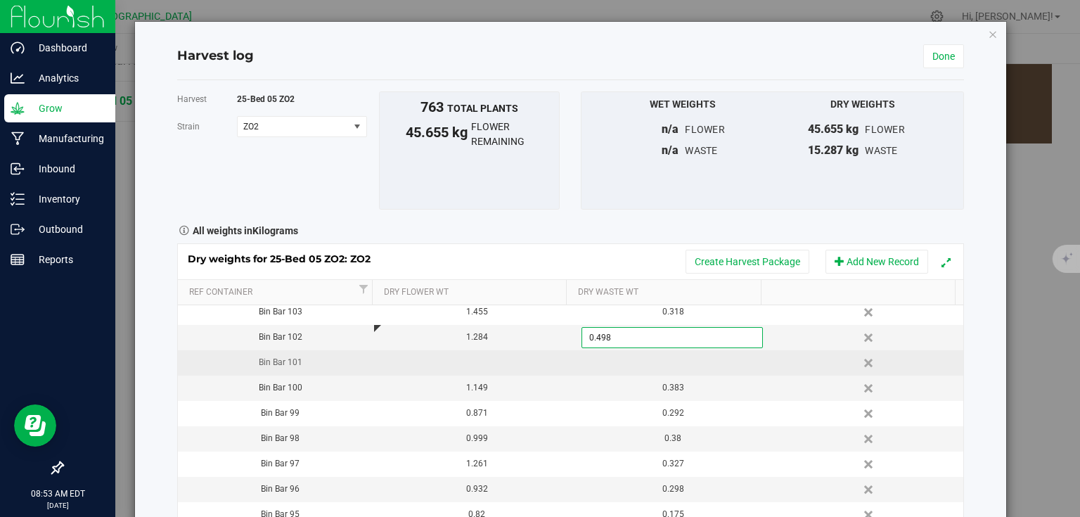
click at [477, 362] on div "Dry weights for 25-Bed 05 ZO2: ZO2 Create Harvest Package Add New Record Ref Co…" at bounding box center [570, 403] width 787 height 321
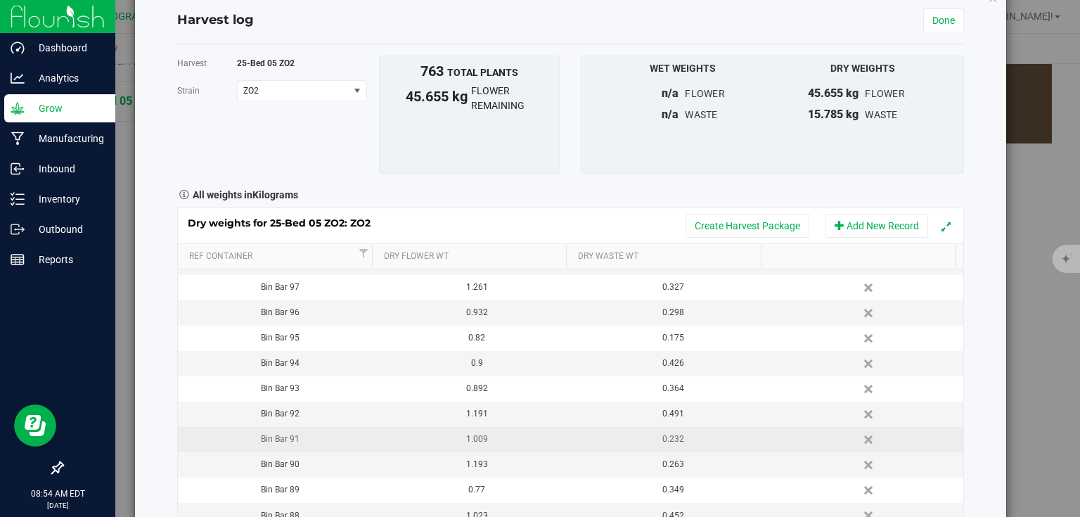
scroll to position [79, 0]
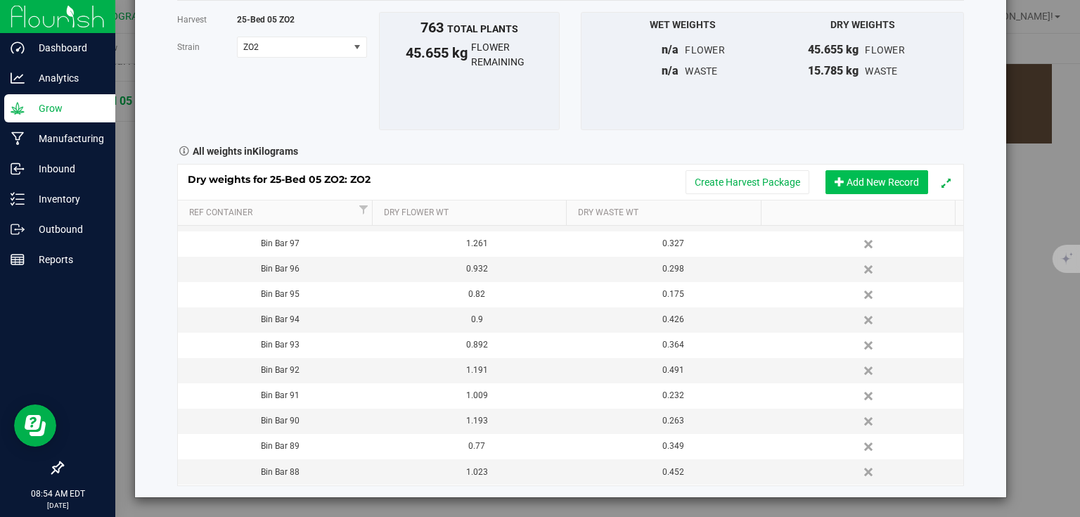
click at [870, 185] on button "Add New Record" at bounding box center [876, 182] width 103 height 24
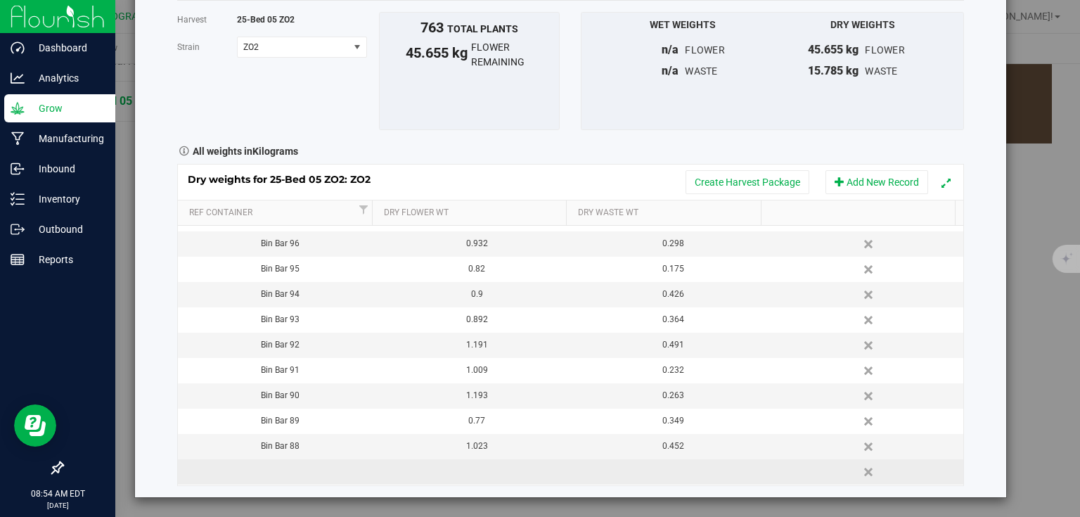
click at [297, 470] on td at bounding box center [276, 471] width 196 height 25
click at [200, 467] on input "BIn Bar 126" at bounding box center [279, 472] width 181 height 22
click at [205, 470] on input "BIn Bar 126" at bounding box center [279, 472] width 181 height 22
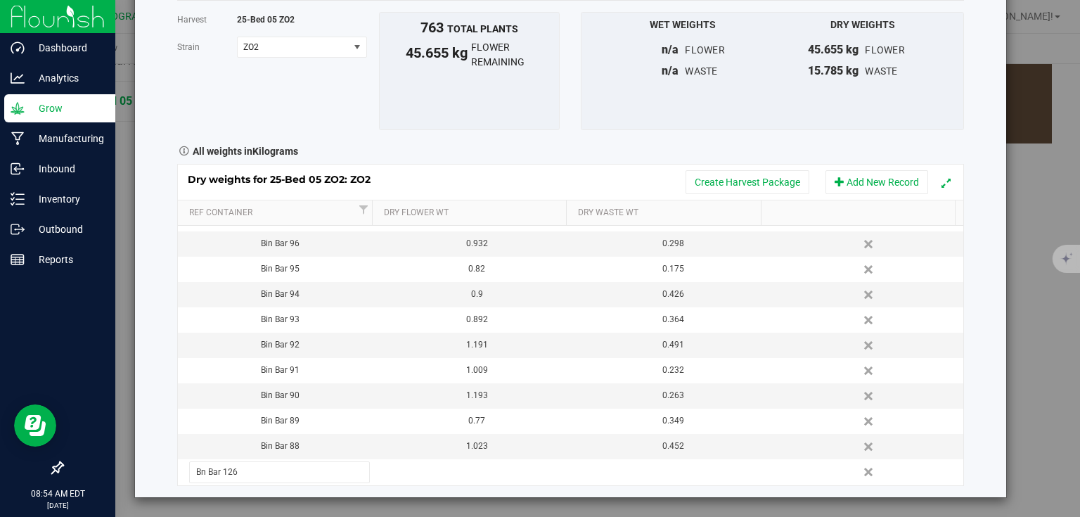
type input "Bin Bar 126"
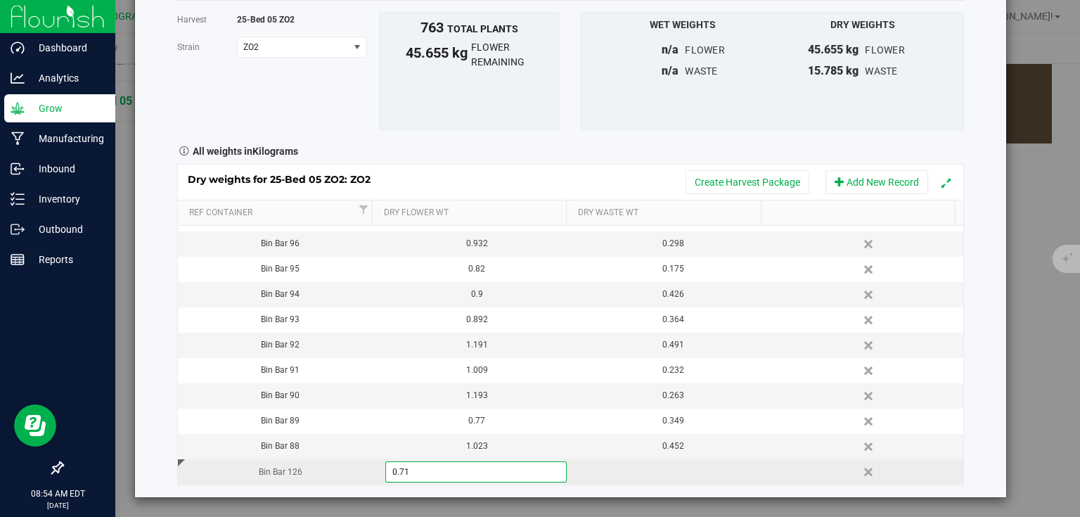
type input "0.715"
type input "0.100"
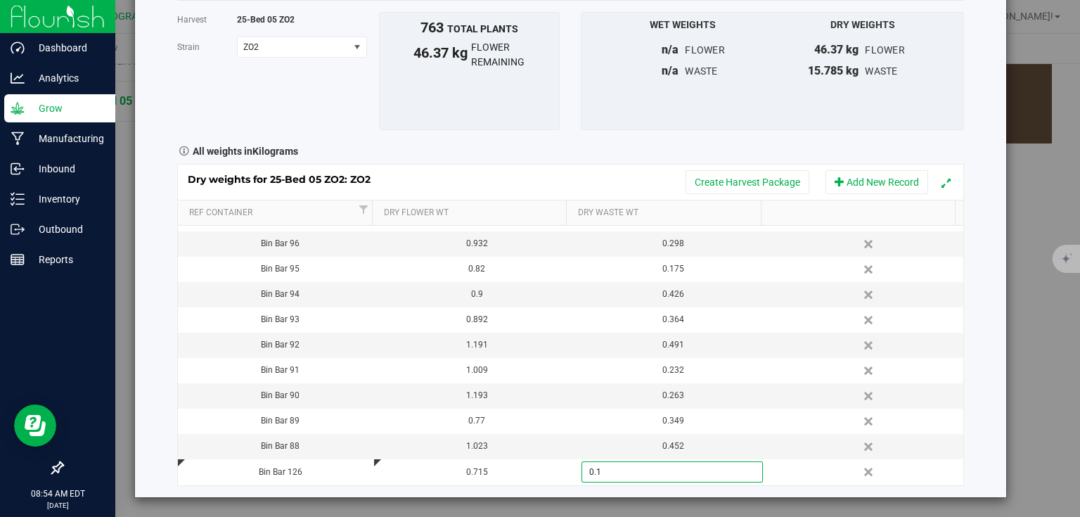
click at [959, 287] on div "Harvest log Done Harvest 25-Bed 05 ZO2 [GEOGRAPHIC_DATA] ZO2 Select strain ZO2 …" at bounding box center [570, 219] width 871 height 555
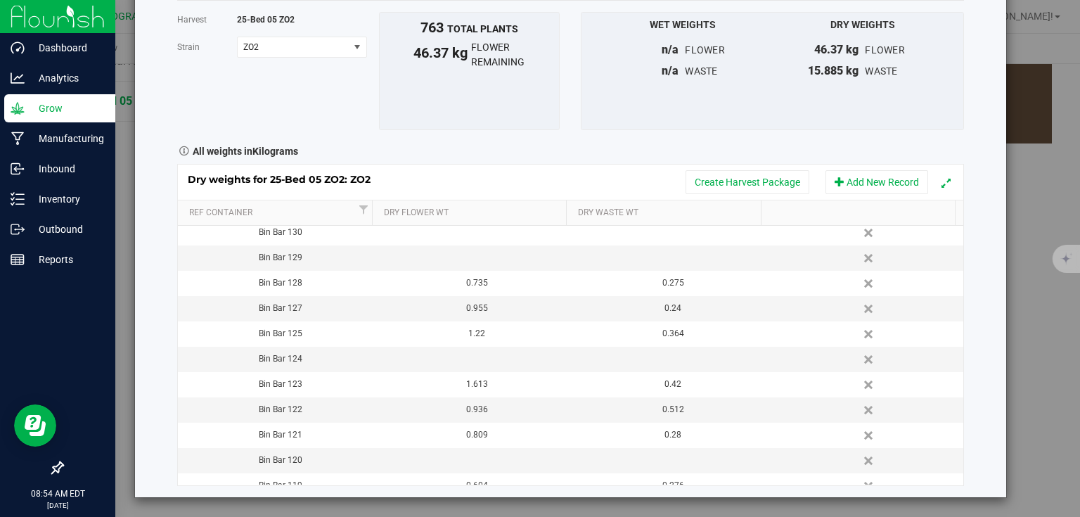
scroll to position [391, 0]
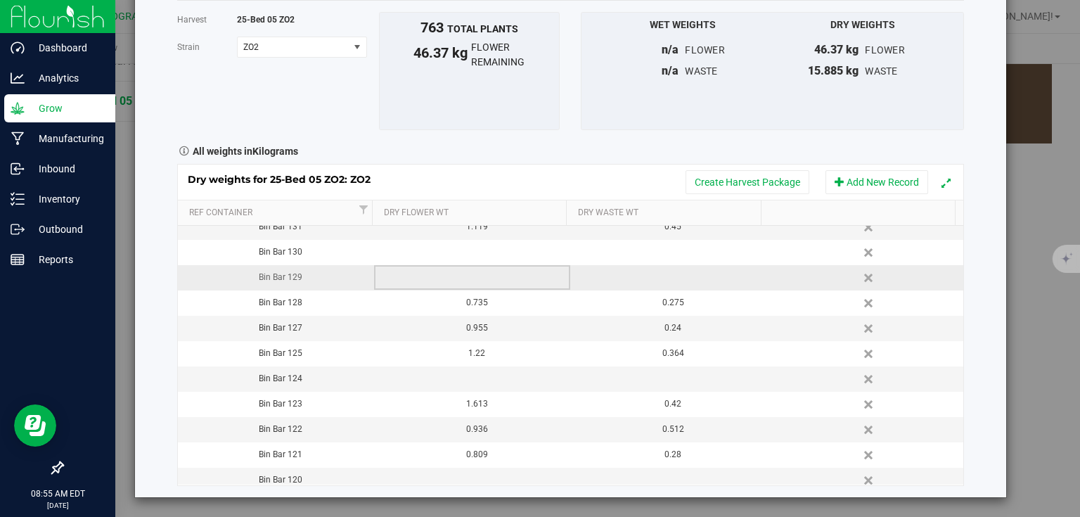
click at [473, 278] on td at bounding box center [472, 277] width 196 height 25
type input "1.045"
type input "0.206"
click at [955, 274] on div "Dry weights for 25-Bed 05 ZO2: ZO2 Create Harvest Package Add New Record Ref Co…" at bounding box center [570, 324] width 787 height 321
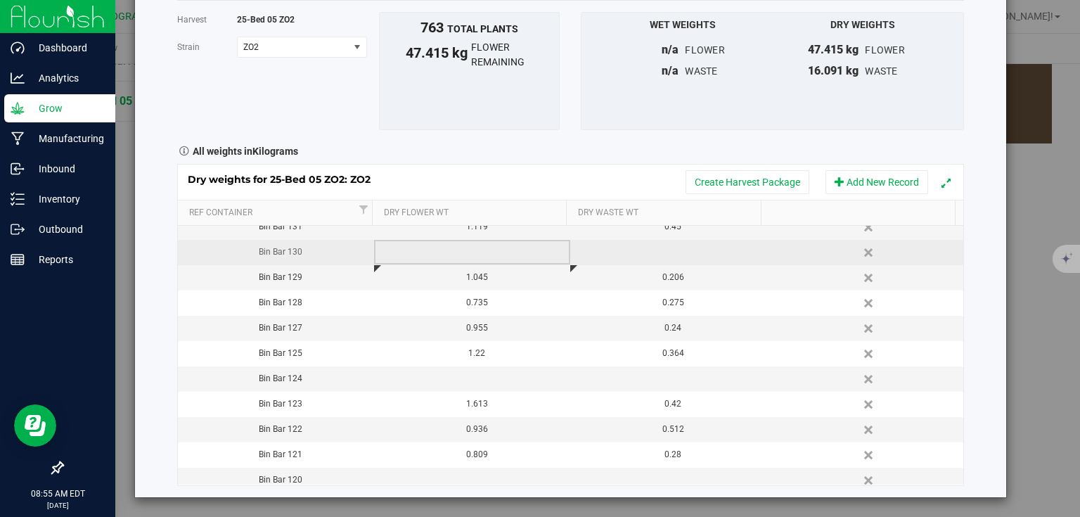
click at [515, 251] on td at bounding box center [472, 252] width 196 height 25
type input "0.826"
type input "0.253"
click at [974, 263] on div "Harvest log Done Harvest 25-Bed 05 ZO2 [GEOGRAPHIC_DATA] ZO2 Select strain ZO2 …" at bounding box center [570, 219] width 871 height 555
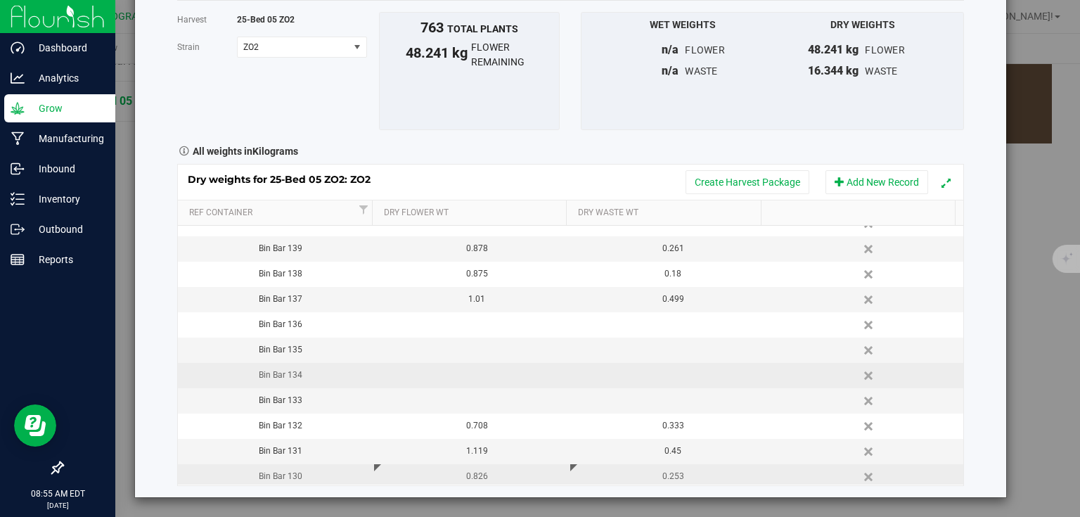
scroll to position [166, 0]
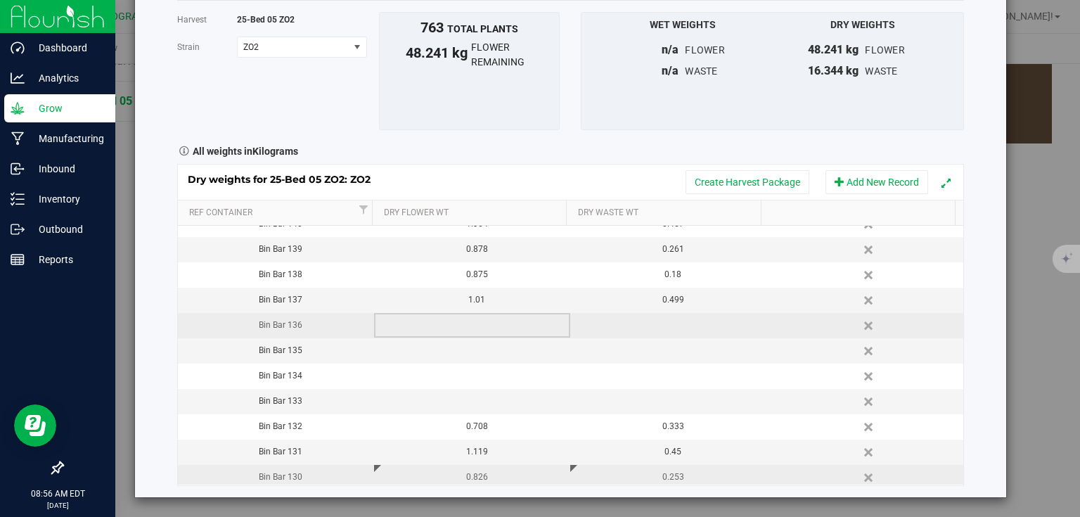
click at [484, 321] on td at bounding box center [472, 325] width 196 height 25
type input "0.939"
type input "0.384"
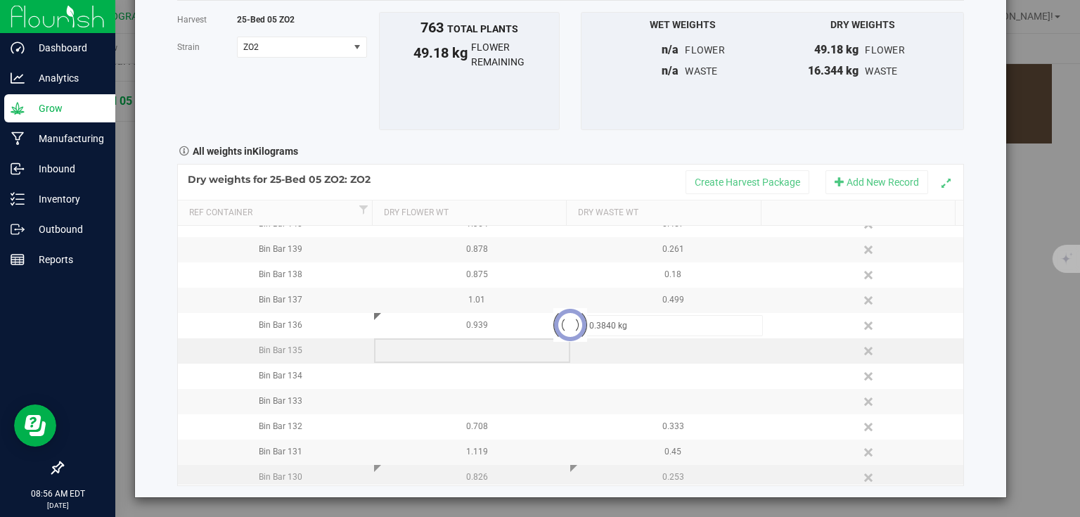
click at [480, 353] on div "Loading... Dry weights for 25-Bed 05 ZO2: ZO2 Create Harvest Package Add New Re…" at bounding box center [570, 324] width 787 height 321
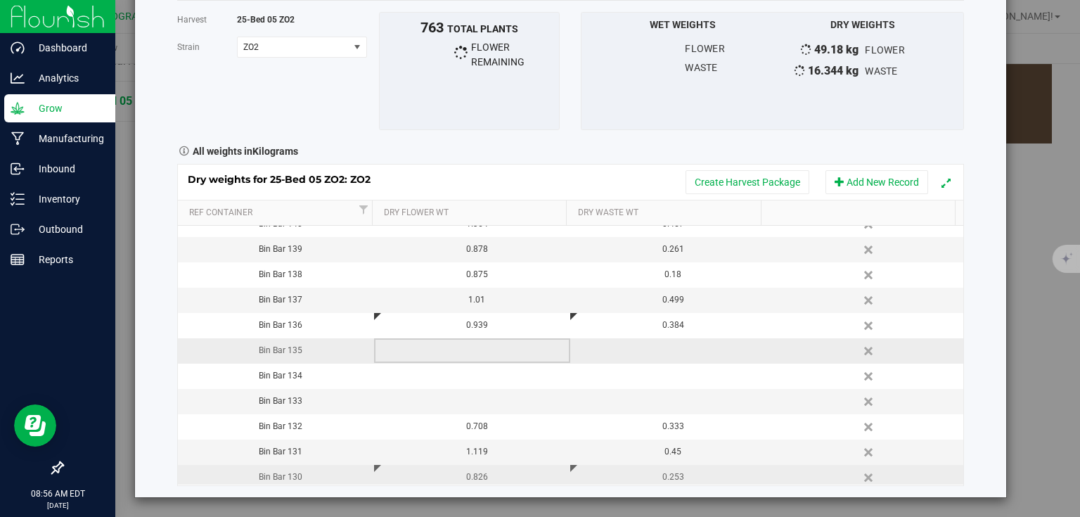
click at [480, 353] on td at bounding box center [472, 350] width 196 height 25
type input "1.521"
type input "0.618"
click at [988, 382] on div "Harvest log Done Harvest 25-Bed 05 ZO2 [GEOGRAPHIC_DATA] ZO2 Select strain ZO2 …" at bounding box center [570, 219] width 871 height 555
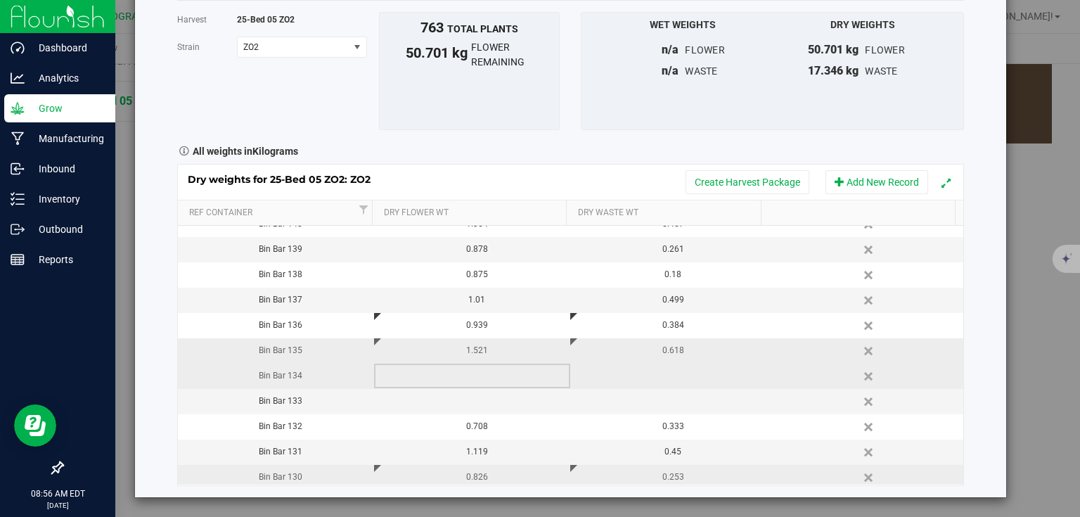
click at [455, 363] on td at bounding box center [472, 375] width 196 height 25
type input "0.747"
type input "0.300"
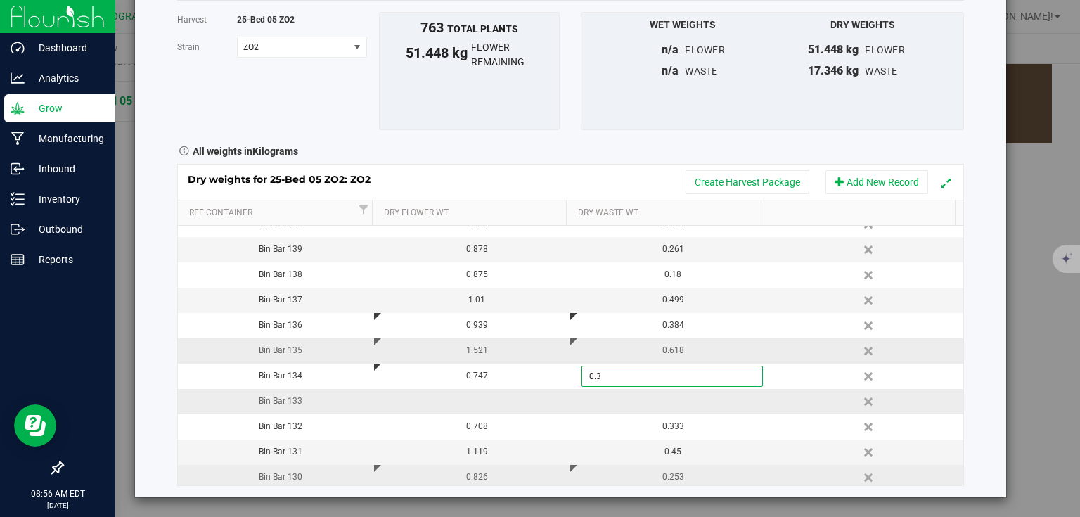
click at [481, 395] on div "Dry weights for 25-Bed 05 ZO2: ZO2 Create Harvest Package Add New Record Ref Co…" at bounding box center [570, 324] width 787 height 321
click at [481, 399] on td at bounding box center [472, 401] width 196 height 25
type input "0.833"
type input "0.243"
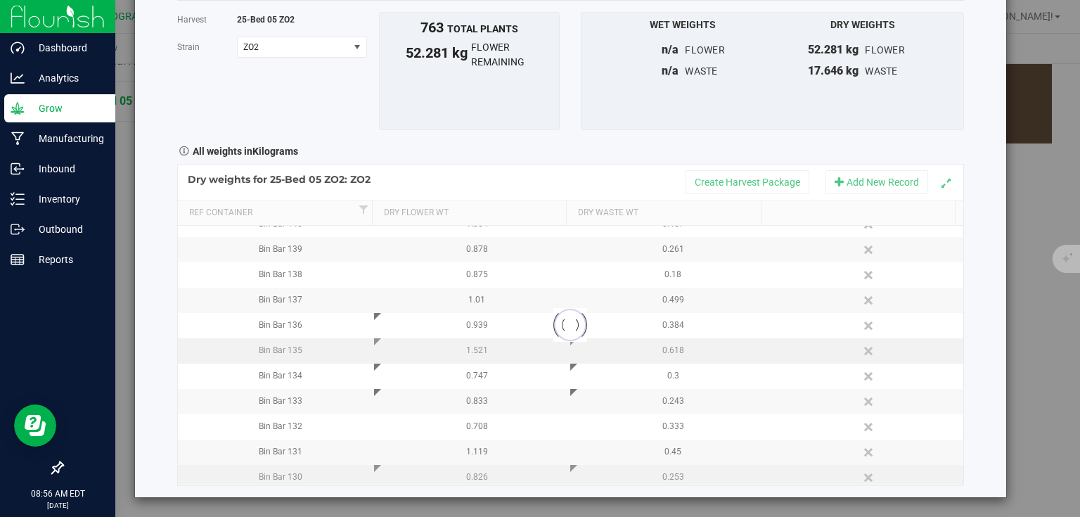
click at [961, 377] on div "Harvest log Done Harvest 25-Bed 05 ZO2 [GEOGRAPHIC_DATA] ZO2 Select strain ZO2 …" at bounding box center [570, 219] width 871 height 555
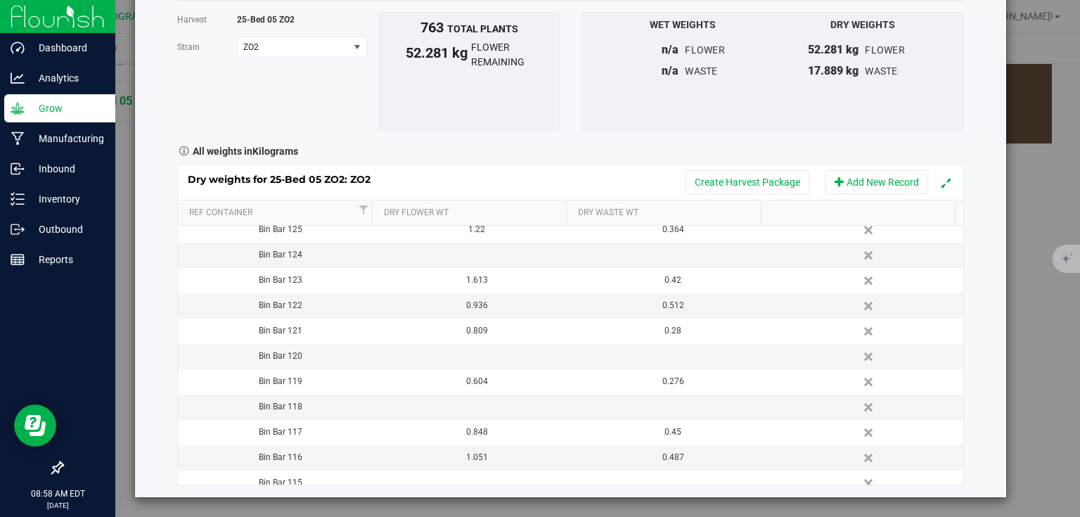
scroll to position [560, 0]
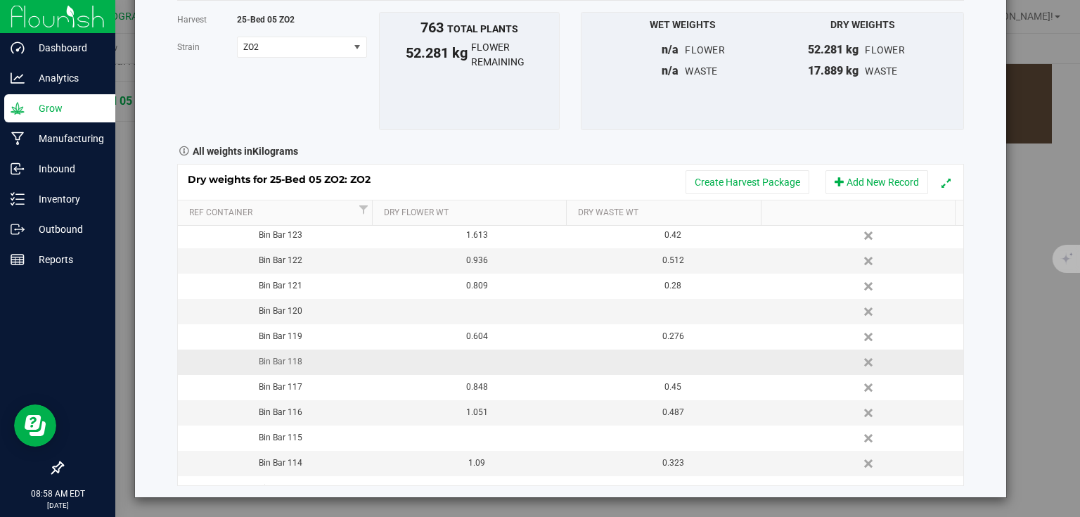
click at [498, 365] on td at bounding box center [472, 361] width 196 height 25
type input "1.266"
click at [676, 356] on div "Dry weights for 25-Bed 05 ZO2: ZO2 Create Harvest Package Add New Record Ref Co…" at bounding box center [570, 324] width 787 height 321
click at [676, 356] on td at bounding box center [668, 361] width 196 height 25
type input "0.452"
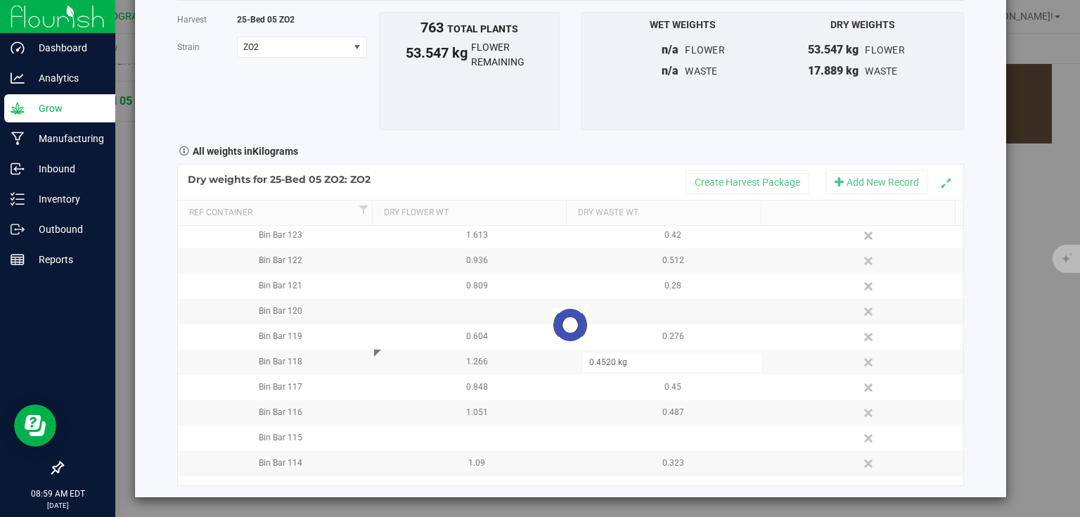
click at [977, 385] on div "Harvest log Done Harvest 25-Bed 05 ZO2 [GEOGRAPHIC_DATA] ZO2 Select strain ZO2 …" at bounding box center [570, 219] width 871 height 555
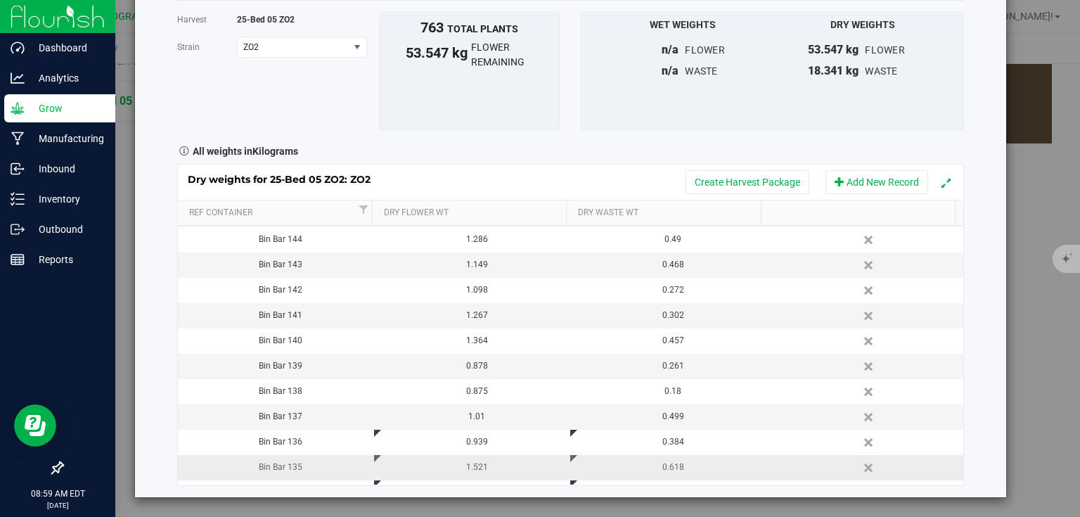
scroll to position [0, 0]
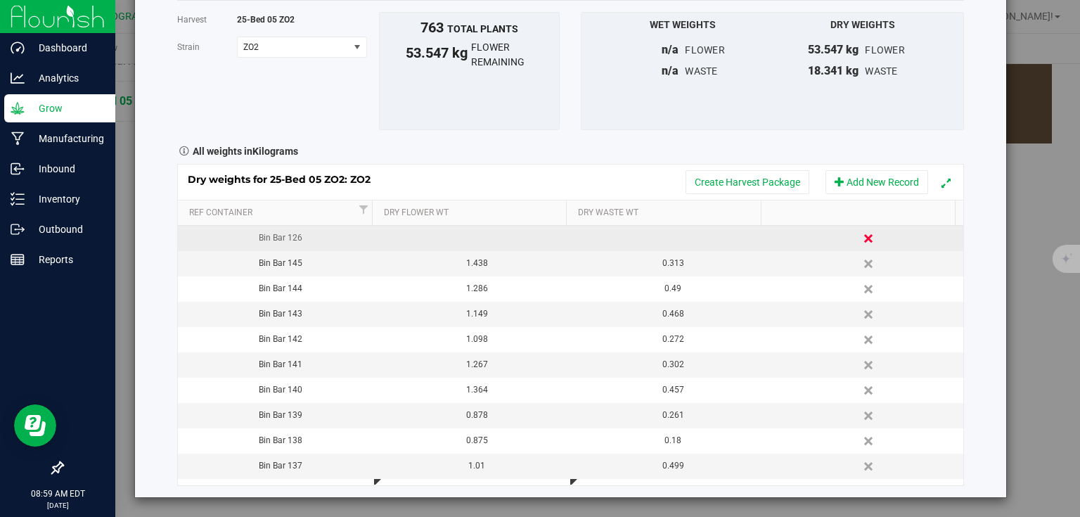
click at [859, 240] on link "Delete" at bounding box center [869, 238] width 21 height 18
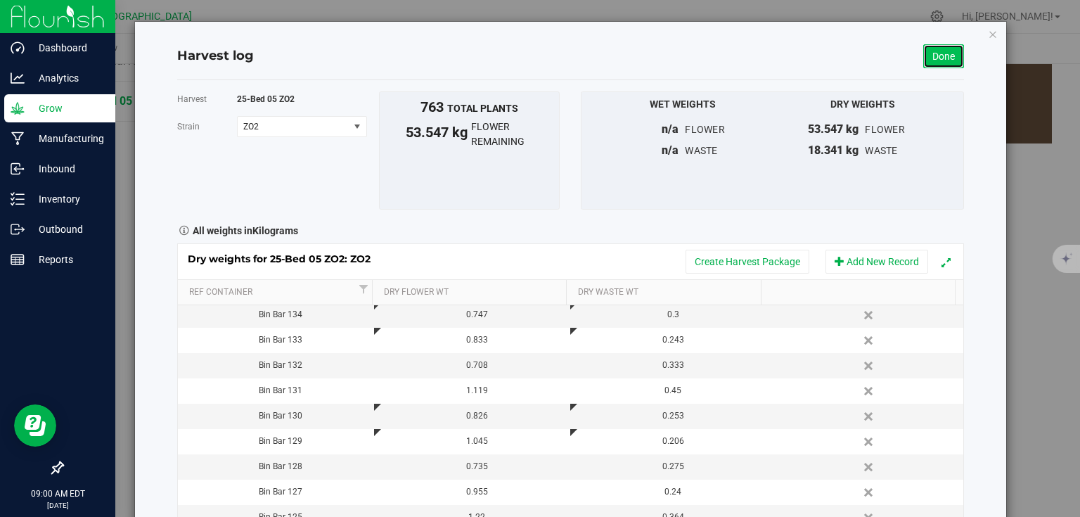
click at [936, 55] on link "Done" at bounding box center [943, 56] width 41 height 24
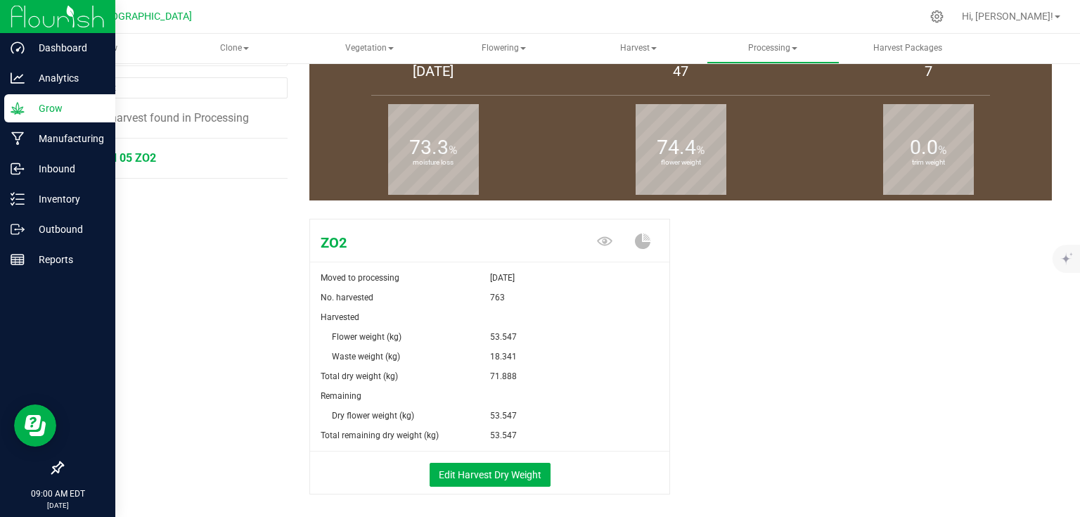
scroll to position [40, 0]
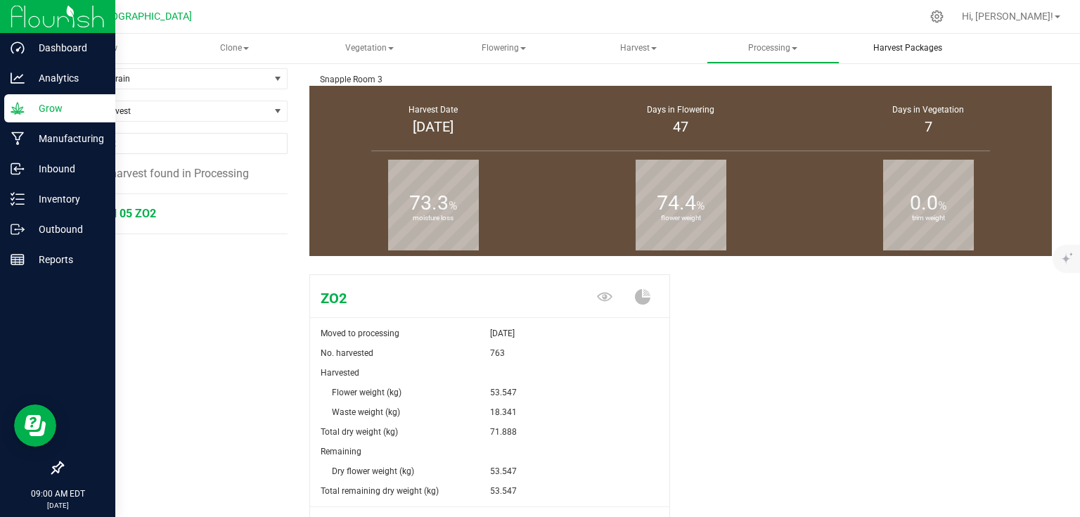
click at [933, 53] on span "Harvest Packages" at bounding box center [907, 48] width 107 height 12
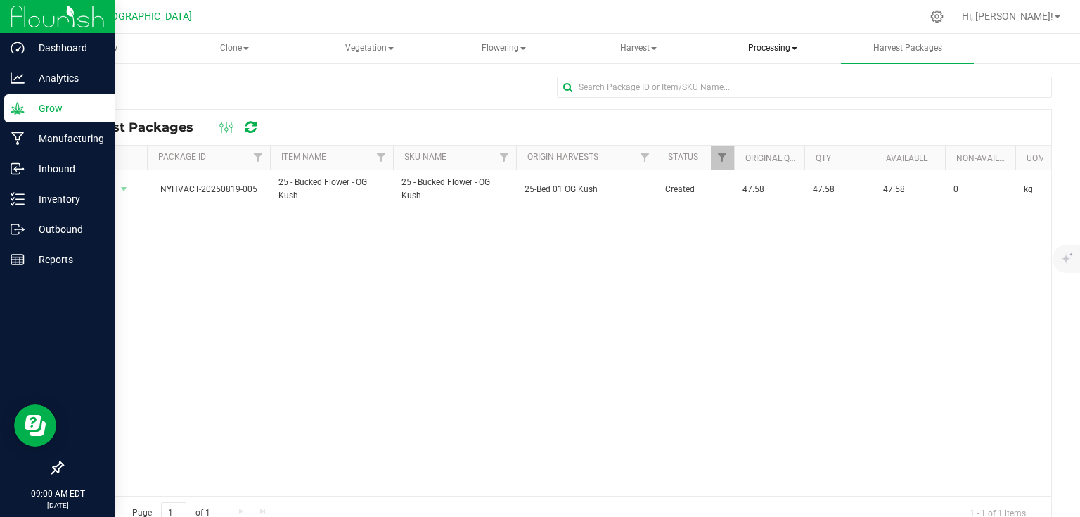
click at [784, 49] on span "Processing" at bounding box center [772, 48] width 131 height 28
click at [781, 99] on span "Processing harvests" at bounding box center [790, 101] width 130 height 12
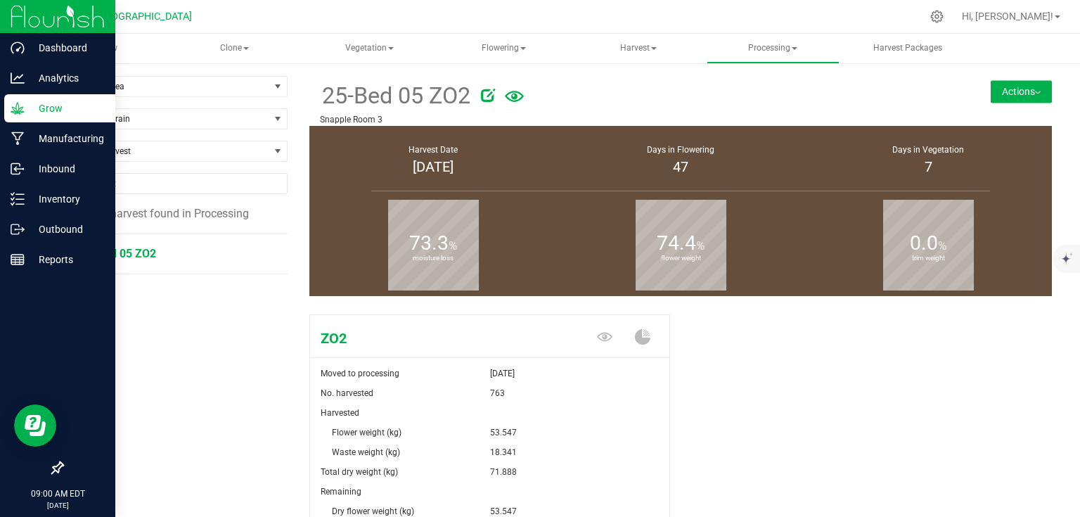
click at [1012, 86] on button "Actions" at bounding box center [1020, 91] width 61 height 22
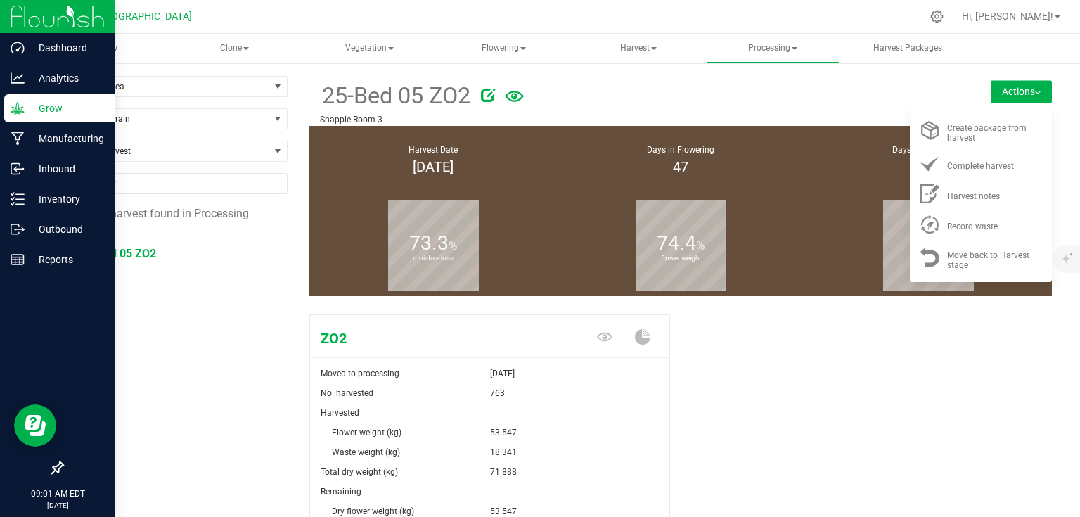
click at [951, 303] on b "trim weight" at bounding box center [928, 258] width 91 height 126
click at [1002, 89] on button "Actions" at bounding box center [1020, 91] width 61 height 22
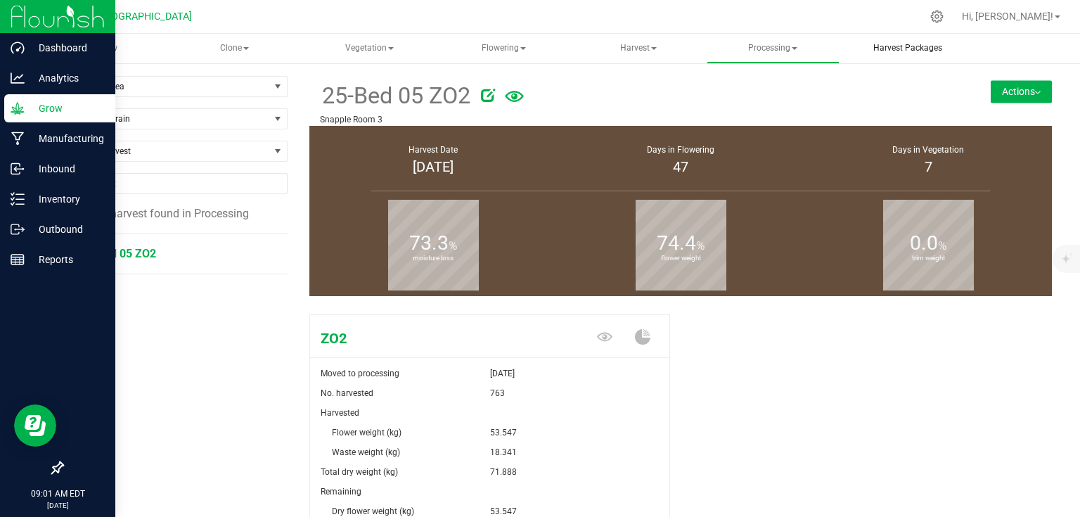
click at [910, 51] on span "Harvest Packages" at bounding box center [907, 48] width 107 height 12
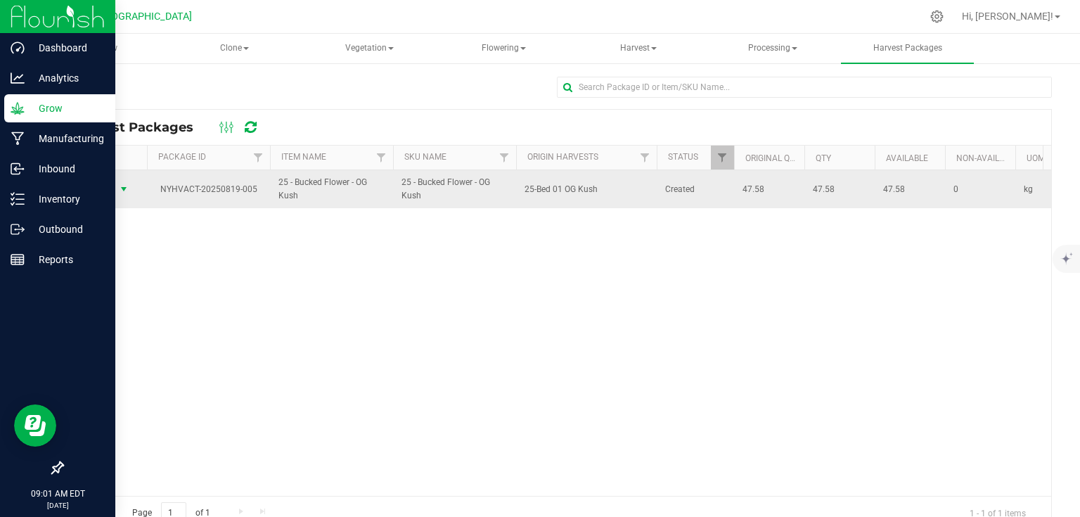
click at [127, 193] on span "select" at bounding box center [123, 188] width 11 height 11
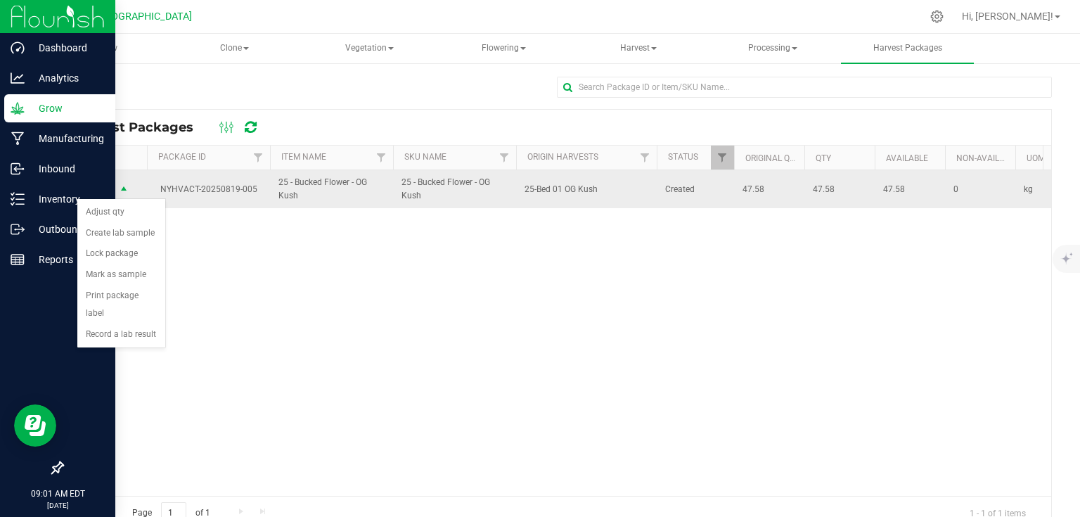
click at [121, 188] on span "select" at bounding box center [123, 189] width 11 height 11
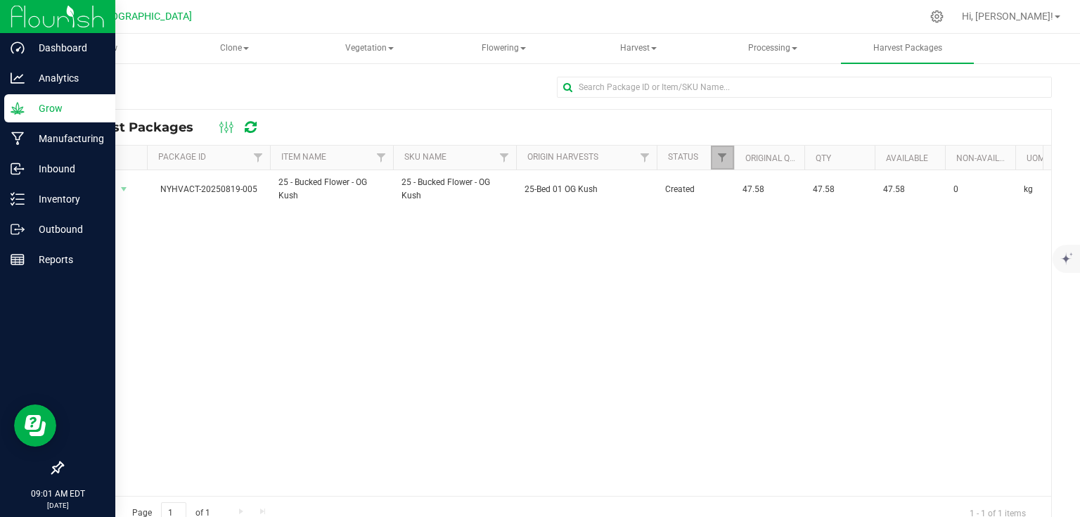
click at [728, 162] on link "Filter" at bounding box center [722, 158] width 23 height 24
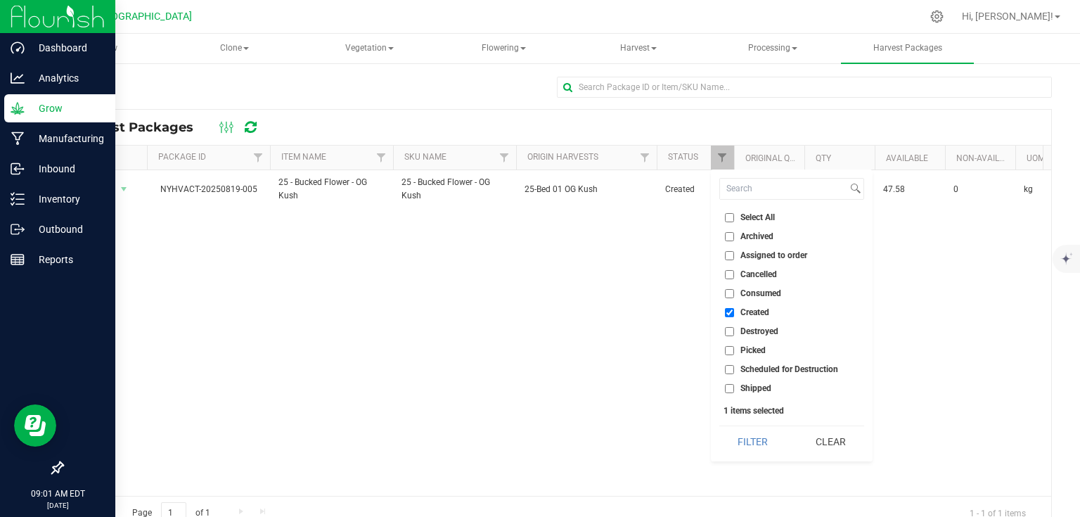
click at [736, 219] on label "Select All" at bounding box center [750, 217] width 50 height 9
click at [734, 219] on input "Select All" at bounding box center [729, 217] width 9 height 9
checkbox input "true"
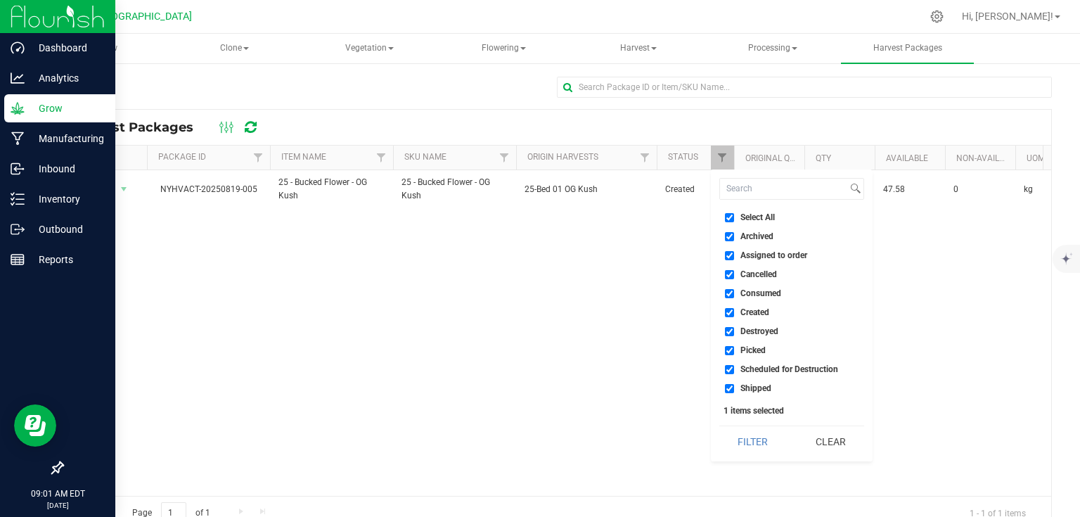
checkbox input "true"
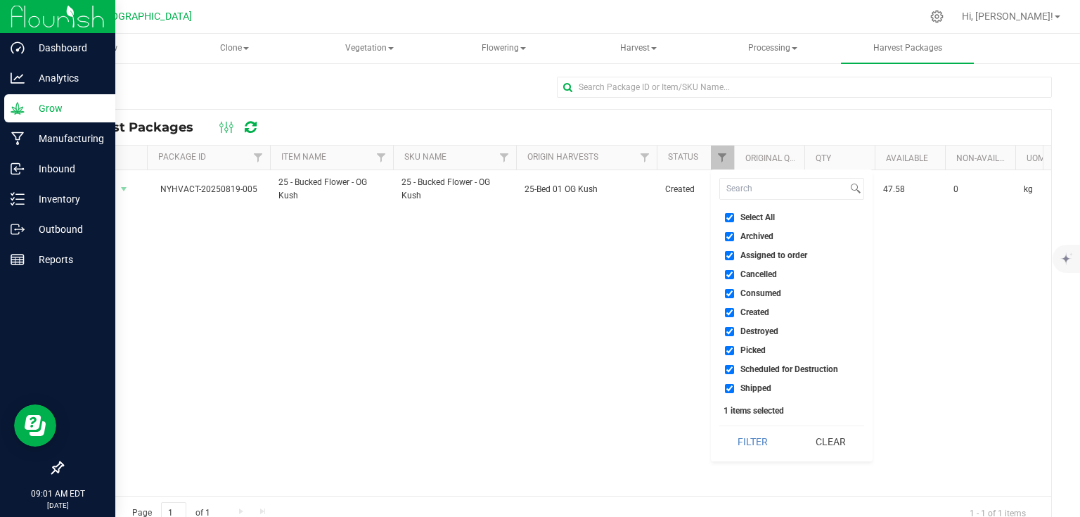
checkbox input "true"
click at [773, 447] on button "Filter" at bounding box center [752, 441] width 67 height 31
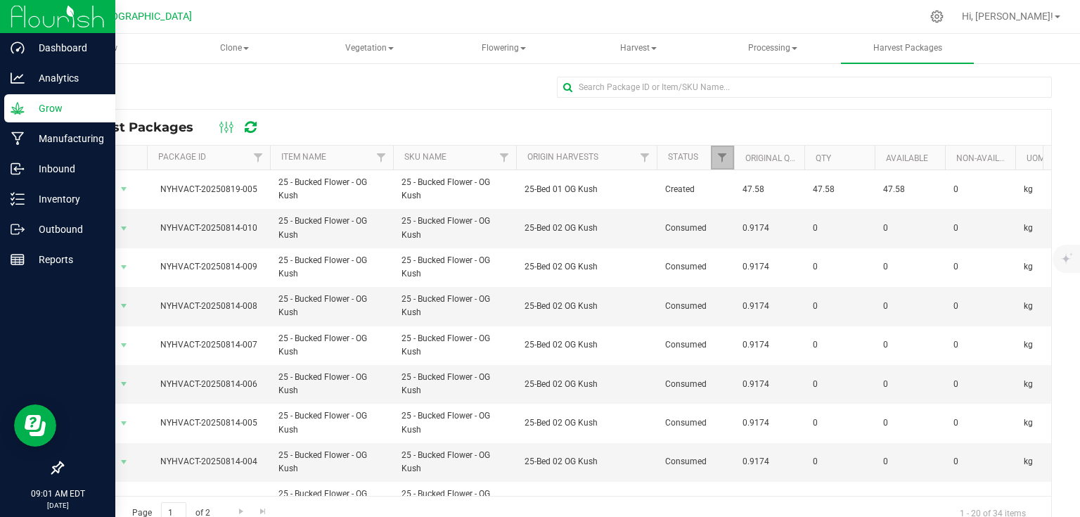
click at [720, 147] on link "Filter" at bounding box center [722, 158] width 23 height 24
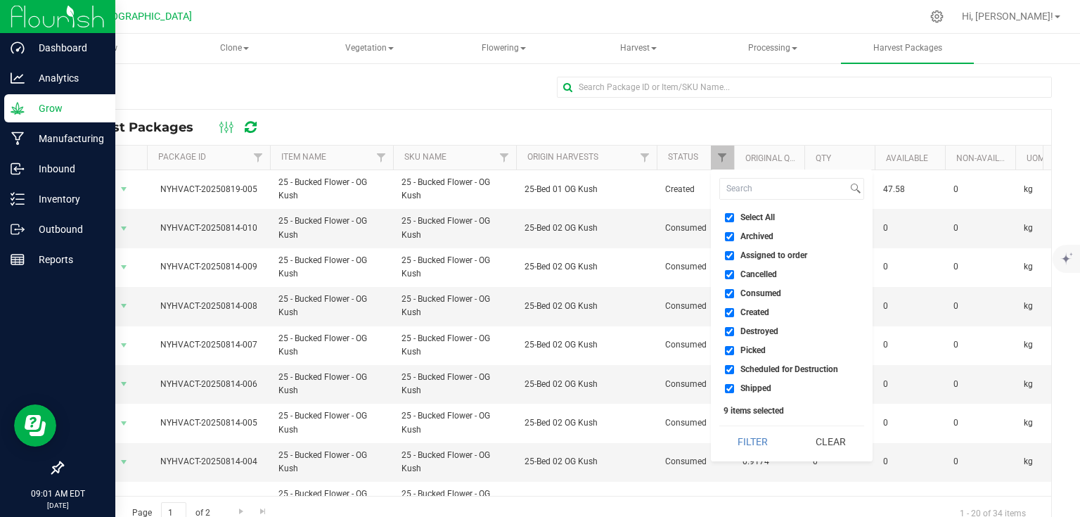
click at [737, 218] on label "Select All" at bounding box center [750, 217] width 50 height 9
click at [734, 218] on input "Select All" at bounding box center [729, 217] width 9 height 9
checkbox input "false"
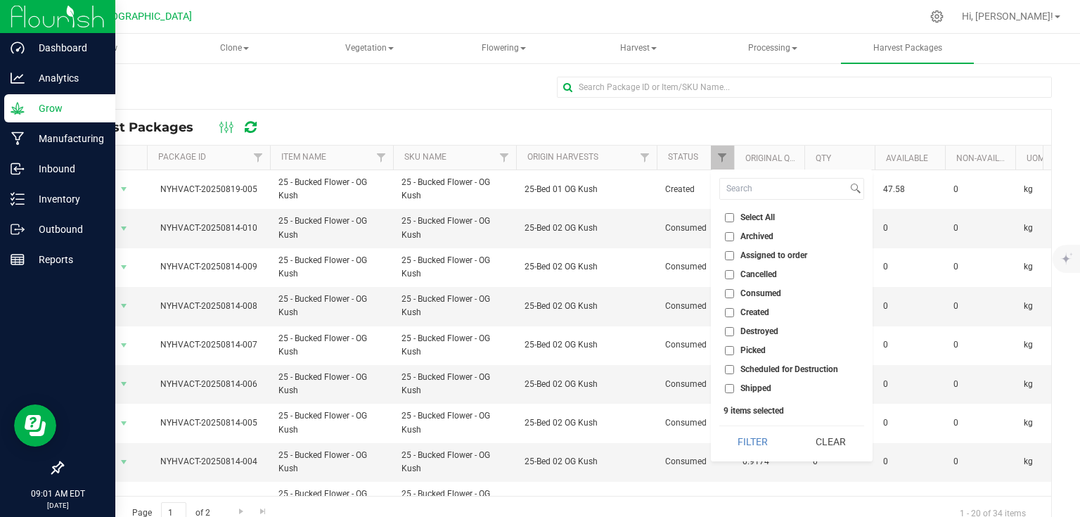
checkbox input "false"
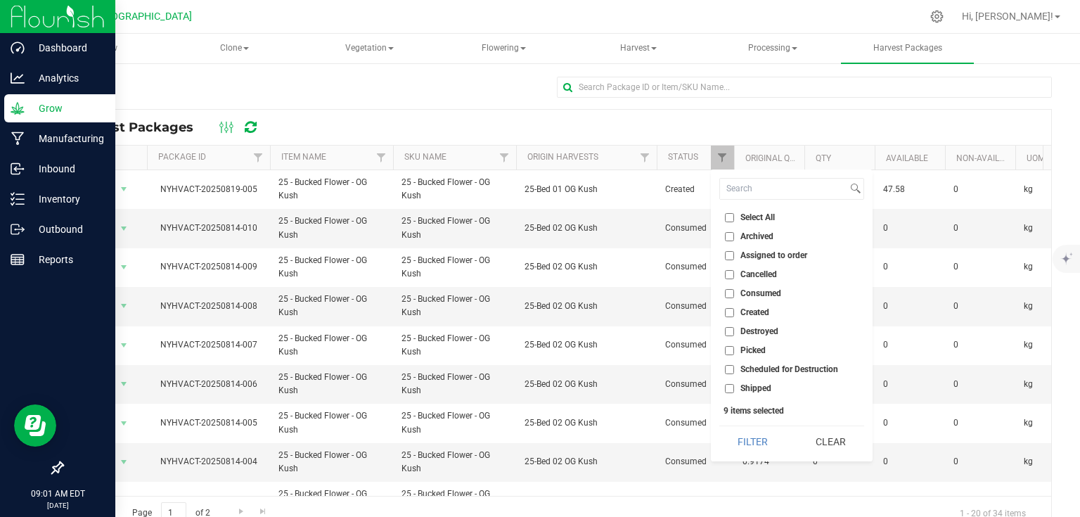
checkbox input "false"
click at [725, 309] on input "Created" at bounding box center [729, 312] width 9 height 9
checkbox input "true"
click at [741, 453] on button "Filter" at bounding box center [752, 441] width 67 height 31
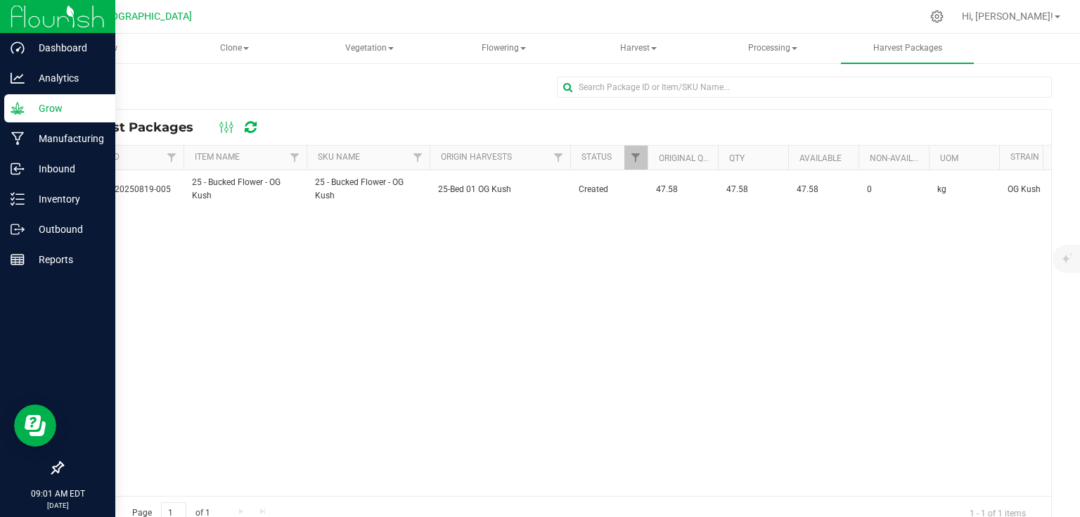
scroll to position [0, 115]
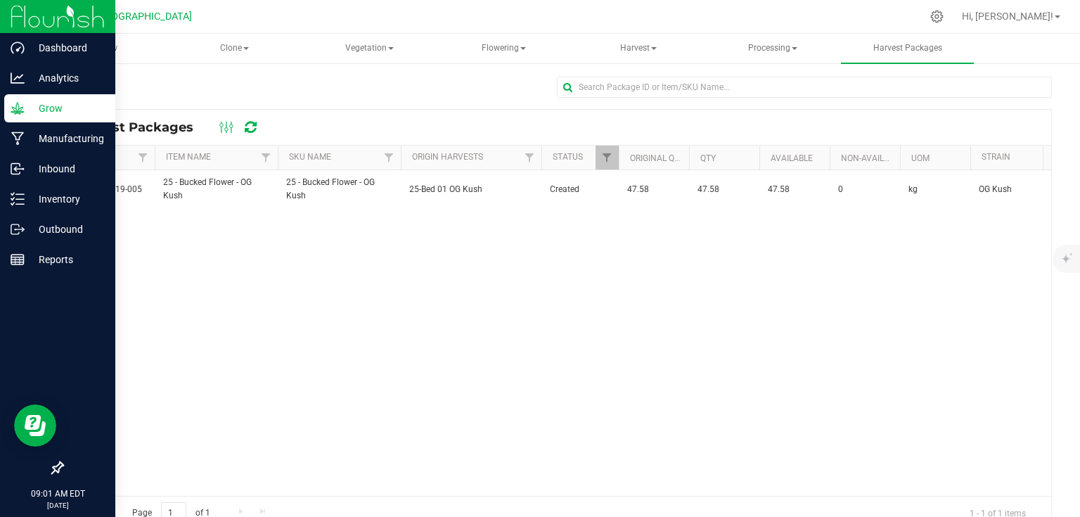
click at [482, 484] on div "Action Action Adjust qty Create lab sample Lock package Mark as sample Print pa…" at bounding box center [557, 332] width 988 height 325
click at [256, 130] on div at bounding box center [237, 127] width 47 height 17
click at [252, 128] on icon at bounding box center [251, 127] width 12 height 14
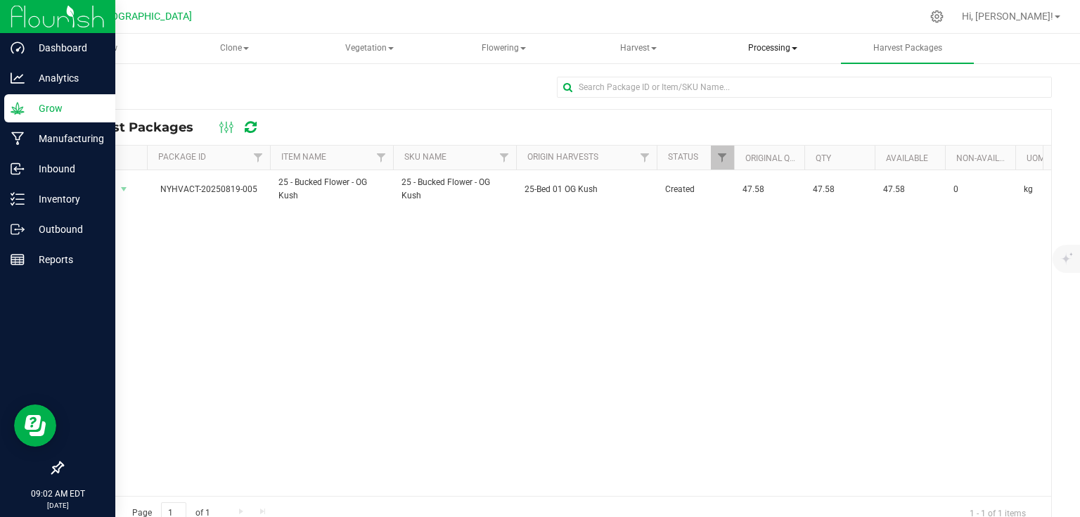
click at [796, 56] on span "Processing" at bounding box center [772, 48] width 131 height 28
click at [779, 103] on span "Processing harvests" at bounding box center [790, 101] width 130 height 12
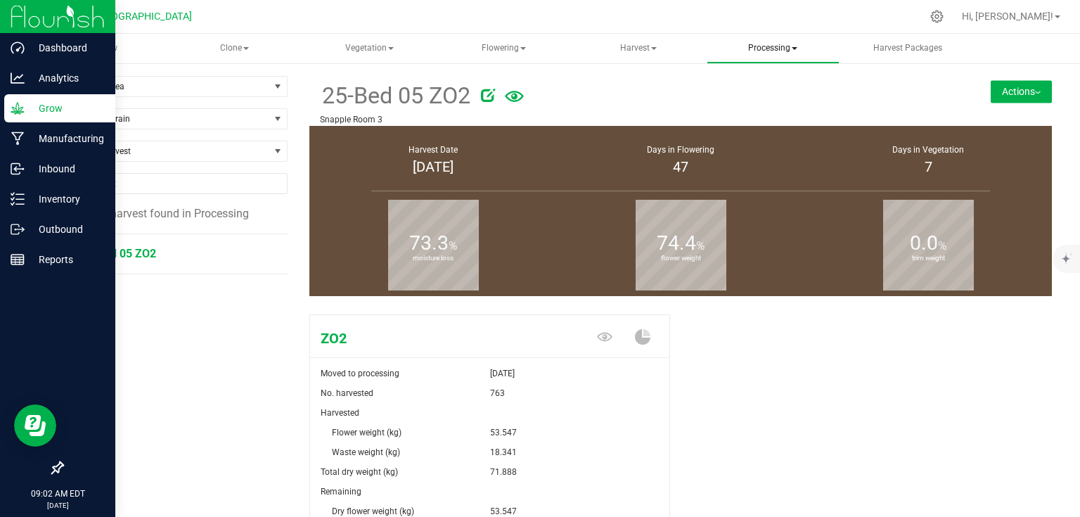
click at [770, 45] on span "Processing" at bounding box center [772, 48] width 131 height 28
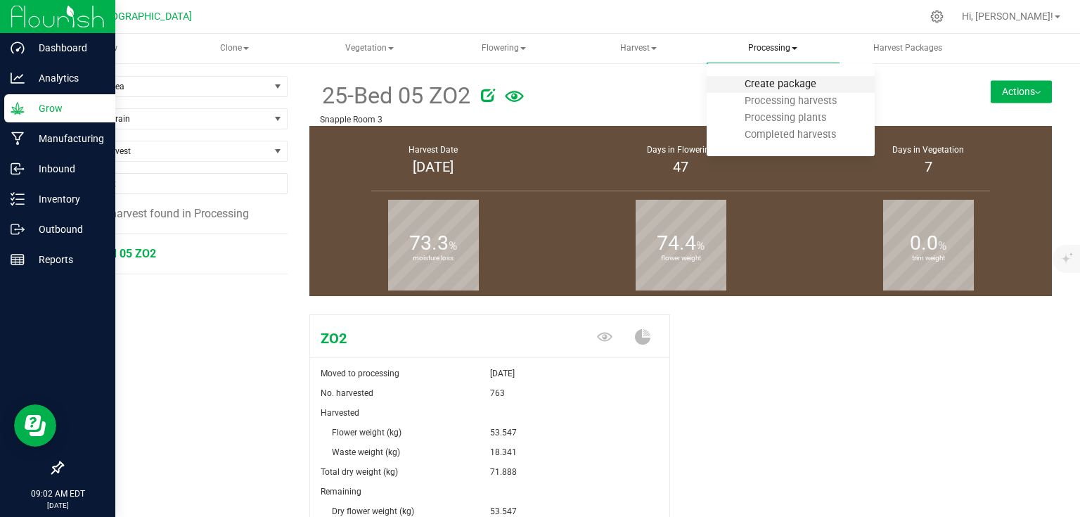
click at [765, 84] on span "Create package" at bounding box center [780, 84] width 110 height 12
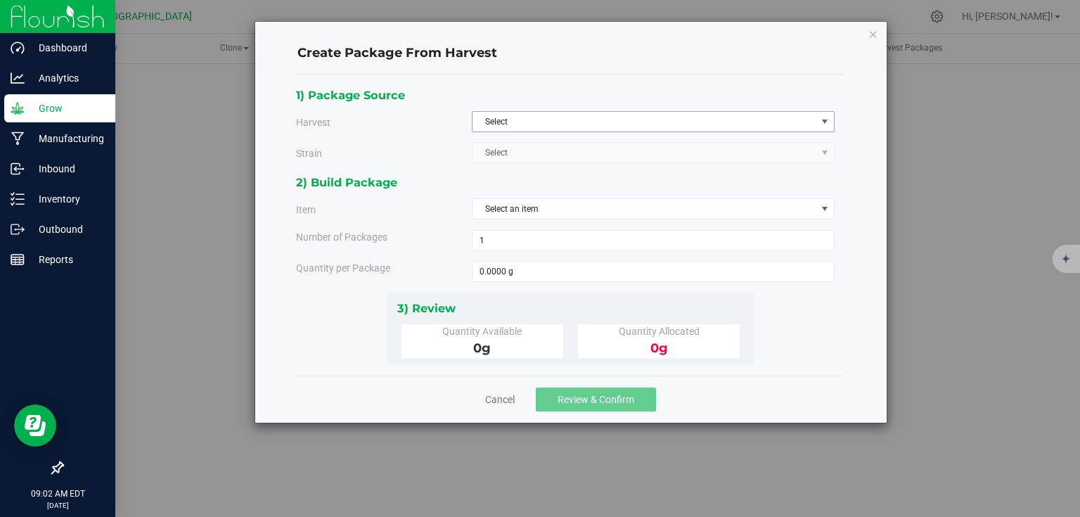
click at [543, 117] on span "Select" at bounding box center [644, 122] width 344 height 20
click at [873, 27] on icon "button" at bounding box center [873, 33] width 10 height 17
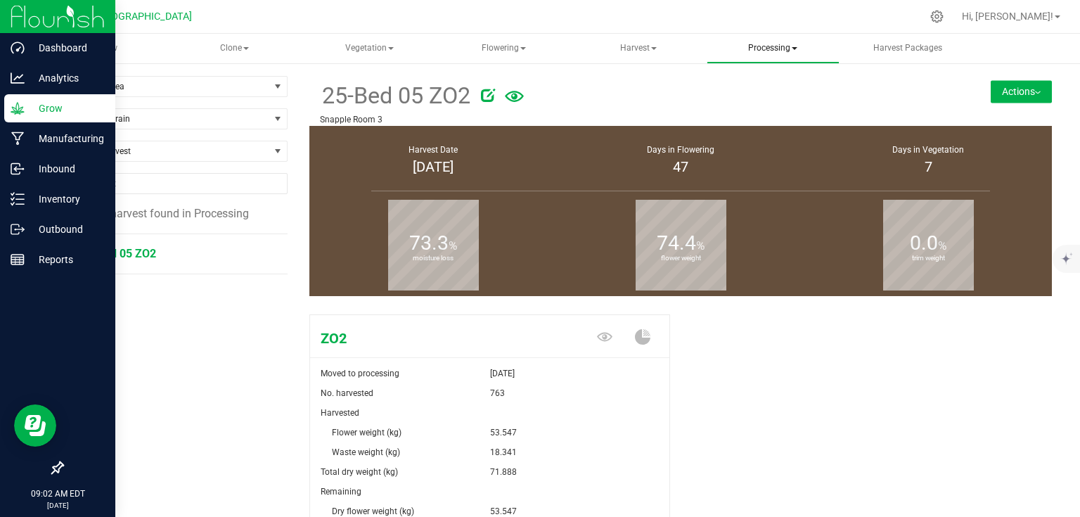
click at [781, 53] on span "Processing" at bounding box center [772, 48] width 131 height 28
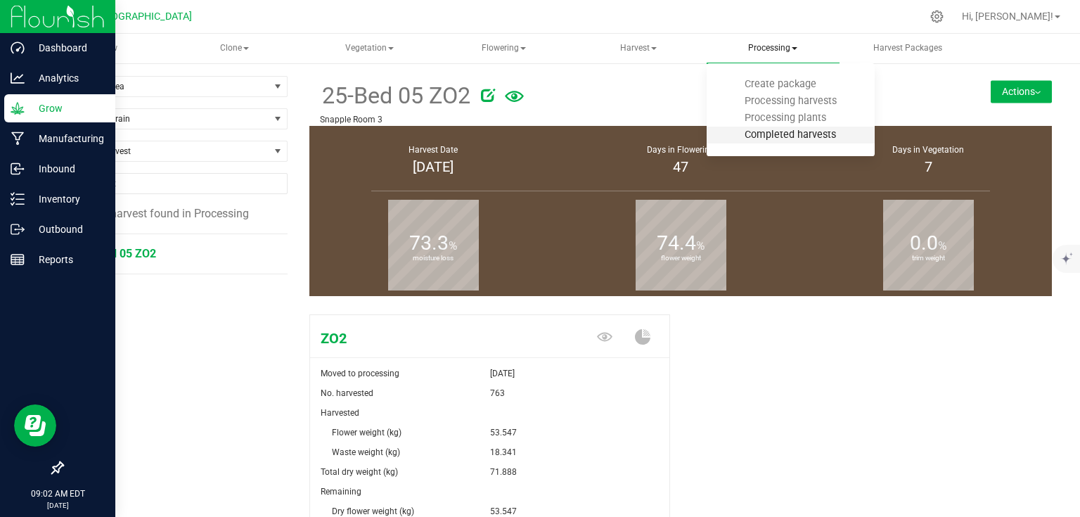
click at [759, 135] on span "Completed harvests" at bounding box center [789, 135] width 129 height 12
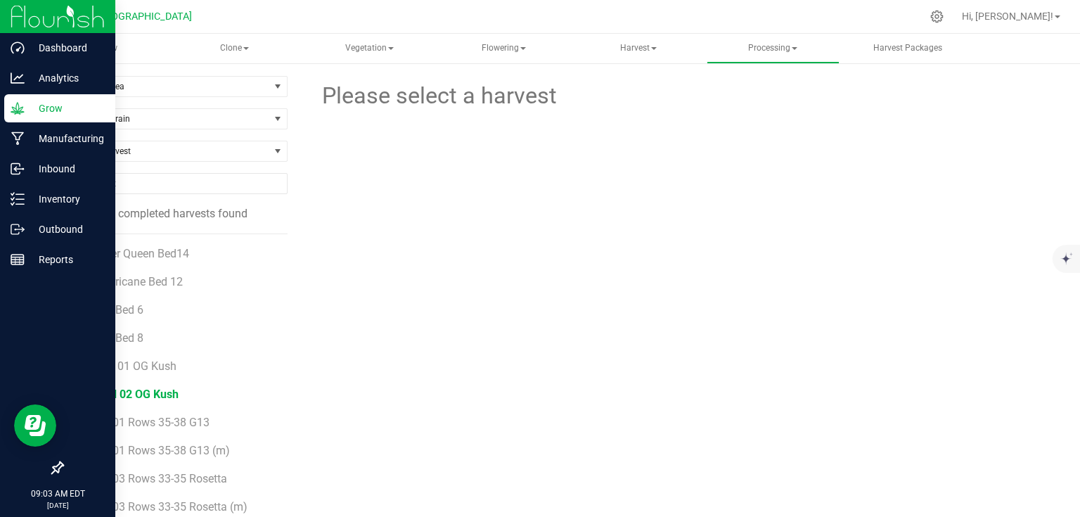
click at [170, 399] on span "25-Bed 02 OG Kush" at bounding box center [129, 393] width 98 height 13
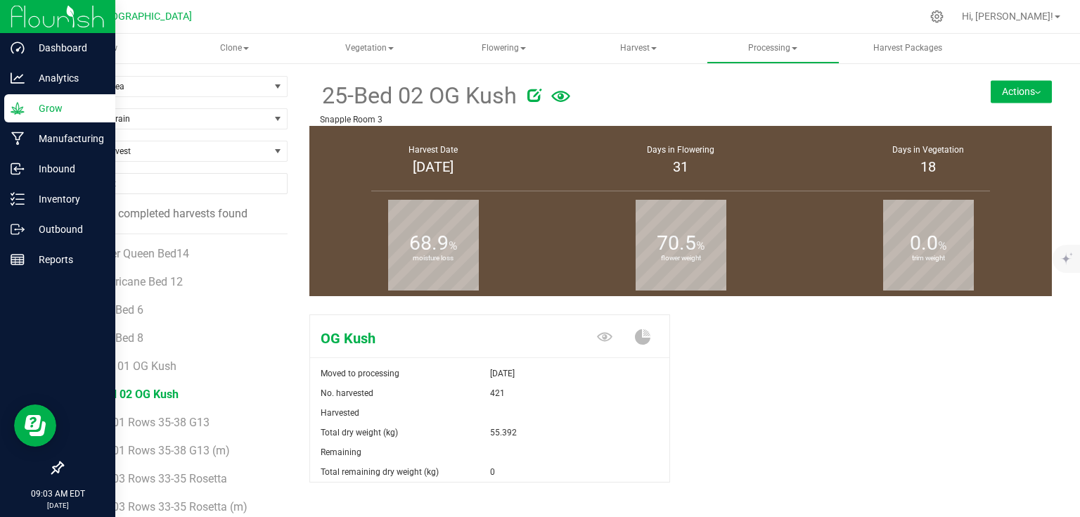
click at [1008, 80] on button "Actions" at bounding box center [1020, 91] width 61 height 22
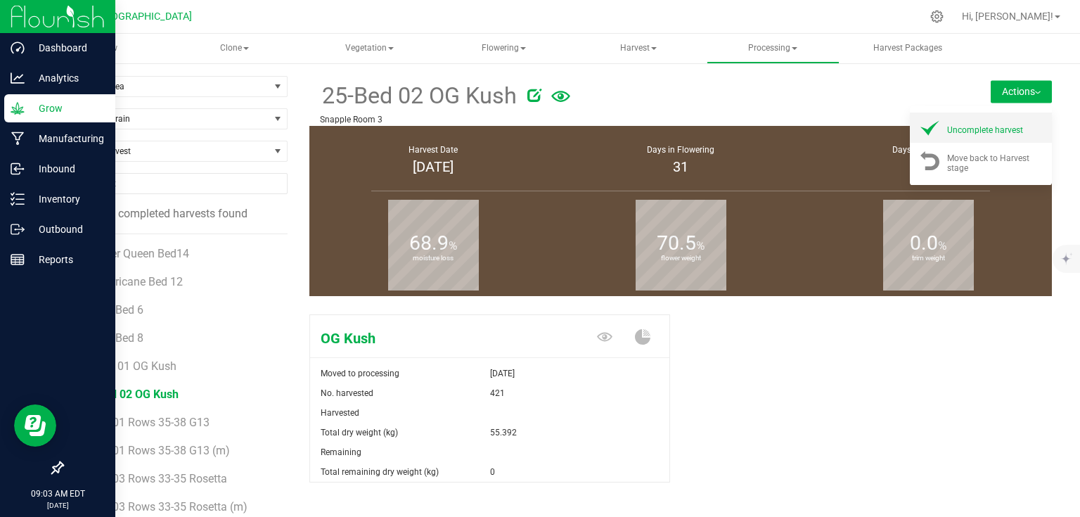
click at [952, 129] on span "Uncomplete harvest" at bounding box center [985, 130] width 76 height 10
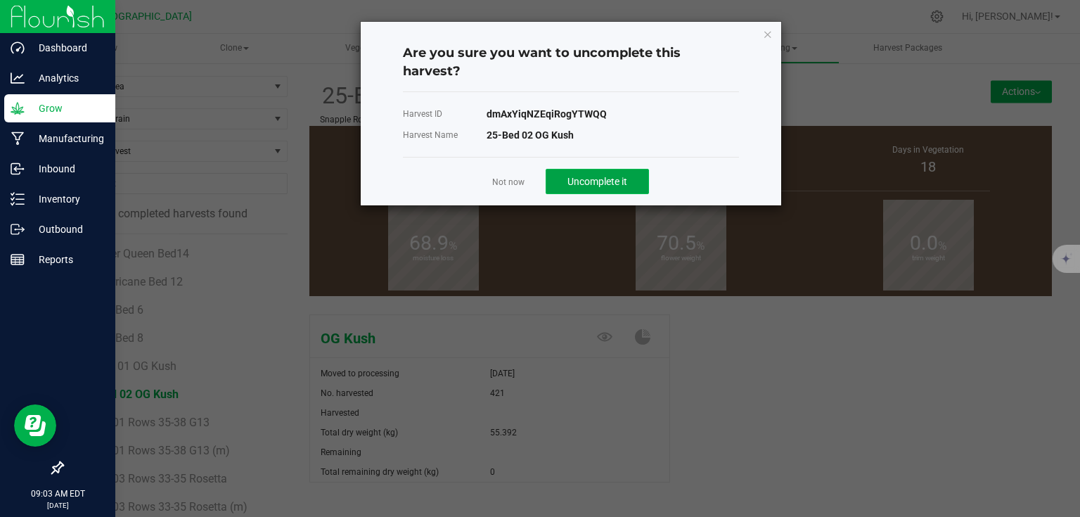
click at [598, 174] on button "Uncomplete it" at bounding box center [596, 181] width 103 height 25
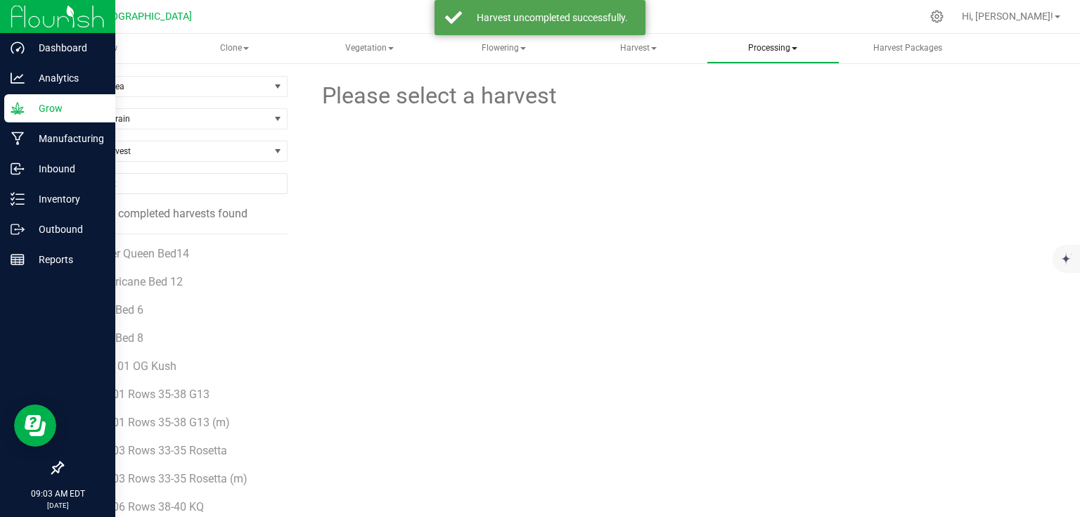
click at [763, 51] on span "Processing" at bounding box center [772, 48] width 131 height 28
click at [763, 99] on span "Processing harvests" at bounding box center [790, 101] width 130 height 12
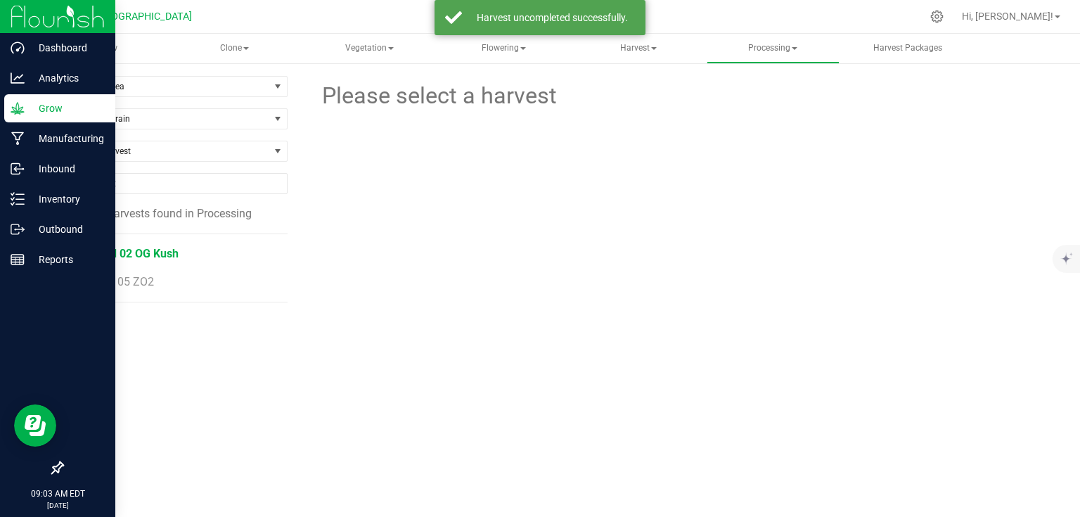
click at [143, 252] on span "25-Bed 02 OG Kush" at bounding box center [129, 253] width 98 height 13
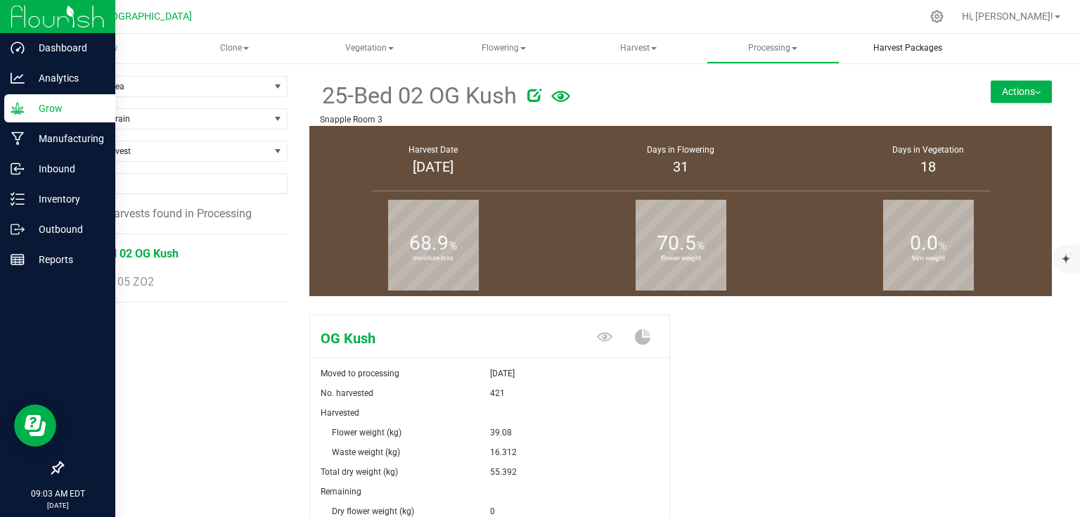
click at [891, 52] on span "Harvest Packages" at bounding box center [907, 48] width 107 height 12
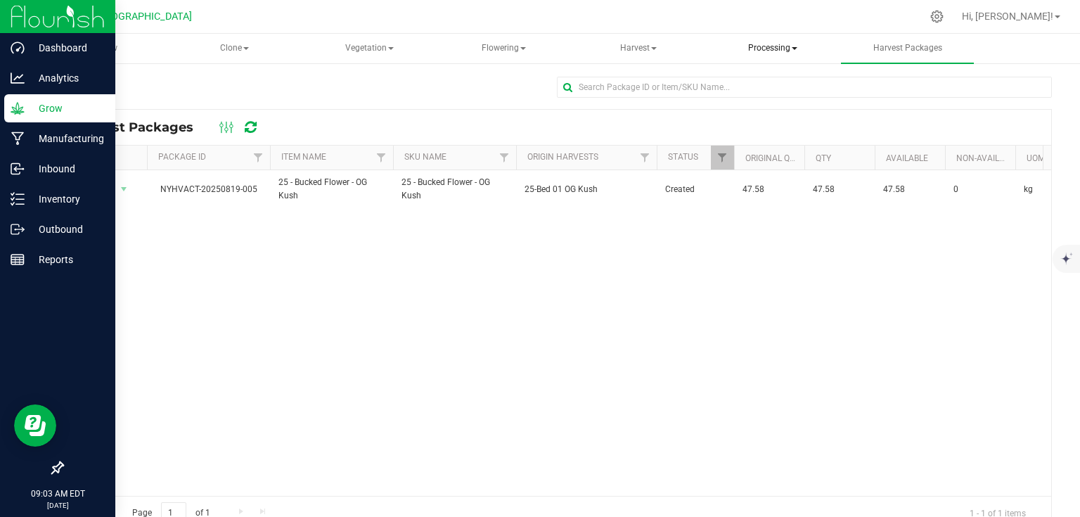
click at [799, 44] on span "Processing" at bounding box center [772, 48] width 131 height 28
click at [765, 97] on span "Processing harvests" at bounding box center [790, 101] width 130 height 12
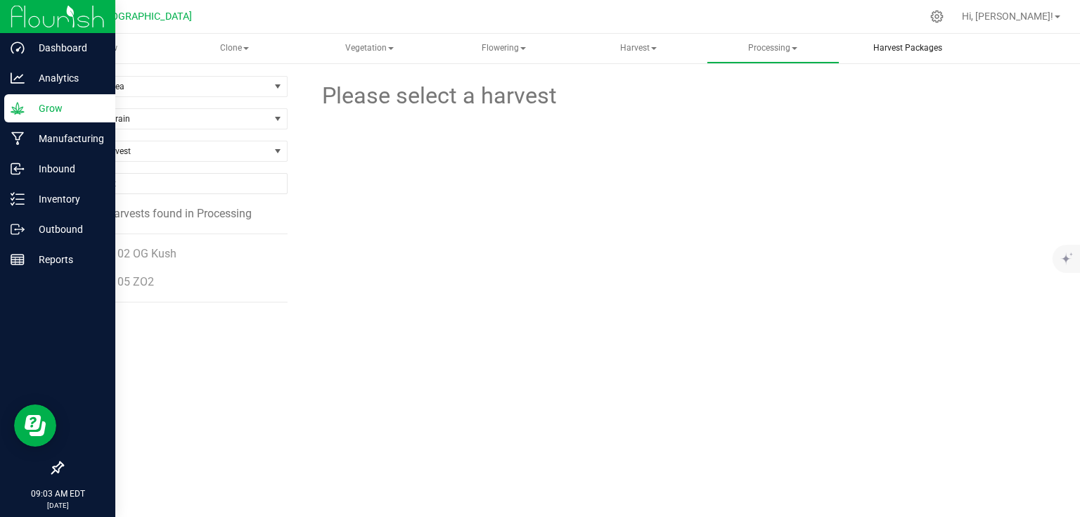
click at [894, 46] on span "Harvest Packages" at bounding box center [907, 48] width 107 height 12
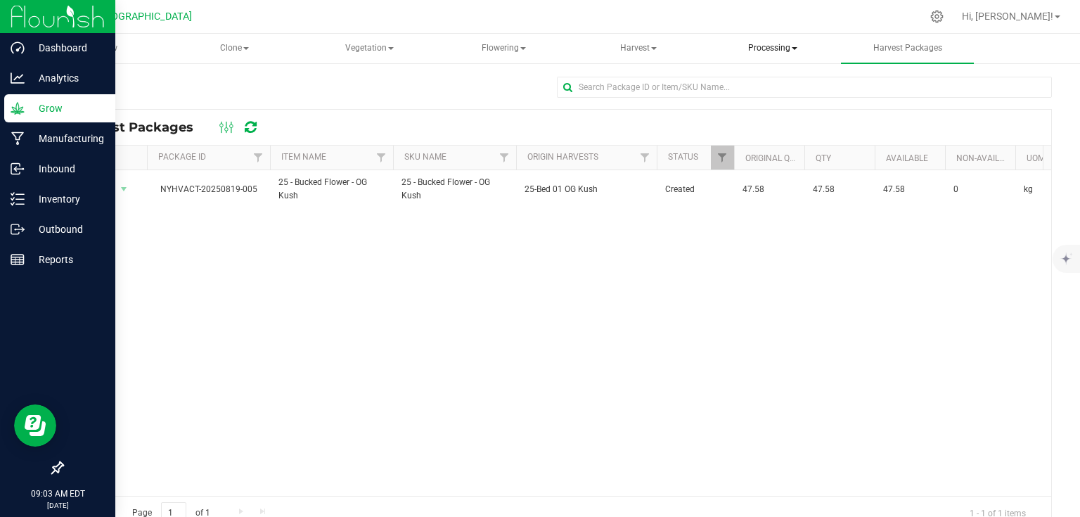
click at [803, 51] on span "Processing" at bounding box center [772, 48] width 131 height 28
click at [787, 82] on span "Create package" at bounding box center [780, 84] width 110 height 12
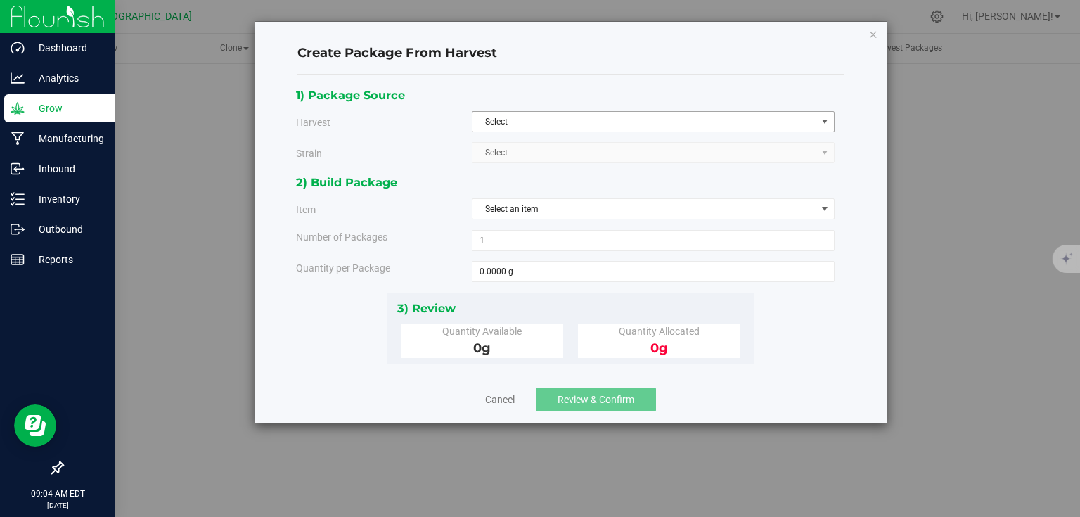
click at [711, 130] on span "Select" at bounding box center [644, 122] width 344 height 20
click at [607, 138] on li "25-Bed 02 OG Kush" at bounding box center [652, 145] width 361 height 21
click at [574, 214] on span "Select an item" at bounding box center [644, 209] width 344 height 20
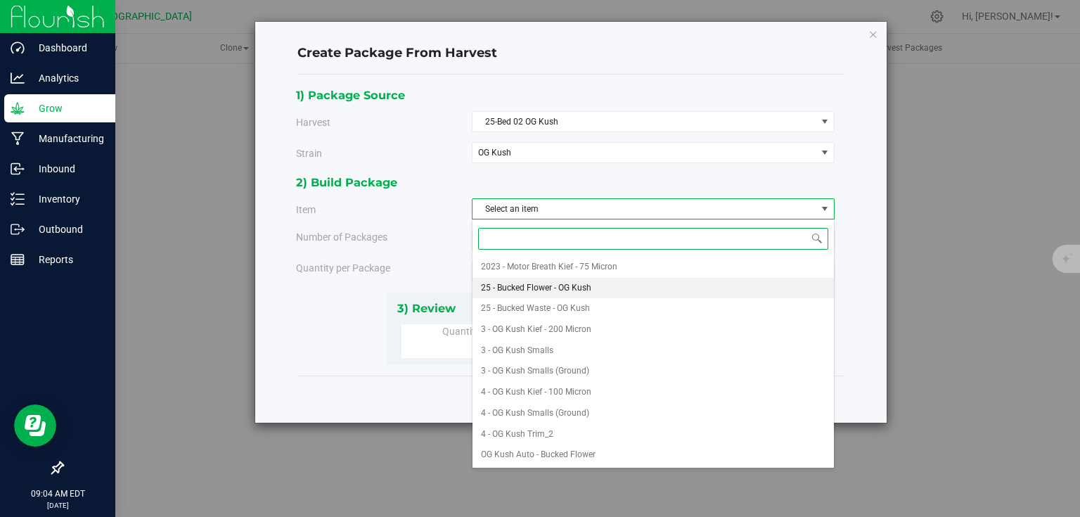
click at [515, 285] on span "25 - Bucked Flower - OG Kush" at bounding box center [536, 288] width 110 height 18
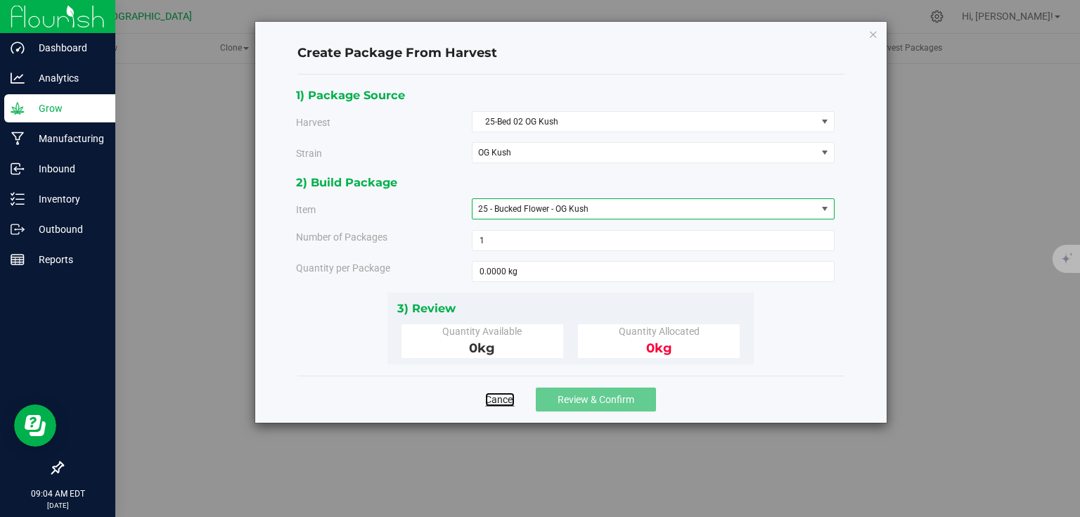
click at [501, 396] on link "Cancel" at bounding box center [500, 399] width 30 height 14
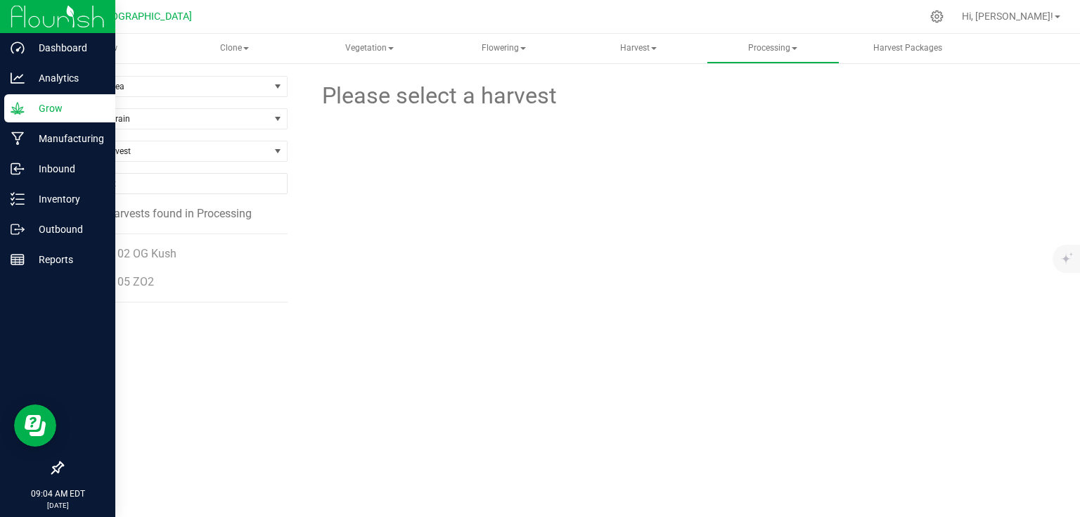
click at [163, 262] on li "25-Bed 05 ZO2" at bounding box center [179, 281] width 198 height 39
click at [162, 248] on span "25-Bed 02 OG Kush" at bounding box center [129, 253] width 98 height 13
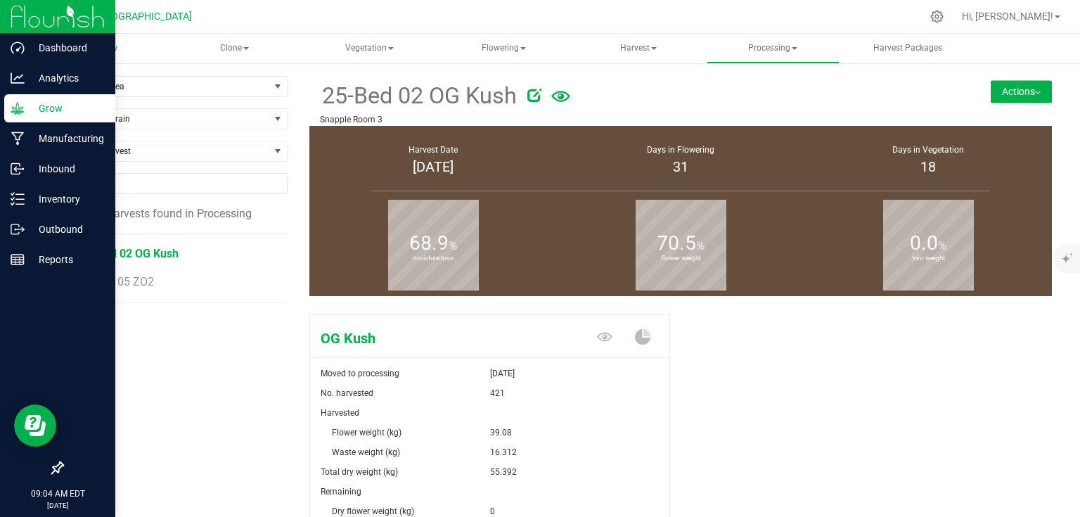
click at [1029, 95] on button "Actions" at bounding box center [1020, 91] width 61 height 22
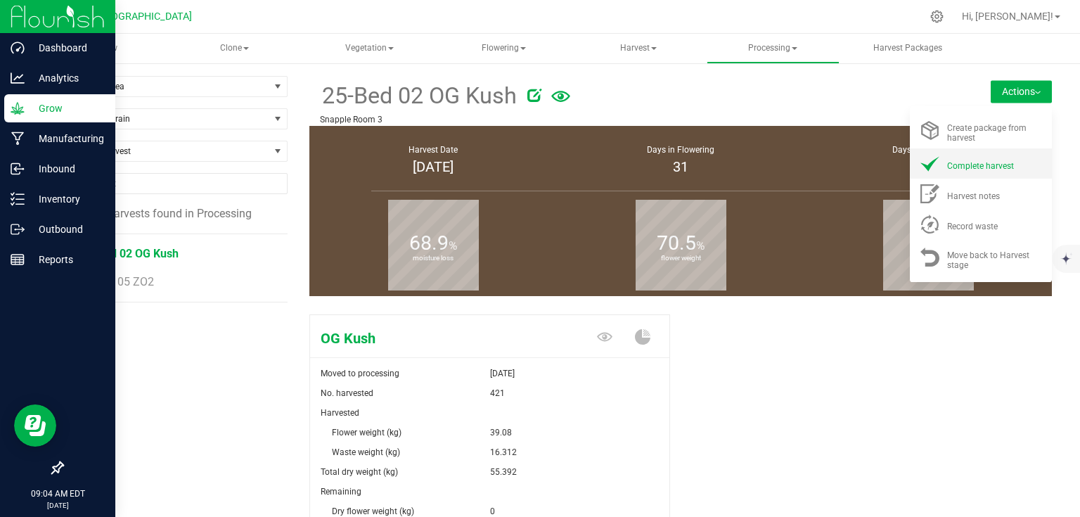
click at [947, 161] on span "Complete harvest" at bounding box center [980, 166] width 67 height 10
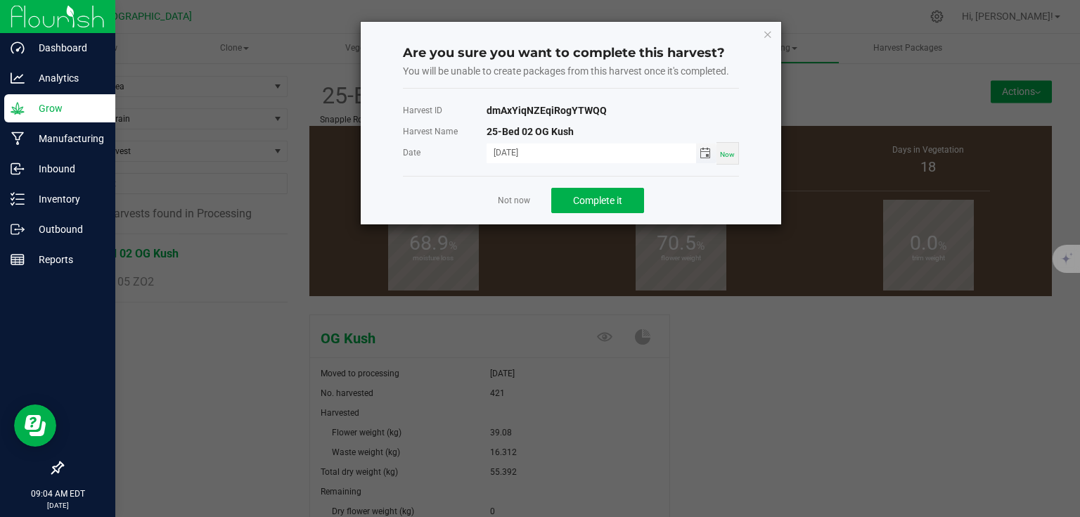
click at [711, 148] on span "Toggle calendar" at bounding box center [704, 153] width 11 height 11
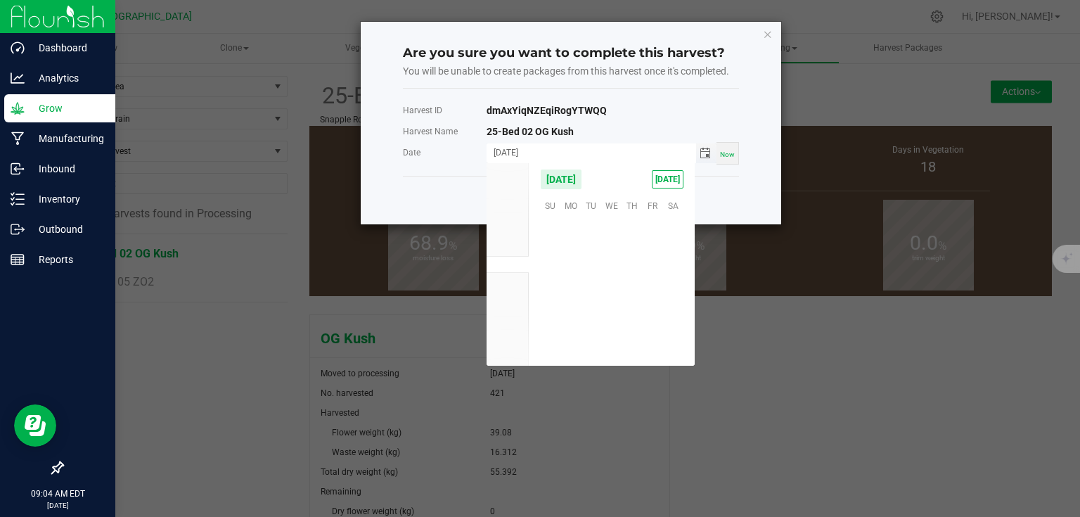
scroll to position [227856, 0]
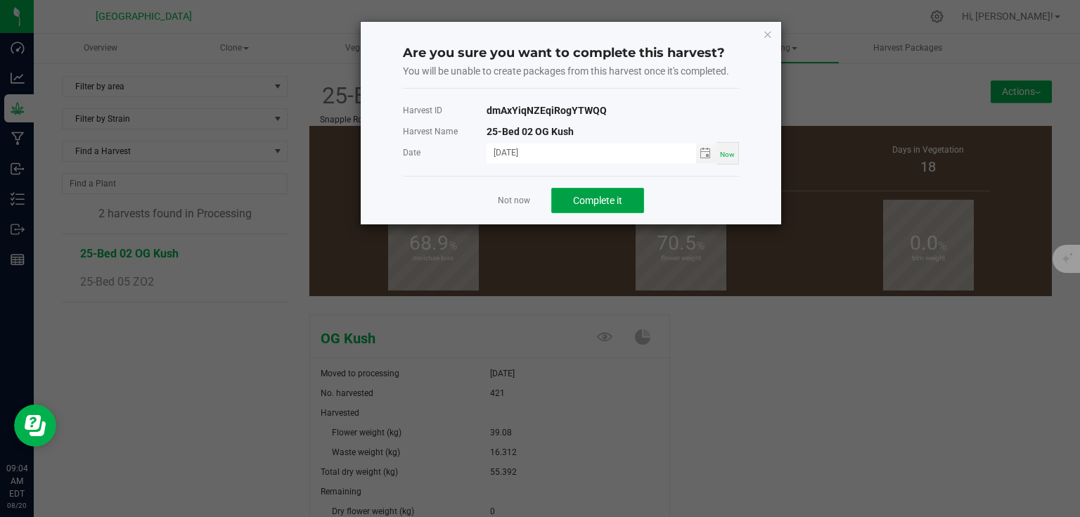
click at [592, 207] on button "Complete it" at bounding box center [597, 200] width 93 height 25
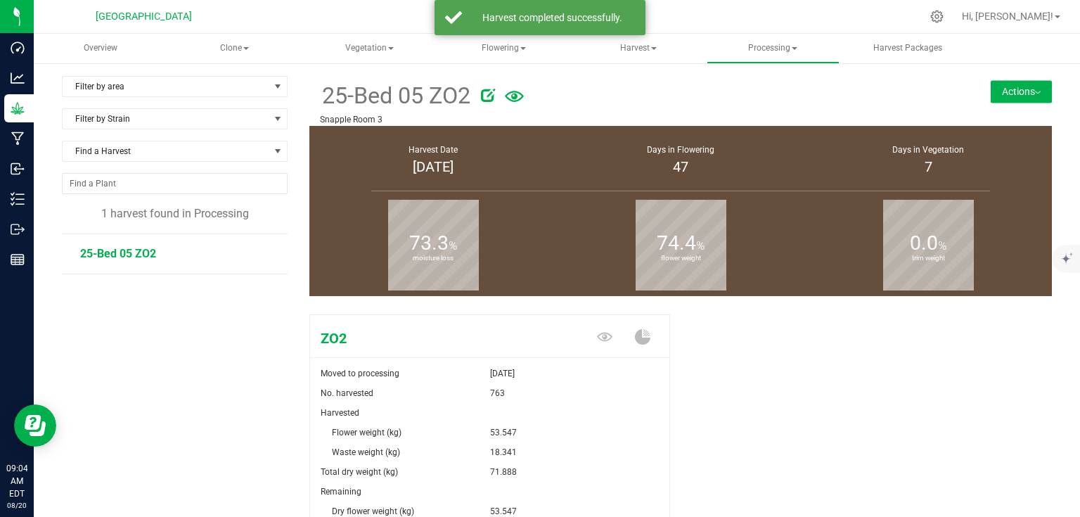
scroll to position [56, 0]
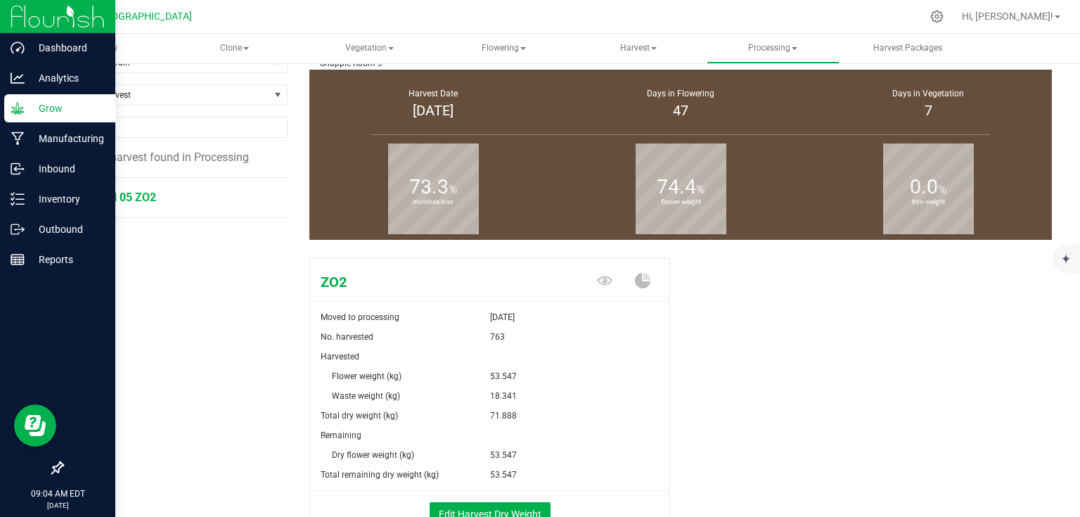
click at [47, 20] on img at bounding box center [58, 16] width 94 height 33
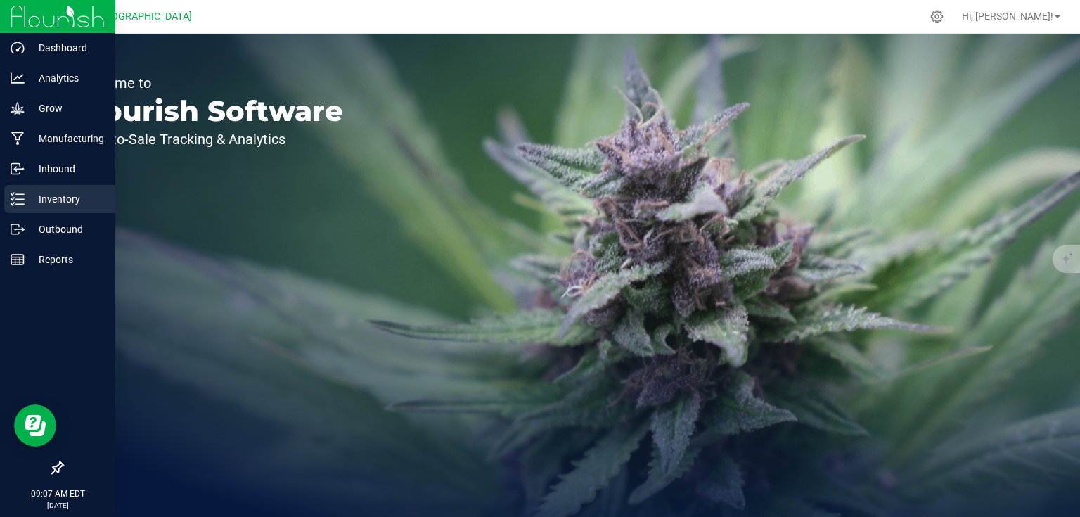
click at [31, 205] on p "Inventory" at bounding box center [67, 198] width 84 height 17
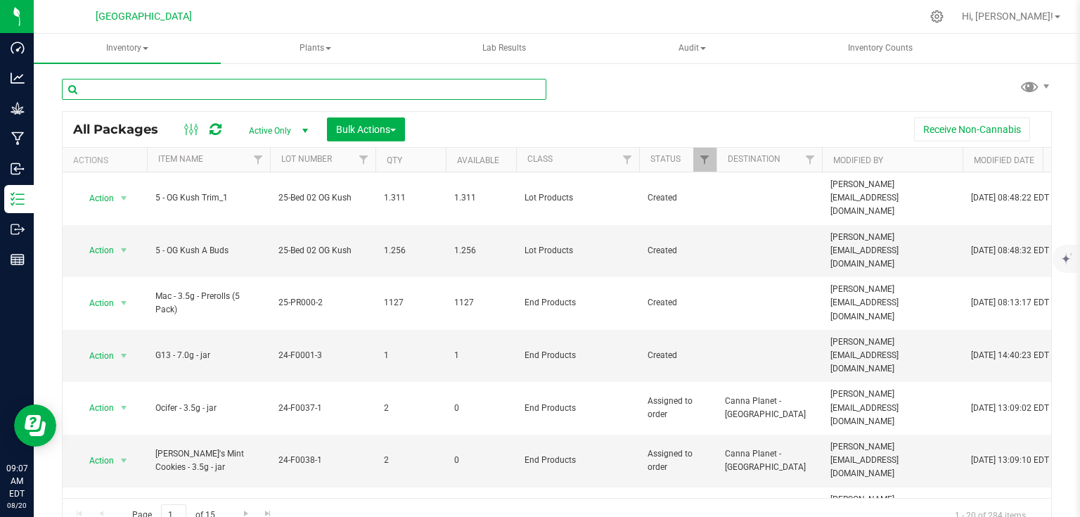
click at [266, 88] on input "text" at bounding box center [304, 89] width 484 height 21
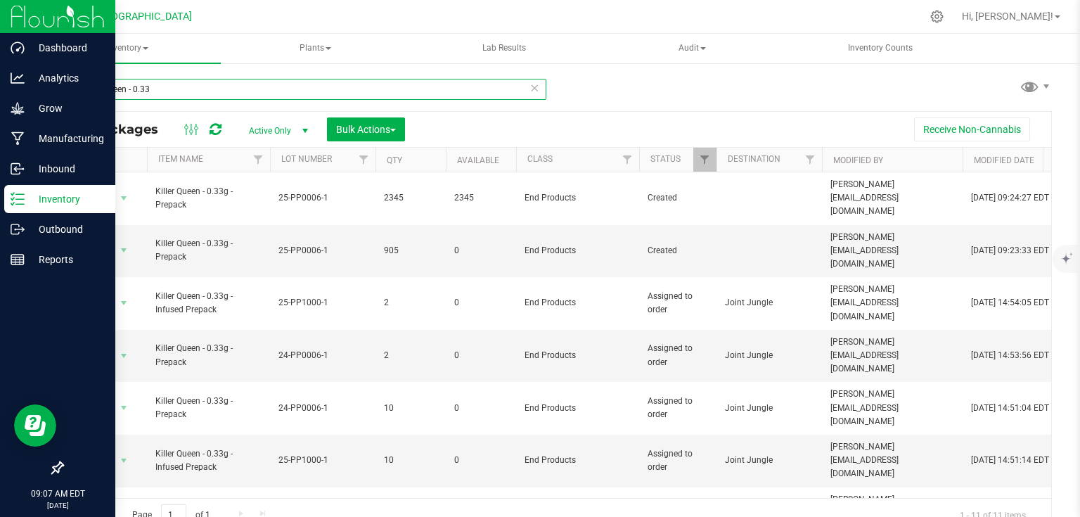
type input "killer queen - 0.33"
click at [49, 11] on img at bounding box center [58, 16] width 94 height 33
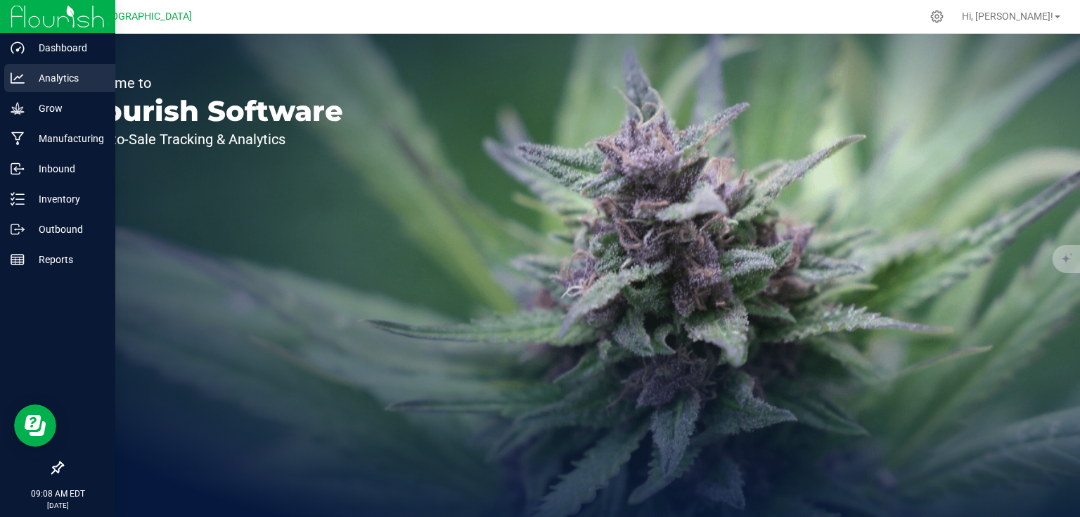
click at [70, 84] on p "Analytics" at bounding box center [67, 78] width 84 height 17
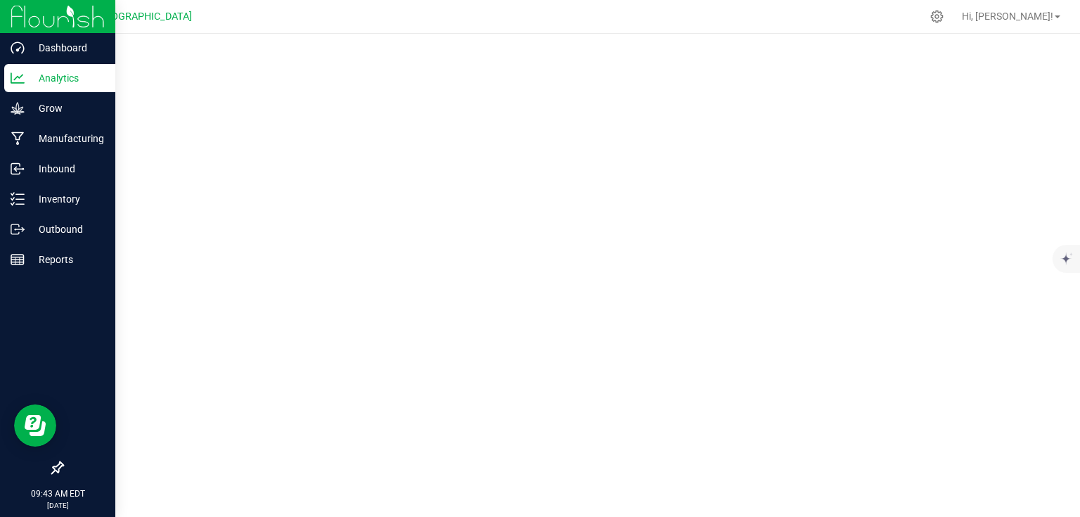
click at [44, 20] on img at bounding box center [58, 16] width 94 height 33
